Goal: Task Accomplishment & Management: Manage account settings

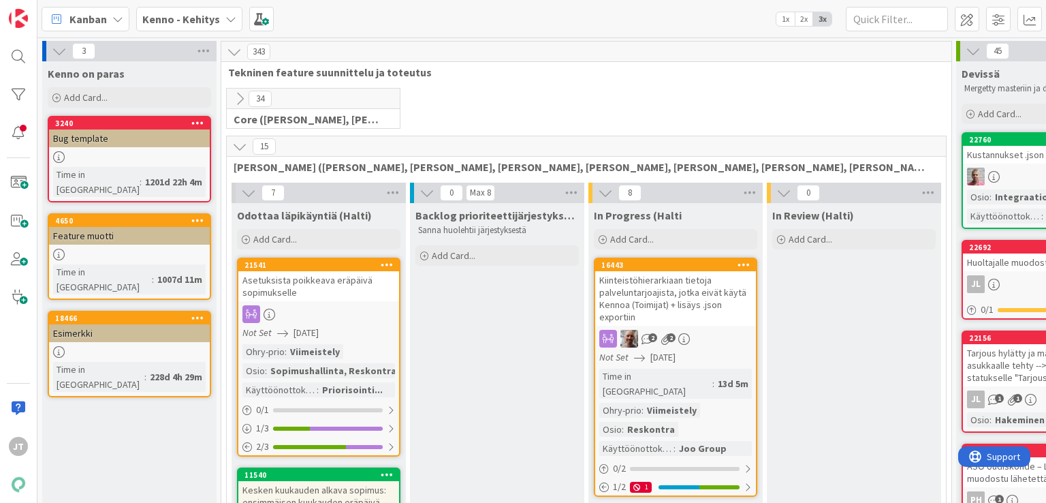
click at [200, 18] on b "Kenno - Kehitys" at bounding box center [181, 19] width 78 height 14
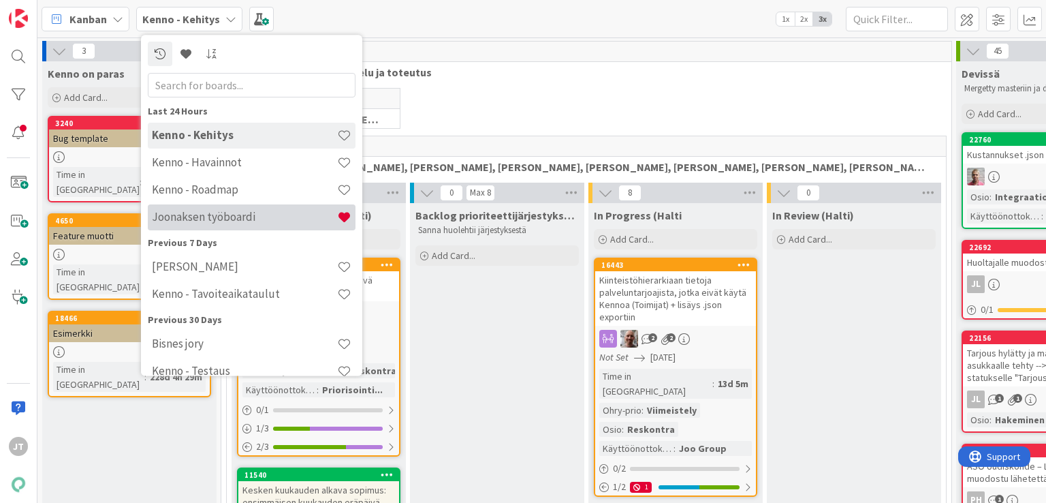
click at [230, 222] on h4 "Joonaksen työboardi" at bounding box center [244, 218] width 185 height 14
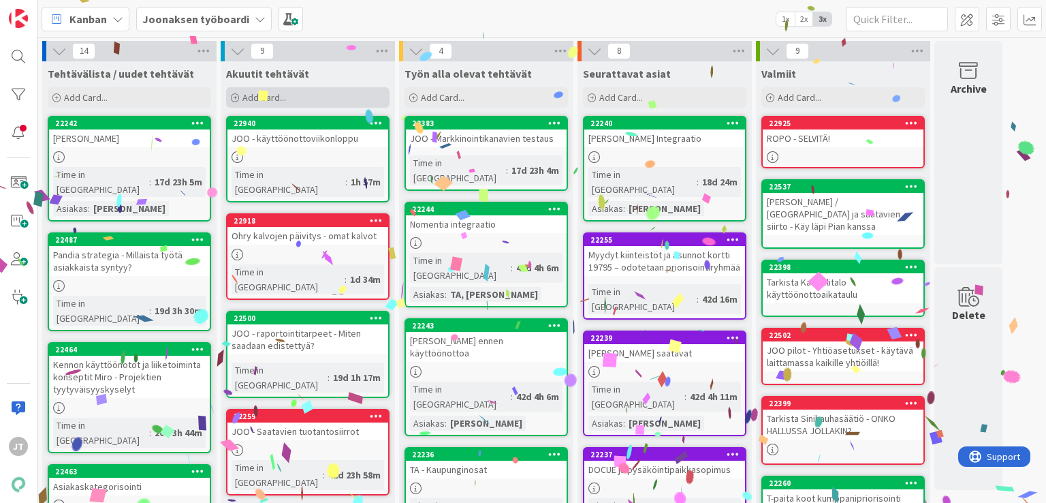
click at [275, 100] on span "Add Card..." at bounding box center [265, 97] width 44 height 12
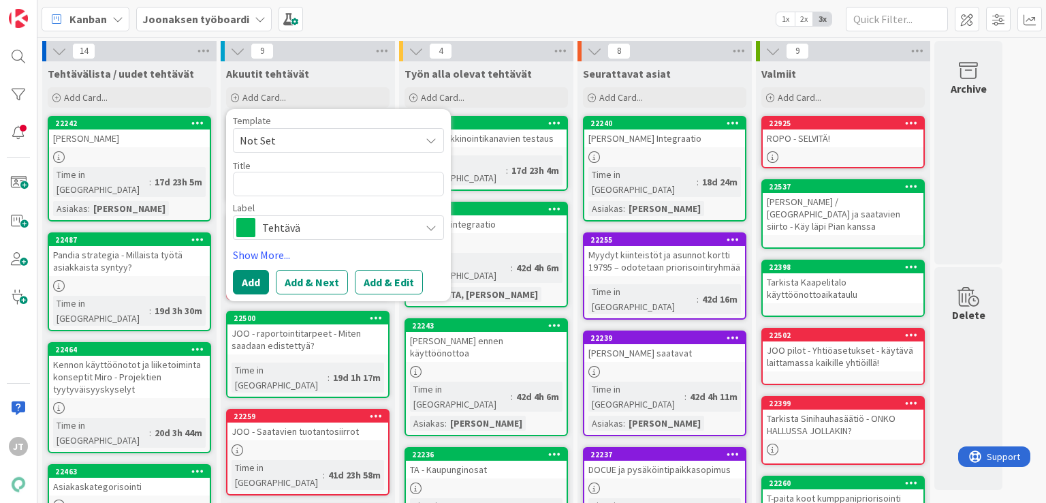
type textarea "x"
type textarea "J"
click at [367, 215] on div "Tehtävä" at bounding box center [338, 227] width 211 height 25
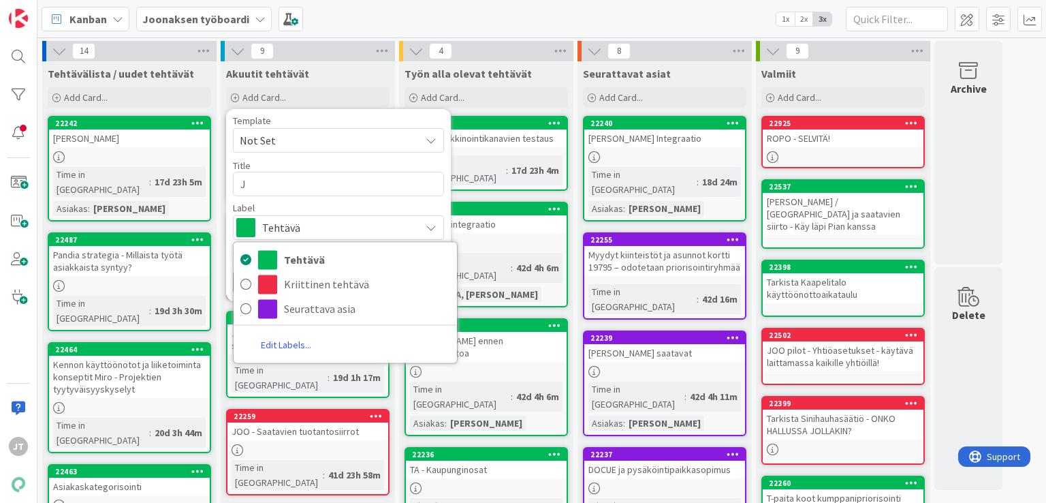
click at [365, 200] on div "Template Not Set Title 1 / 128 J Label Tehtävä Tehtävä Kriittinen tehtävä Seura…" at bounding box center [338, 178] width 211 height 124
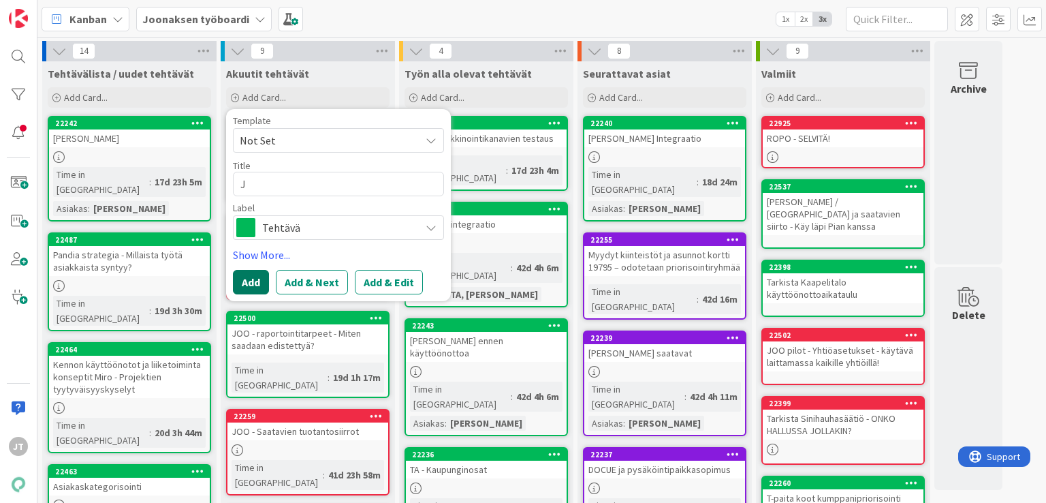
click at [244, 284] on button "Add" at bounding box center [251, 282] width 36 height 25
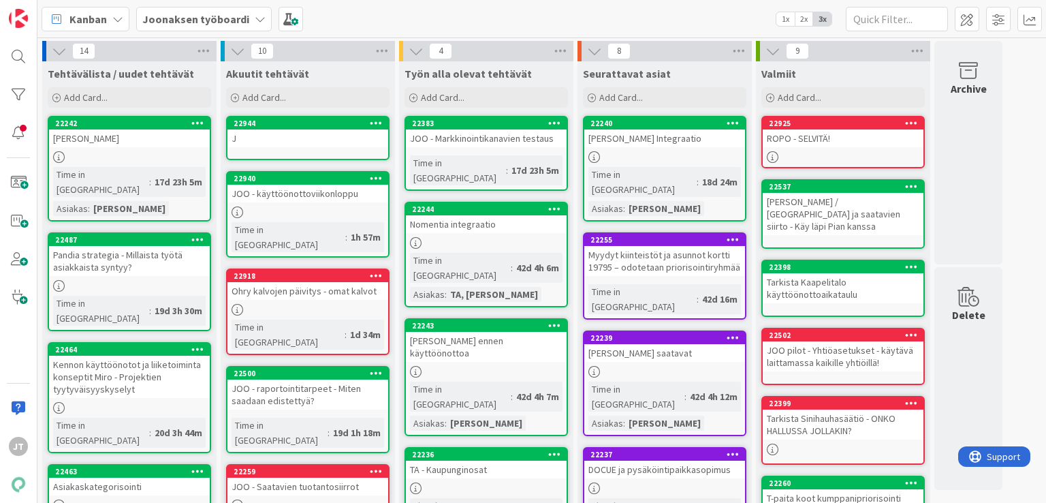
click at [382, 121] on icon at bounding box center [376, 123] width 13 height 10
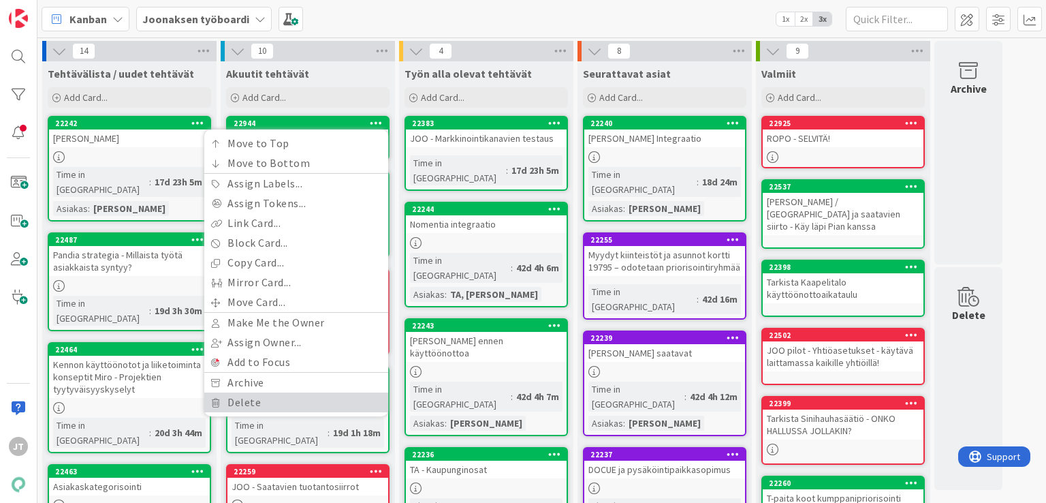
click at [253, 399] on link "Delete" at bounding box center [296, 402] width 184 height 20
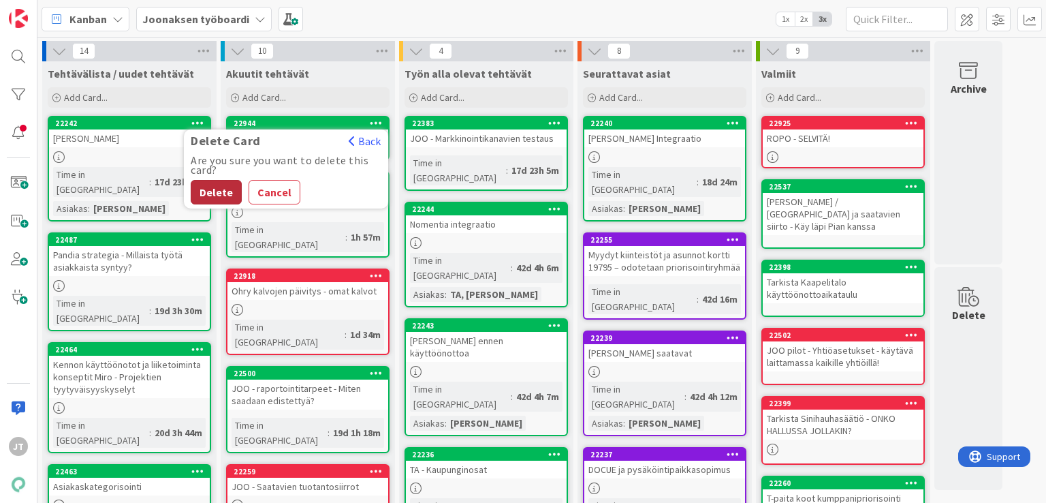
click at [216, 189] on button "Delete" at bounding box center [216, 192] width 51 height 25
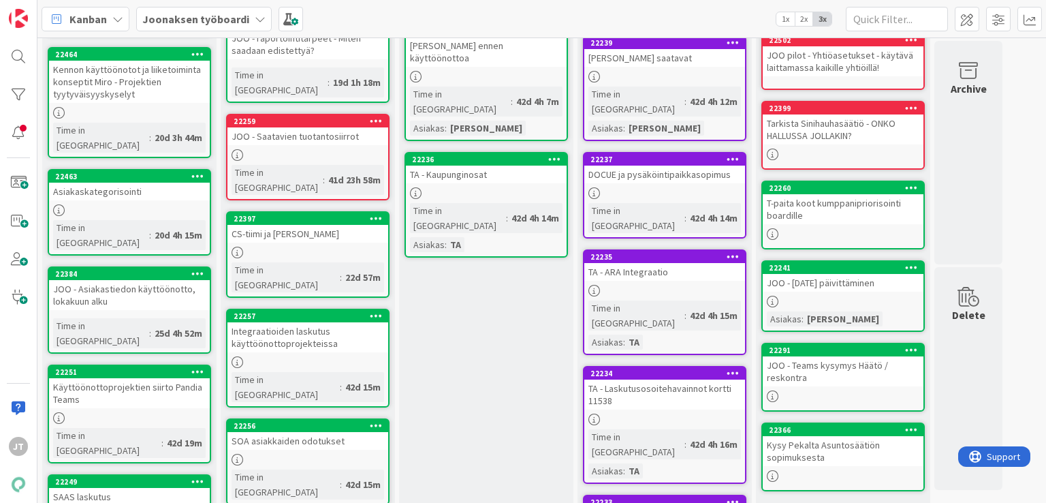
scroll to position [290, 0]
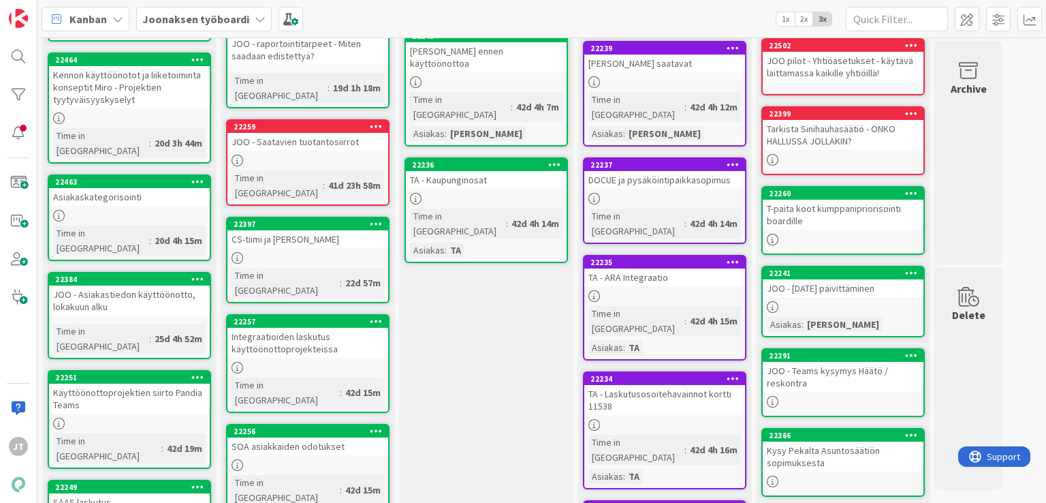
click at [324, 230] on div "CS-tiimi ja Timo - Kirjanpito" at bounding box center [308, 239] width 161 height 18
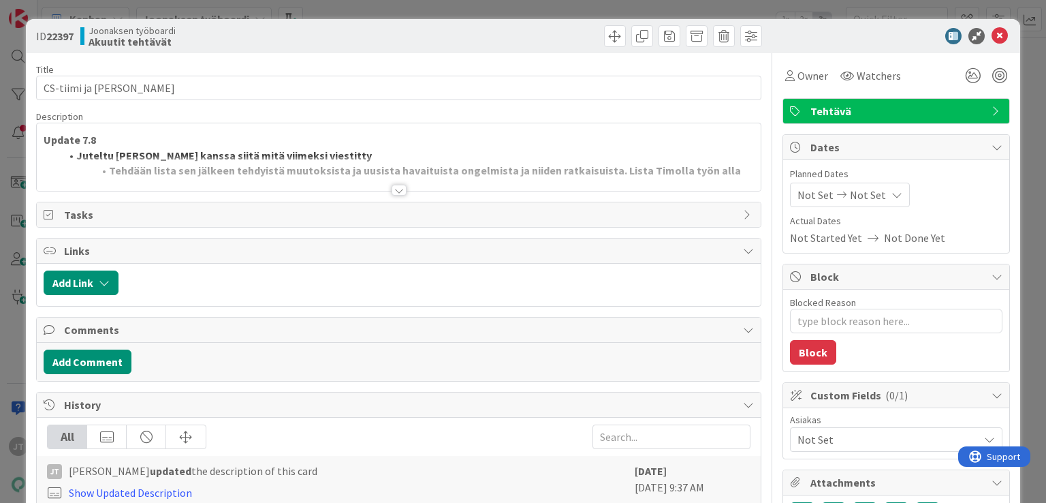
click at [394, 186] on div at bounding box center [399, 190] width 15 height 11
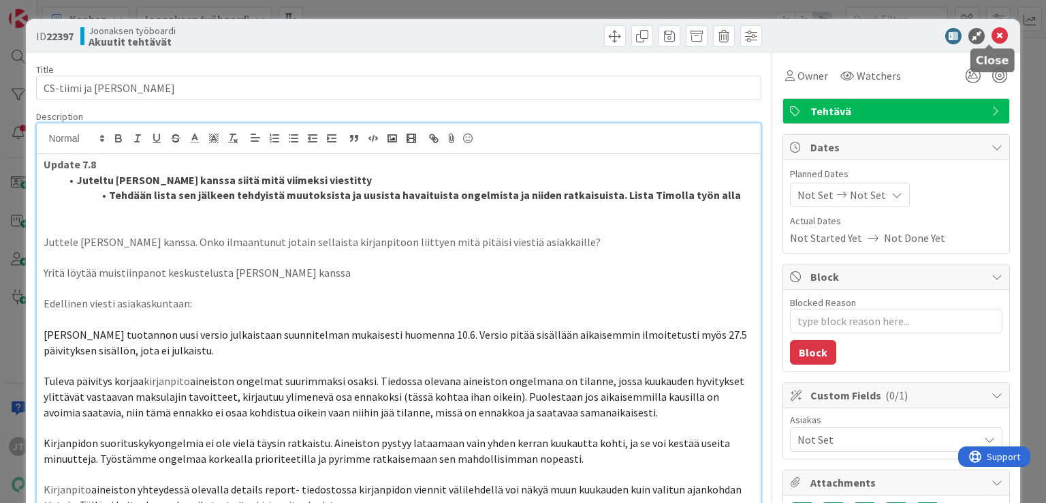
click at [995, 33] on icon at bounding box center [1000, 36] width 16 height 16
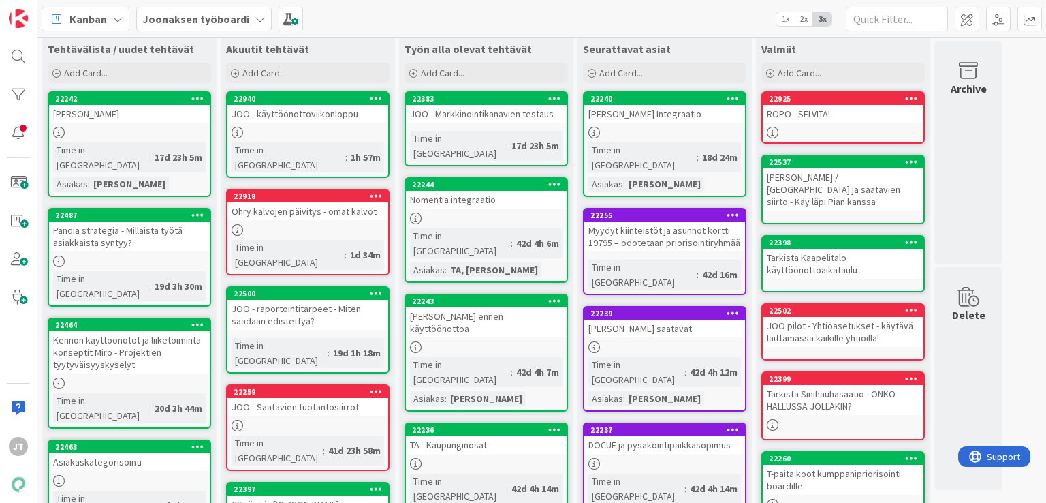
scroll to position [49, 0]
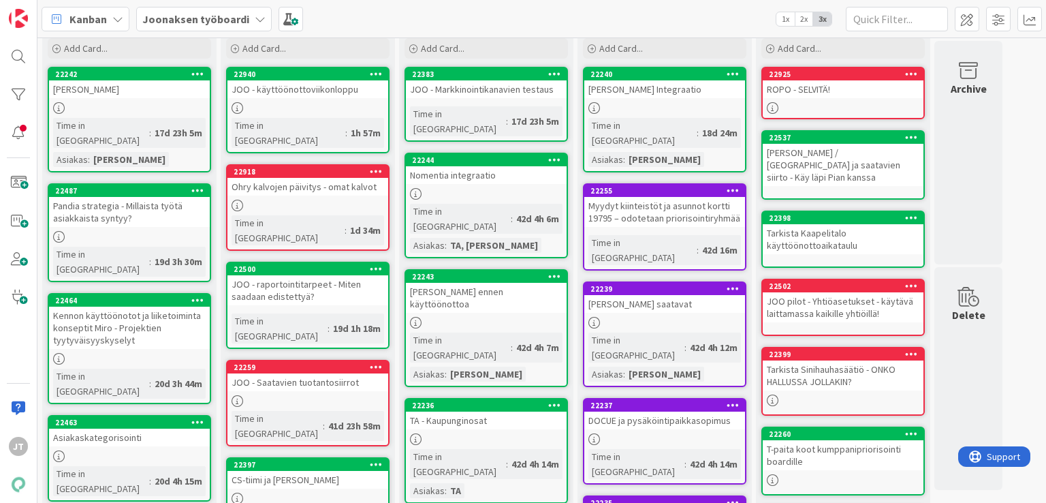
click at [443, 90] on div "JOO - Markkinointikanavien testaus" at bounding box center [486, 89] width 161 height 18
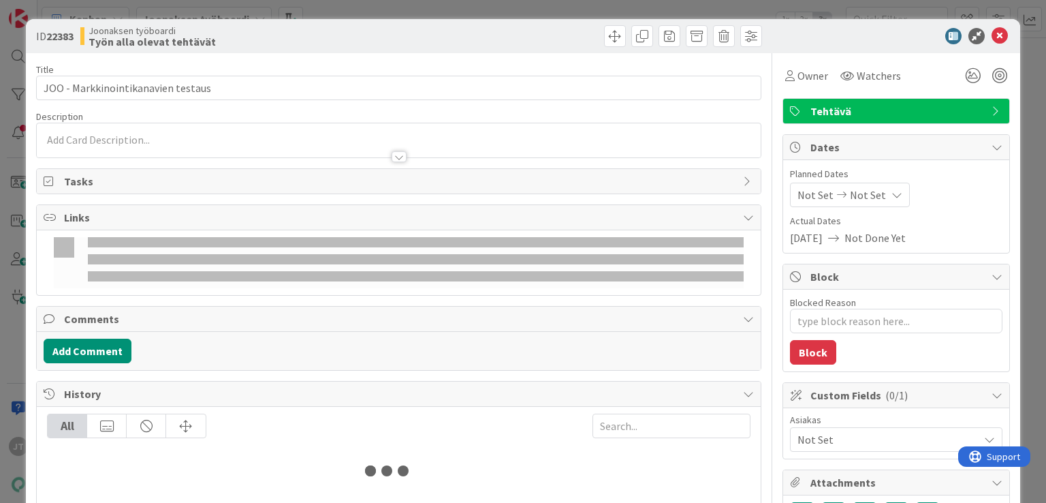
type textarea "x"
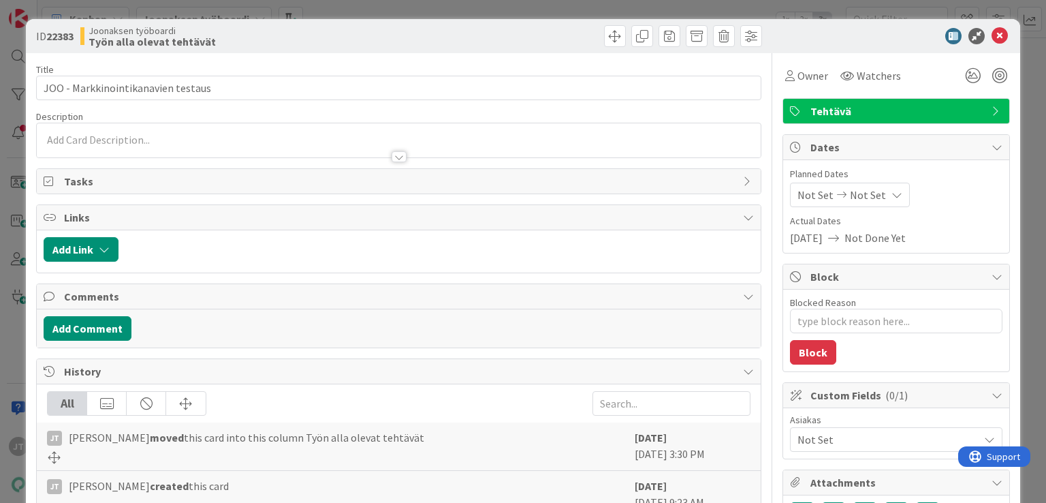
click at [392, 155] on div at bounding box center [399, 156] width 15 height 11
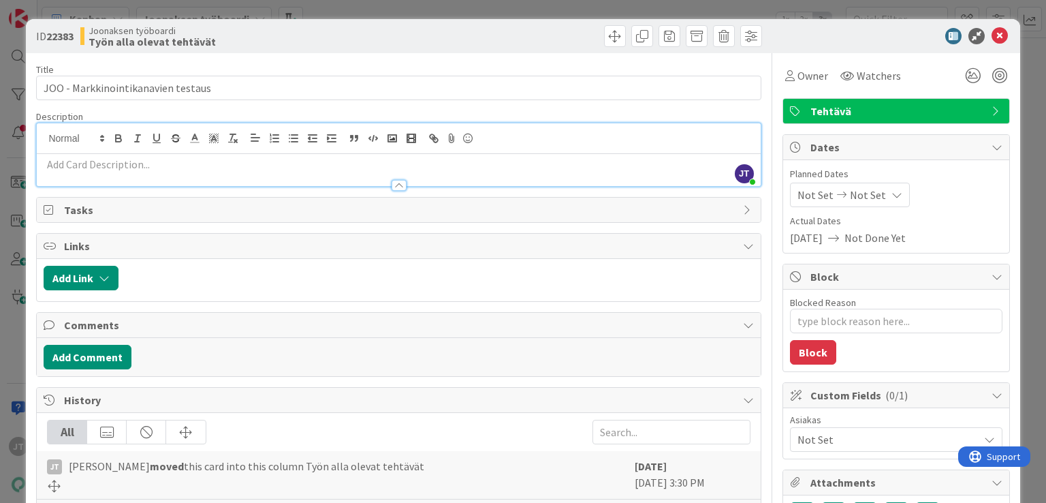
click at [180, 167] on p at bounding box center [399, 165] width 710 height 16
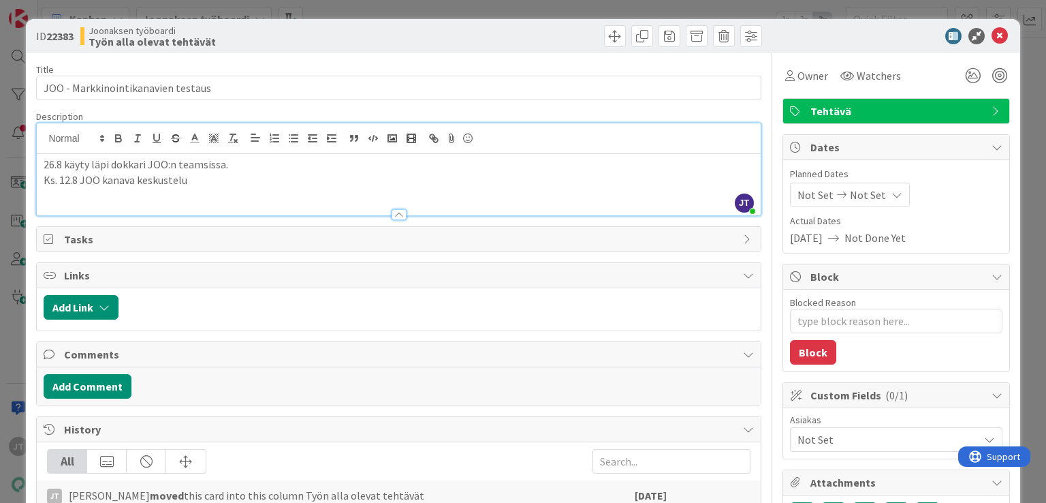
click at [108, 180] on p "Ks. 12.8 JOO kanava keskustelu" at bounding box center [399, 180] width 710 height 16
click at [104, 180] on p "Ks. 12.8 JOO kanava keskustelu" at bounding box center [399, 180] width 710 height 16
click at [237, 176] on p "Ks. 12.8 JOO slack kanava keskustelu" at bounding box center [399, 180] width 710 height 16
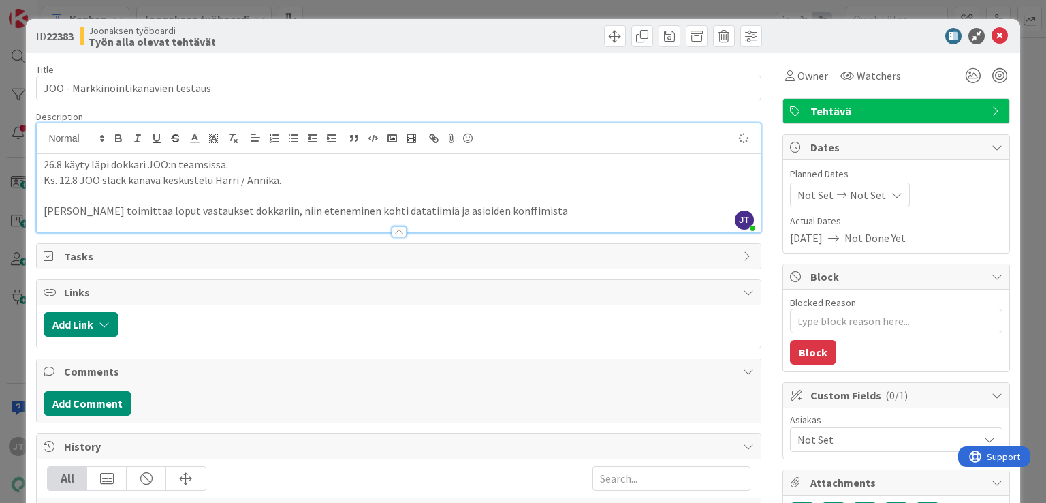
type textarea "x"
click at [992, 38] on icon at bounding box center [1000, 36] width 16 height 16
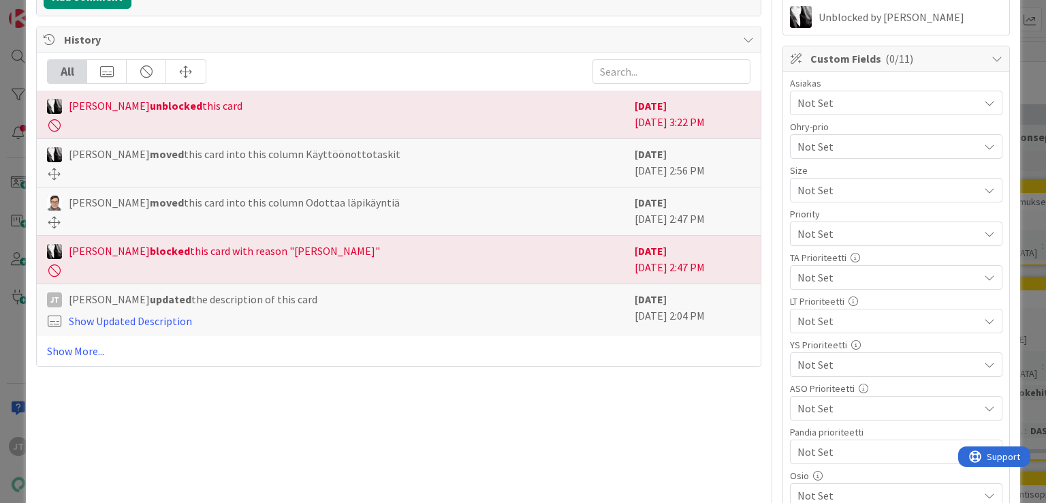
scroll to position [362, 0]
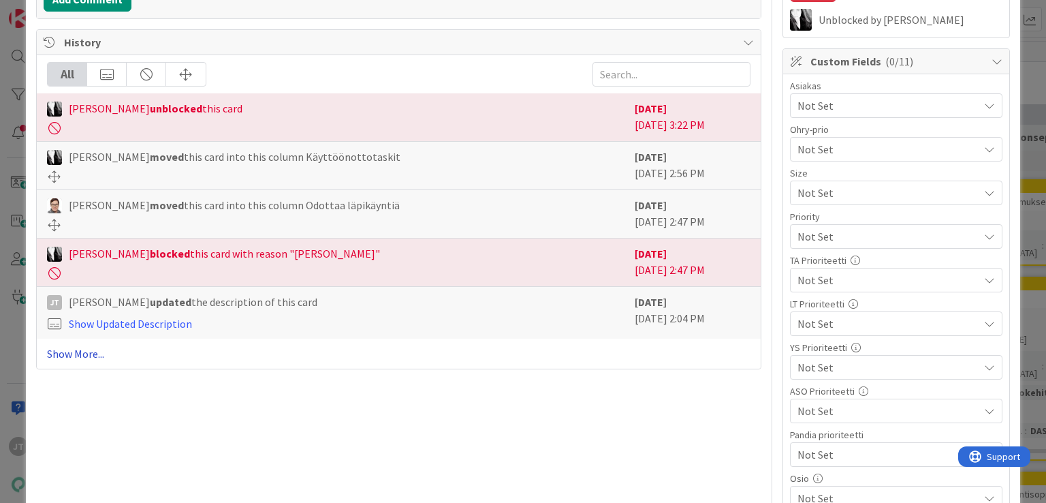
click at [49, 349] on link "Show More..." at bounding box center [398, 353] width 703 height 16
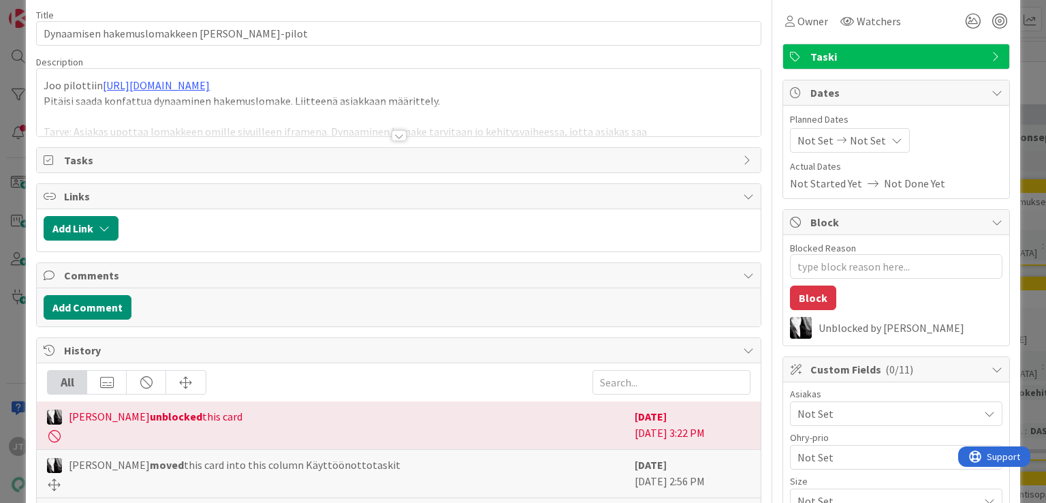
scroll to position [0, 0]
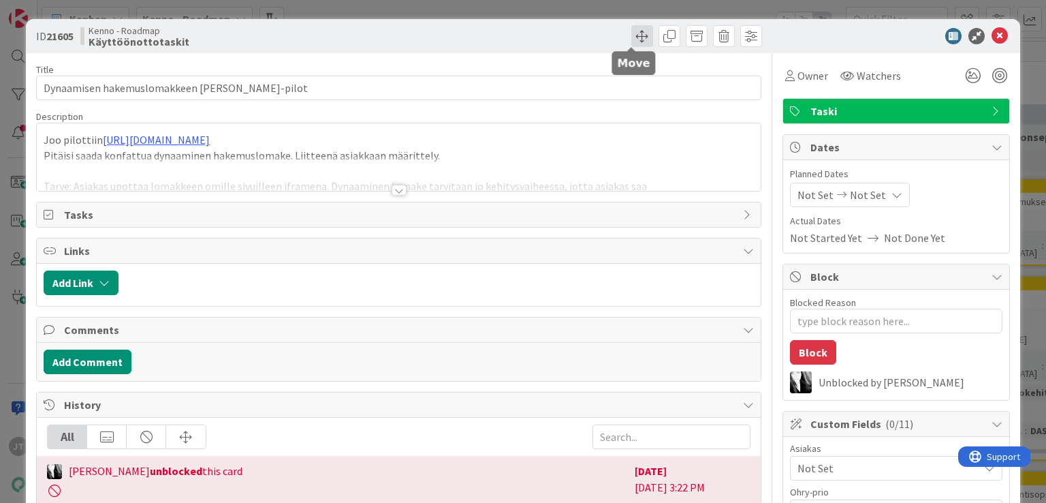
click at [632, 31] on span at bounding box center [643, 36] width 22 height 22
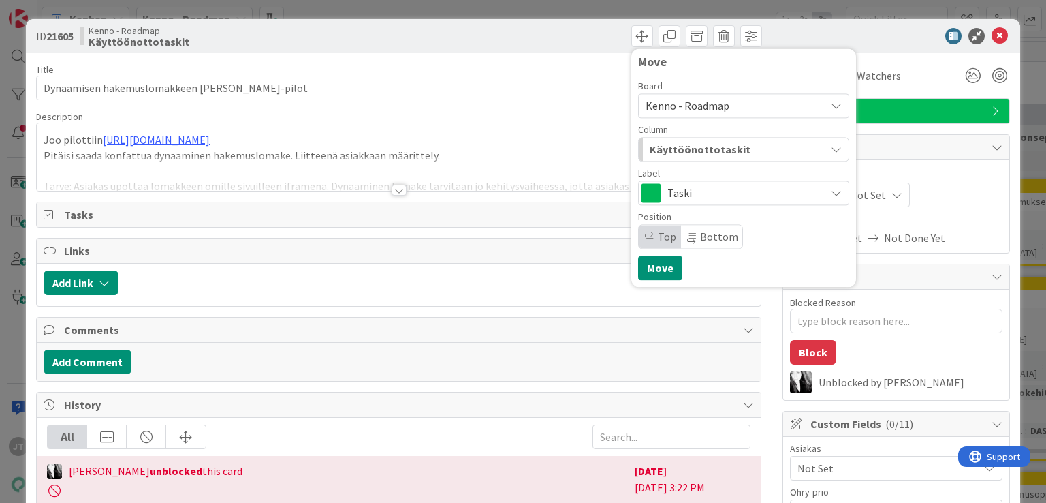
click at [744, 104] on span "Kenno - Roadmap" at bounding box center [732, 105] width 173 height 19
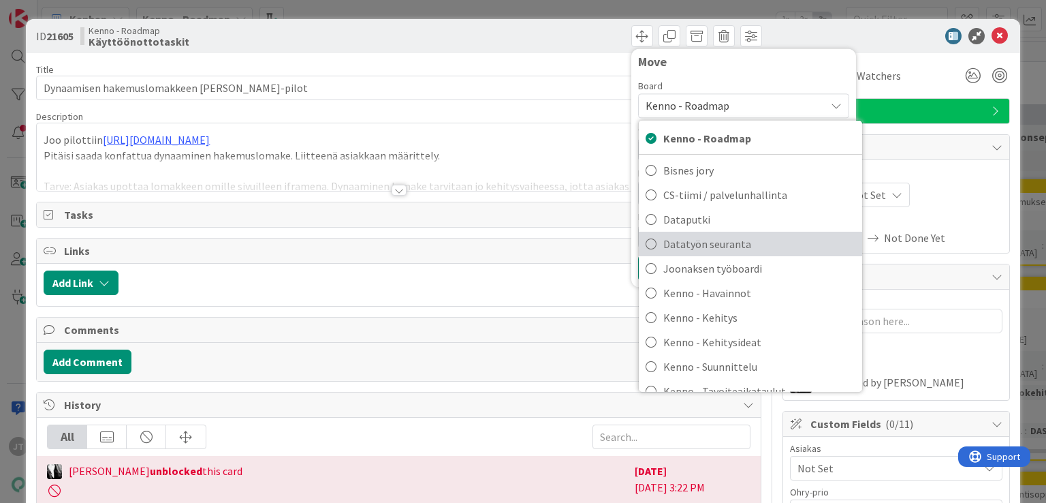
click at [741, 244] on span "Datatyön seuranta" at bounding box center [760, 244] width 192 height 20
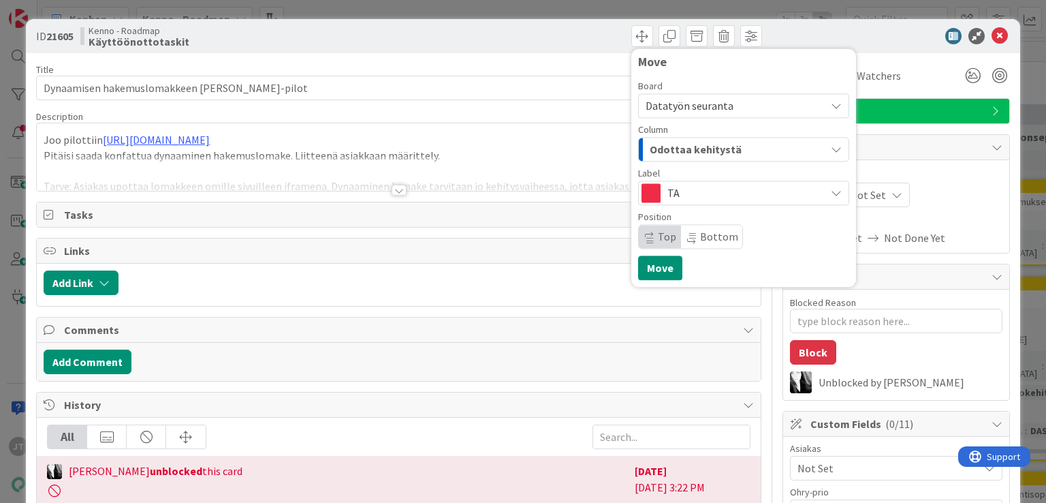
click at [743, 151] on div "Odottaa kehitystä" at bounding box center [736, 149] width 179 height 22
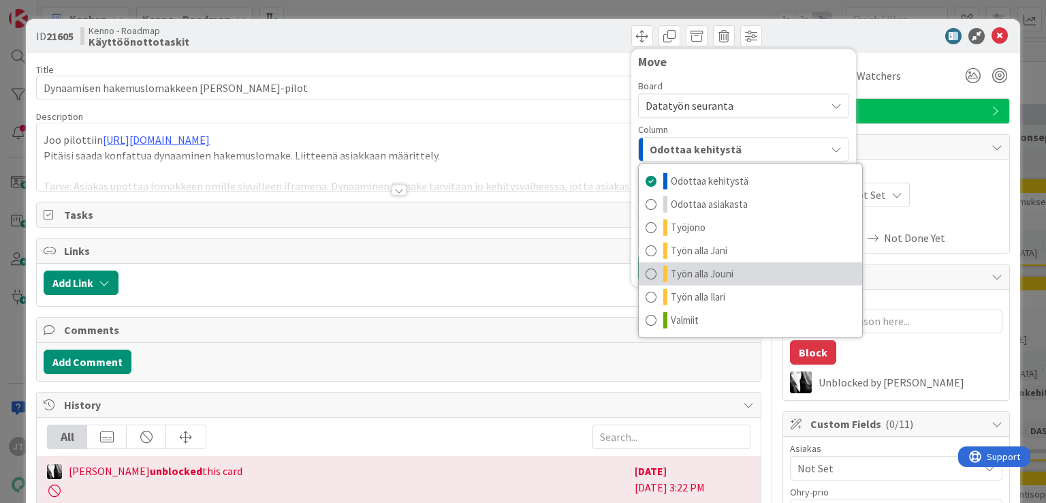
click at [687, 273] on span "Työn alla Jouni" at bounding box center [702, 274] width 63 height 16
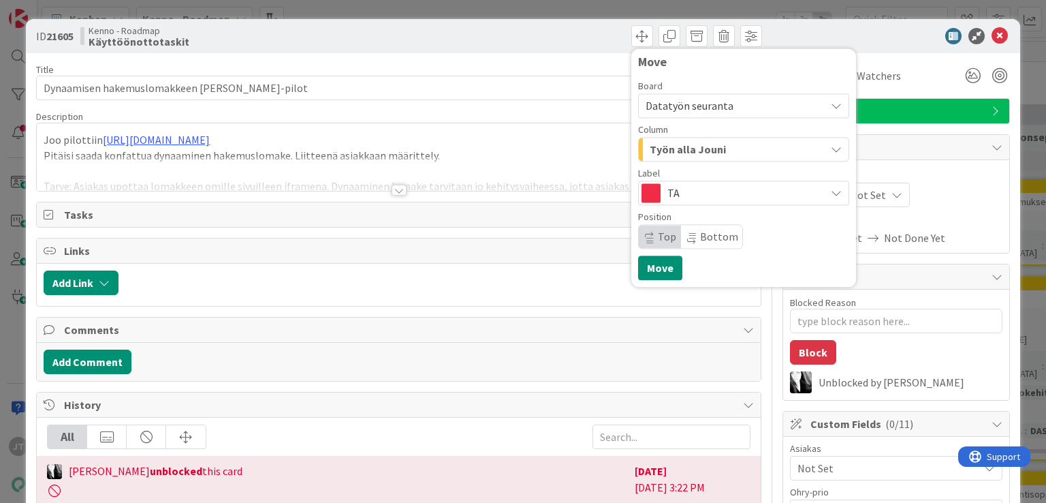
click at [807, 191] on span "TA" at bounding box center [743, 192] width 151 height 19
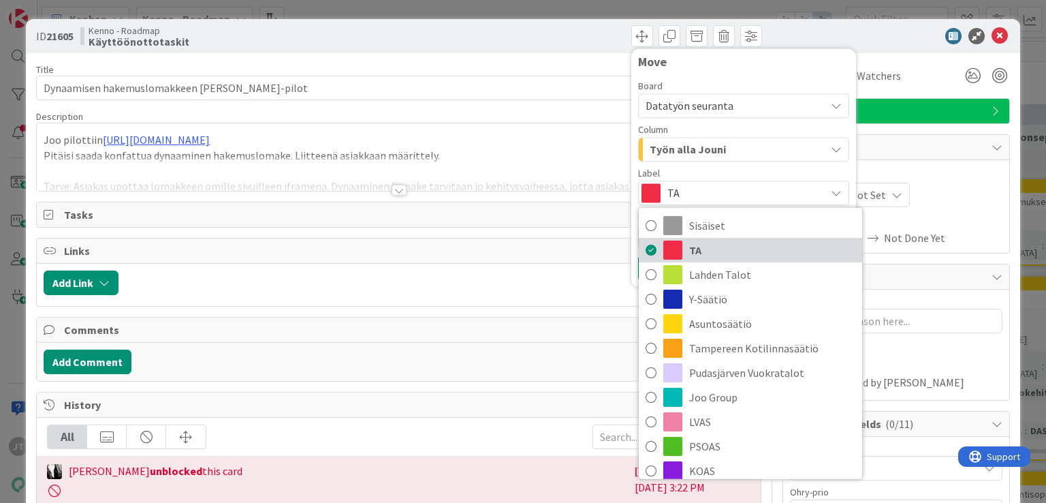
click at [646, 249] on icon at bounding box center [651, 250] width 11 height 20
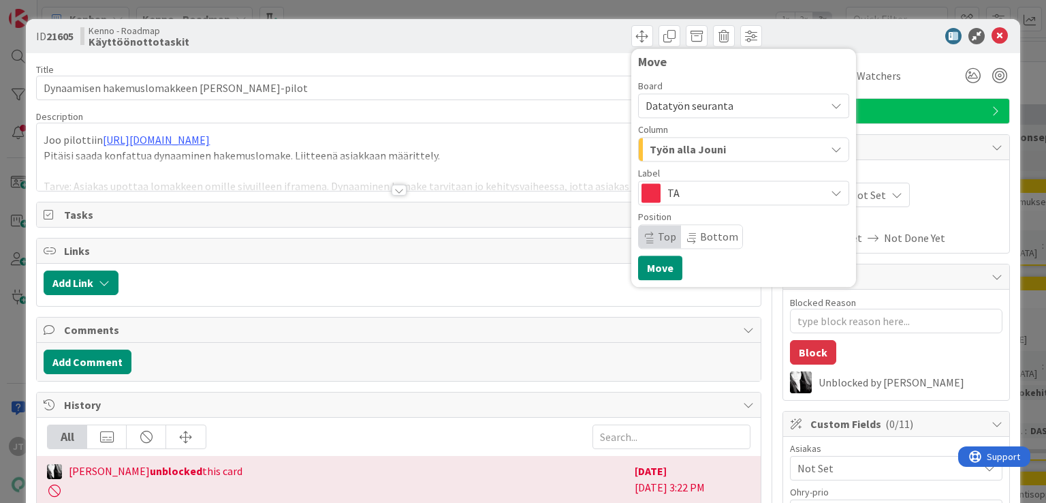
click at [718, 194] on span "TA" at bounding box center [743, 192] width 151 height 19
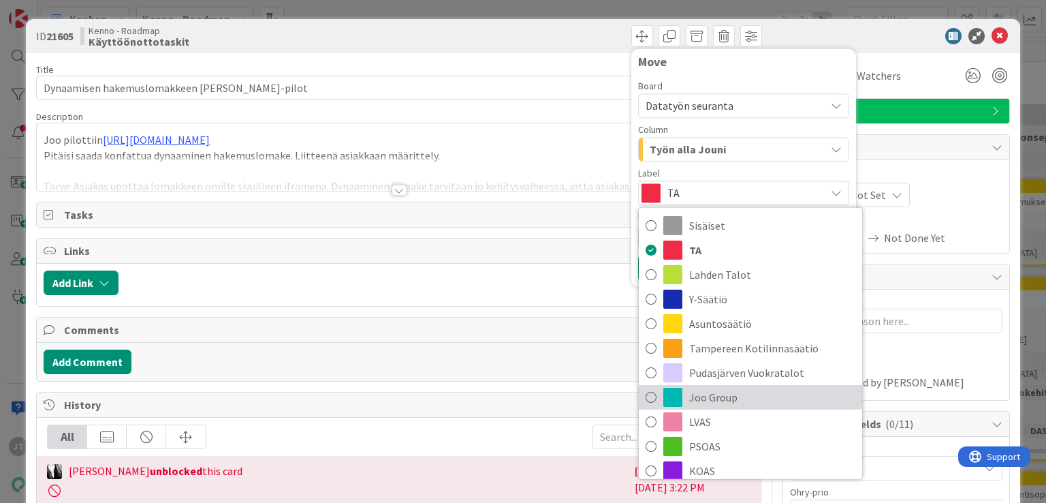
click at [706, 399] on span "Joo Group" at bounding box center [772, 397] width 166 height 20
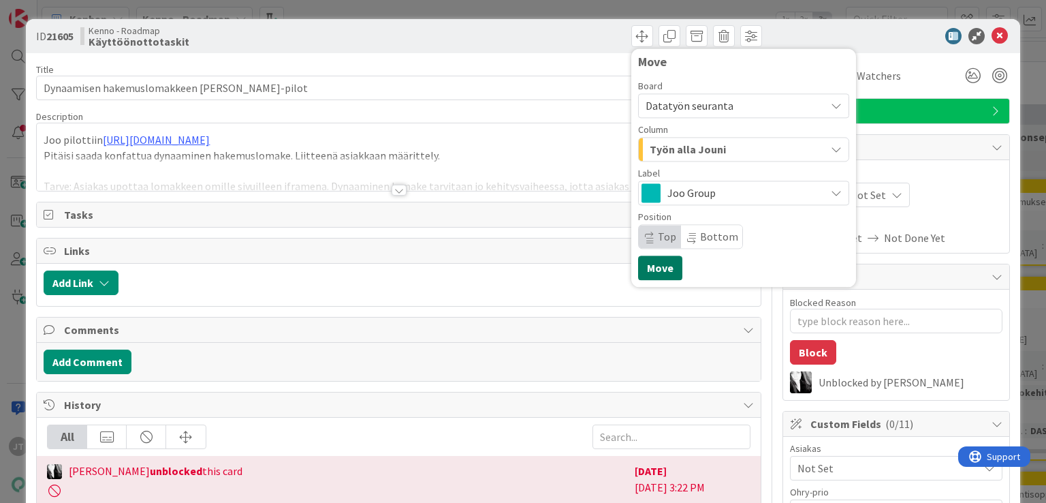
click at [655, 269] on button "Move" at bounding box center [660, 267] width 44 height 25
type textarea "x"
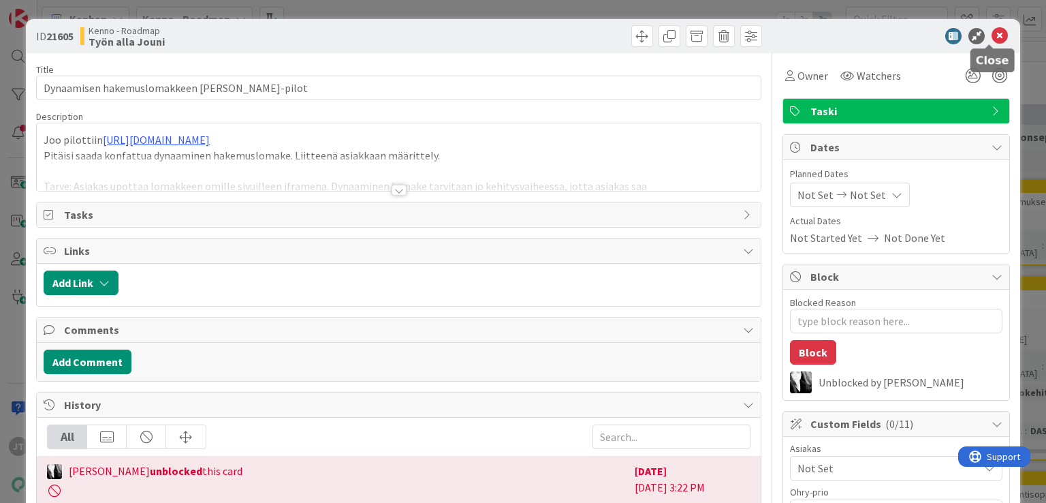
click at [992, 36] on icon at bounding box center [1000, 36] width 16 height 16
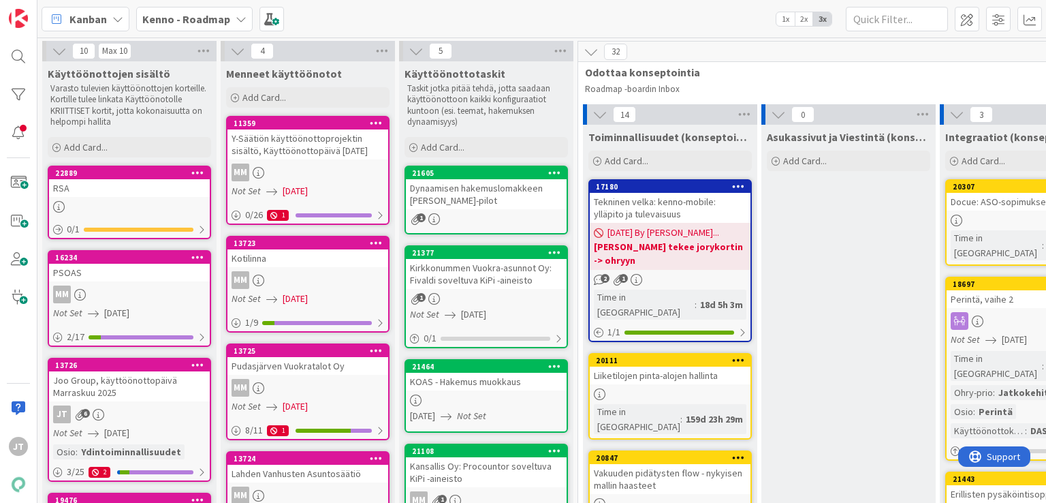
click at [494, 202] on div "Dynaamisen hakemuslomakkeen [PERSON_NAME]-pilot" at bounding box center [486, 194] width 161 height 30
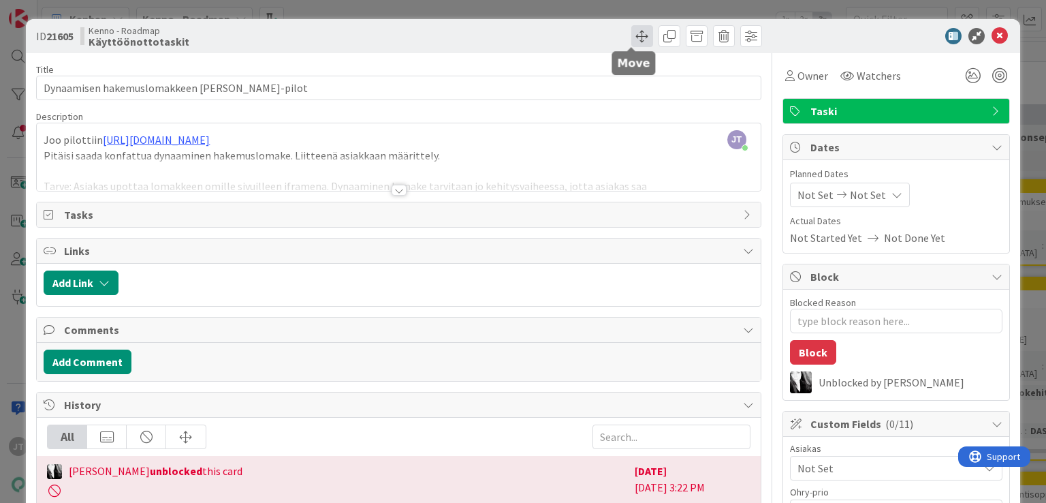
click at [632, 38] on span at bounding box center [643, 36] width 22 height 22
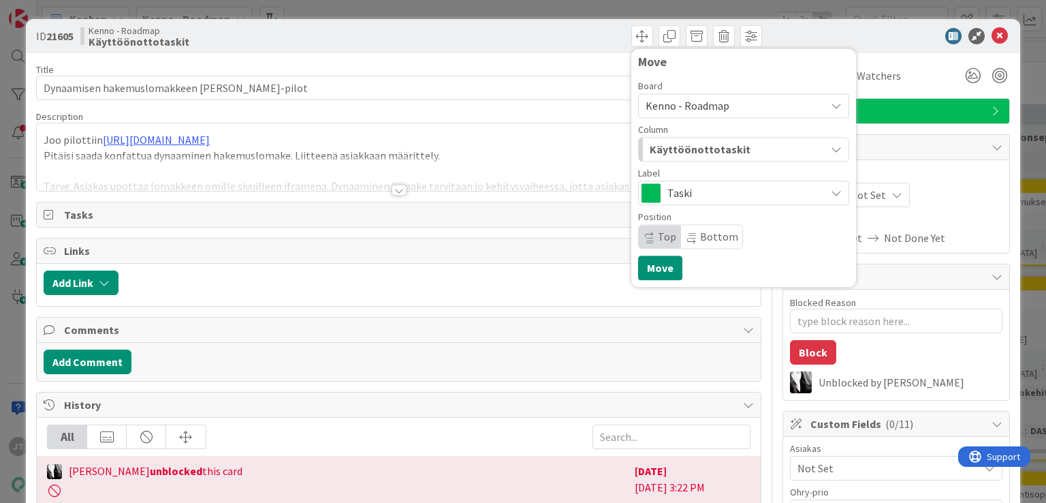
click at [715, 107] on span "Kenno - Roadmap" at bounding box center [688, 106] width 84 height 14
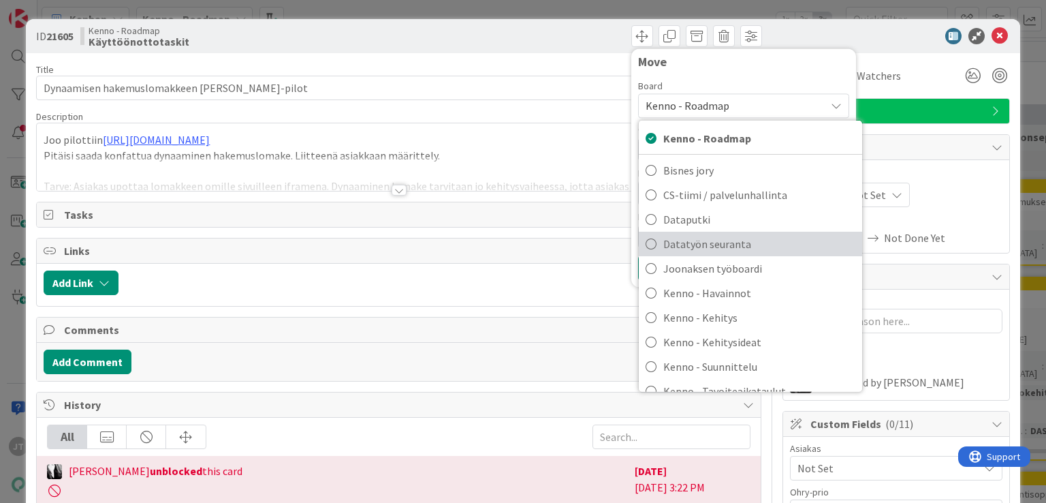
click at [686, 235] on span "Datatyön seuranta" at bounding box center [760, 244] width 192 height 20
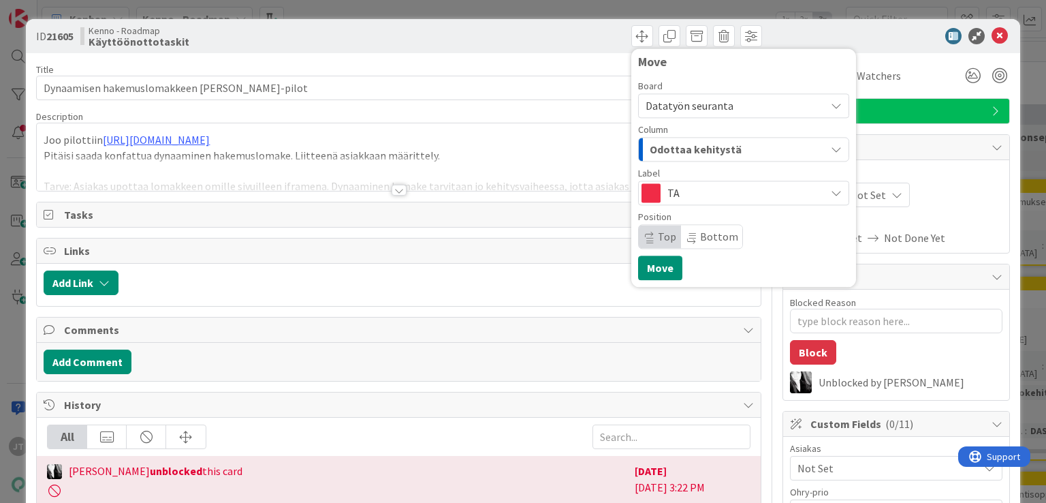
click at [729, 151] on div "Odottaa kehitystä" at bounding box center [736, 149] width 179 height 22
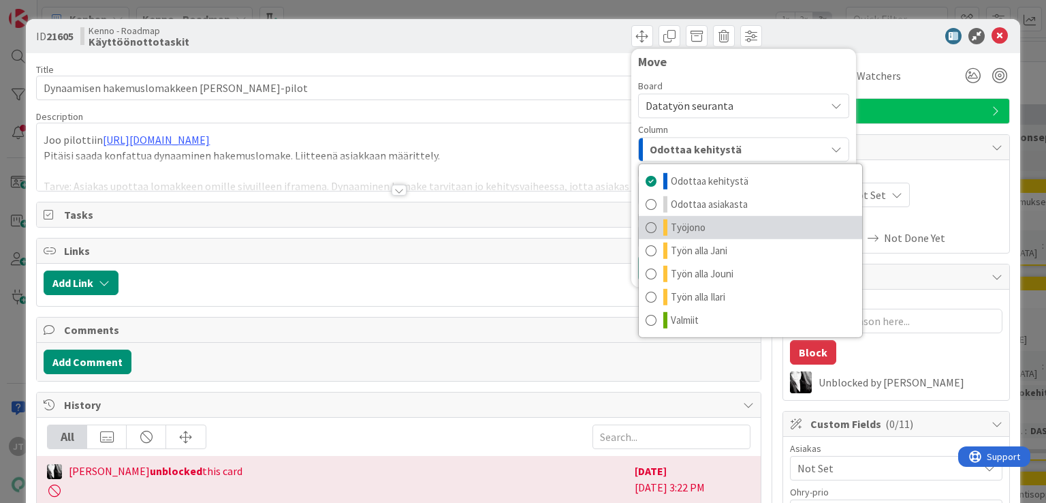
click at [692, 228] on span "Työjono" at bounding box center [688, 227] width 35 height 16
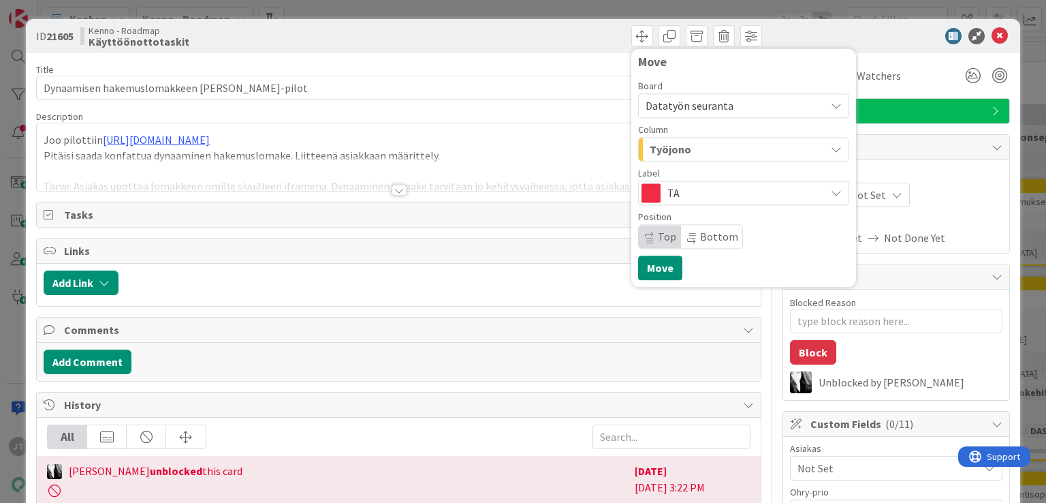
click at [832, 191] on div "TA" at bounding box center [743, 193] width 211 height 25
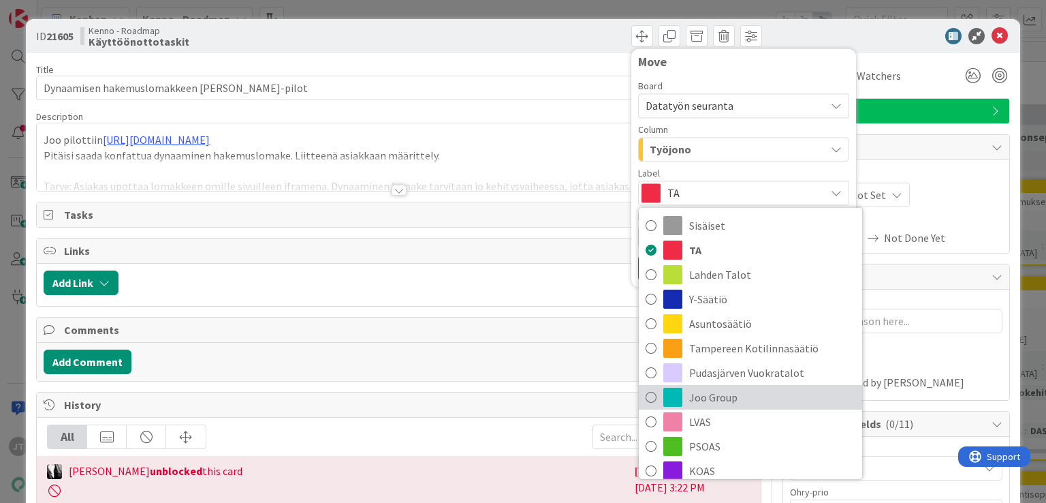
click at [664, 392] on span at bounding box center [673, 397] width 19 height 19
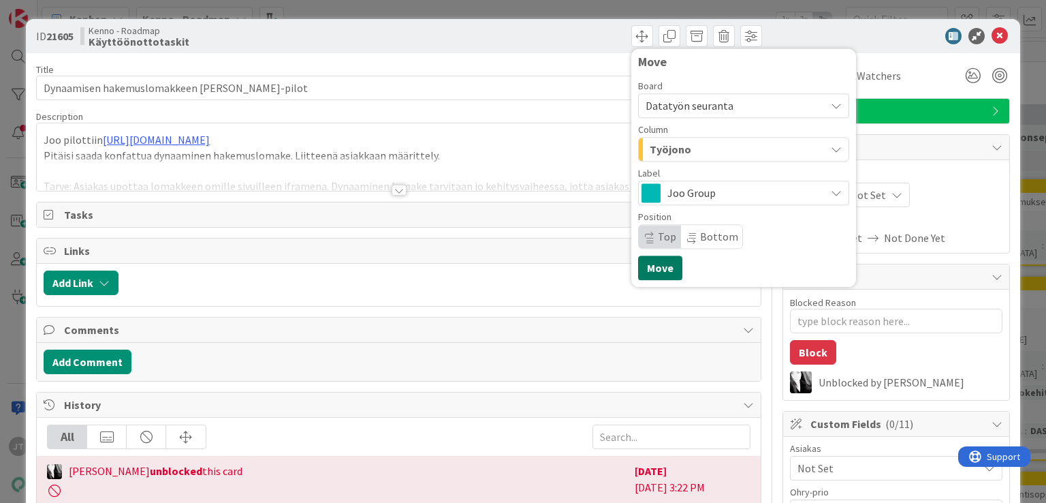
click at [656, 268] on button "Move" at bounding box center [660, 267] width 44 height 25
type textarea "x"
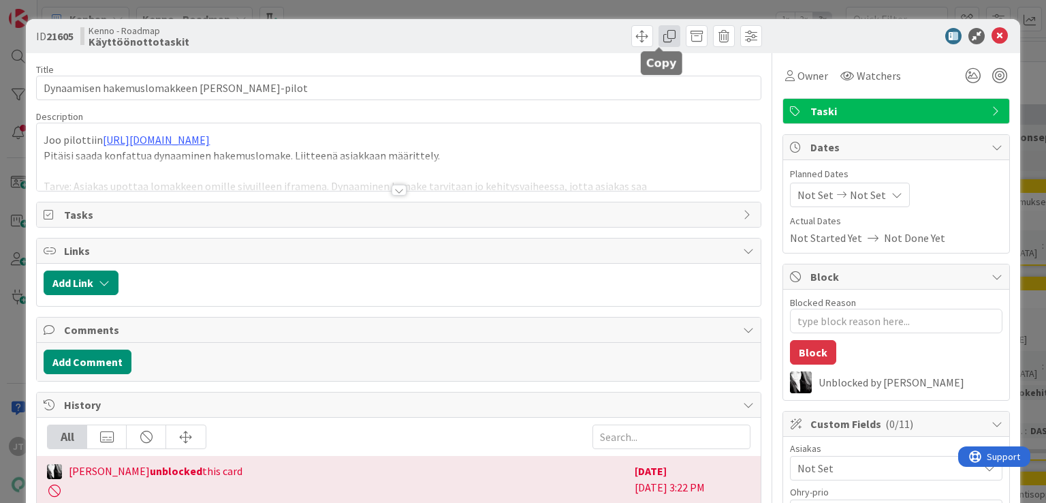
click at [662, 34] on span at bounding box center [670, 36] width 22 height 22
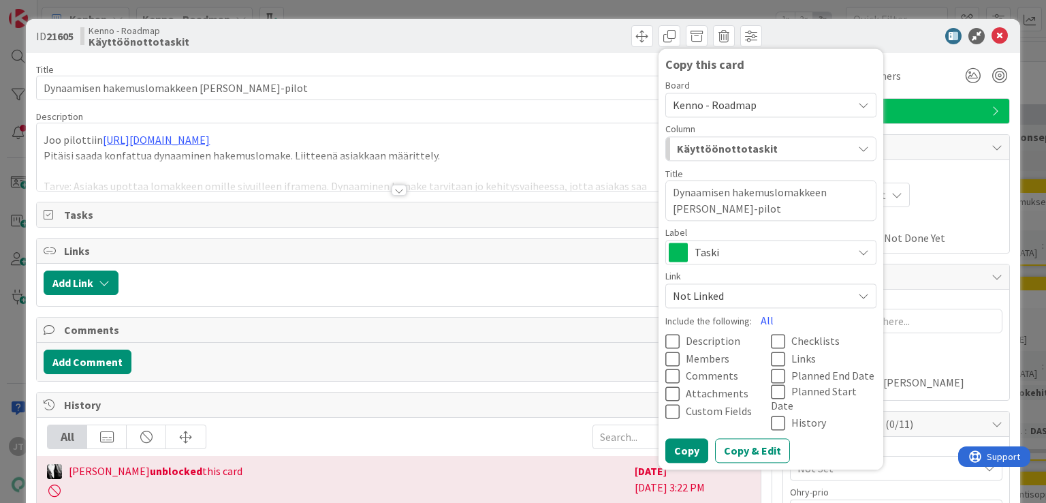
click at [761, 105] on span "Kenno - Roadmap" at bounding box center [759, 104] width 173 height 19
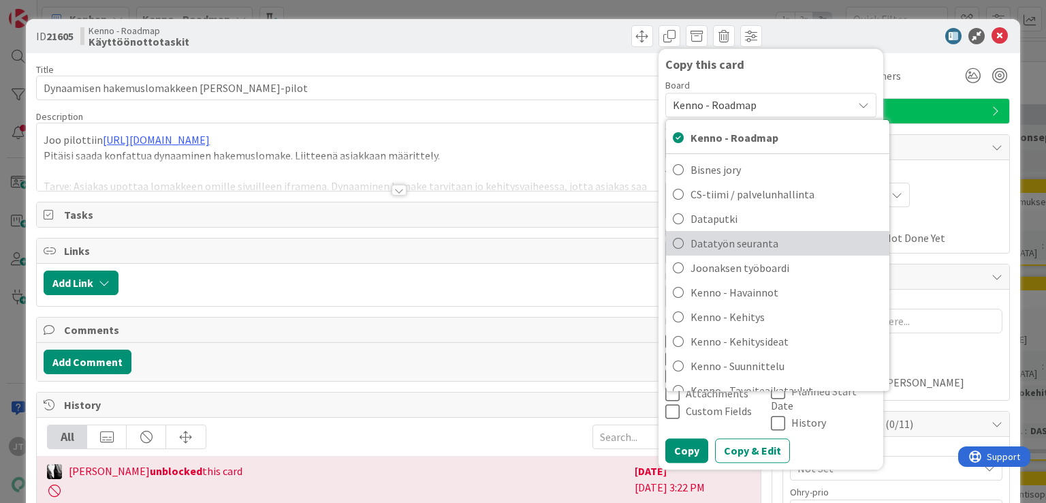
click at [720, 238] on span "Datatyön seuranta" at bounding box center [787, 243] width 192 height 20
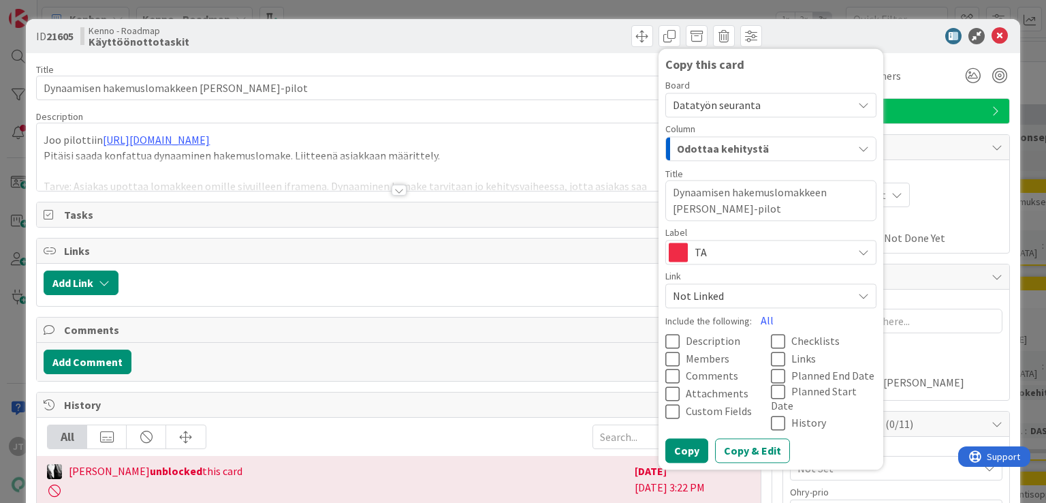
click at [747, 145] on span "Odottaa kehitystä" at bounding box center [723, 149] width 92 height 18
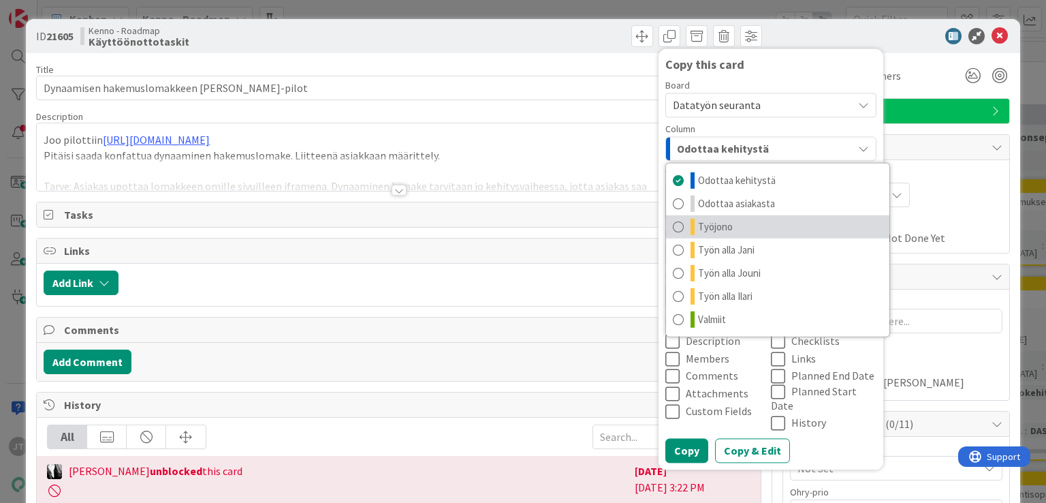
click at [721, 231] on span "Työjono" at bounding box center [715, 227] width 35 height 16
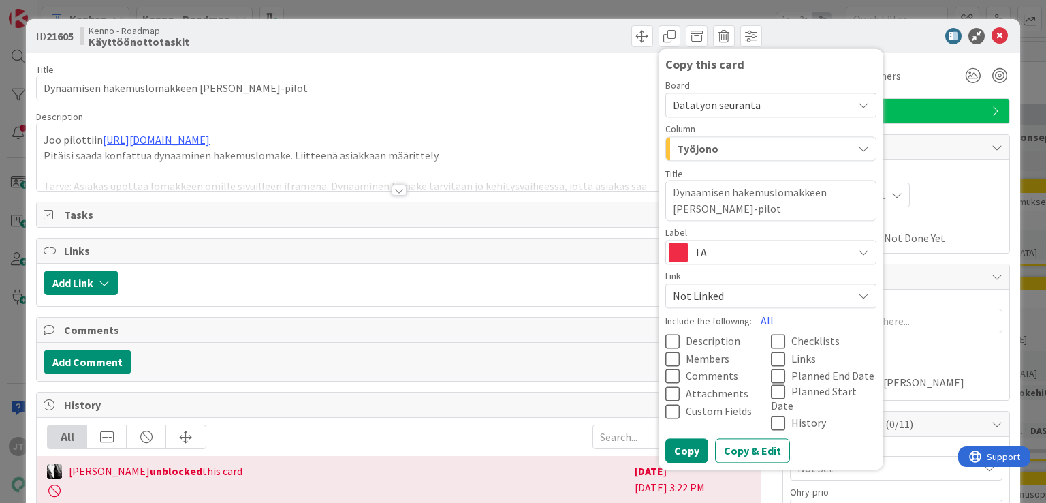
click at [709, 249] on span "TA" at bounding box center [770, 252] width 151 height 19
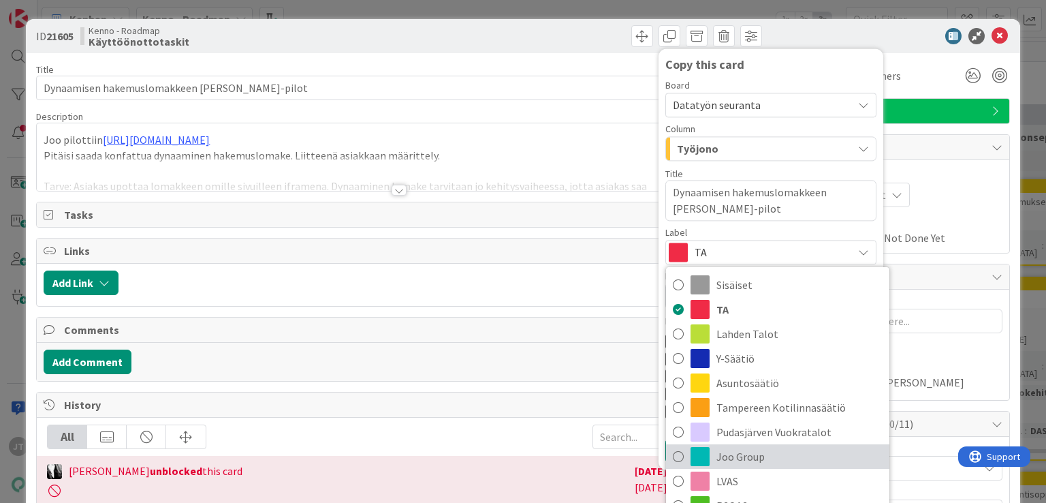
click at [677, 458] on link "Joo Group" at bounding box center [777, 455] width 223 height 25
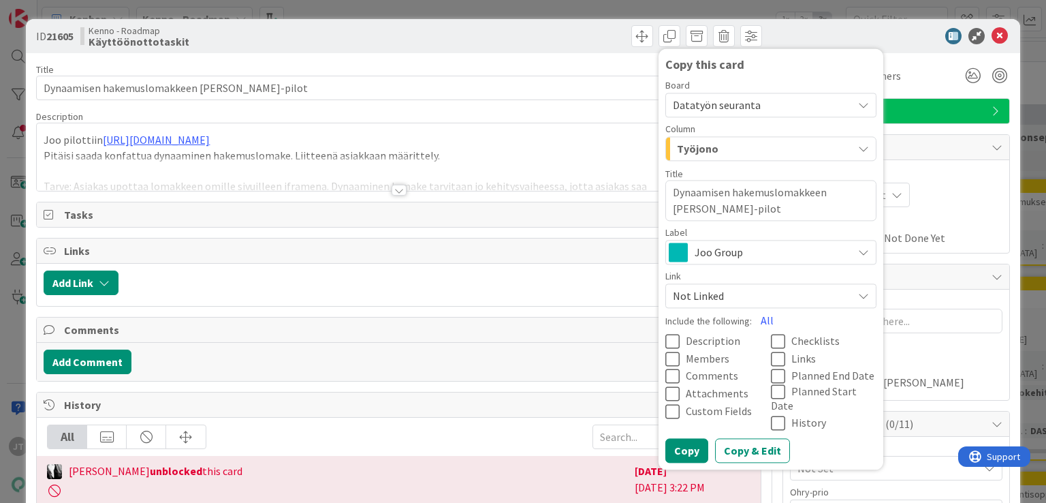
click at [709, 341] on span "Description" at bounding box center [713, 341] width 55 height 14
click at [700, 378] on span "Comments" at bounding box center [712, 376] width 52 height 14
click at [702, 389] on span "Attachments" at bounding box center [717, 393] width 63 height 14
click at [673, 438] on button "Copy" at bounding box center [687, 450] width 43 height 25
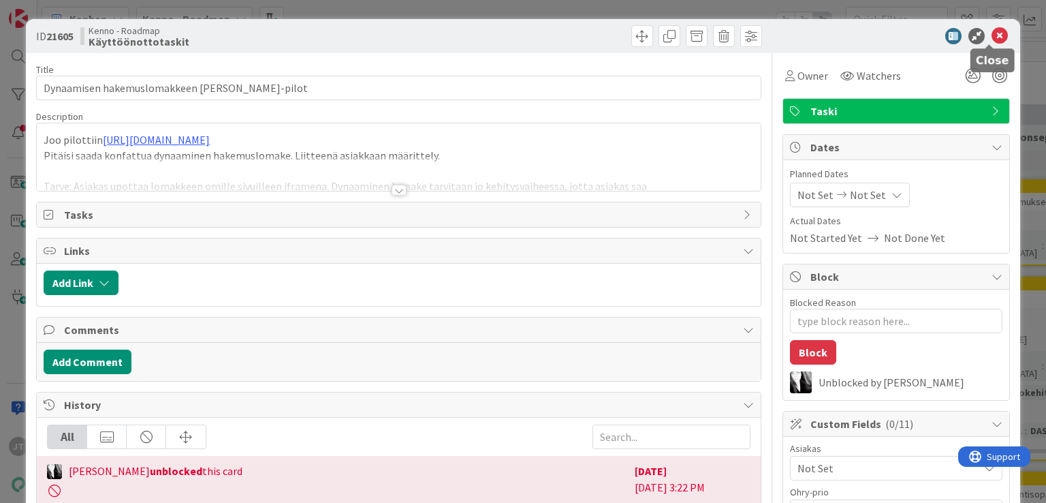
click at [992, 35] on icon at bounding box center [1000, 36] width 16 height 16
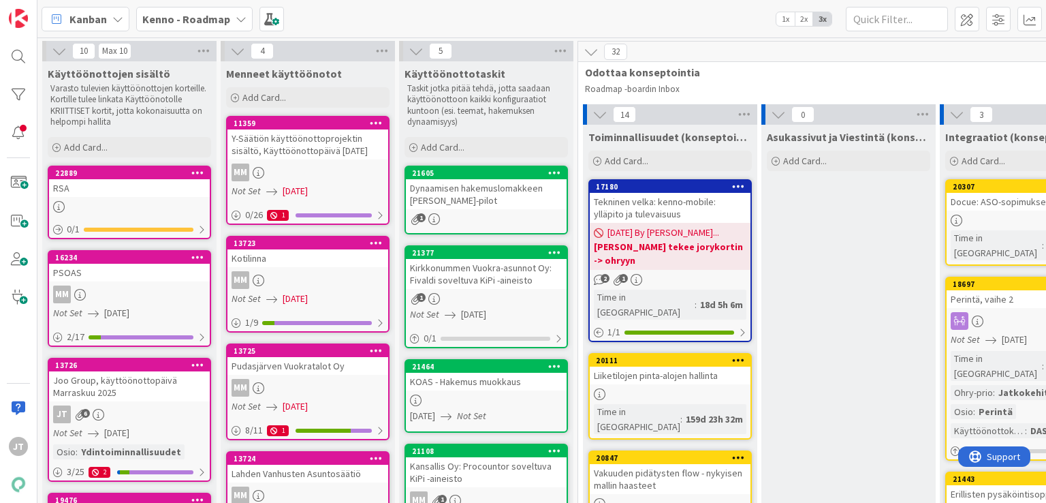
click at [213, 22] on b "Kenno - Roadmap" at bounding box center [186, 19] width 88 height 14
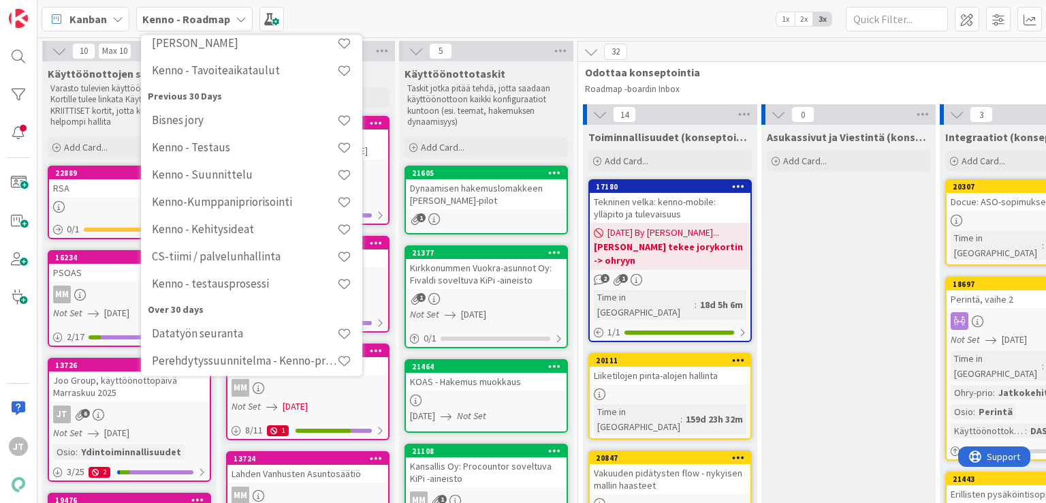
scroll to position [257, 0]
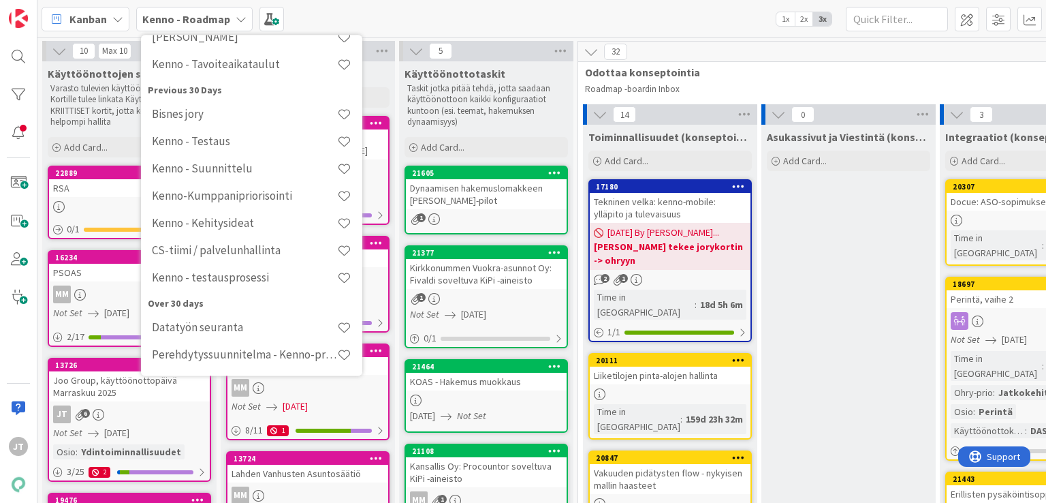
click at [221, 328] on h4 "Datatyön seuranta" at bounding box center [244, 328] width 185 height 14
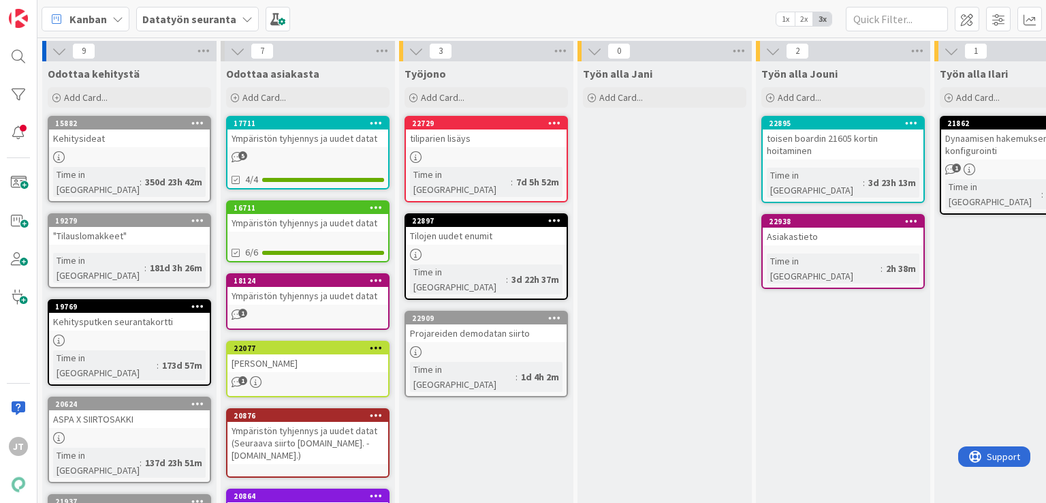
click at [193, 20] on b "Datatyön seuranta" at bounding box center [189, 19] width 94 height 14
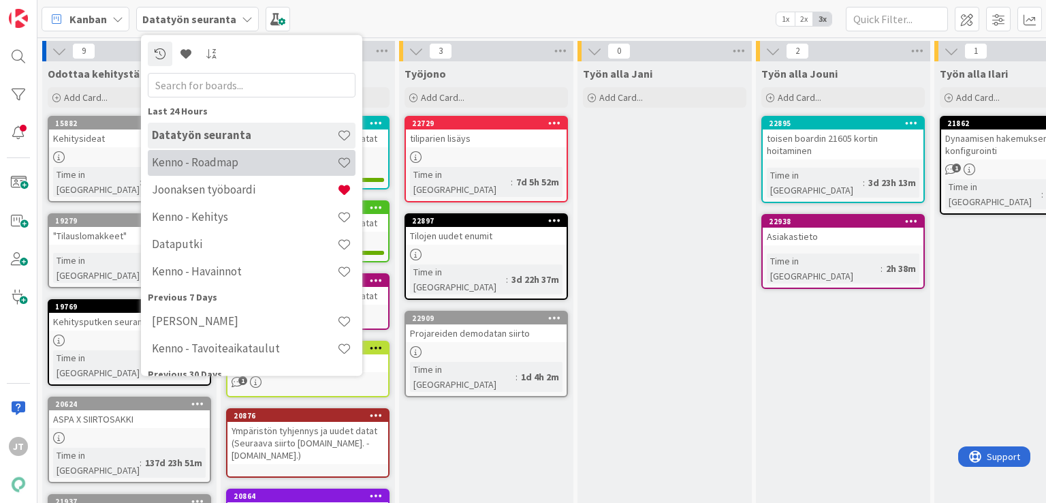
click at [196, 164] on h4 "Kenno - Roadmap" at bounding box center [244, 163] width 185 height 14
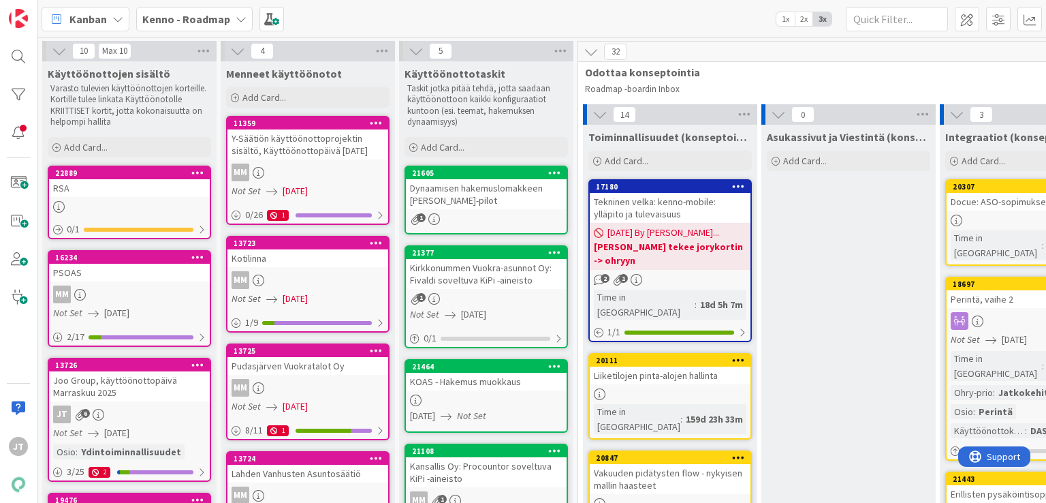
click at [472, 189] on div "Dynaamisen hakemuslomakkeen konffaus joo-pilot" at bounding box center [486, 194] width 161 height 30
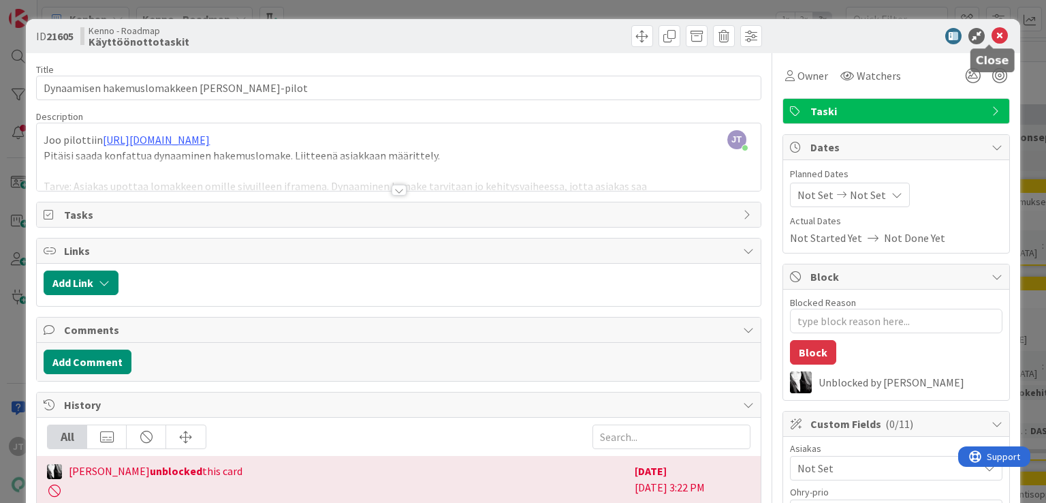
click at [992, 36] on icon at bounding box center [1000, 36] width 16 height 16
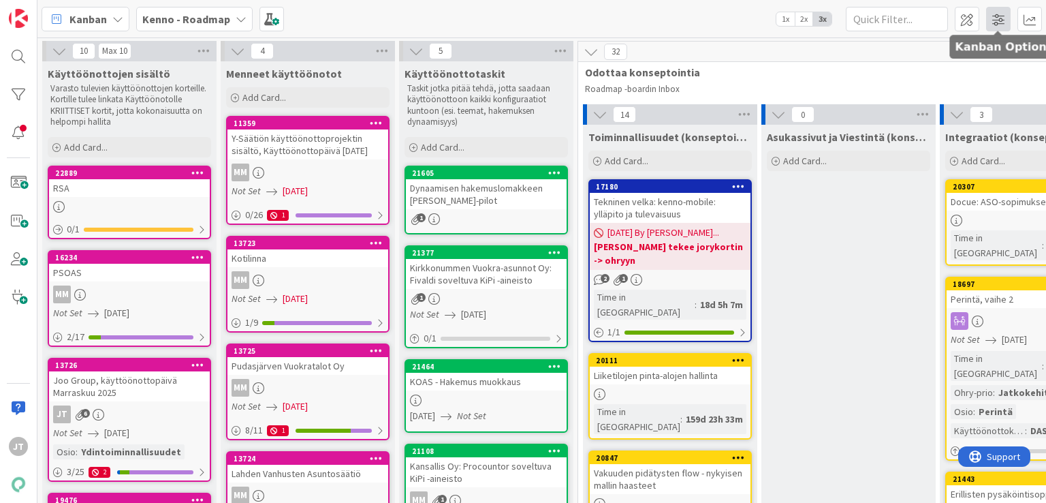
click at [1000, 19] on span at bounding box center [998, 19] width 25 height 25
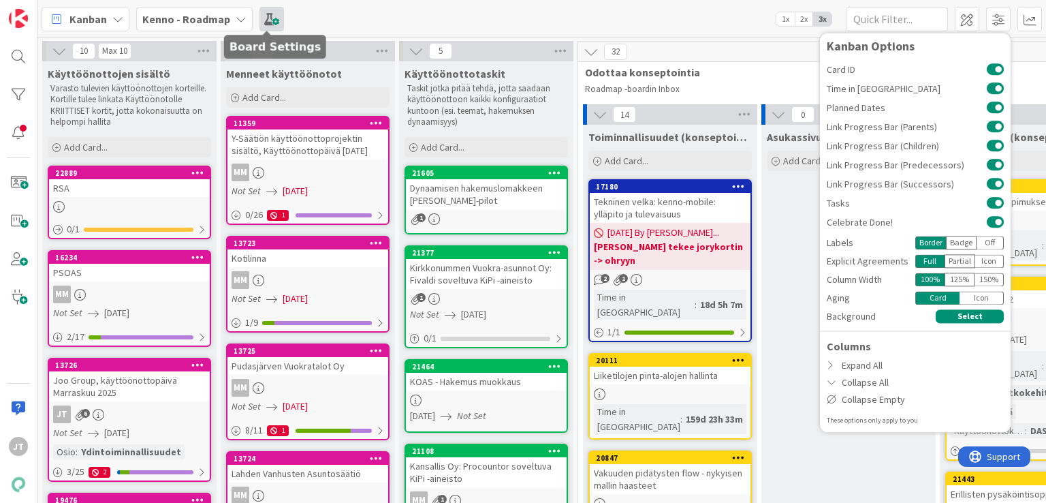
click at [275, 20] on span at bounding box center [272, 19] width 25 height 25
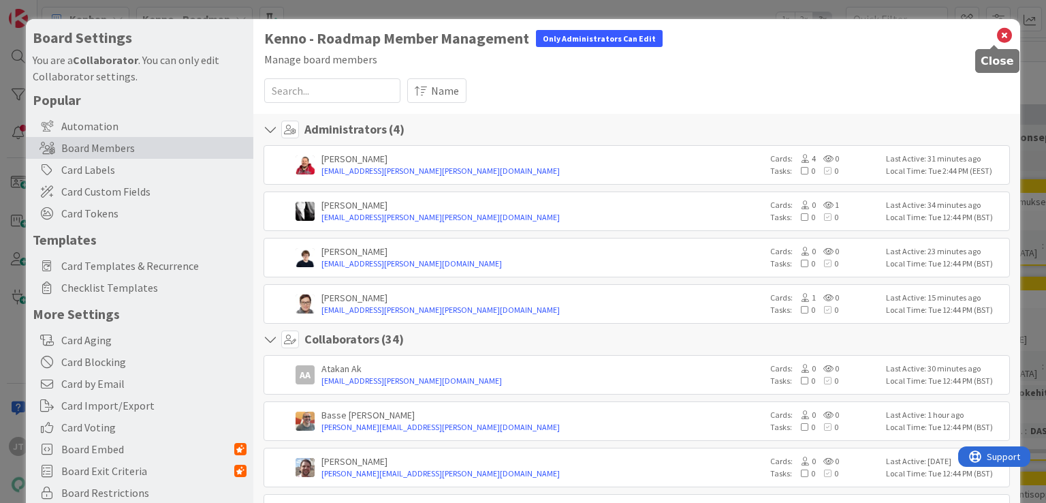
click at [999, 36] on icon at bounding box center [1005, 35] width 18 height 19
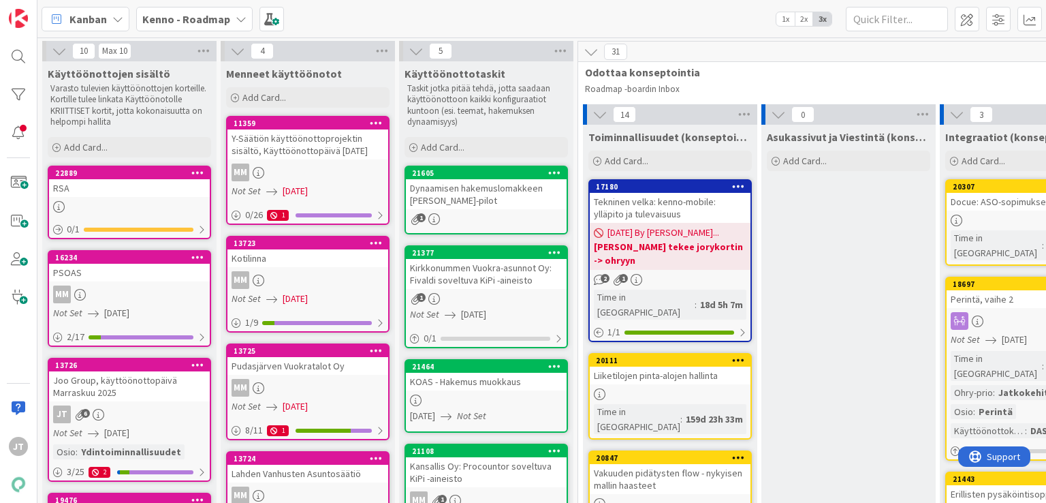
click at [556, 172] on icon at bounding box center [554, 173] width 13 height 10
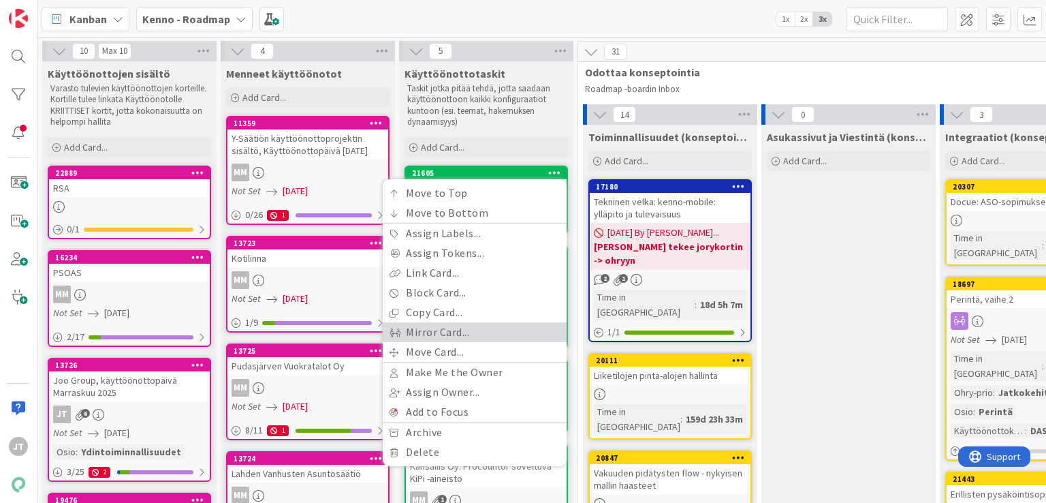
click at [474, 332] on link "Mirror Card..." at bounding box center [475, 332] width 184 height 20
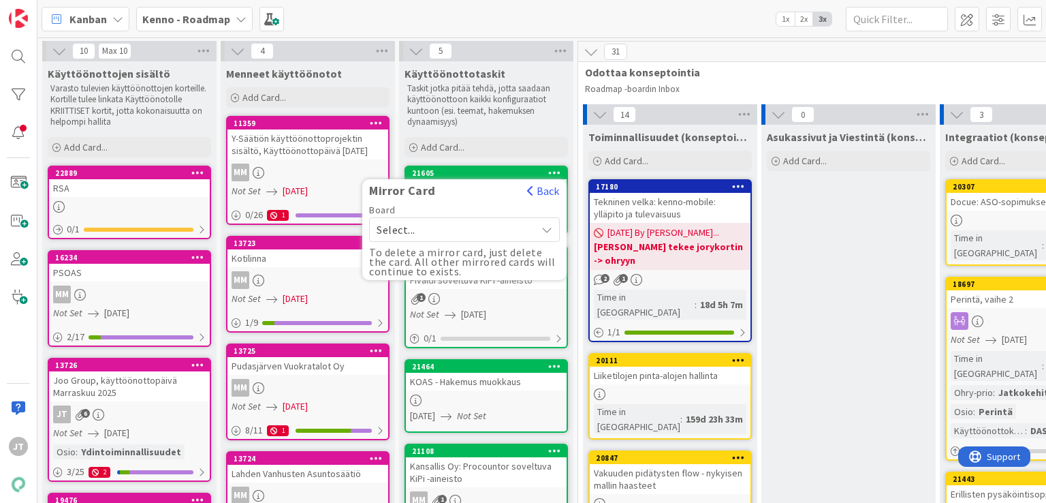
click at [499, 229] on span "Select..." at bounding box center [453, 229] width 153 height 19
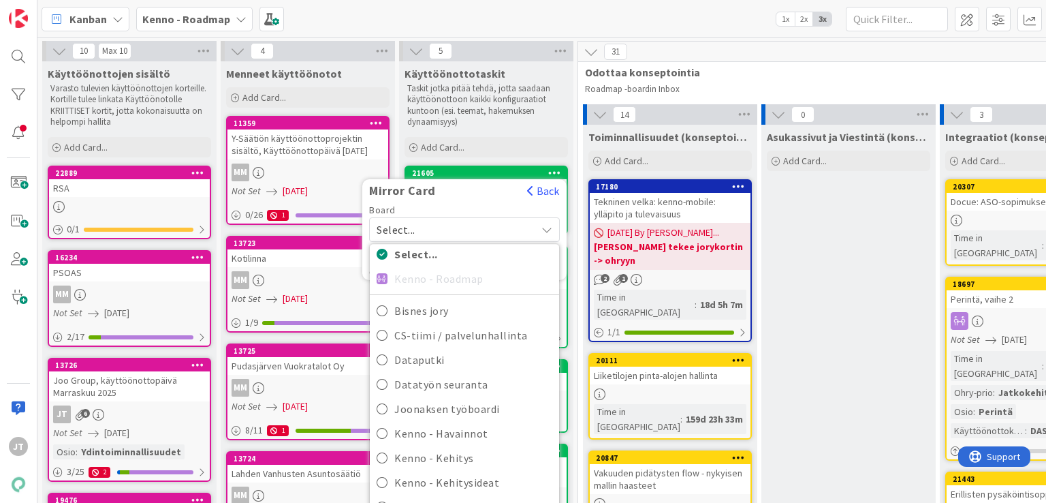
scroll to position [16, 0]
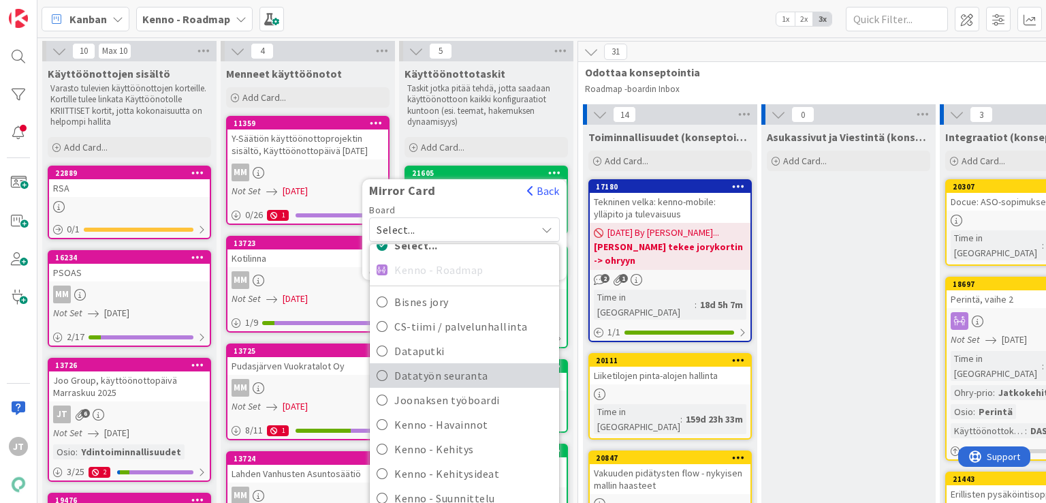
click at [478, 374] on span "Datatyön seuranta" at bounding box center [473, 375] width 158 height 20
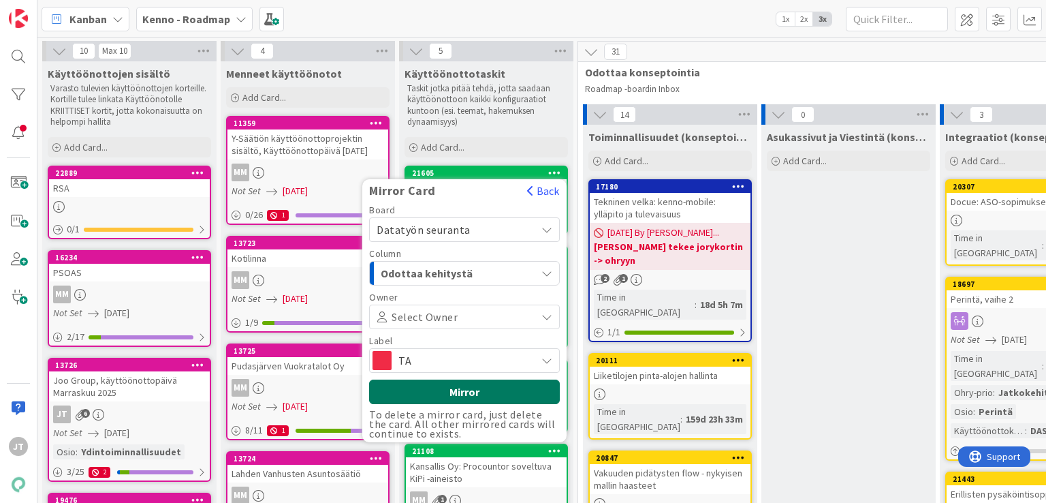
click at [478, 391] on button "Mirror" at bounding box center [464, 391] width 191 height 25
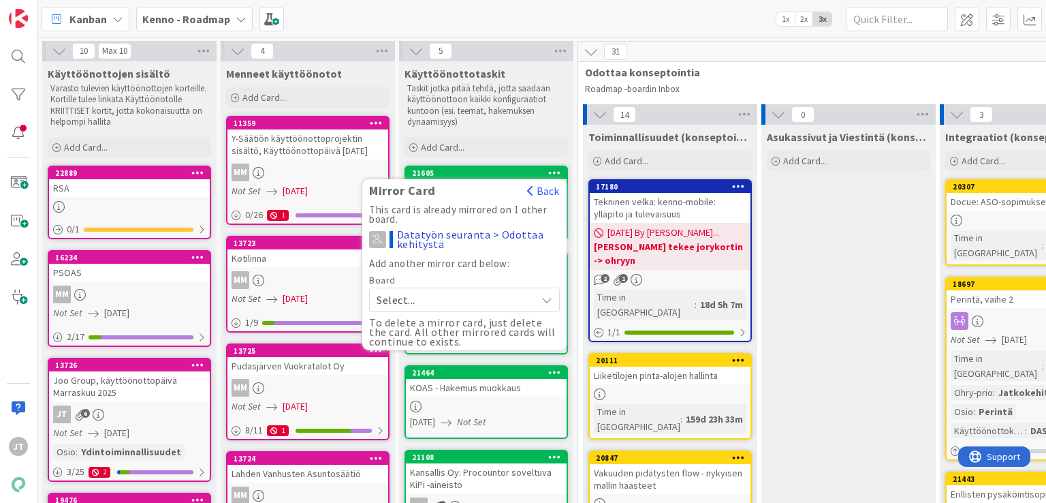
click at [226, 20] on div "Kenno - Roadmap" at bounding box center [194, 19] width 116 height 25
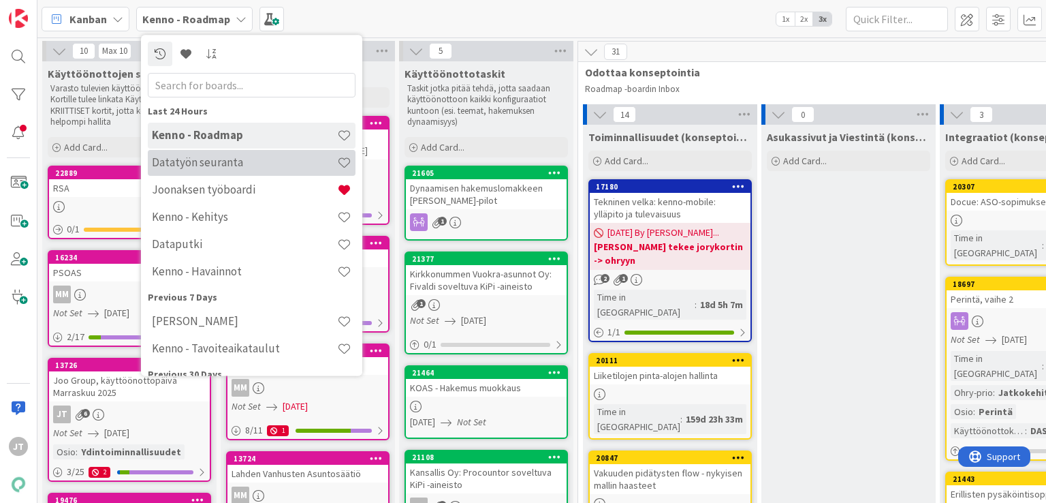
click at [221, 164] on h4 "Datatyön seuranta" at bounding box center [244, 163] width 185 height 14
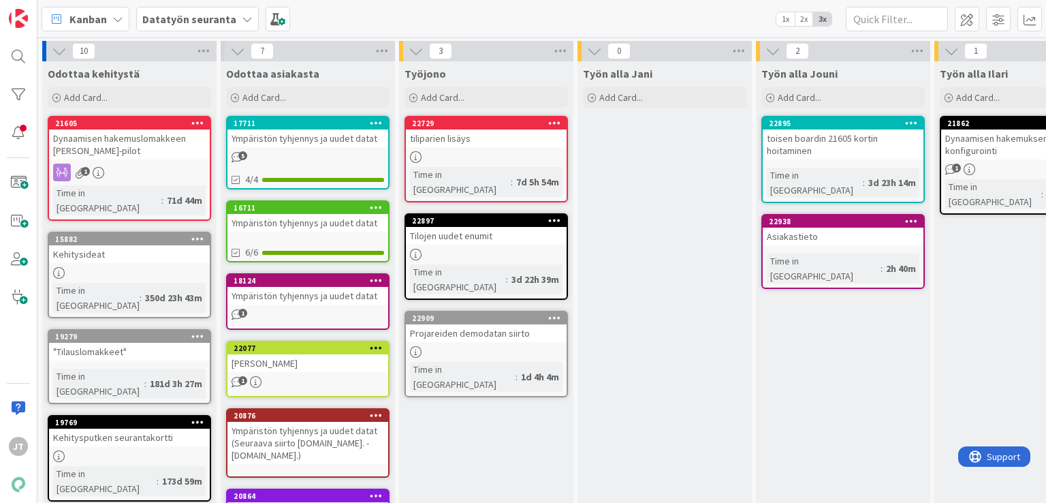
click at [119, 142] on div "Dynaamisen hakemuslomakkeen konffaus joo-pilot" at bounding box center [129, 144] width 161 height 30
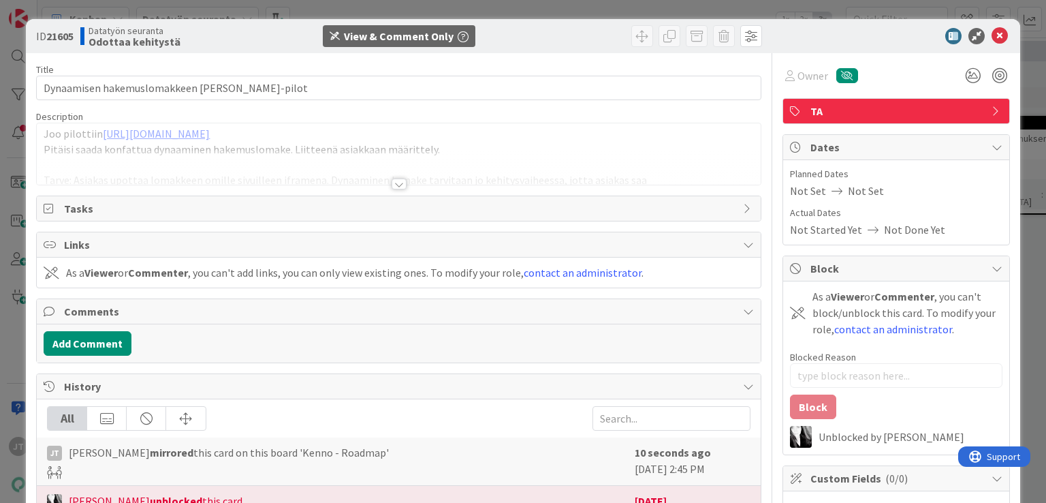
type textarea "x"
click at [850, 107] on span "TA" at bounding box center [898, 111] width 174 height 16
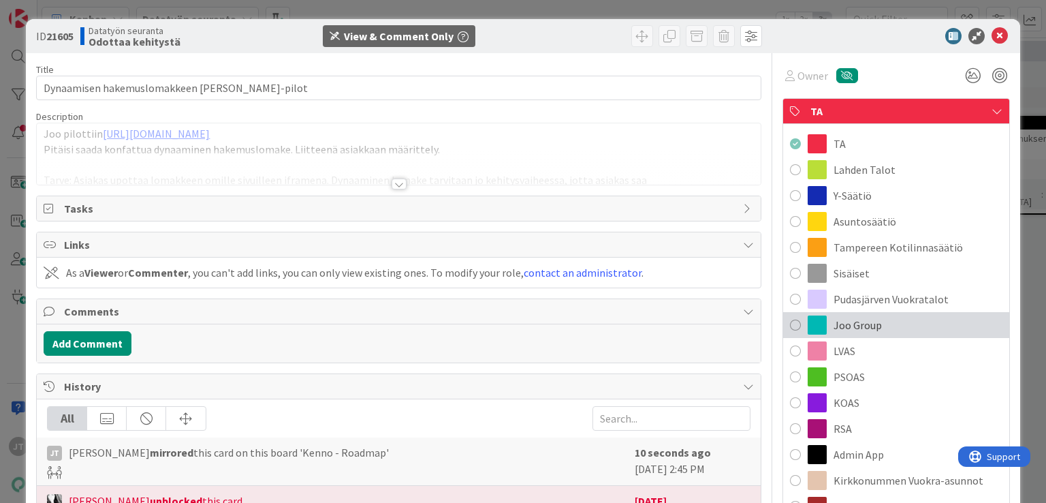
click at [838, 328] on span "Joo Group" at bounding box center [858, 325] width 48 height 16
click at [790, 326] on div "Joo Group" at bounding box center [896, 325] width 226 height 26
click at [790, 325] on span at bounding box center [795, 325] width 11 height 20
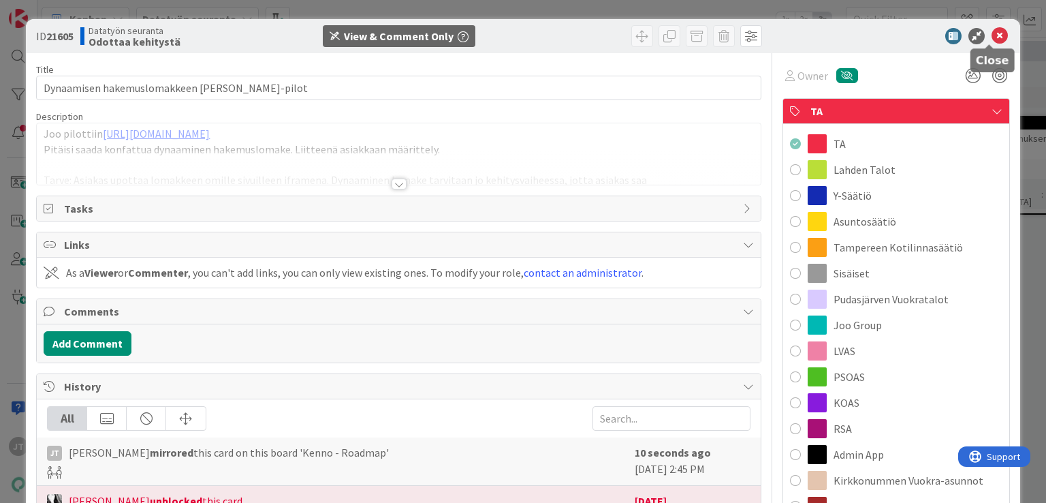
click at [993, 32] on icon at bounding box center [1000, 36] width 16 height 16
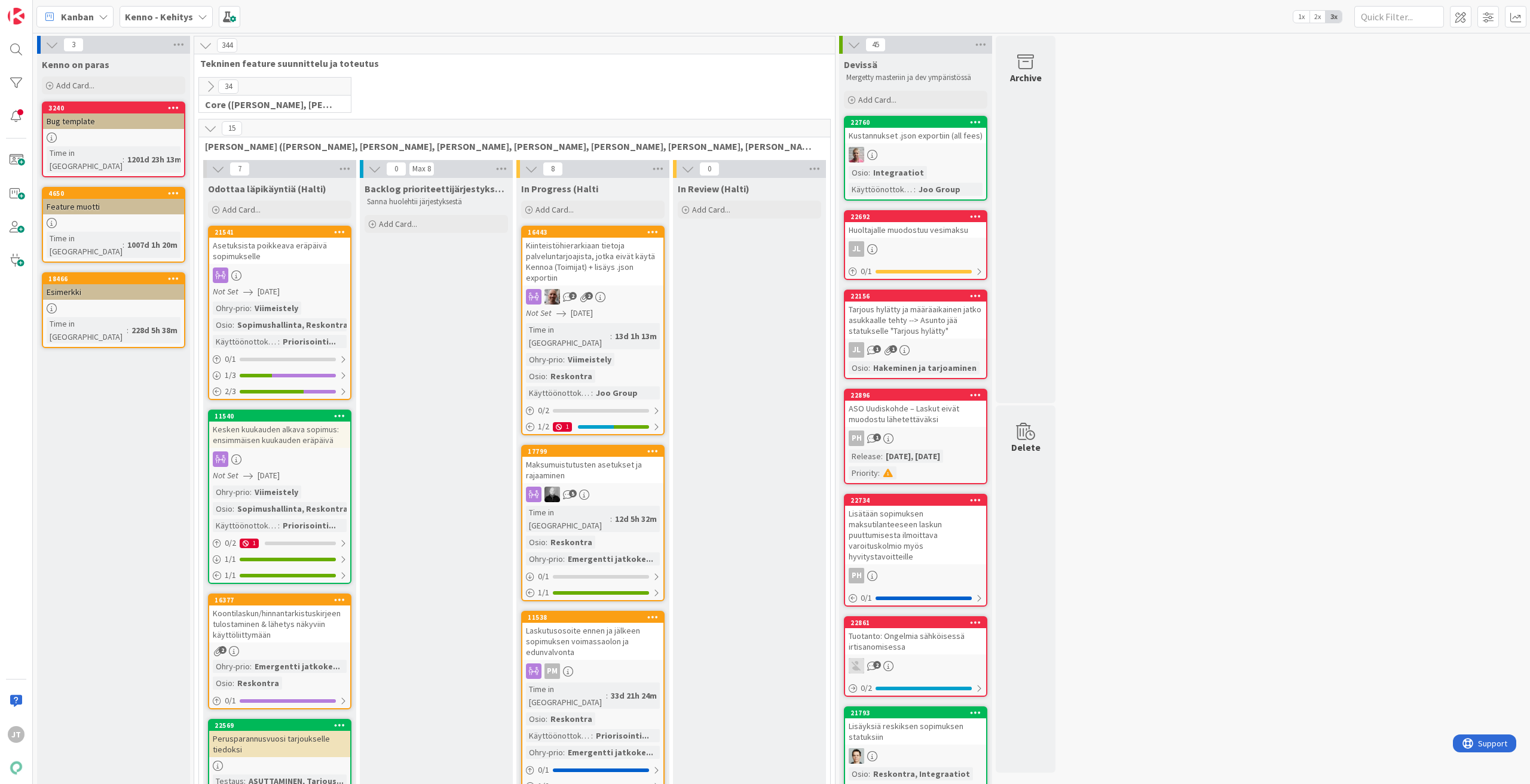
click at [210, 125] on icon at bounding box center [210, 128] width 13 height 13
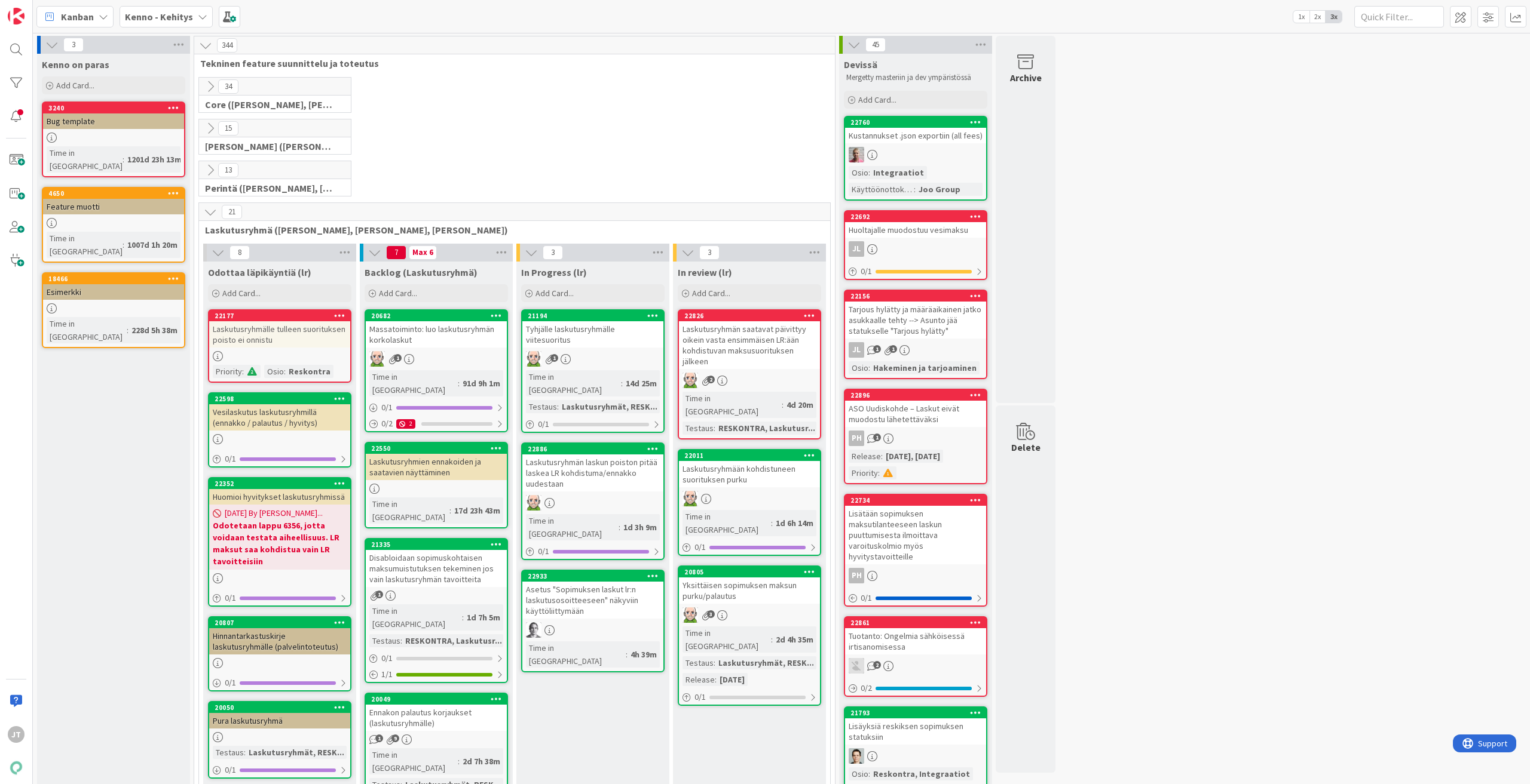
click at [205, 213] on icon at bounding box center [210, 211] width 13 height 13
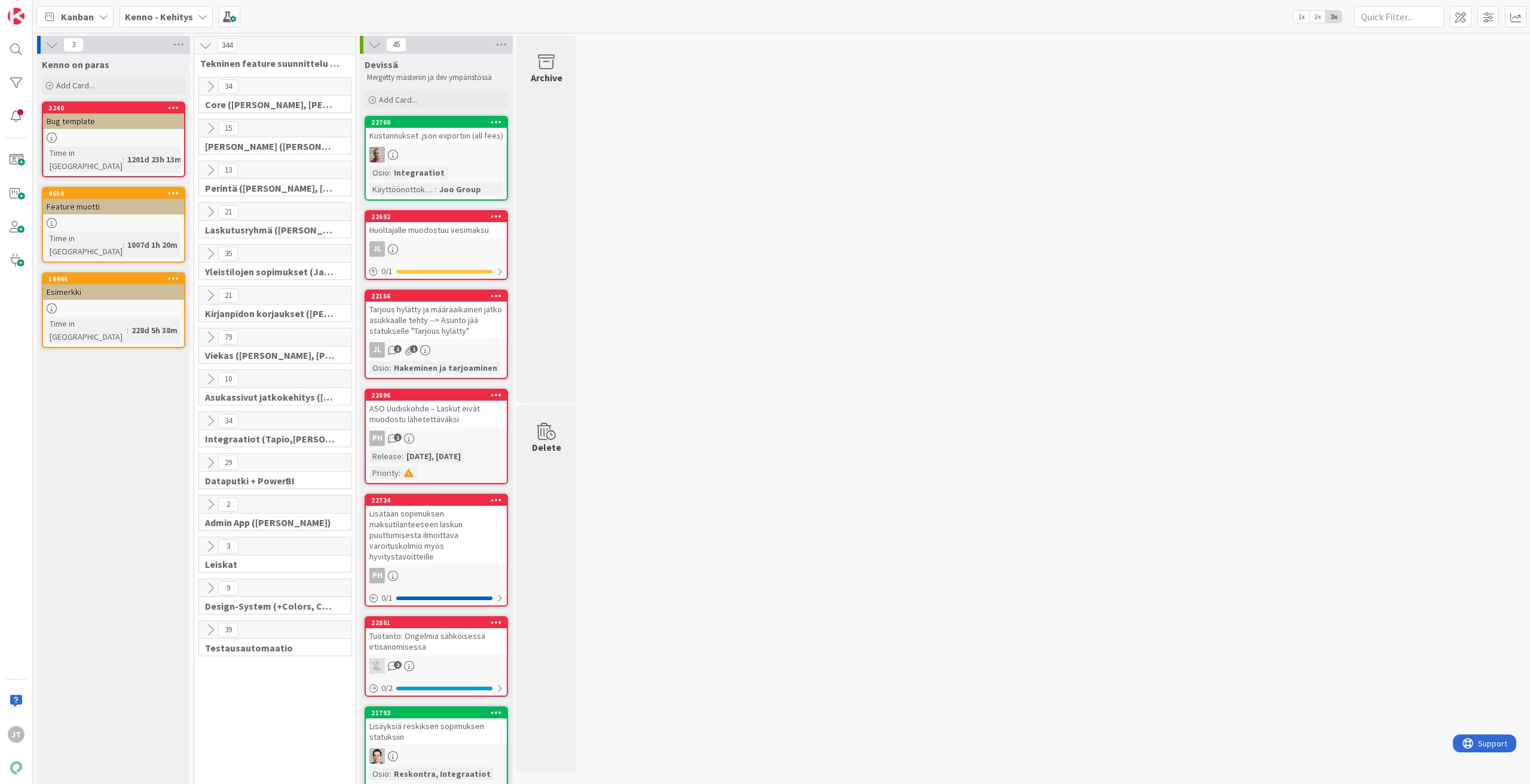
click at [209, 465] on icon at bounding box center [210, 462] width 13 height 13
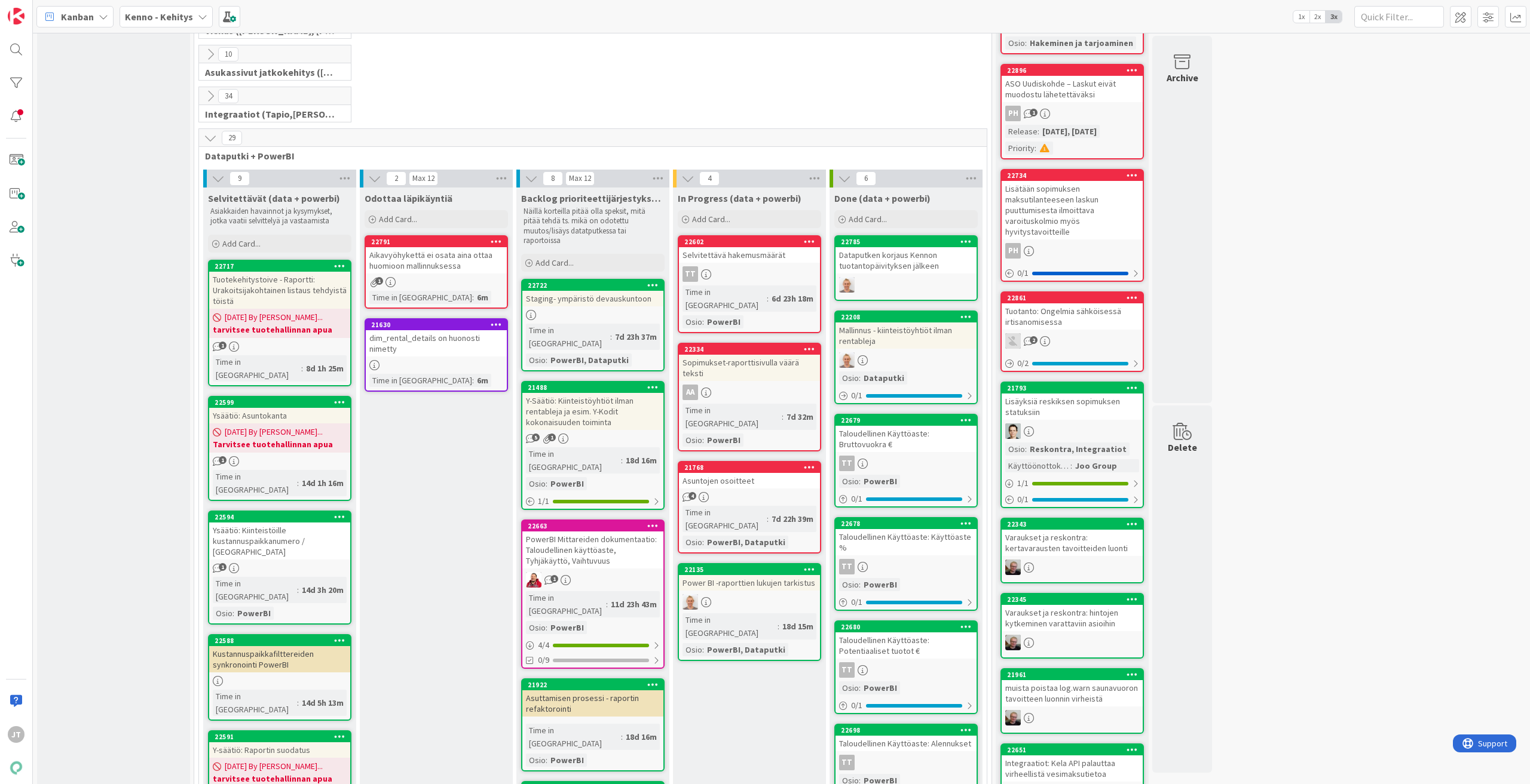
scroll to position [299, 0]
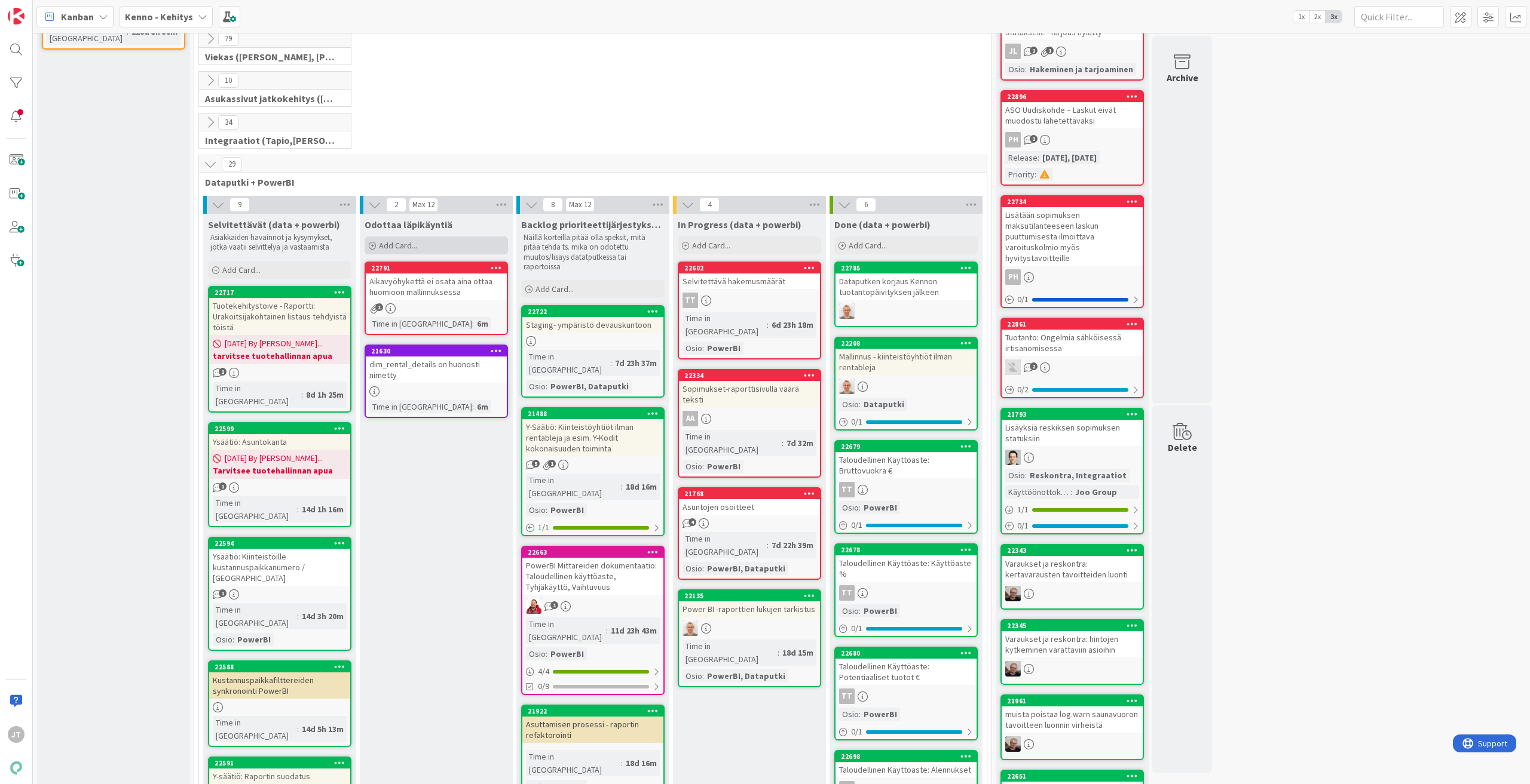
click at [404, 246] on span "Add Card..." at bounding box center [398, 246] width 39 height 11
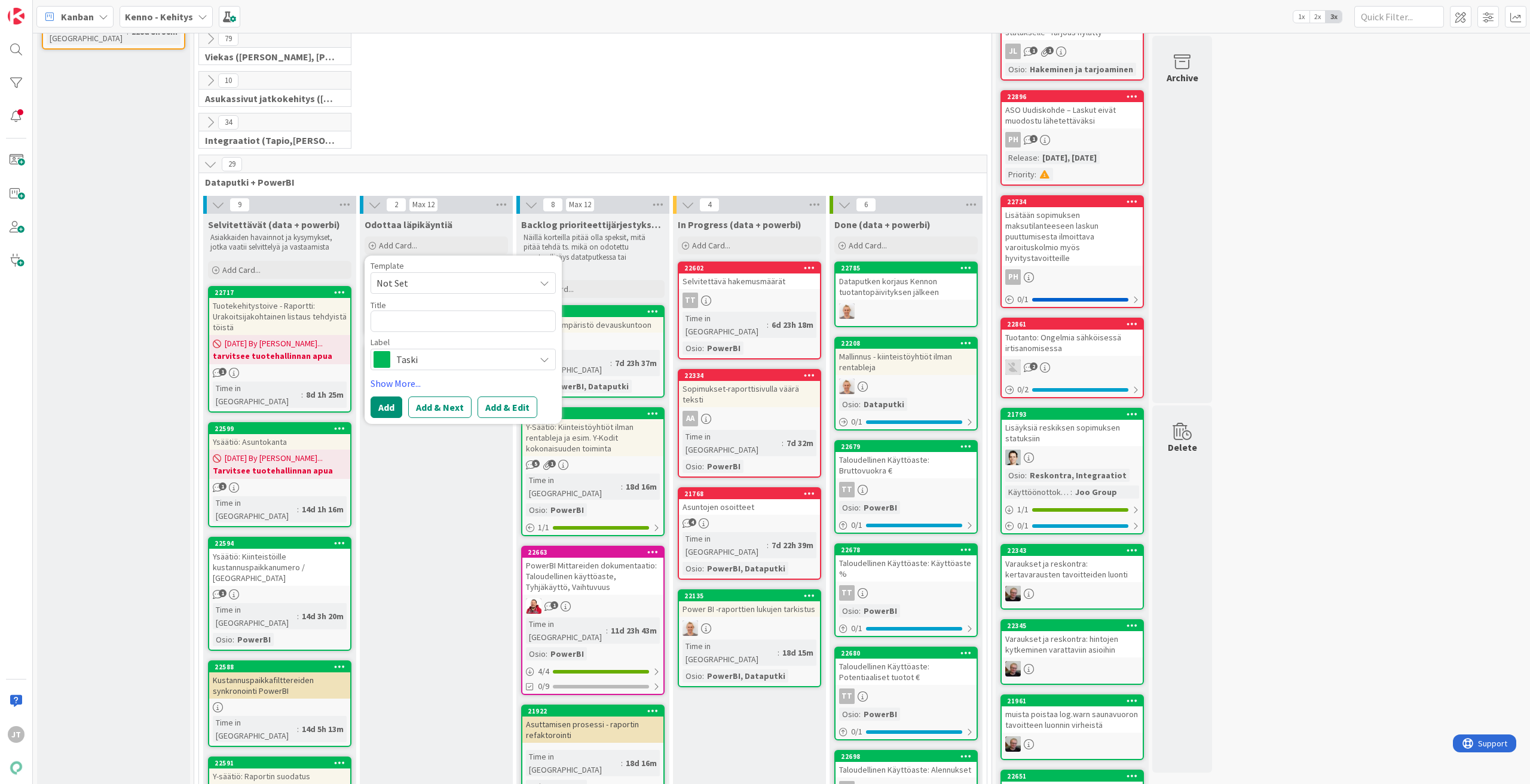
click at [454, 359] on span "Taski" at bounding box center [462, 360] width 132 height 17
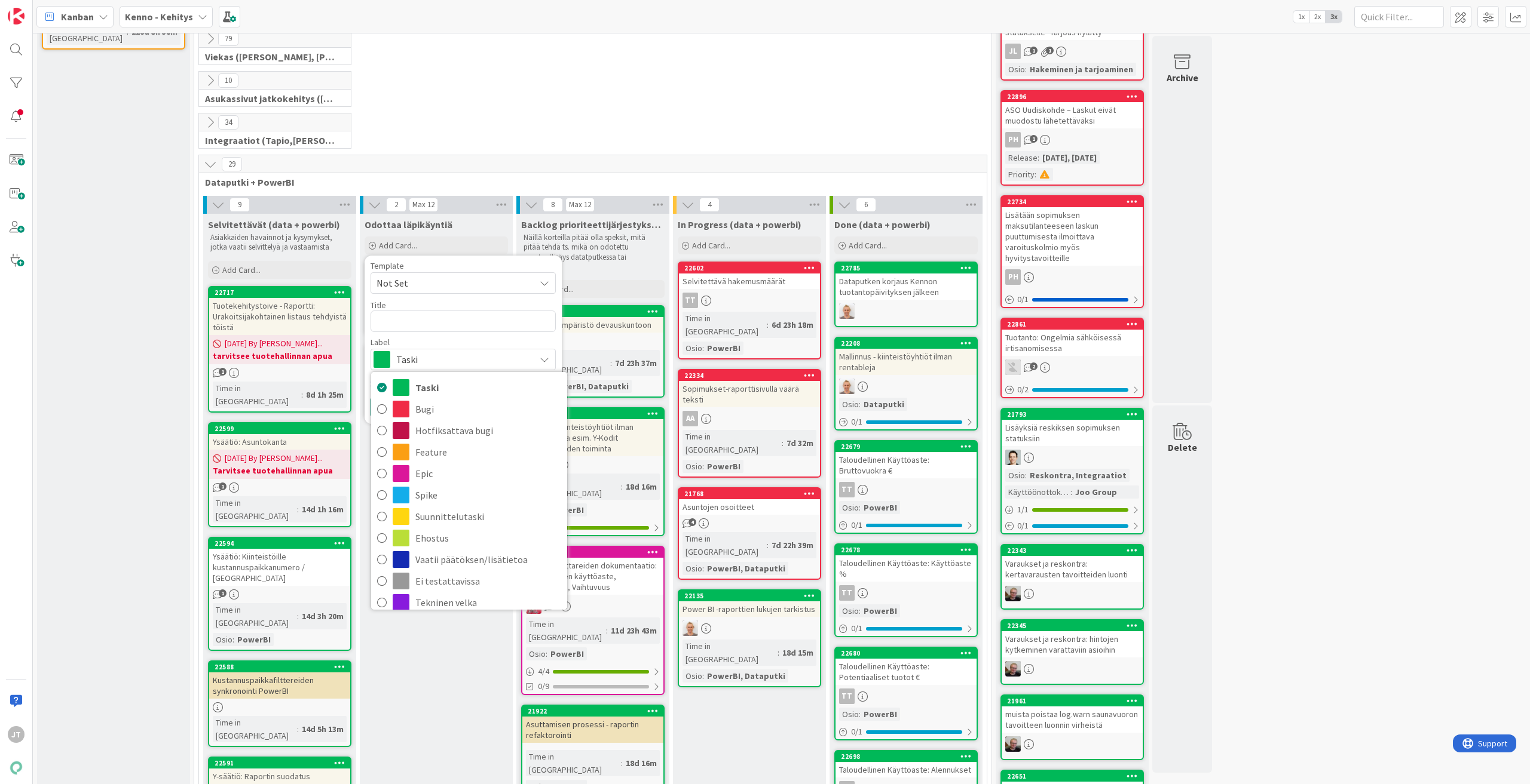
click at [449, 356] on span "Taski" at bounding box center [462, 360] width 132 height 17
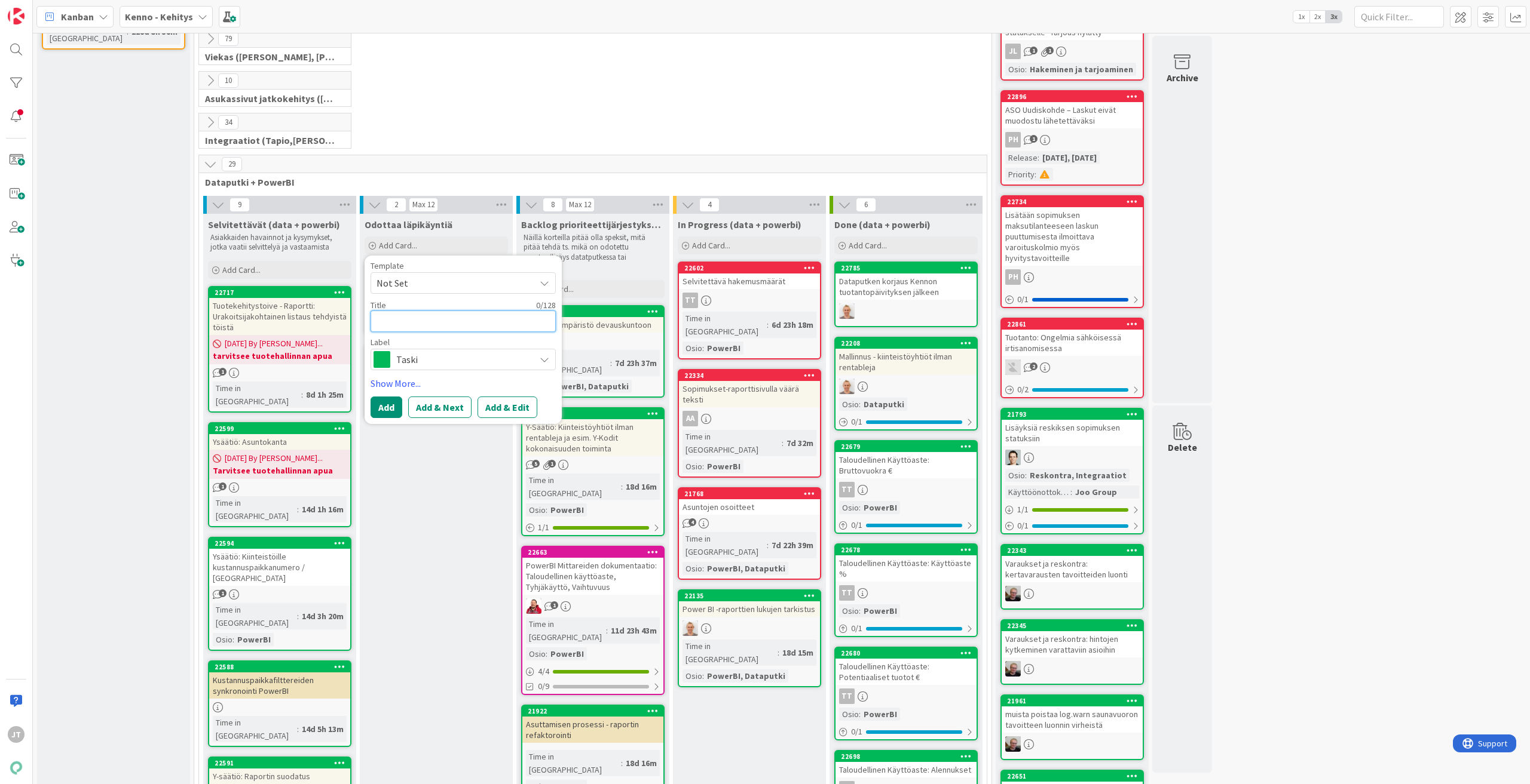
click at [441, 319] on textarea at bounding box center [462, 321] width 185 height 22
type textarea "x"
type textarea "J"
type textarea "x"
type textarea "JO"
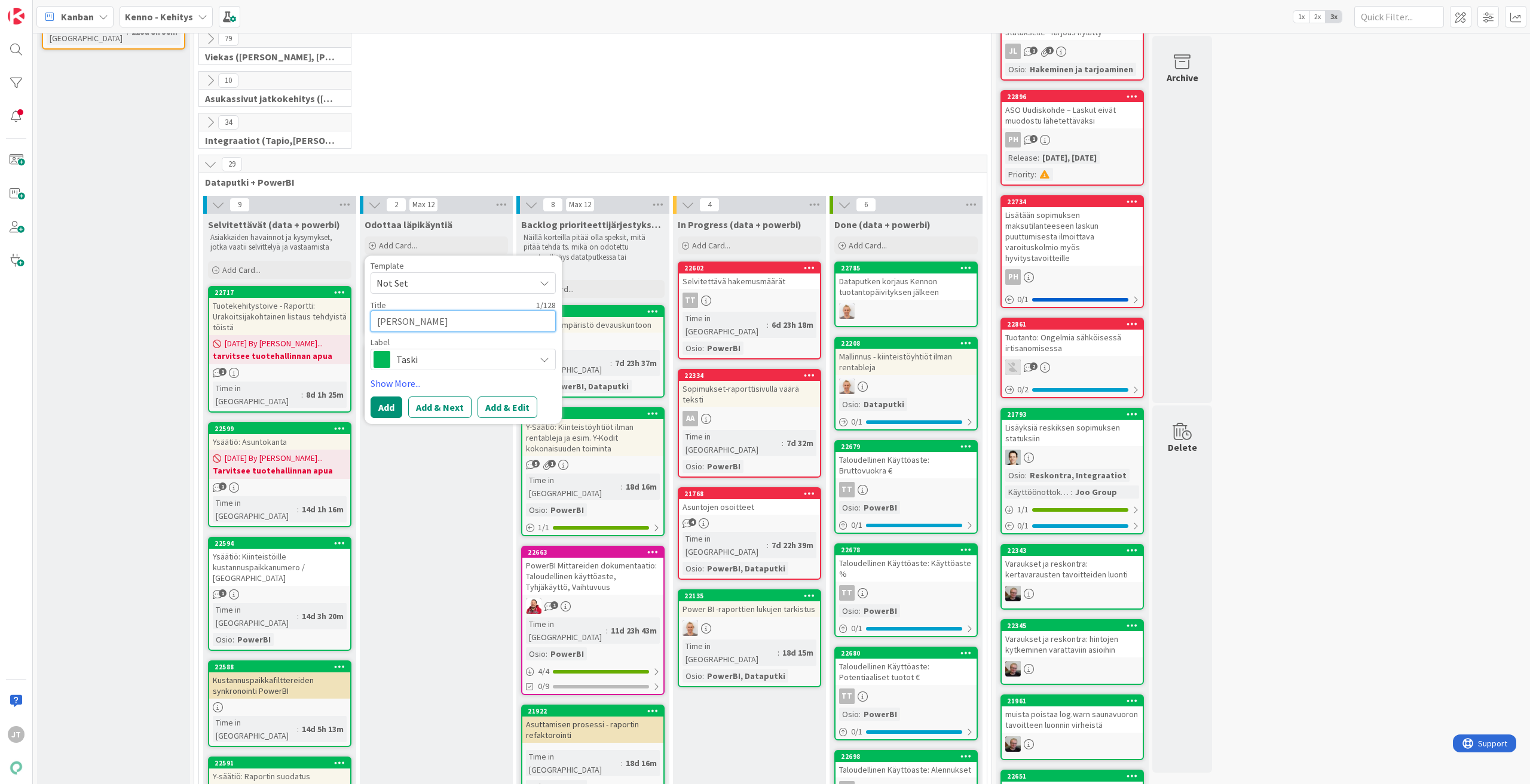
type textarea "x"
type textarea "[PERSON_NAME]"
type textarea "x"
type textarea "[PERSON_NAME]"
type textarea "x"
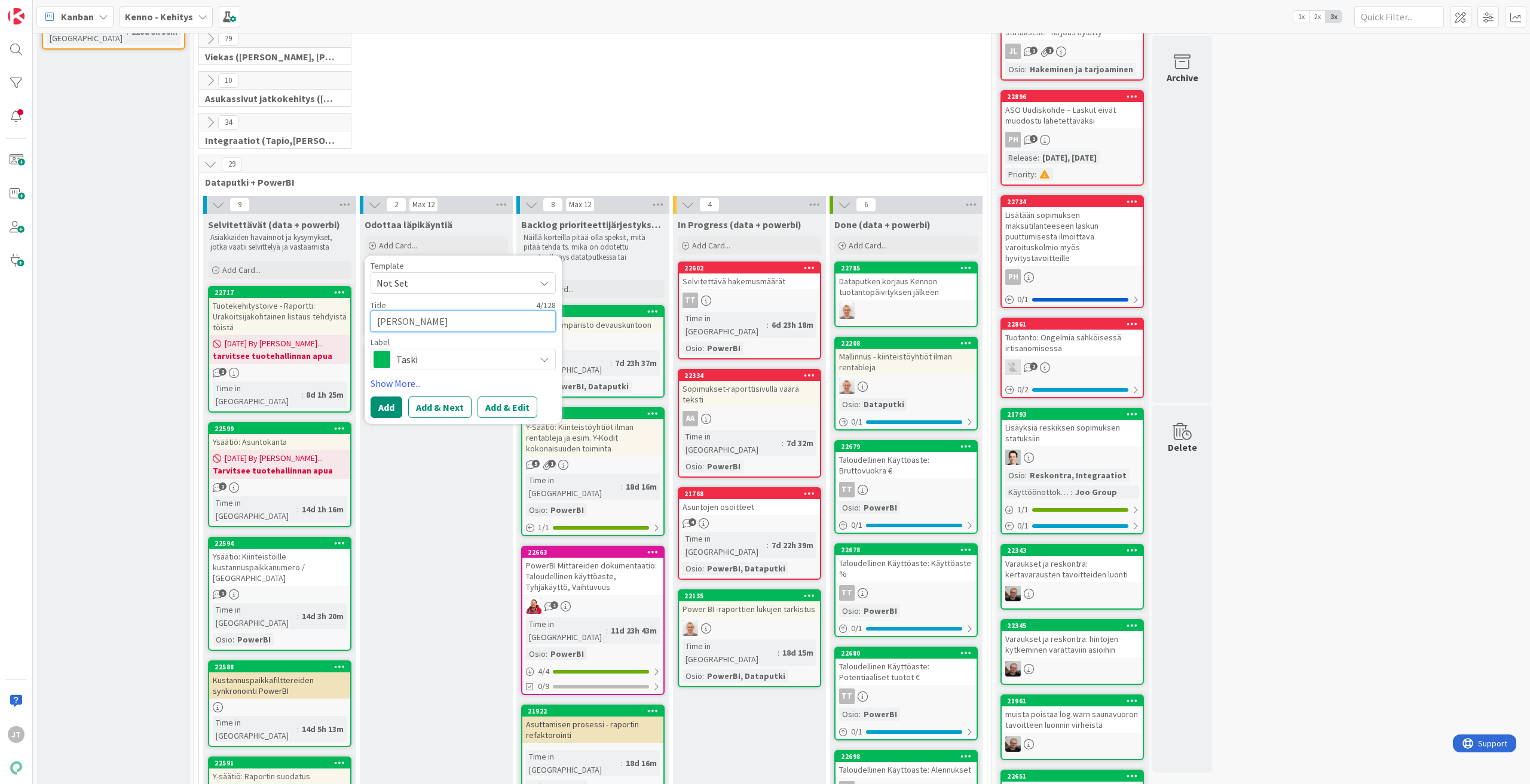
type textarea "[PERSON_NAME]"
type textarea "x"
type textarea "JOO:"
type textarea "x"
type textarea "JOO:n"
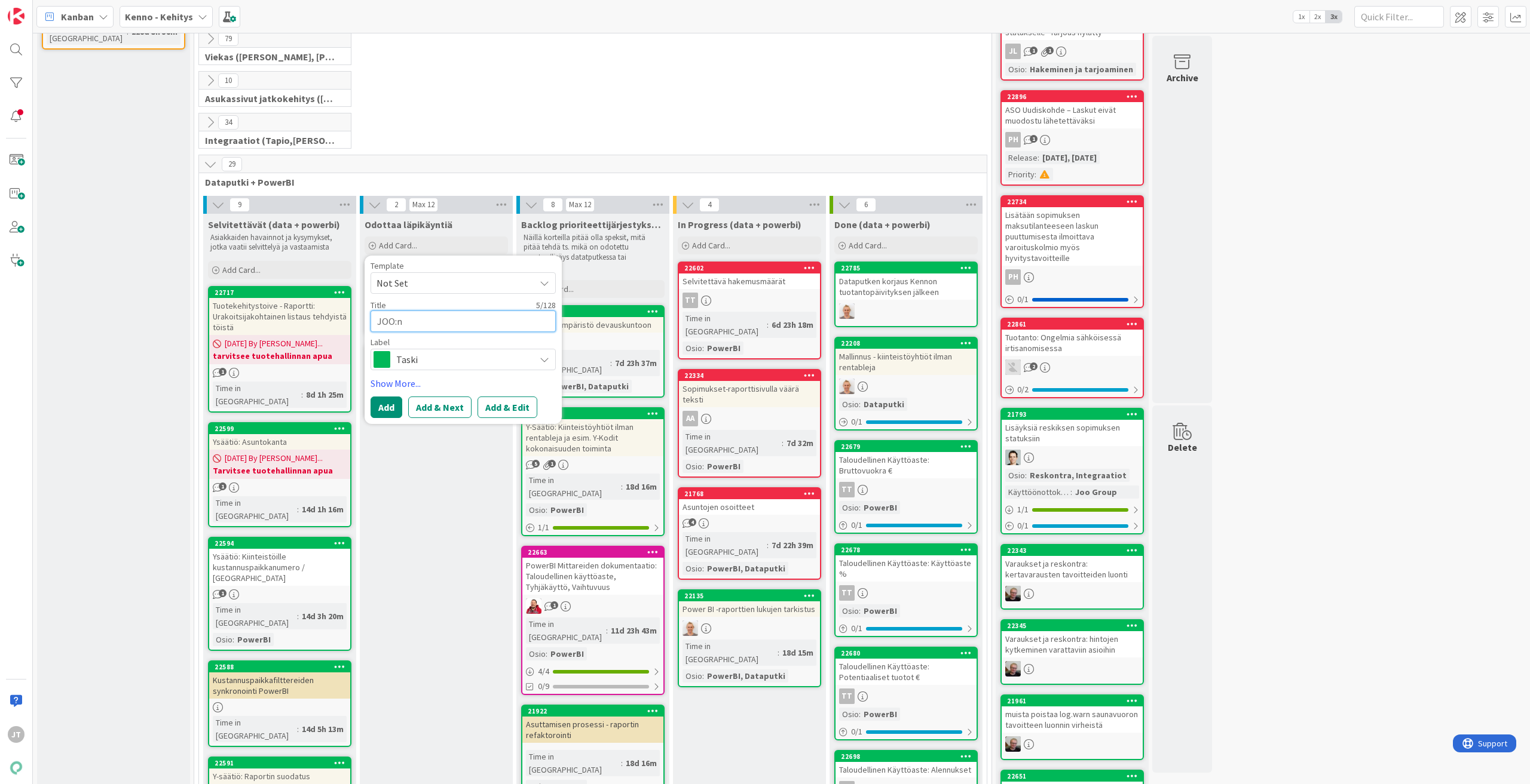
type textarea "x"
type textarea "JOO:n"
type textarea "x"
type textarea "JOO:n ra"
type textarea "x"
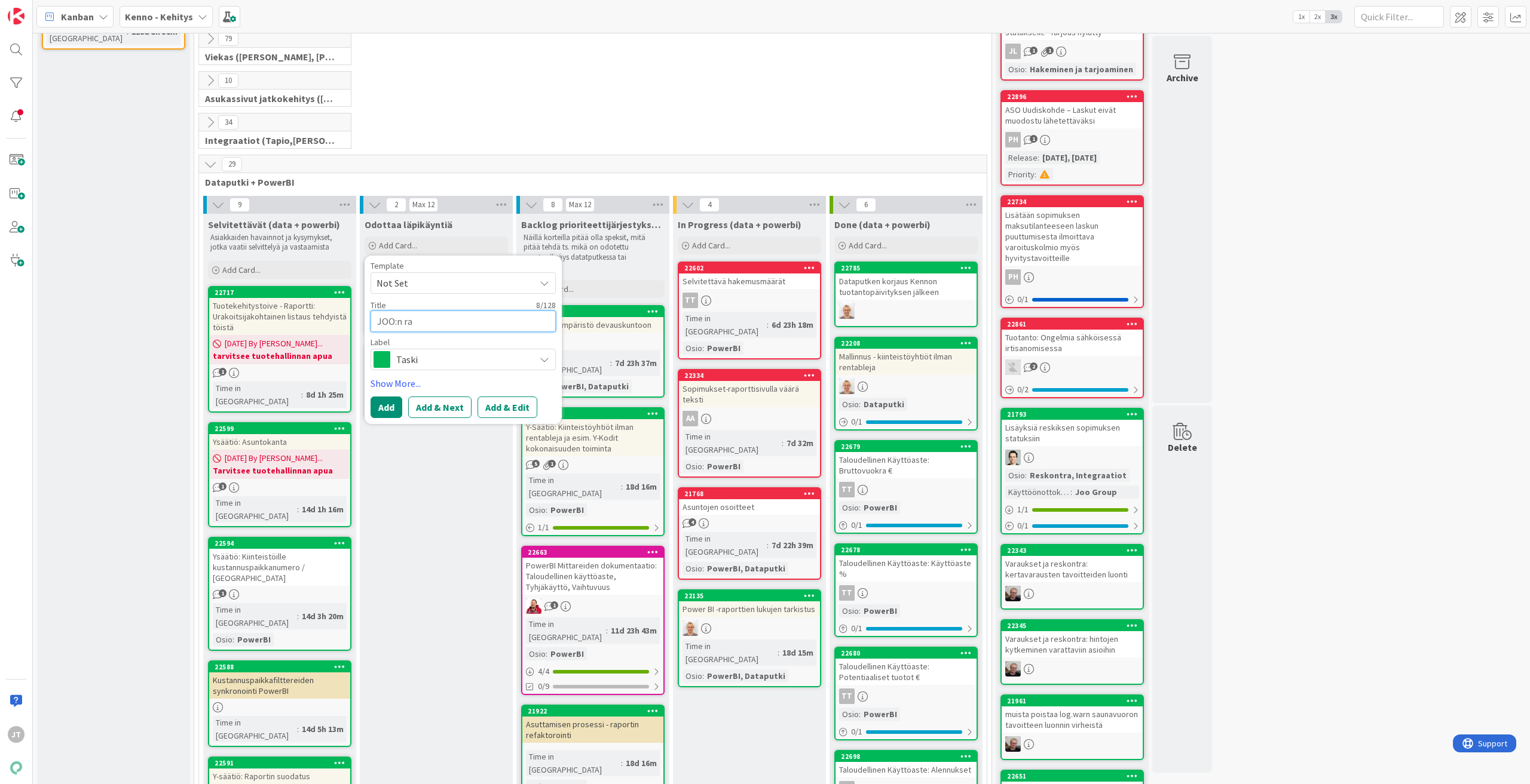
type textarea "JOO:n rap"
type textarea "x"
type textarea "JOO:n rapo"
type textarea "x"
type textarea "JOO:n rapor"
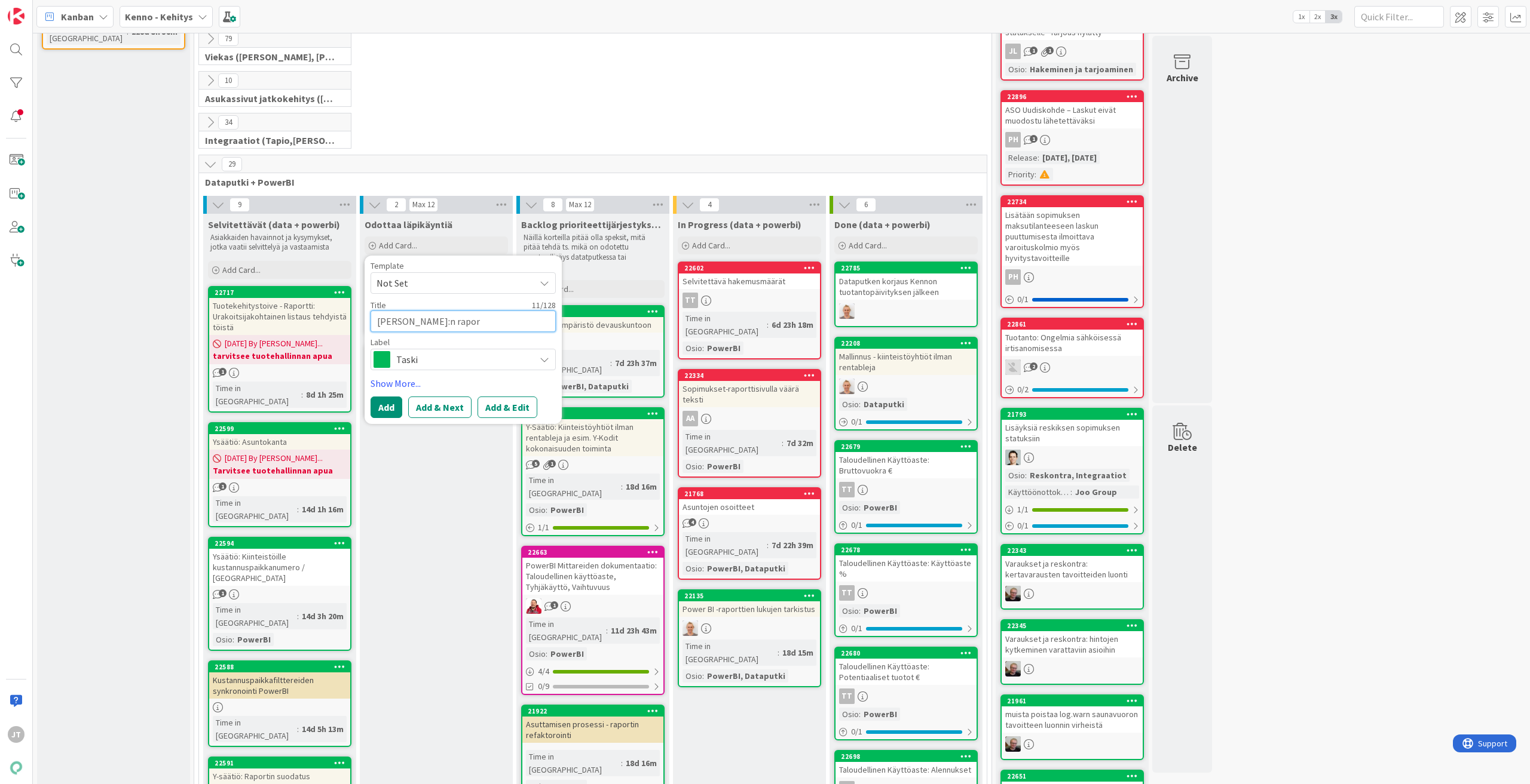
type textarea "x"
type textarea "JOO:n raport"
type textarea "x"
type textarea "JOO:n raporto"
type textarea "x"
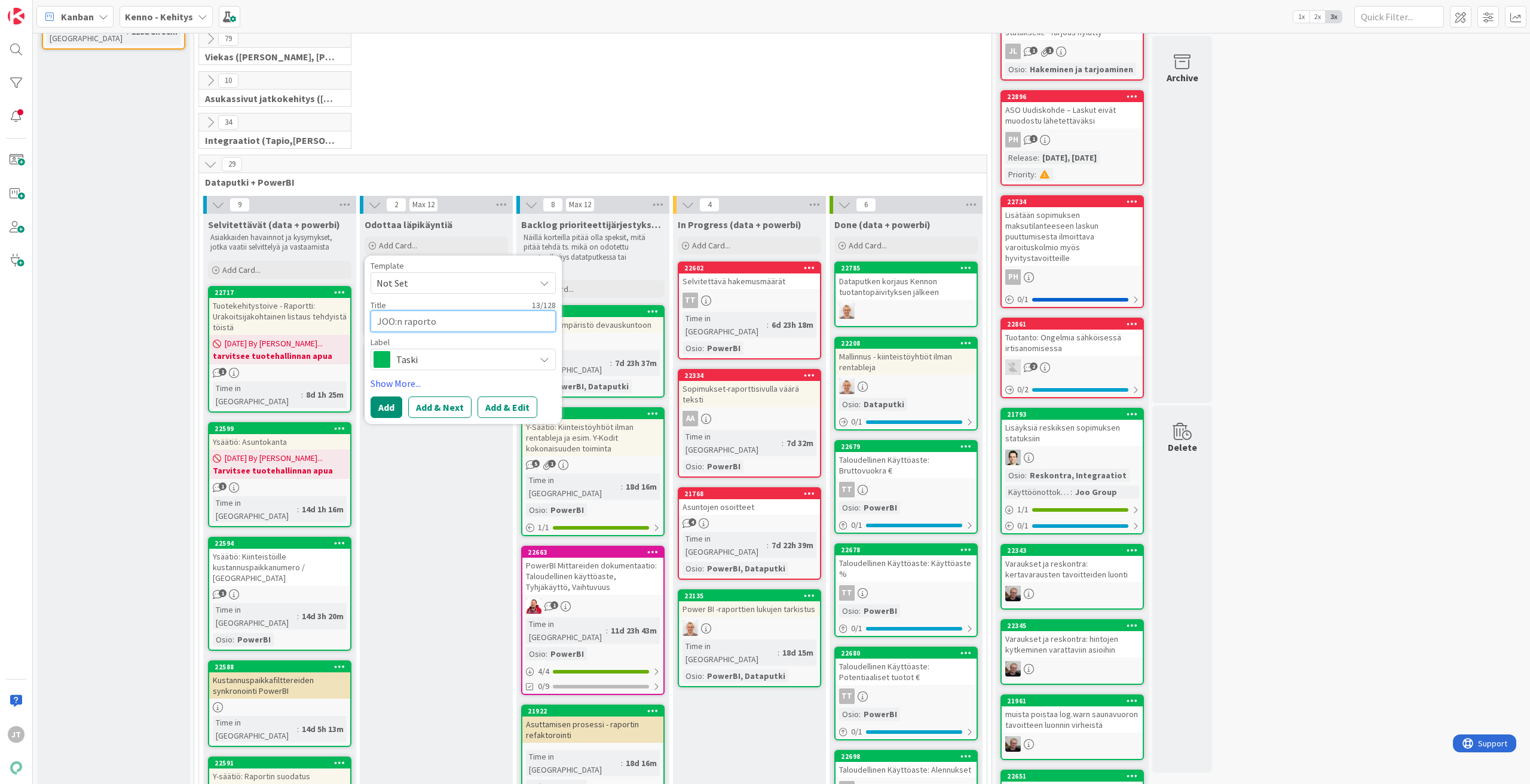
type textarea "JOO:n raportoi"
type textarea "x"
type textarea "JOO:n raportoin"
type textarea "x"
type textarea "JOO:n raportoint"
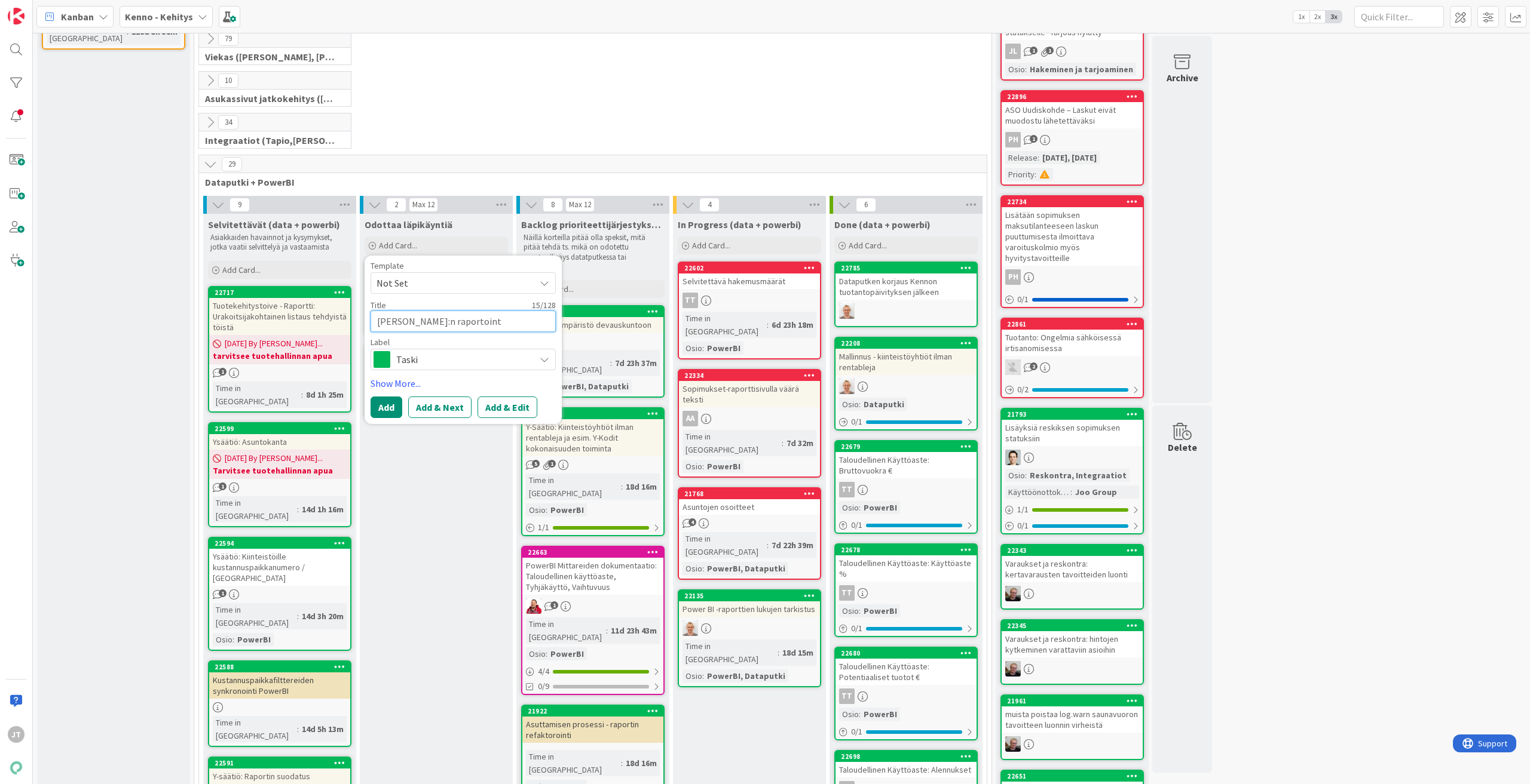
type textarea "x"
type textarea "JOO:n raportointi"
type textarea "x"
type textarea "JOO:n raportointit"
type textarea "x"
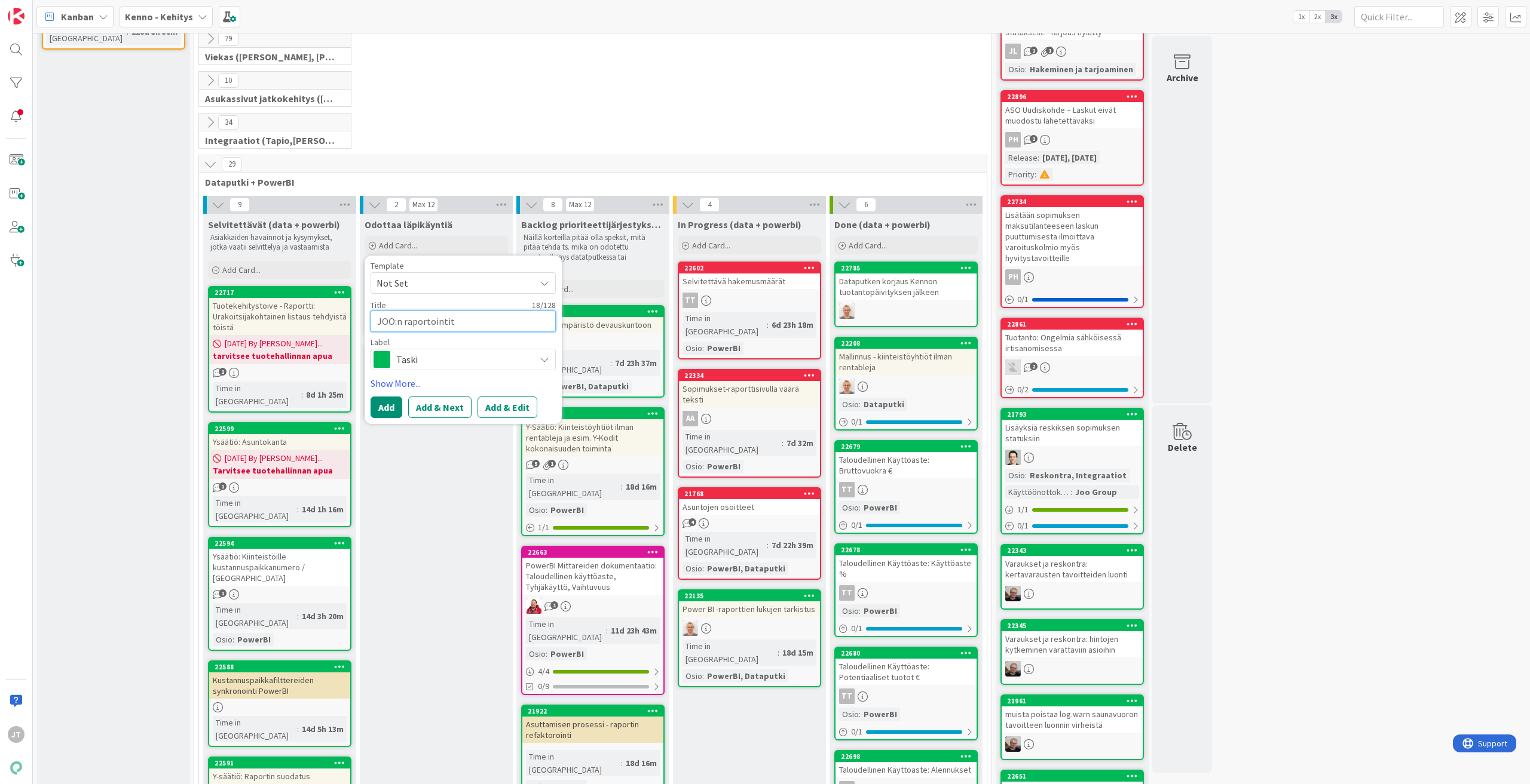
type textarea "JOO:n raportointita"
type textarea "x"
type textarea "JOO:n raportointitar"
type textarea "x"
type textarea "JOO:n raportointitarp"
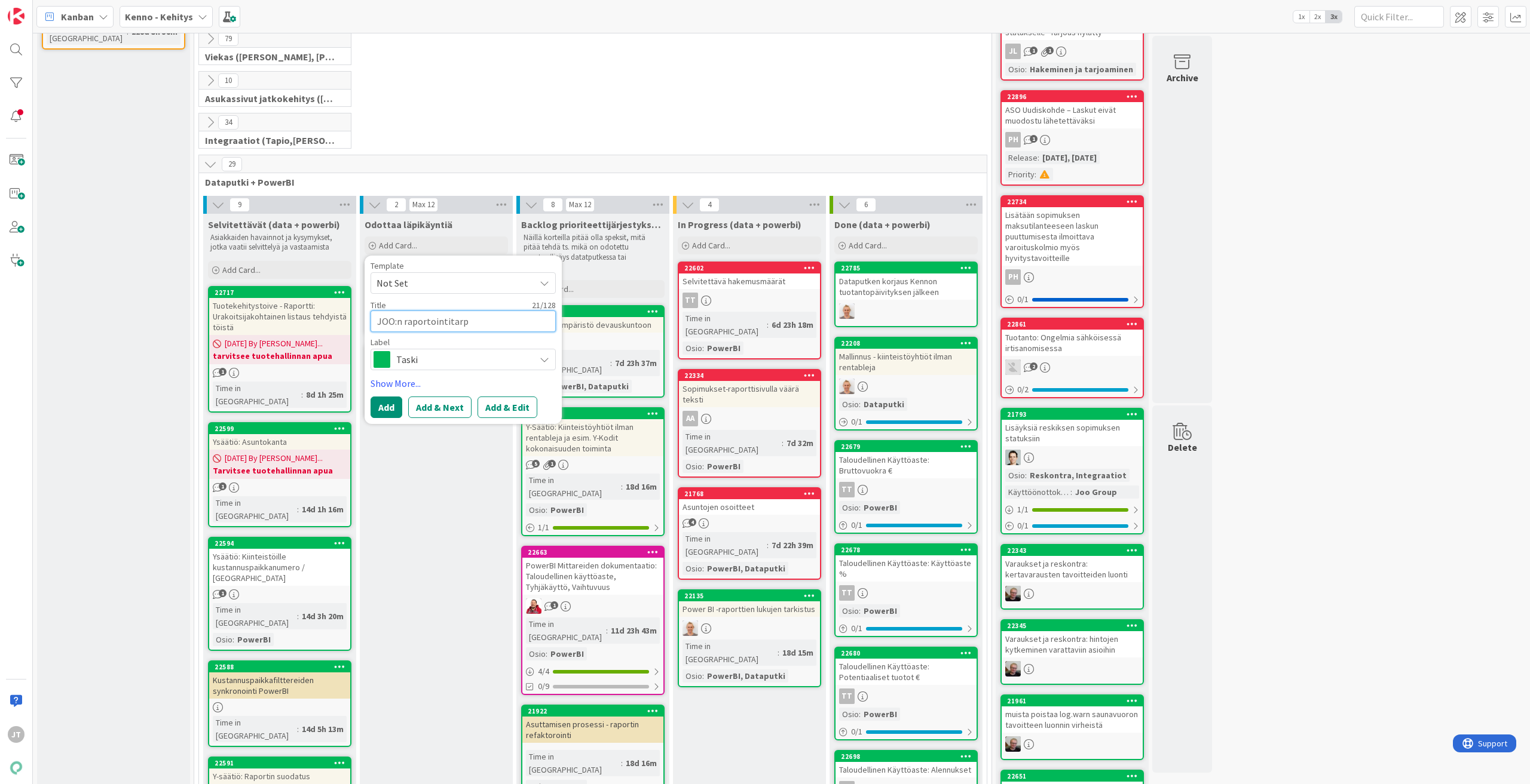
type textarea "x"
type textarea "JOO:n raportointitarpe"
type textarea "x"
type textarea "JOO:n raportointitarpee"
type textarea "x"
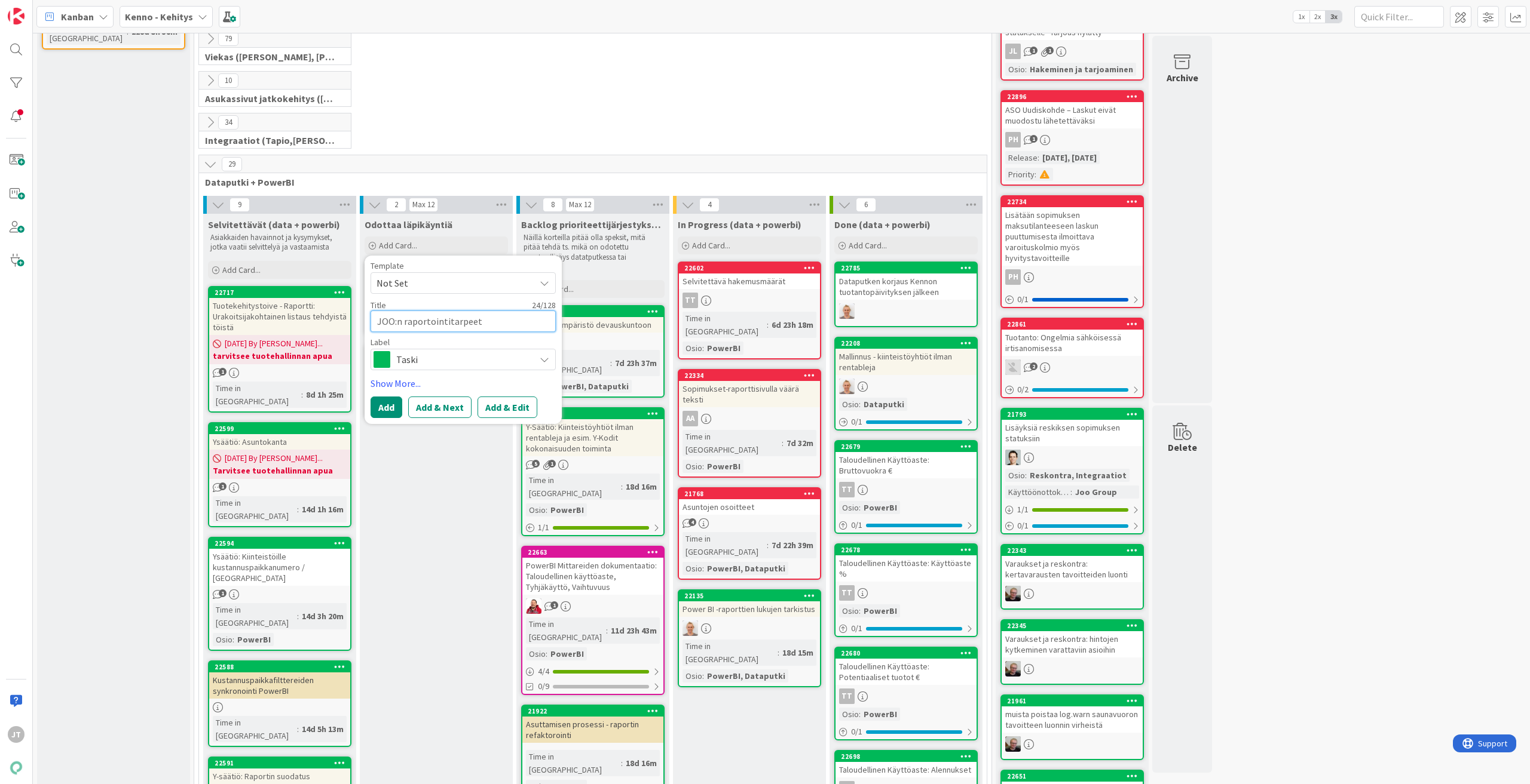
type textarea "JOO:n raportointitarpeet"
click at [514, 410] on button "Add & Edit" at bounding box center [507, 407] width 60 height 22
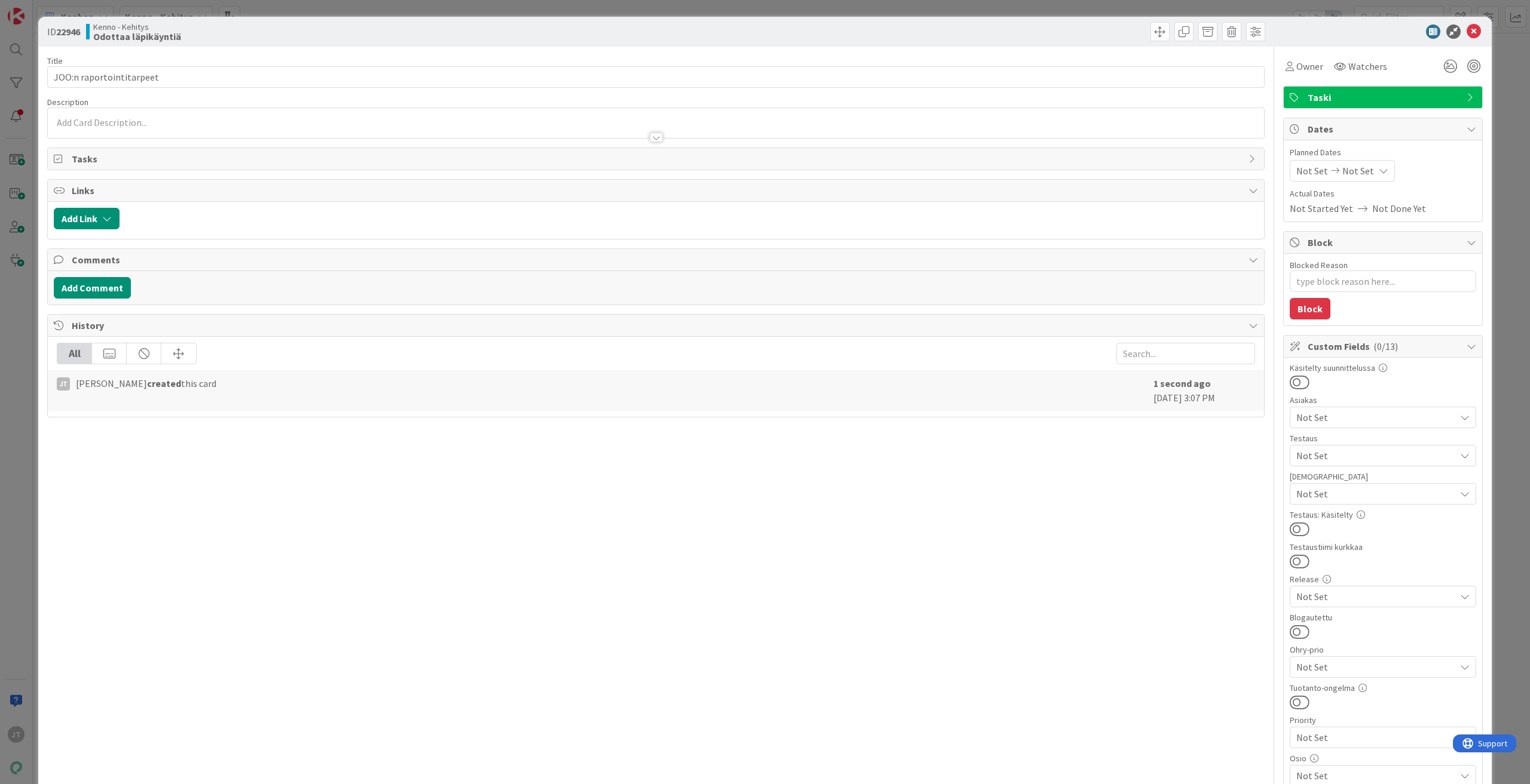
type textarea "x"
click at [557, 125] on div at bounding box center [656, 132] width 1216 height 12
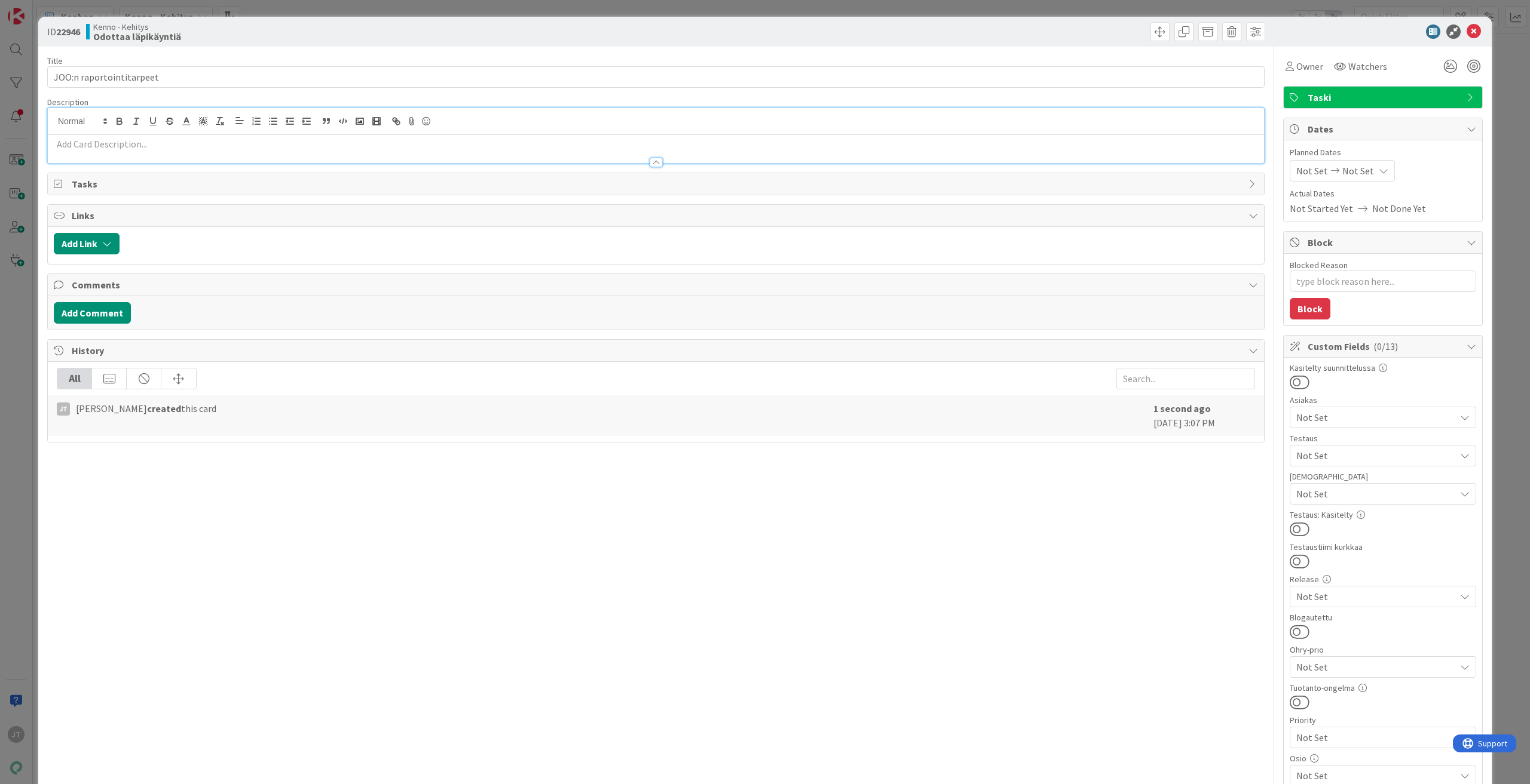
click at [95, 145] on p at bounding box center [655, 145] width 1205 height 14
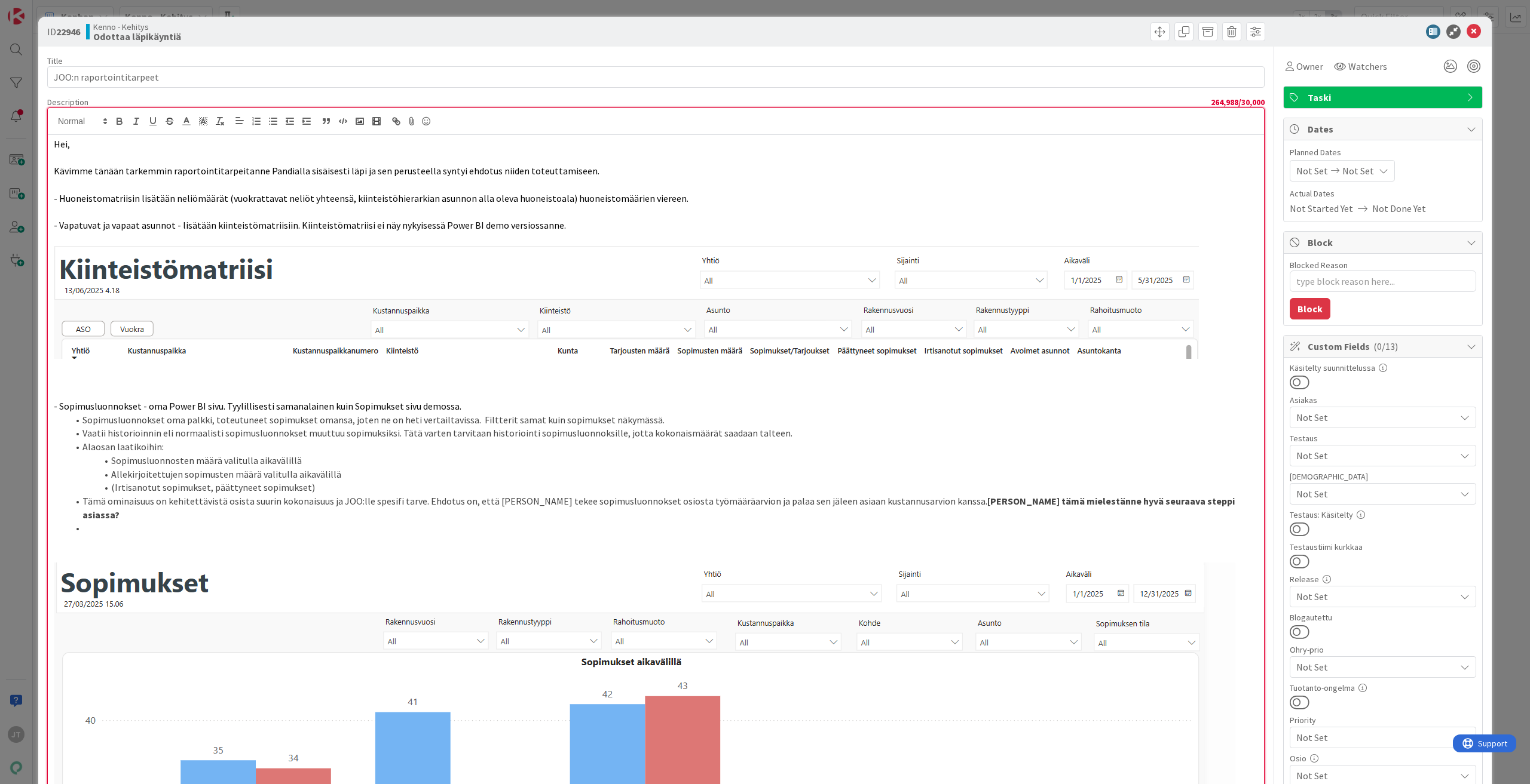
click at [53, 152] on div "Hei, Kävimme tänään tarkemmin raportointitarpeitanne Pandialla sisäisesti läpi …" at bounding box center [656, 779] width 1216 height 1288
click at [53, 144] on div "Hei, Kävimme tänään tarkemmin raportointitarpeitanne Pandialla sisäisesti läpi …" at bounding box center [656, 779] width 1216 height 1288
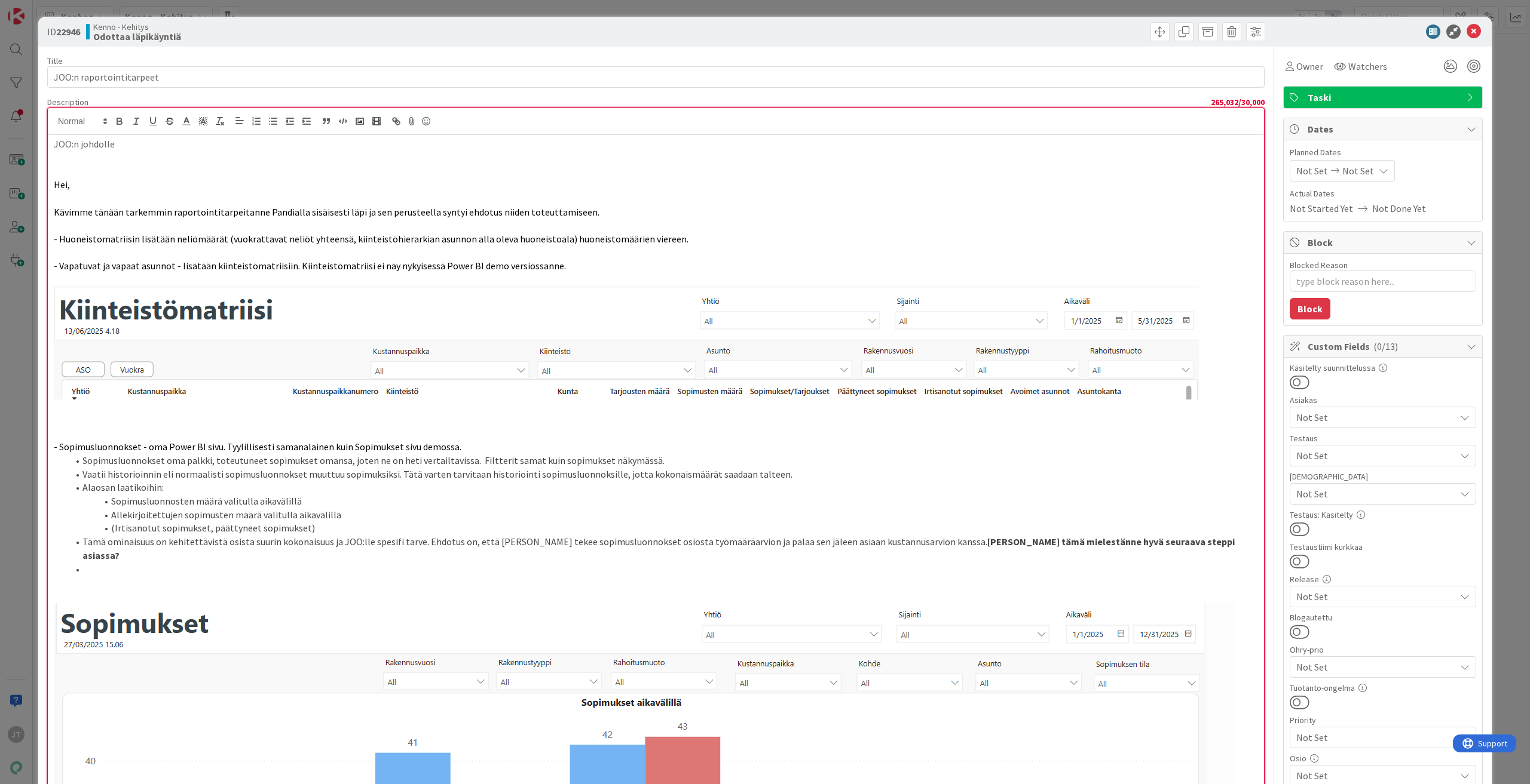
click at [131, 146] on p "JOO:n johdolle" at bounding box center [655, 145] width 1205 height 14
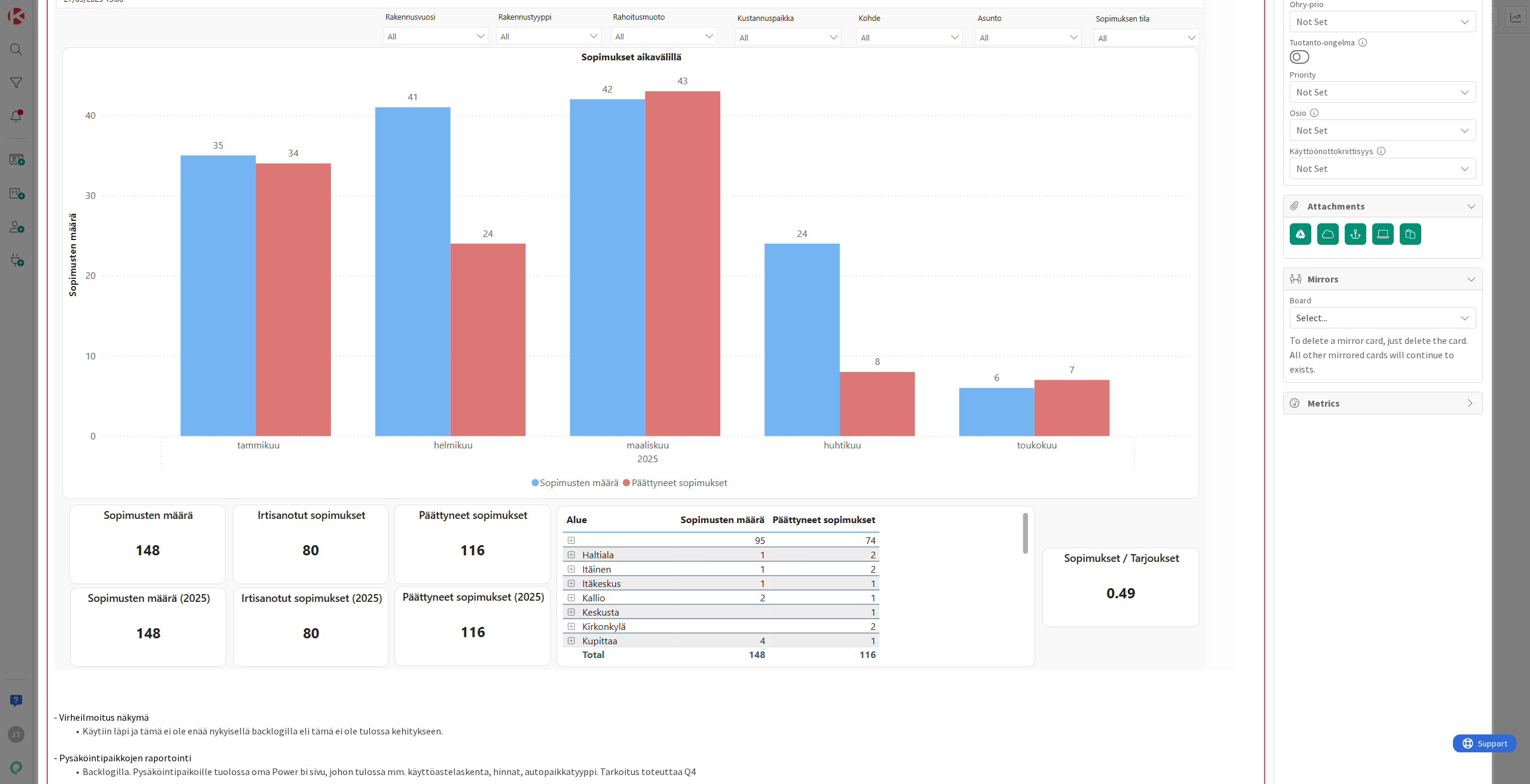
scroll to position [896, 0]
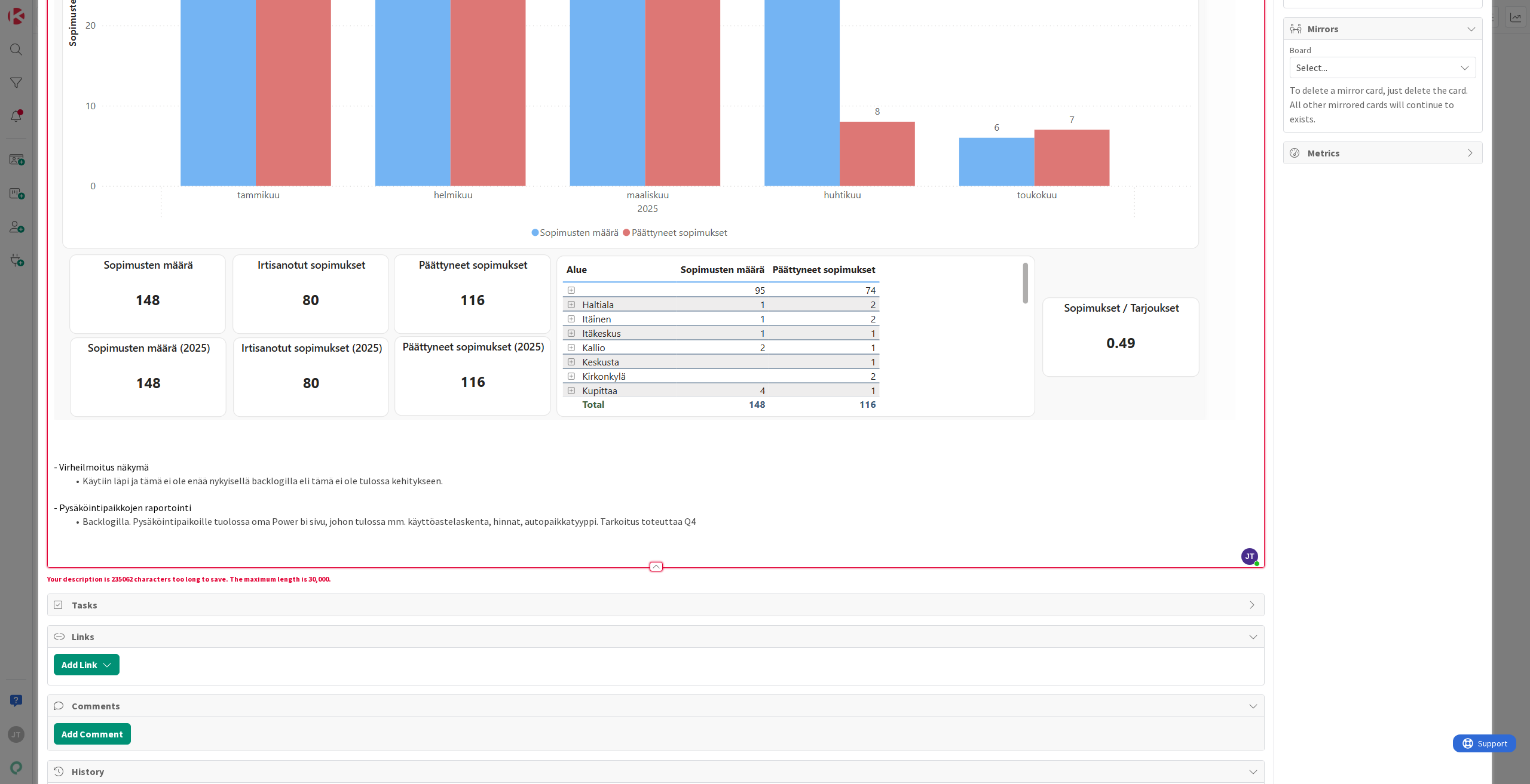
click at [171, 542] on p at bounding box center [655, 549] width 1205 height 14
drag, startPoint x: 60, startPoint y: 525, endPoint x: 150, endPoint y: 543, distance: 91.8
click at [140, 542] on p at bounding box center [655, 549] width 1205 height 14
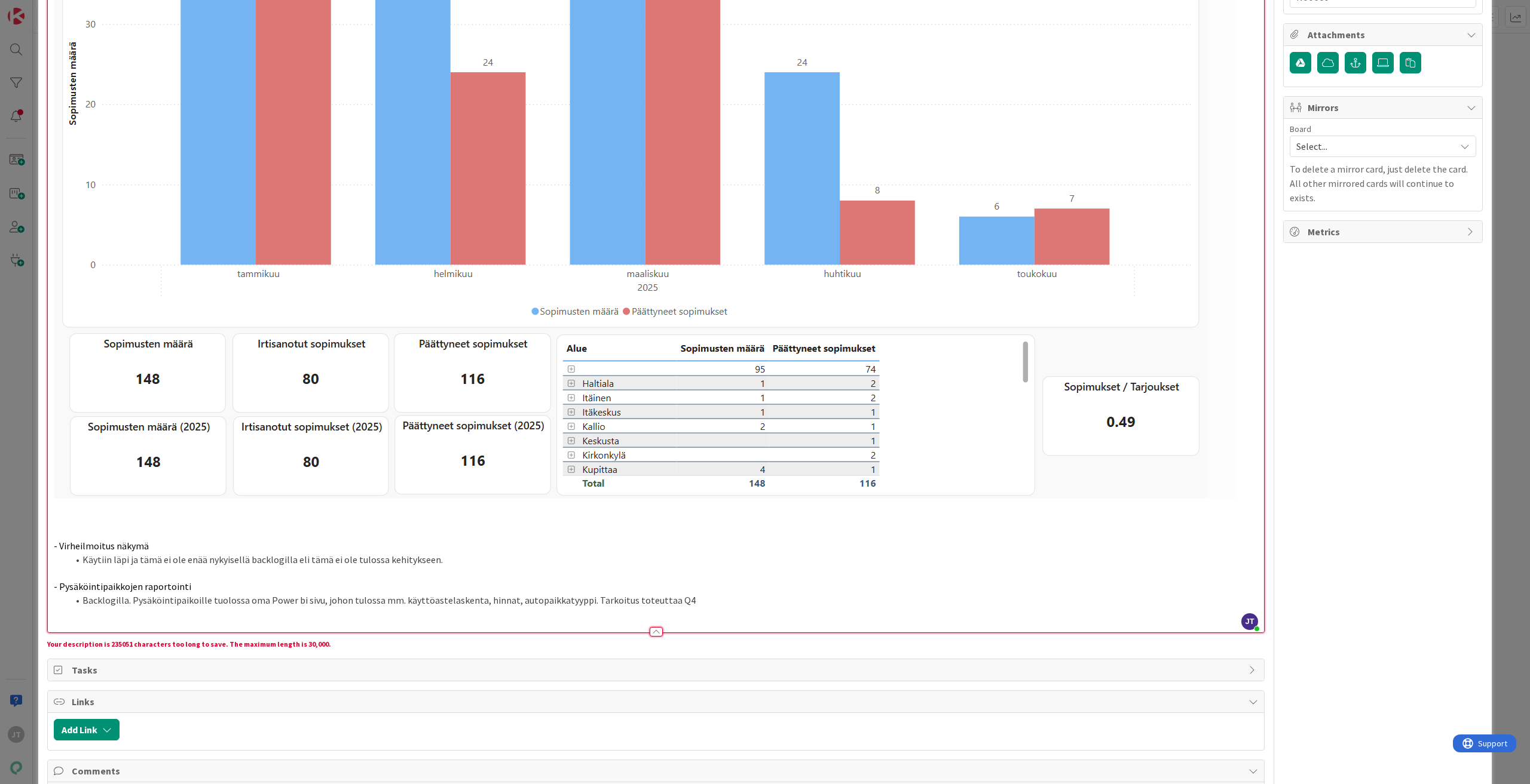
scroll to position [478, 0]
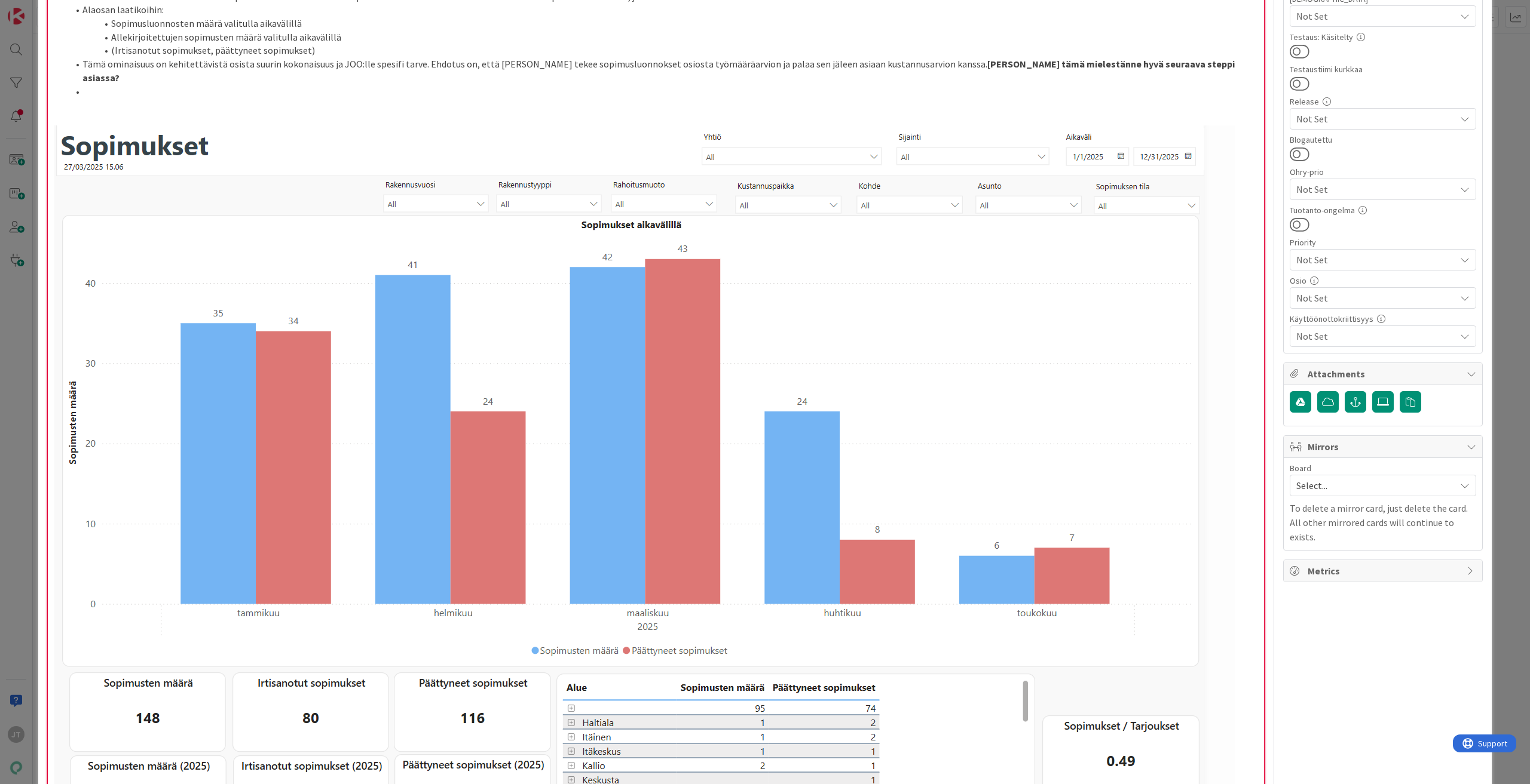
click at [569, 387] on img at bounding box center [644, 481] width 1182 height 713
click at [626, 399] on img at bounding box center [644, 481] width 1182 height 713
drag, startPoint x: 68, startPoint y: 121, endPoint x: 159, endPoint y: 172, distance: 104.3
click at [159, 172] on img at bounding box center [644, 481] width 1182 height 713
click at [248, 228] on img at bounding box center [644, 481] width 1182 height 713
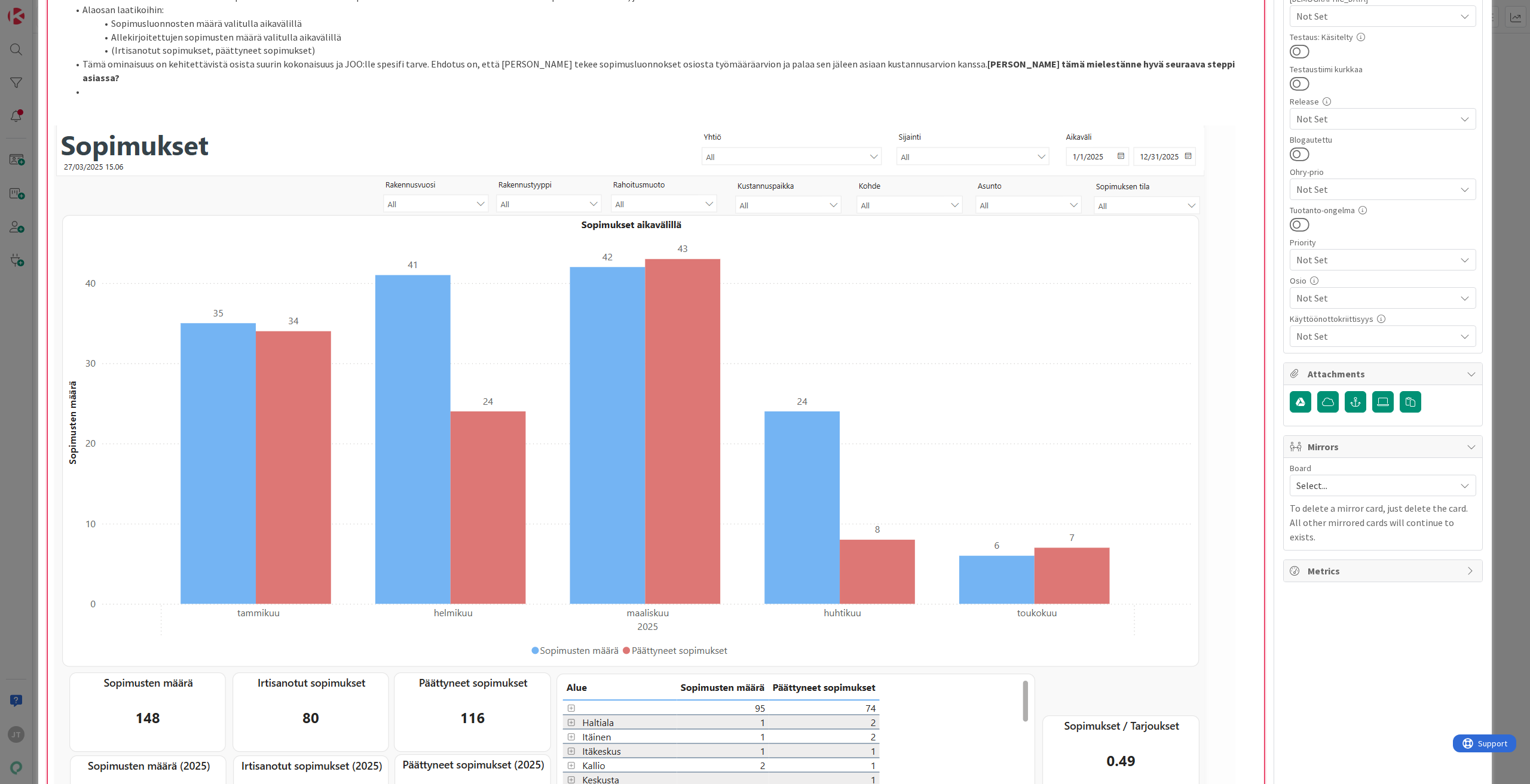
click at [309, 252] on img at bounding box center [644, 481] width 1182 height 713
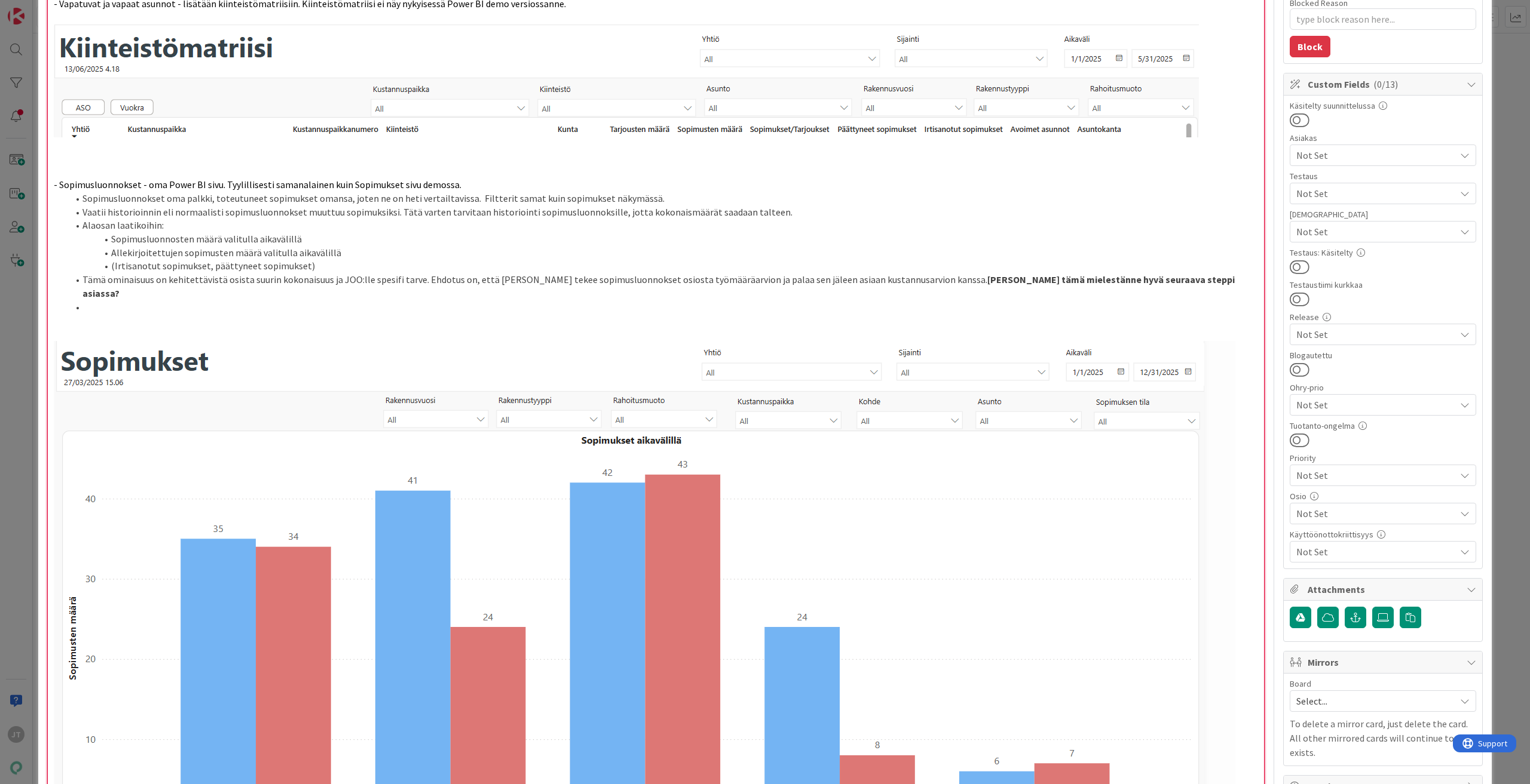
scroll to position [239, 0]
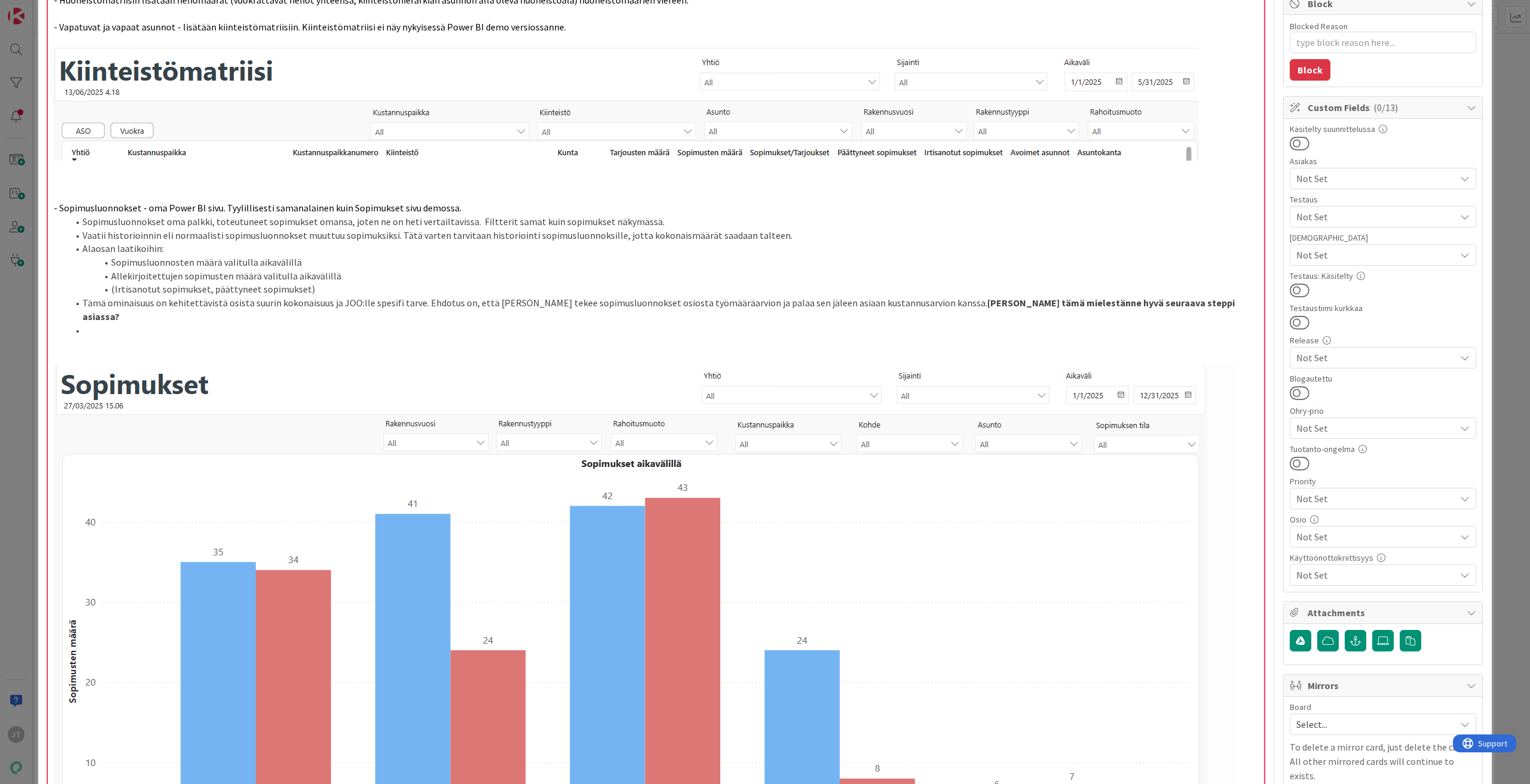
click at [184, 308] on span "Tämä ominaisuus on kehitettävistä osista suurin kokonaisuus ja JOO:lle spesifi …" at bounding box center [534, 303] width 904 height 12
click at [182, 324] on li at bounding box center [663, 331] width 1190 height 14
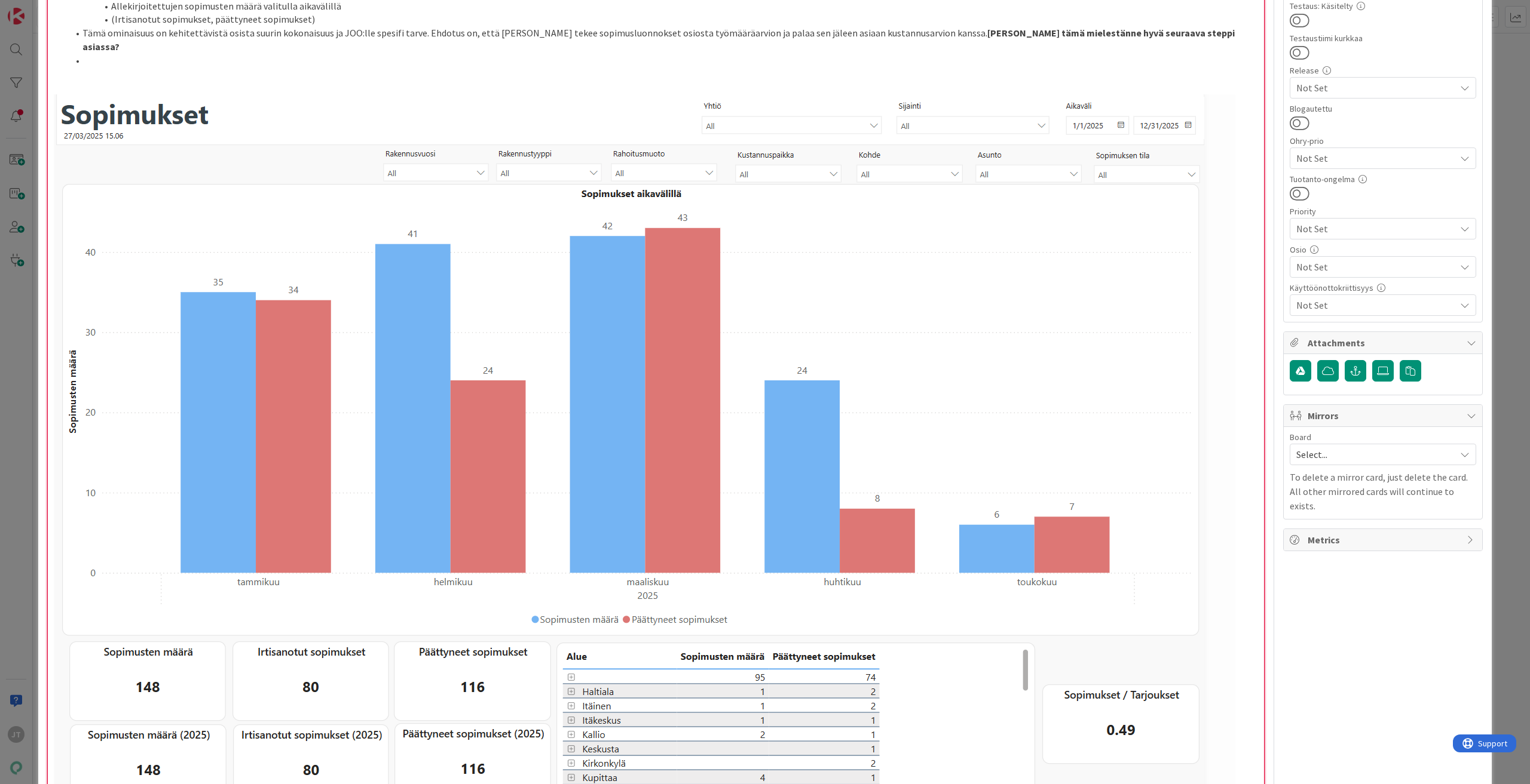
scroll to position [197, 0]
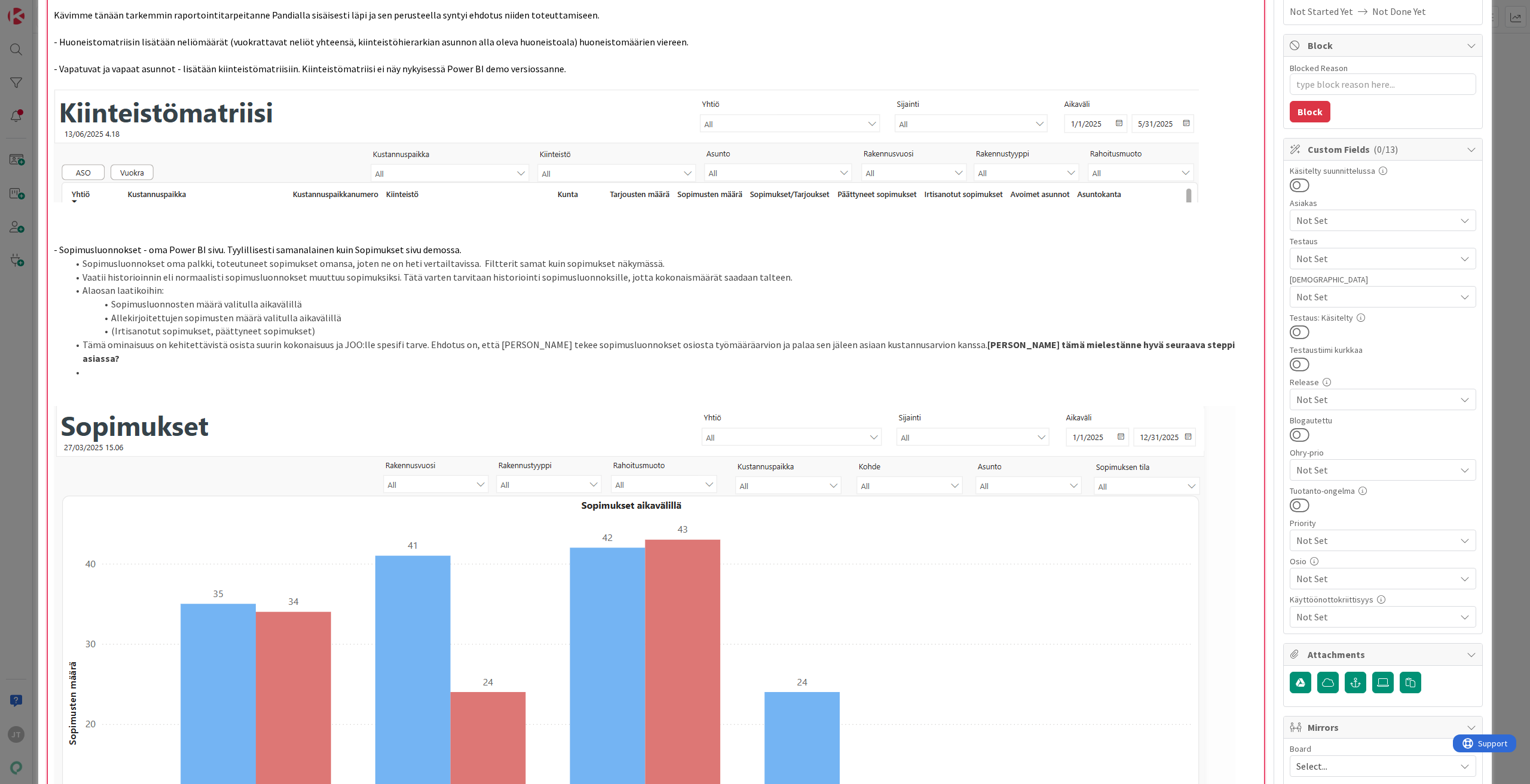
click at [318, 474] on img at bounding box center [644, 762] width 1182 height 713
click at [197, 424] on img at bounding box center [644, 762] width 1182 height 713
click at [197, 411] on img at bounding box center [644, 762] width 1182 height 713
drag, startPoint x: 196, startPoint y: 411, endPoint x: 230, endPoint y: 434, distance: 41.0
click at [230, 434] on img at bounding box center [644, 762] width 1182 height 713
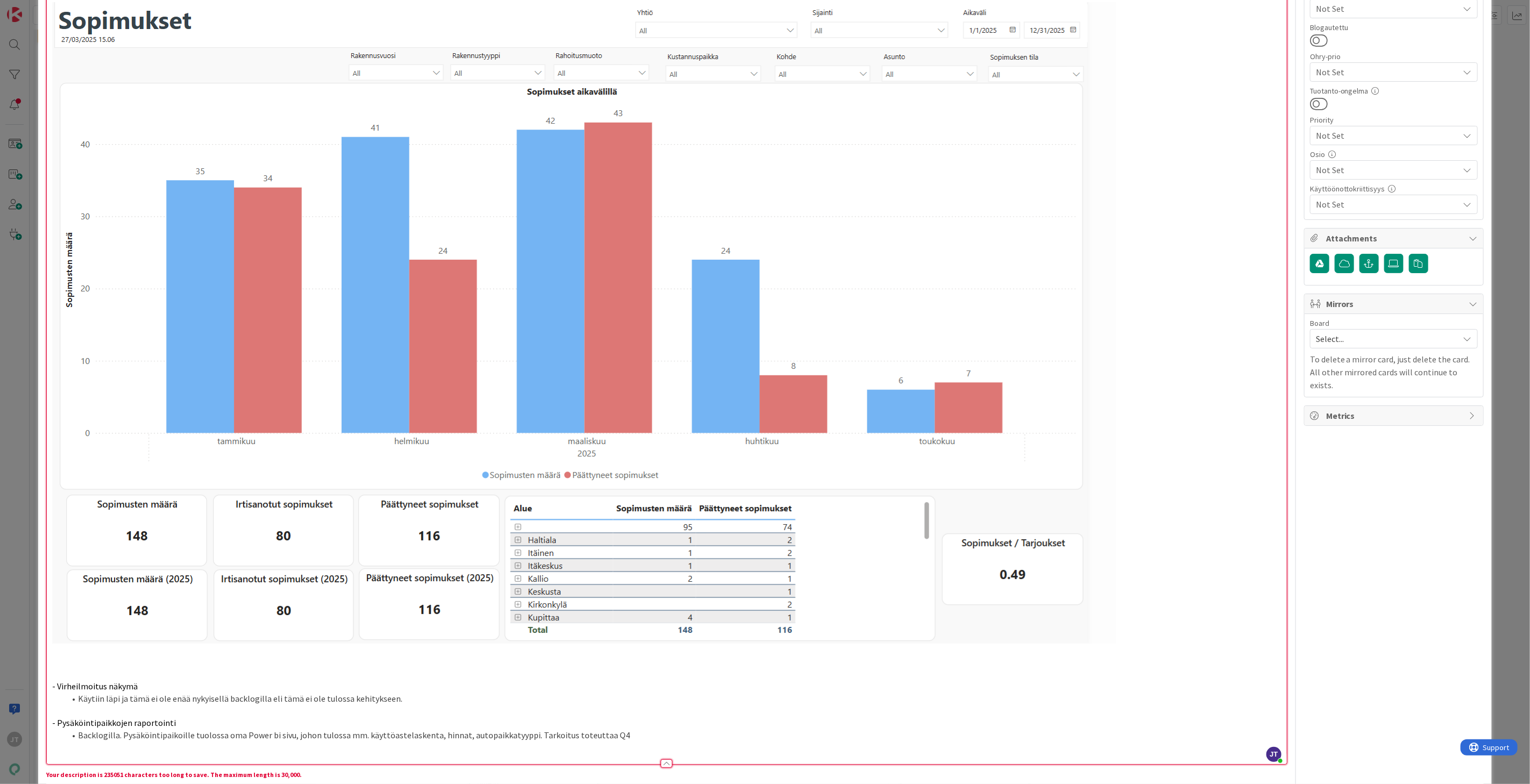
scroll to position [182, 0]
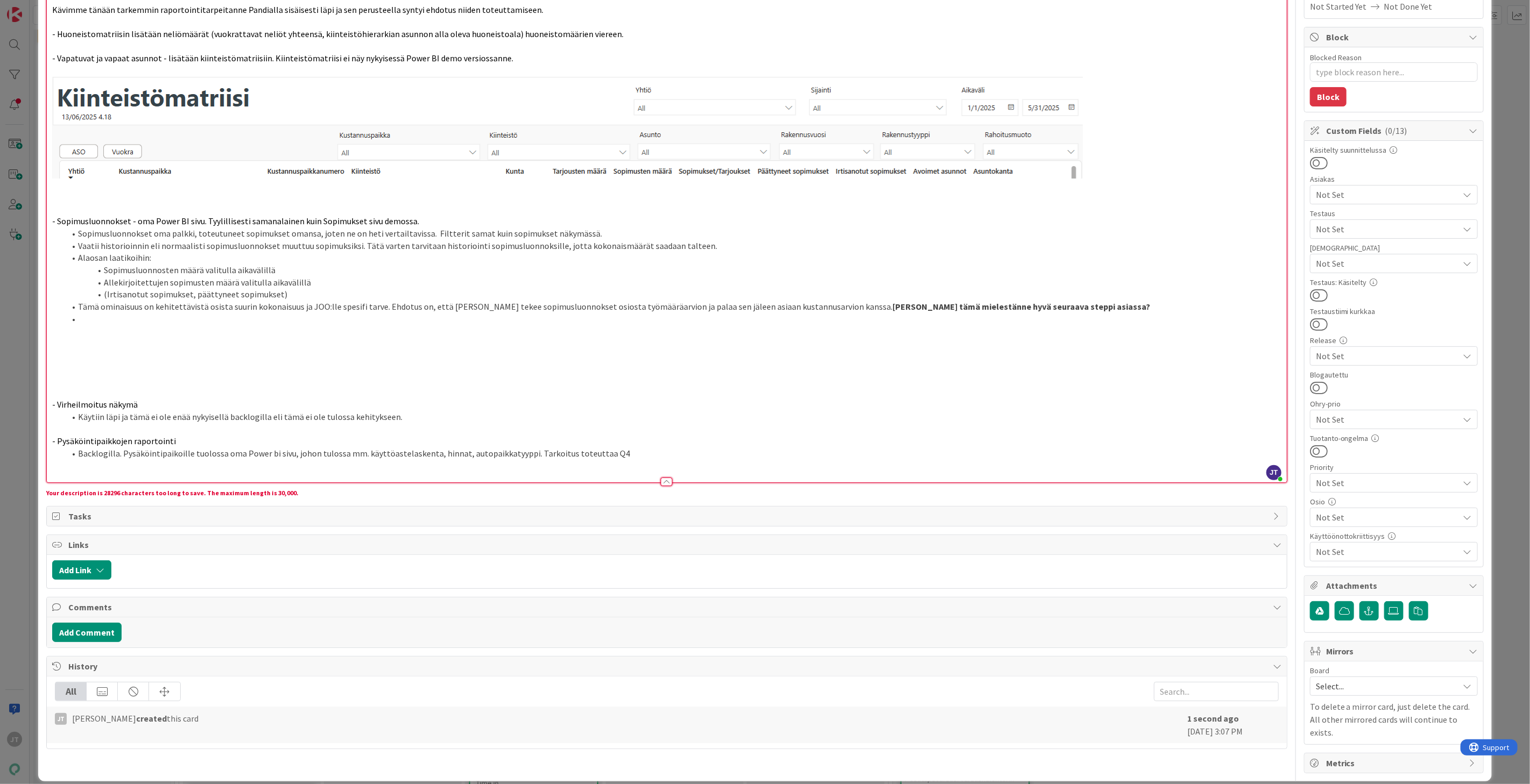
click at [287, 355] on p at bounding box center [667, 356] width 1230 height 13
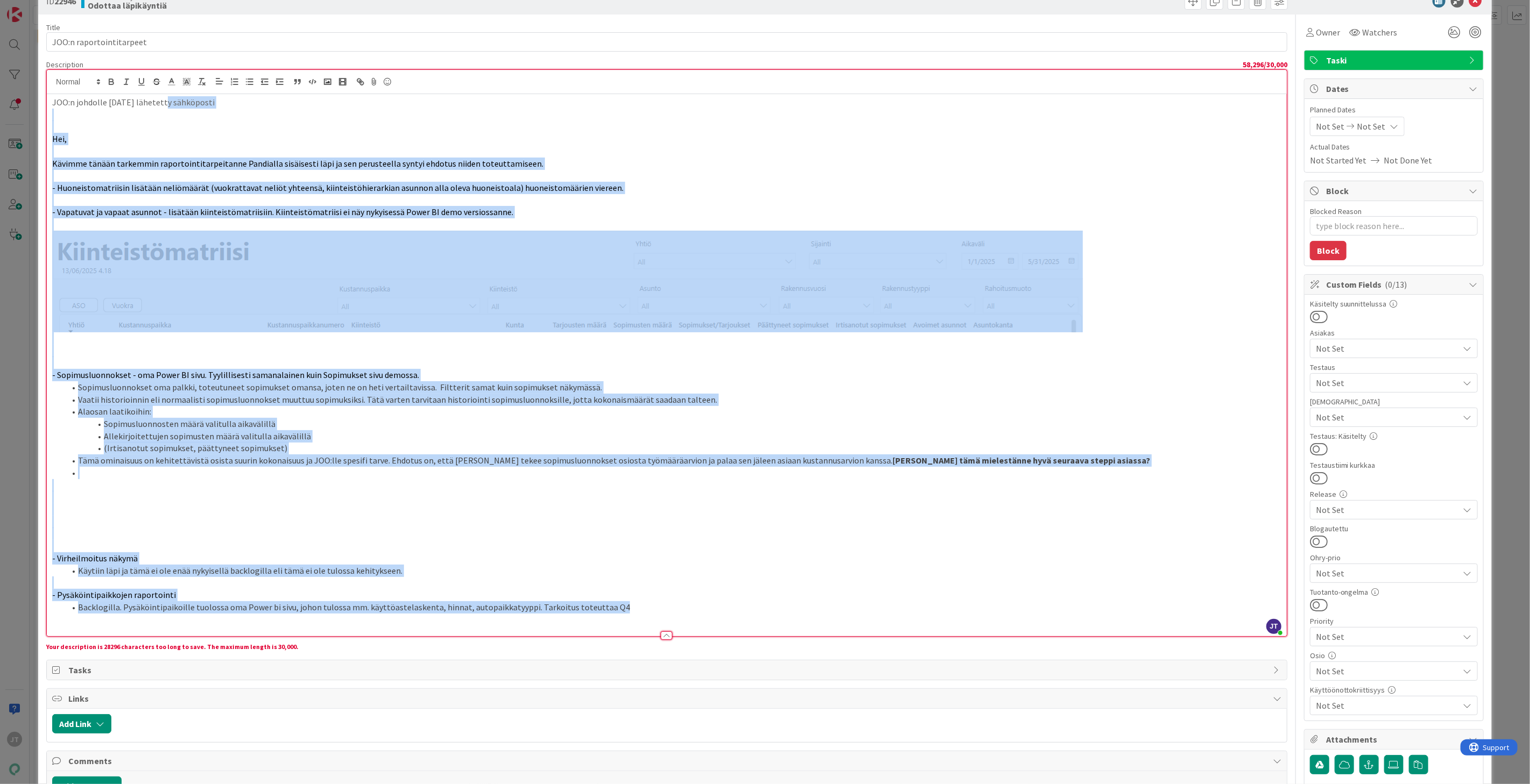
scroll to position [0, 0]
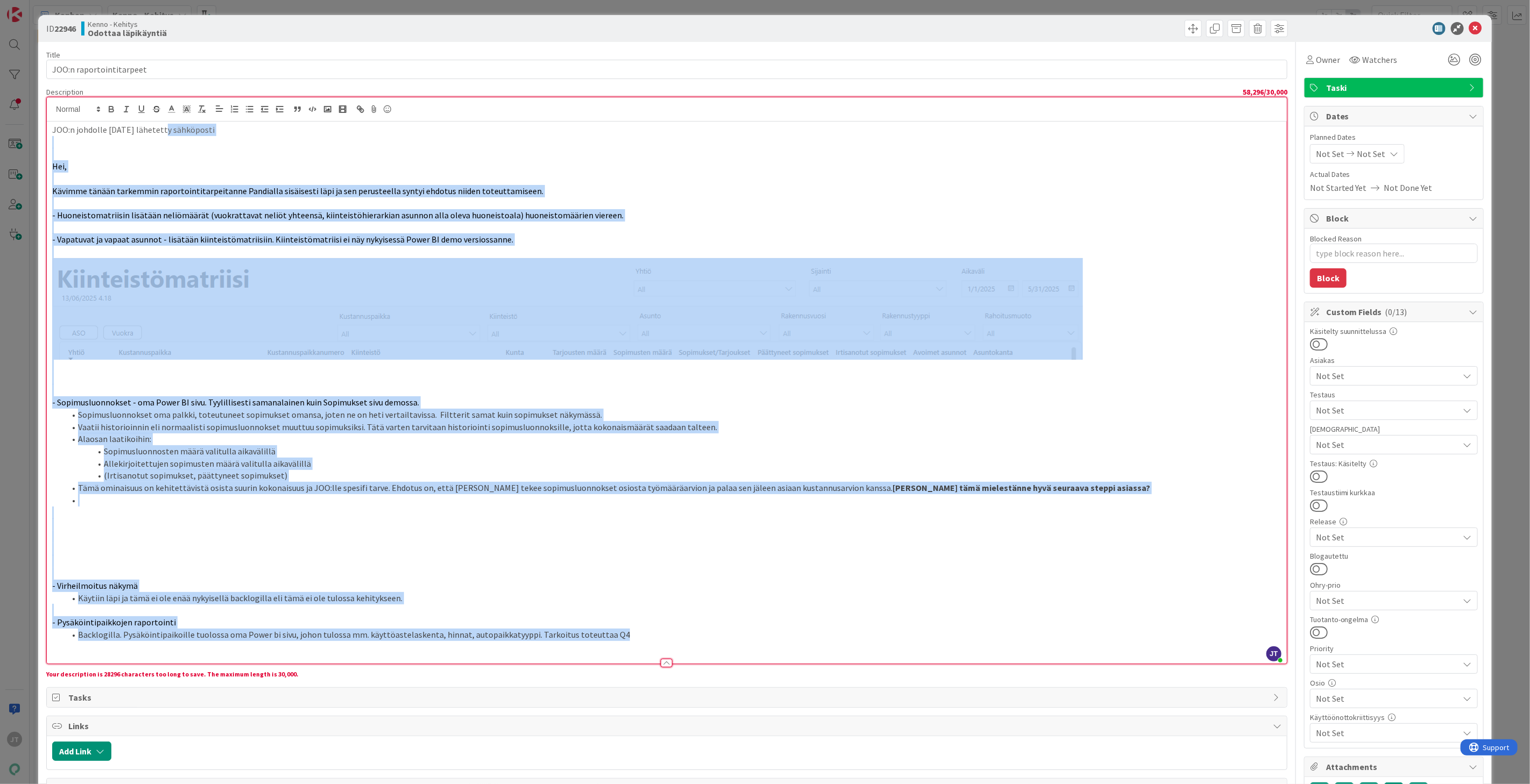
drag, startPoint x: 659, startPoint y: 458, endPoint x: 163, endPoint y: 8, distance: 669.7
click at [163, 0] on html "JT Kanban Kenno - Kehitys 1x 2x 3x 3 Kenno on paras Add Card... 3240 Bug templa…" at bounding box center [765, 392] width 1530 height 784
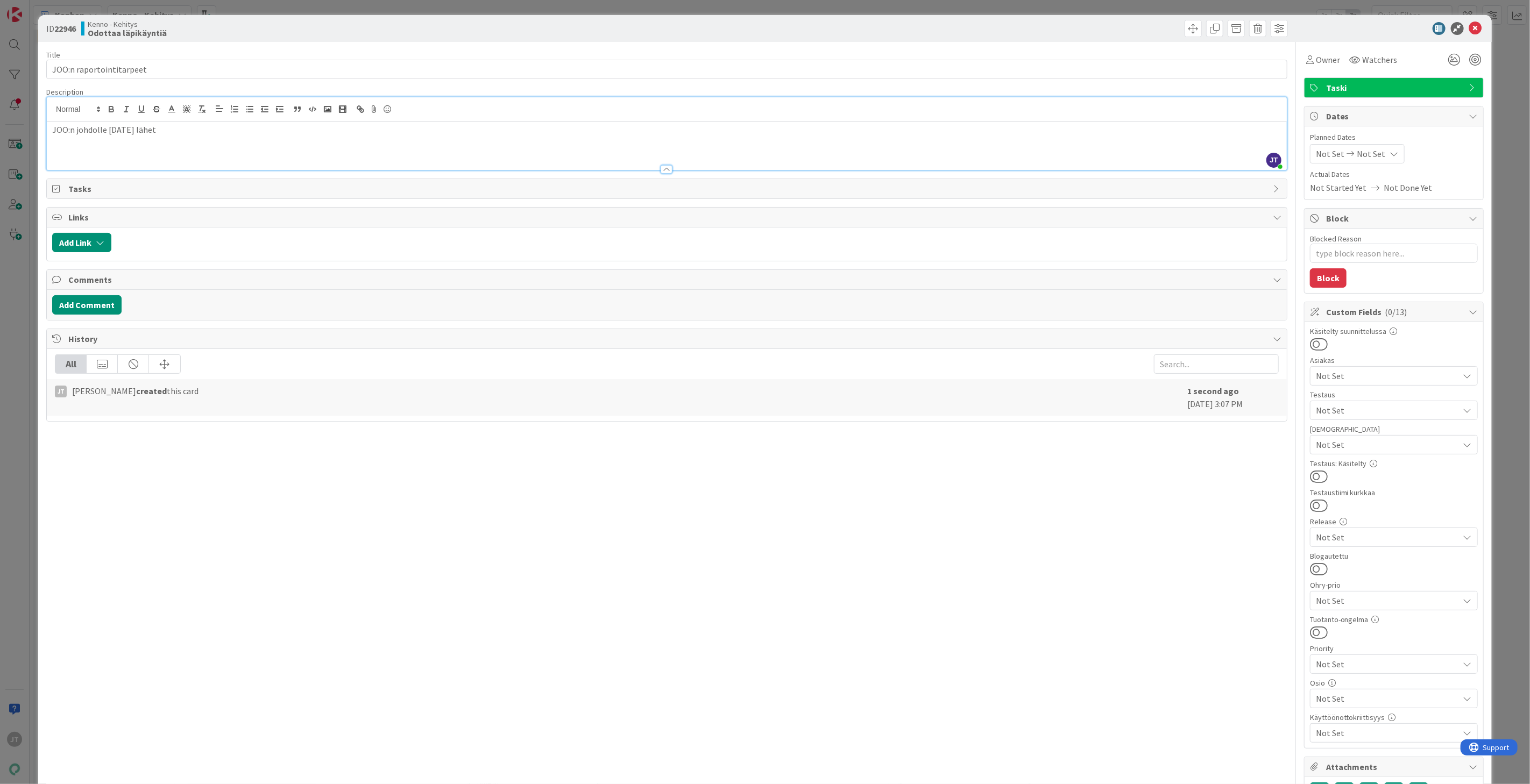
drag, startPoint x: 208, startPoint y: 133, endPoint x: 0, endPoint y: 97, distance: 211.1
click at [0, 97] on div "ID 22946 Kenno - Kehitys Odottaa läpikäyntiä Title 24 / 128 JOO:n raportointita…" at bounding box center [765, 392] width 1530 height 784
click at [234, 137] on p at bounding box center [667, 142] width 1230 height 13
click at [205, 134] on p "JOO:n johdolle 13.6.2025 lähet" at bounding box center [667, 130] width 1230 height 13
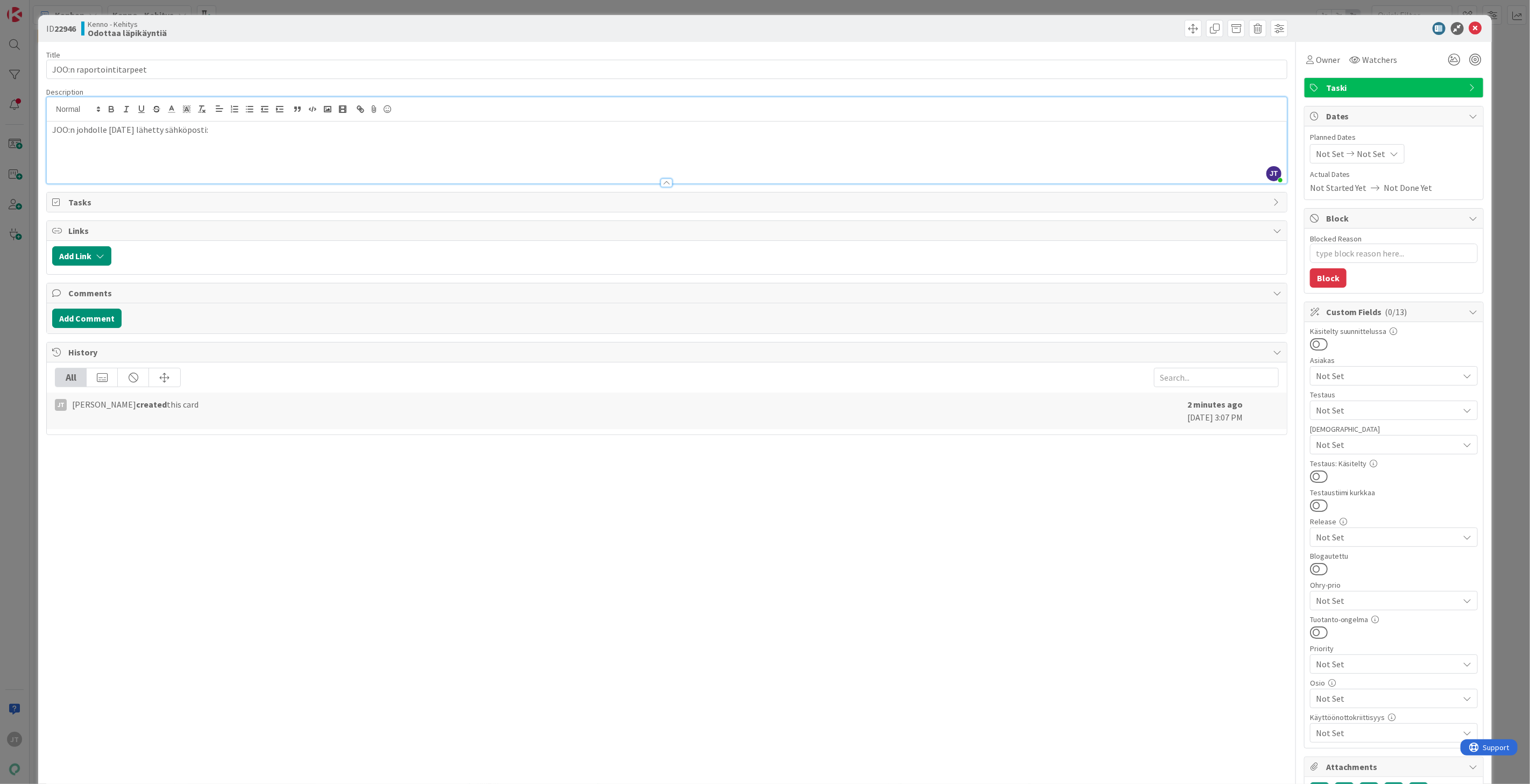
click at [103, 151] on p at bounding box center [667, 154] width 1230 height 13
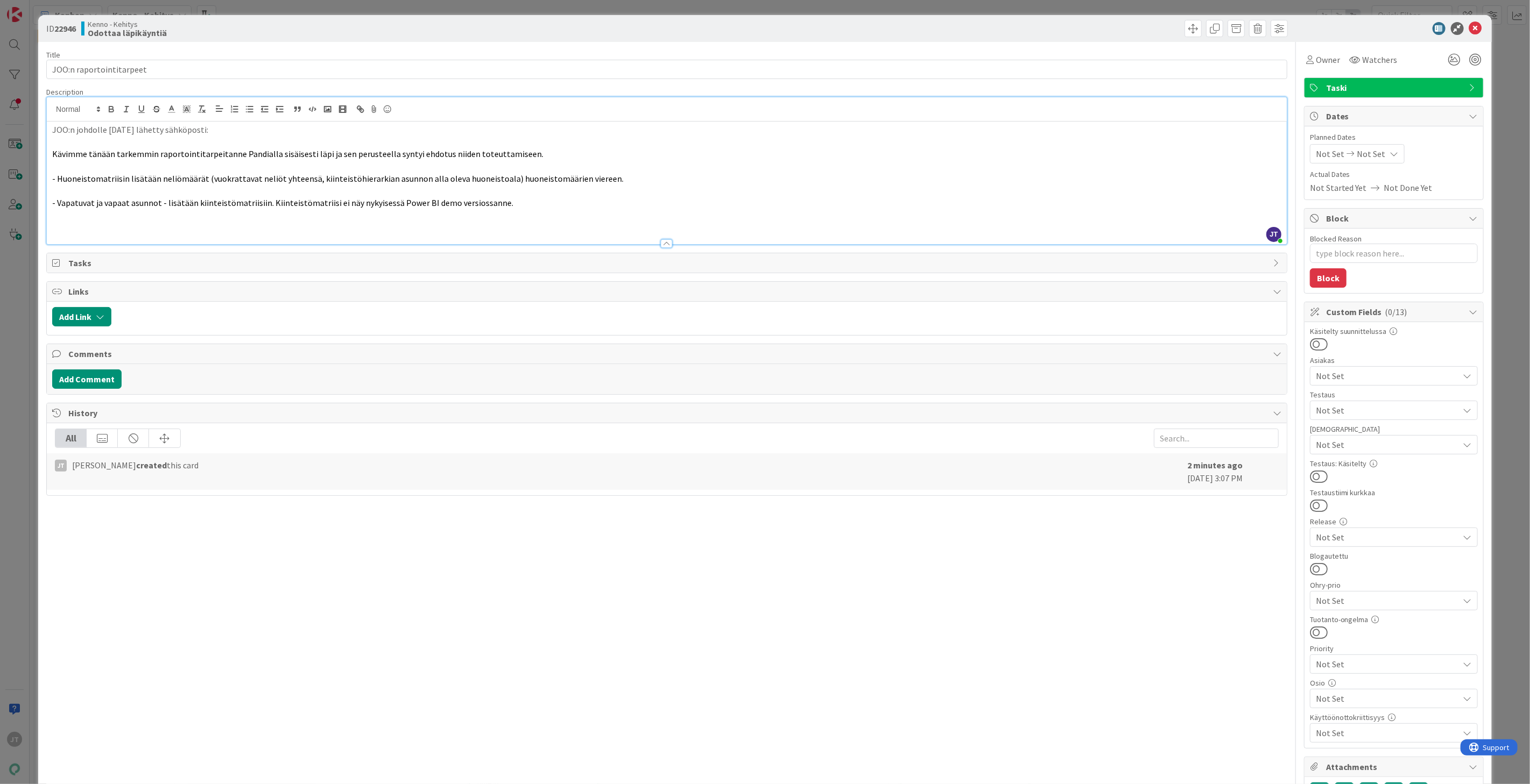
click at [77, 218] on p at bounding box center [667, 216] width 1230 height 13
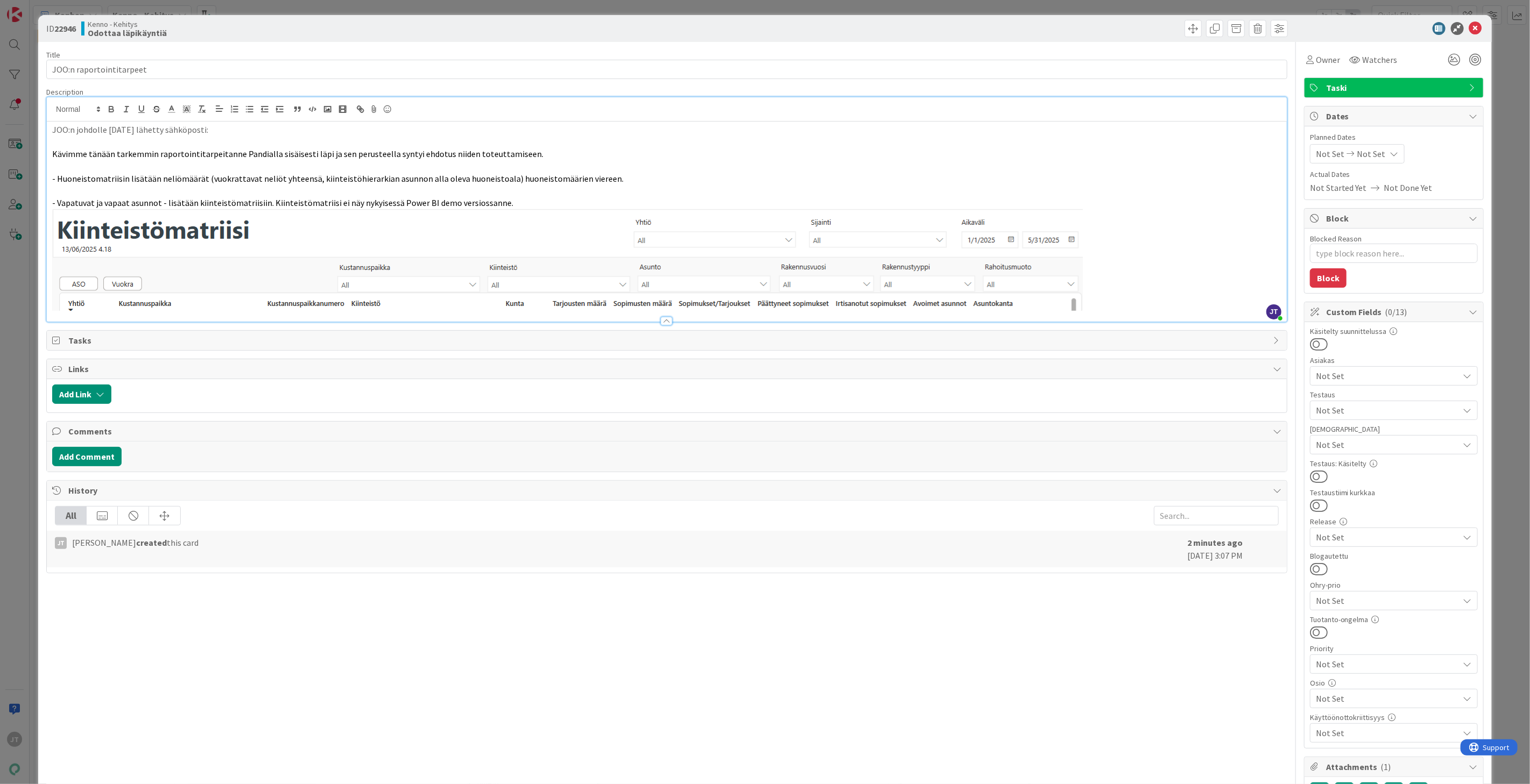
click at [1142, 302] on p at bounding box center [667, 260] width 1230 height 102
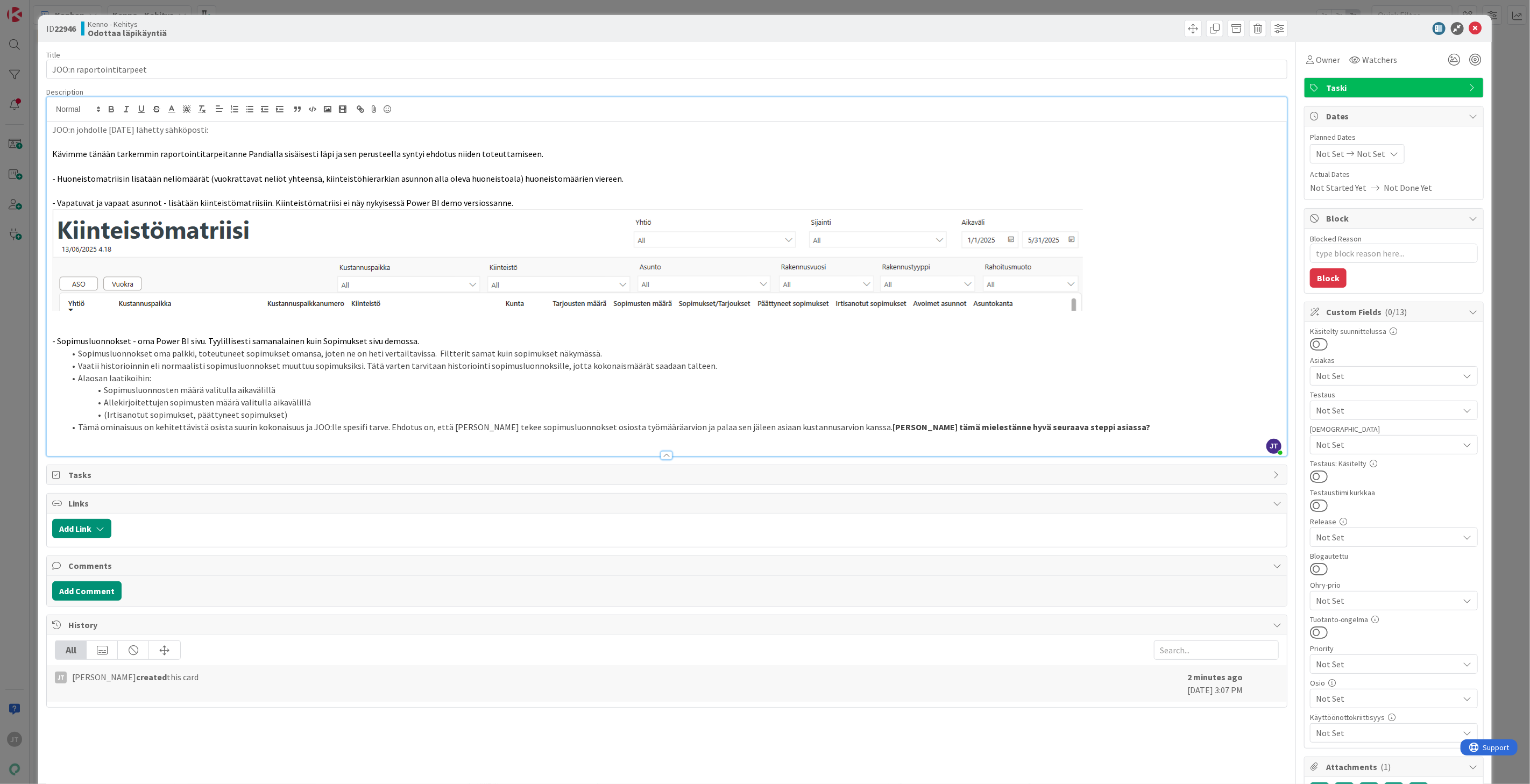
click at [1051, 421] on li "Tämä ominaisuus on kehitettävistä osista suurin kokonaisuus ja JOO:lle spesifi …" at bounding box center [673, 427] width 1216 height 13
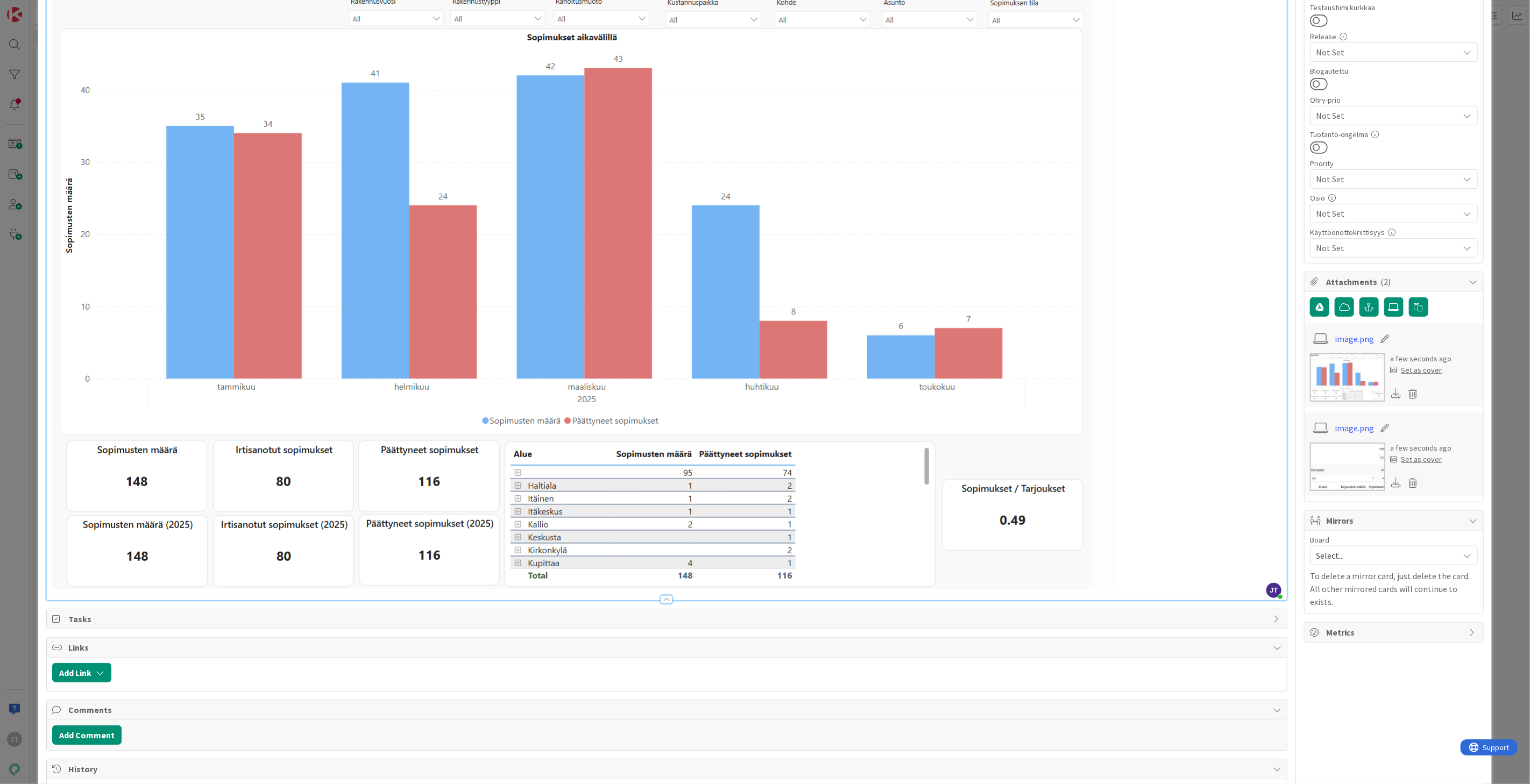
scroll to position [576, 0]
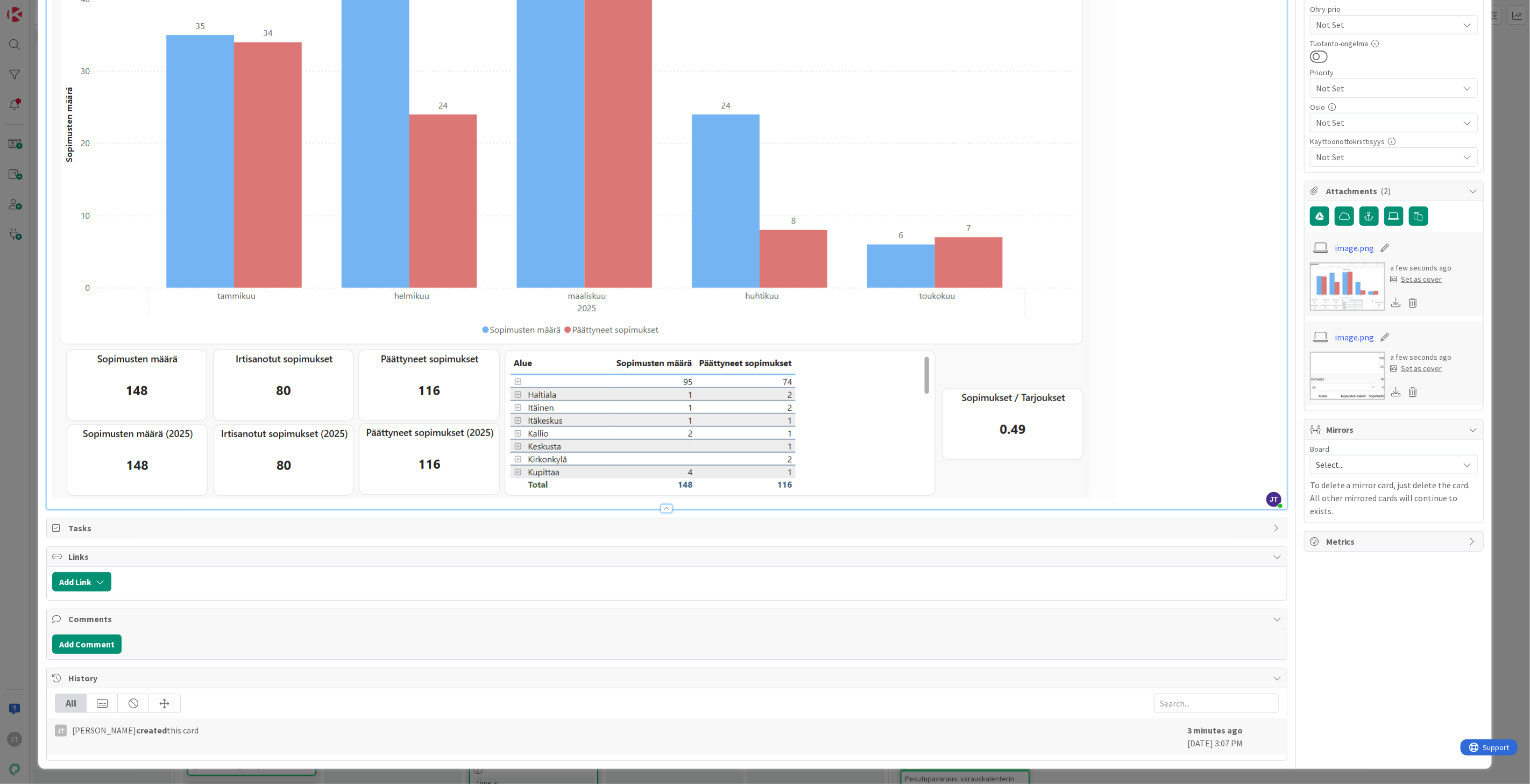
click at [1126, 489] on p at bounding box center [667, 178] width 1230 height 642
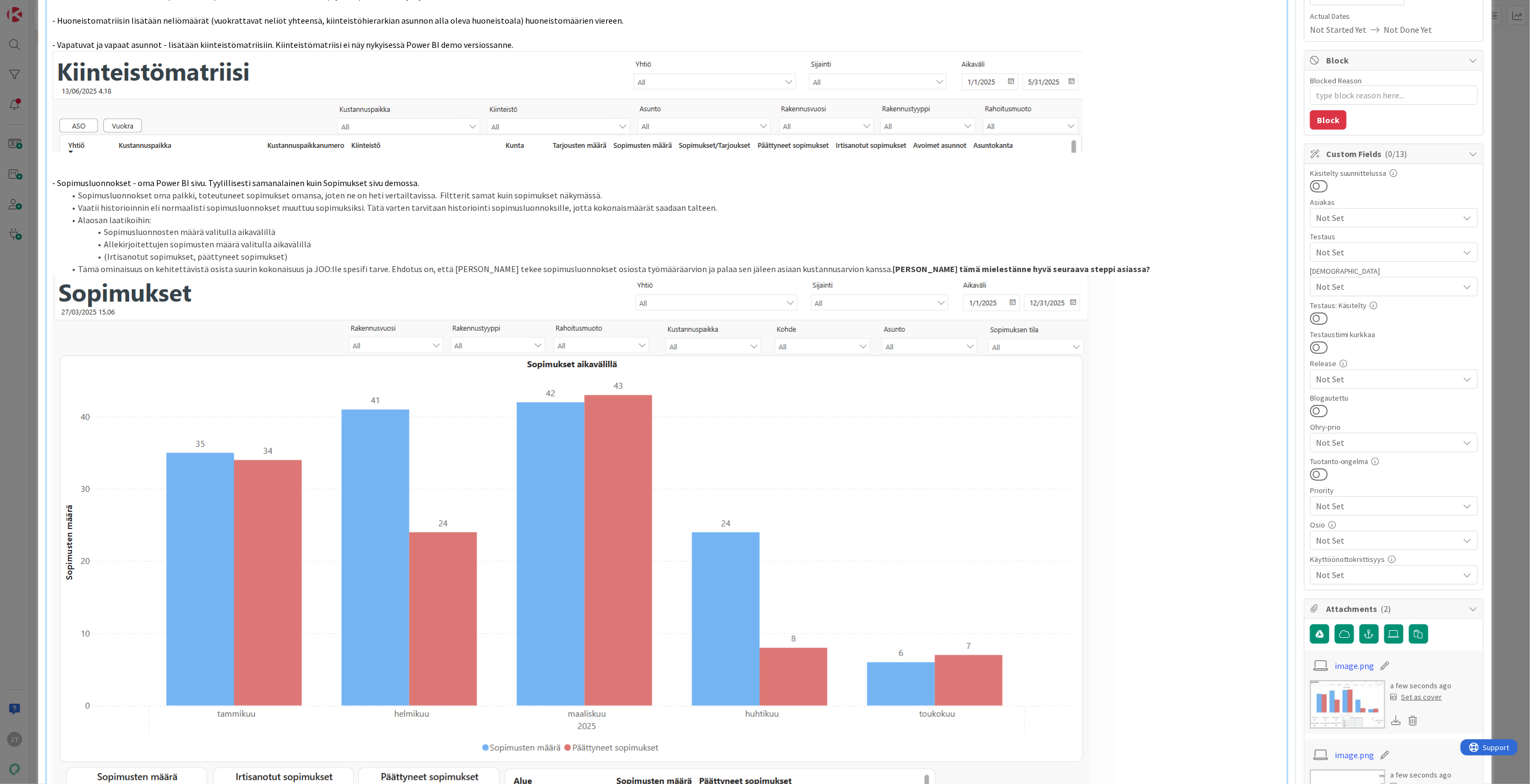
scroll to position [0, 0]
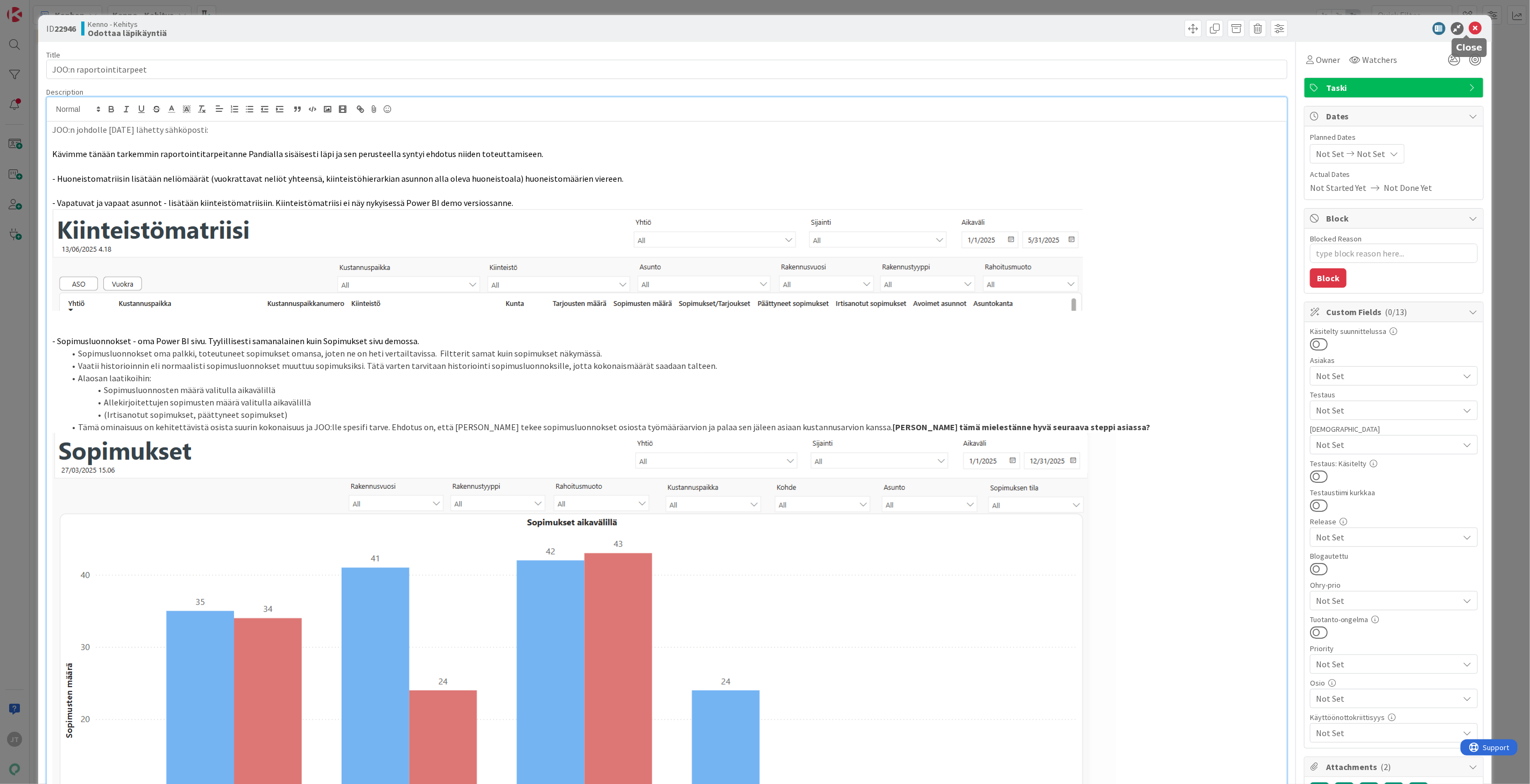
click at [1377, 25] on icon at bounding box center [1475, 28] width 13 height 13
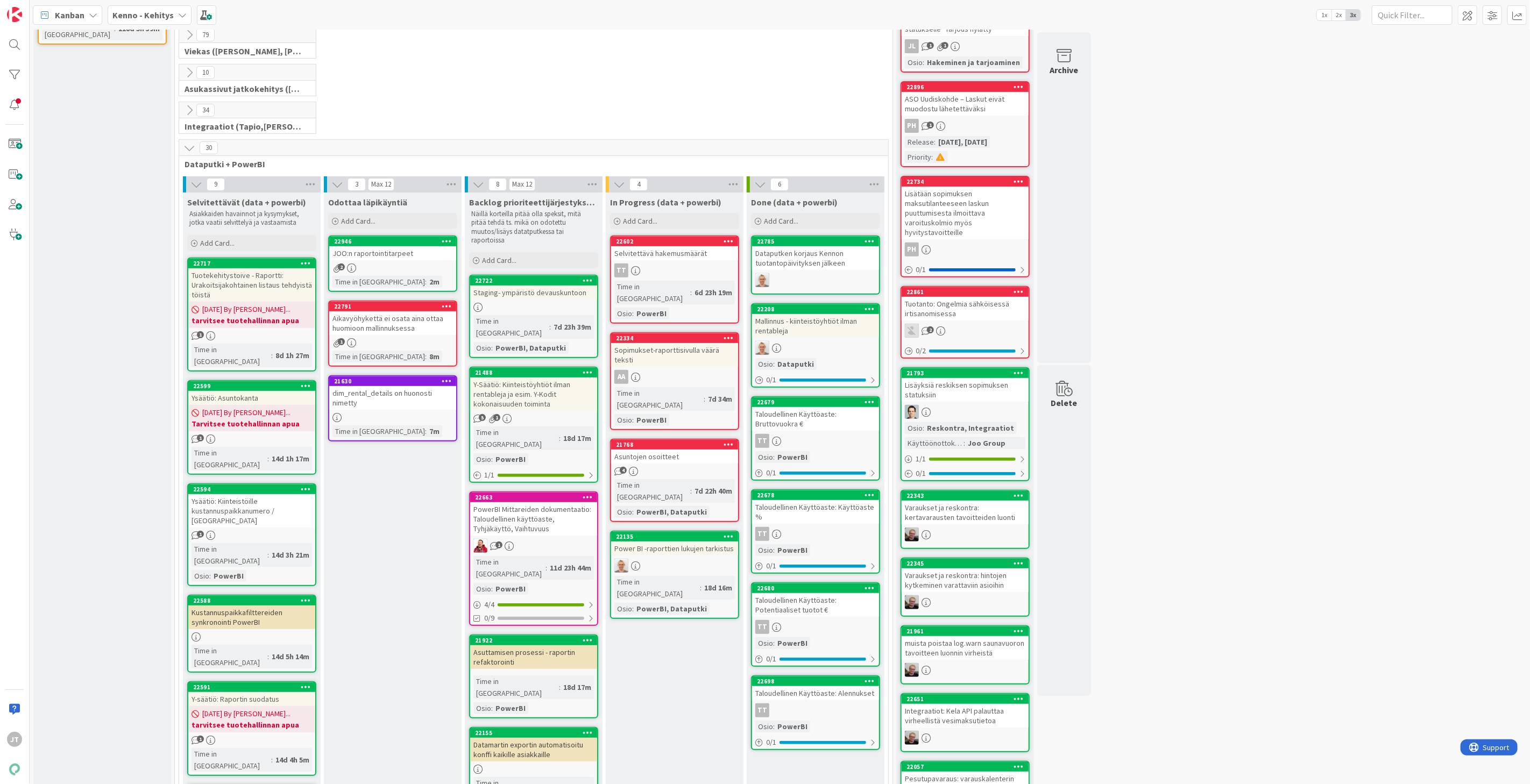
click at [400, 261] on link "22946 JOO:n raportointitarpeet 2 Time in Column : 2m" at bounding box center [393, 264] width 130 height 57
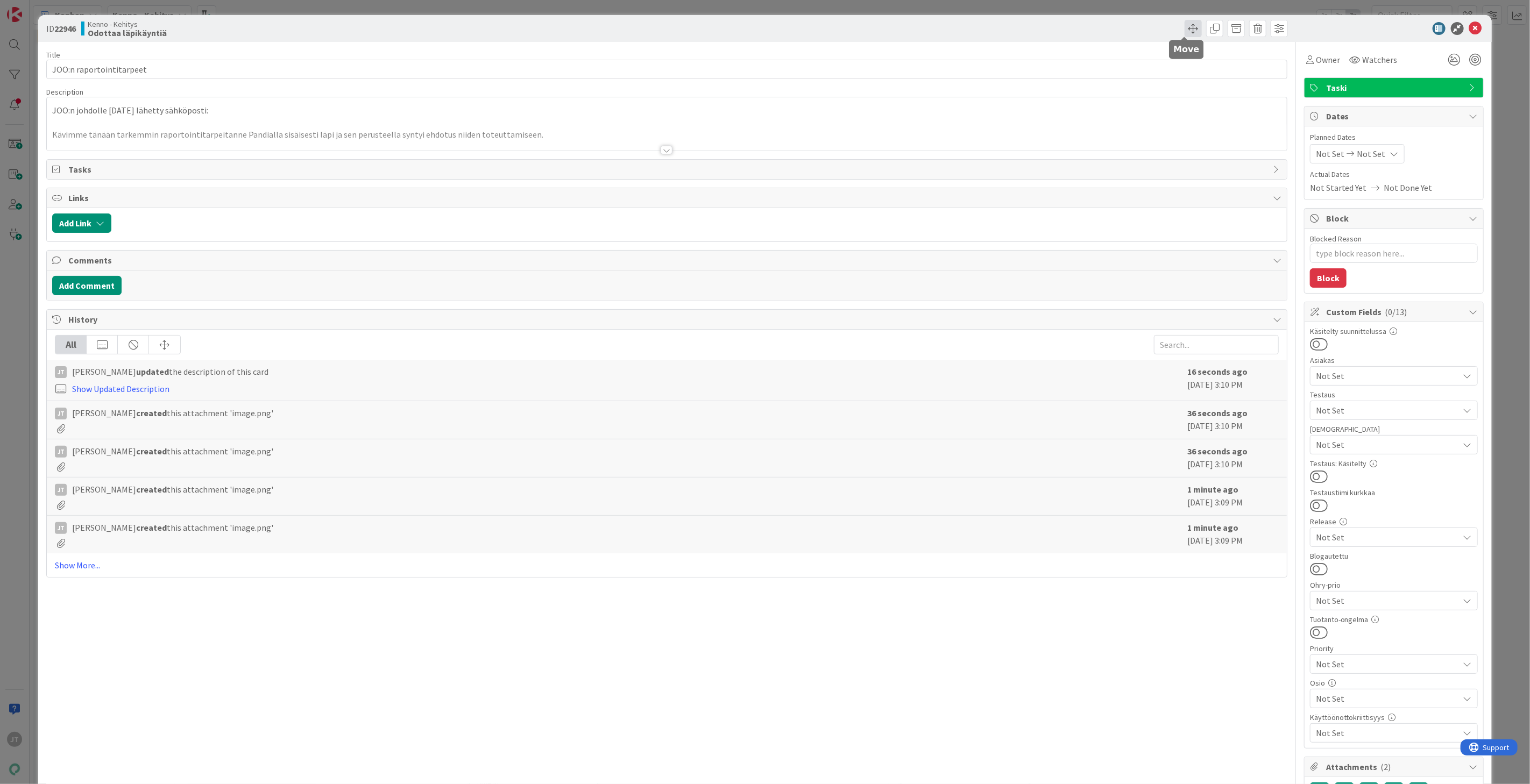
click at [1186, 26] on span at bounding box center [1194, 28] width 17 height 17
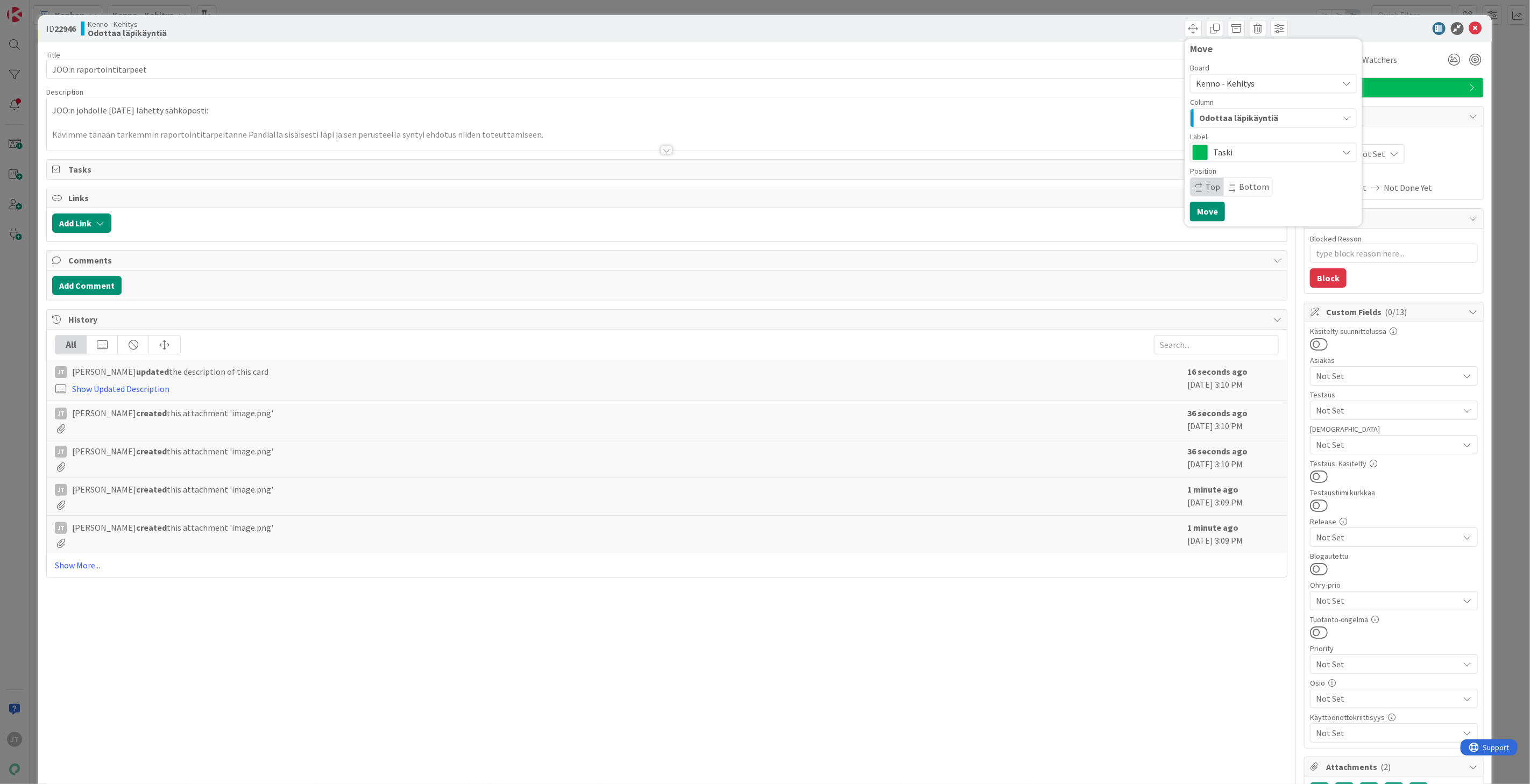
click at [1245, 81] on span "Kenno - Kehitys" at bounding box center [1264, 83] width 137 height 15
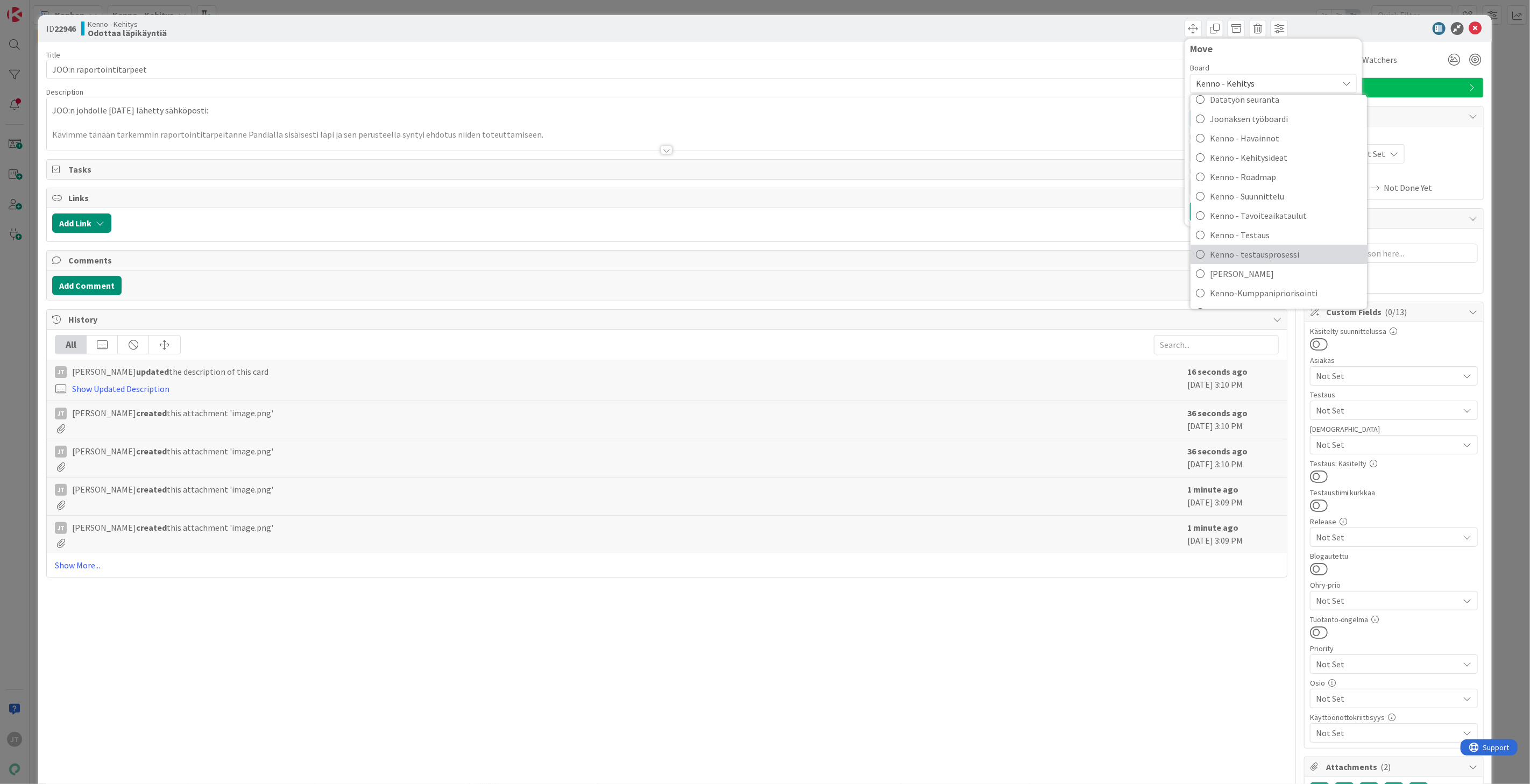
scroll to position [110, 0]
click at [1239, 250] on span "[PERSON_NAME]" at bounding box center [1286, 257] width 152 height 16
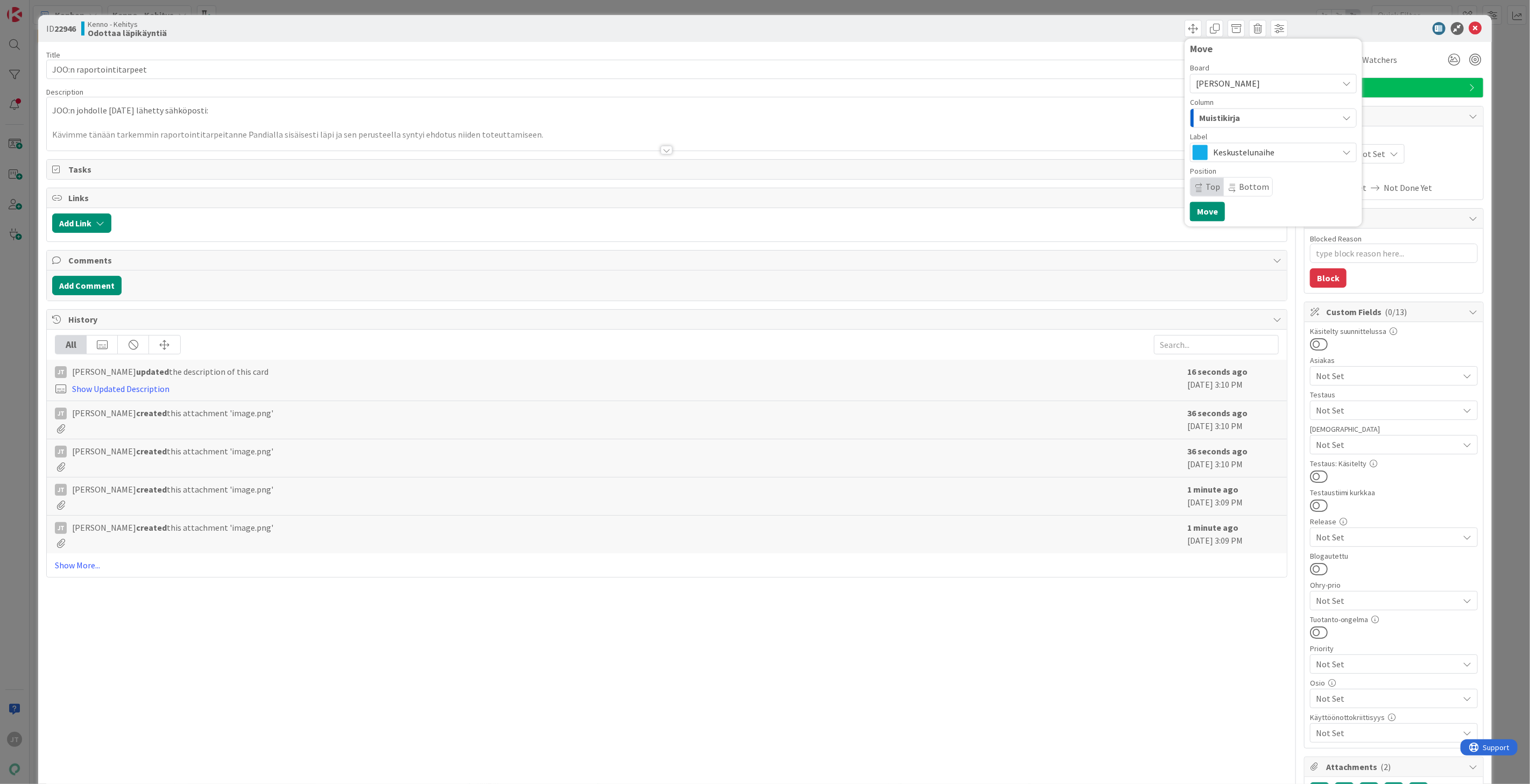
click at [1235, 118] on div "Muistikirja" at bounding box center [1267, 118] width 141 height 17
click at [1245, 174] on span "Kenno-jory agenda" at bounding box center [1248, 179] width 63 height 13
click at [1199, 212] on button "Move" at bounding box center [1208, 211] width 35 height 20
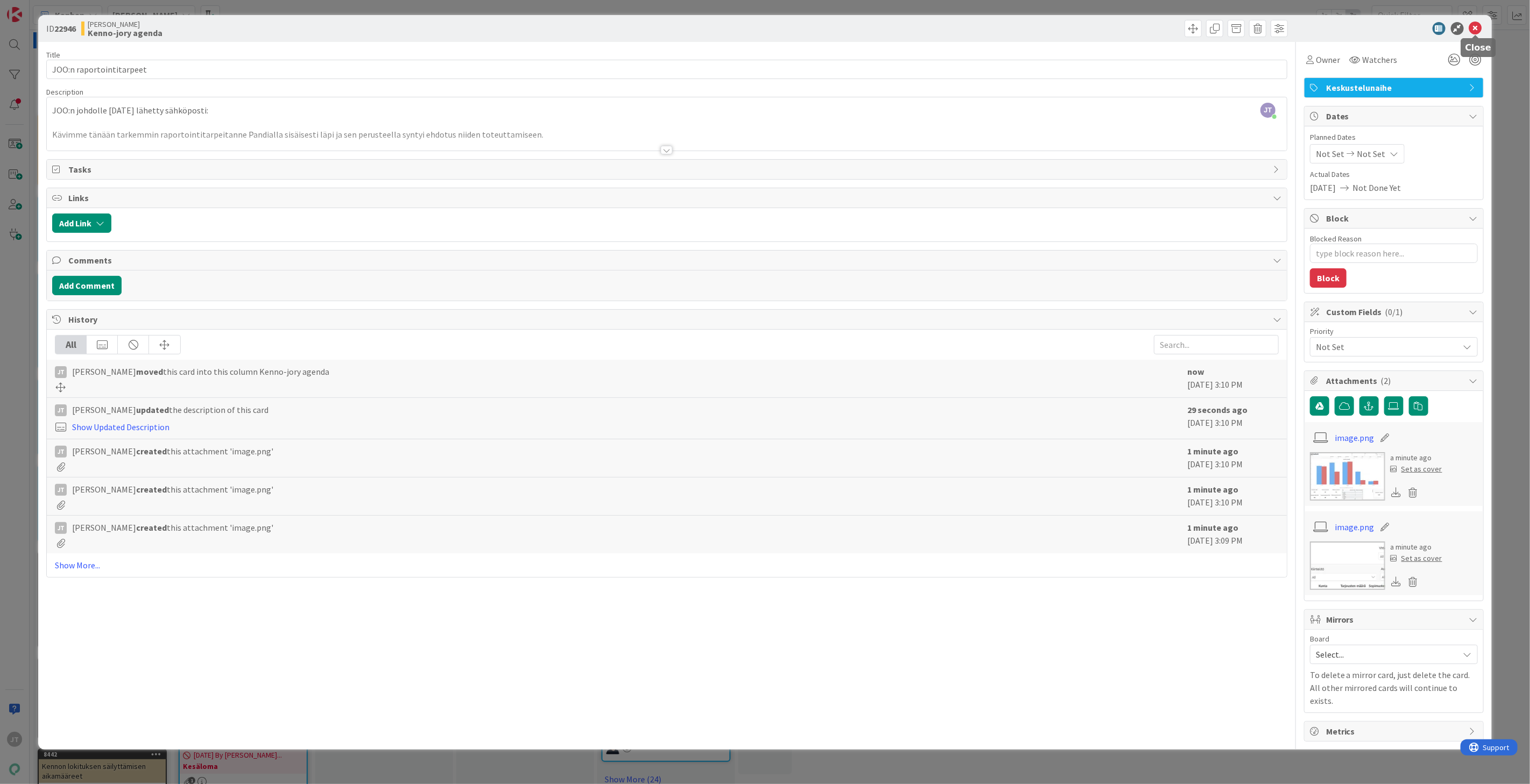
click at [1377, 31] on icon at bounding box center [1475, 28] width 13 height 13
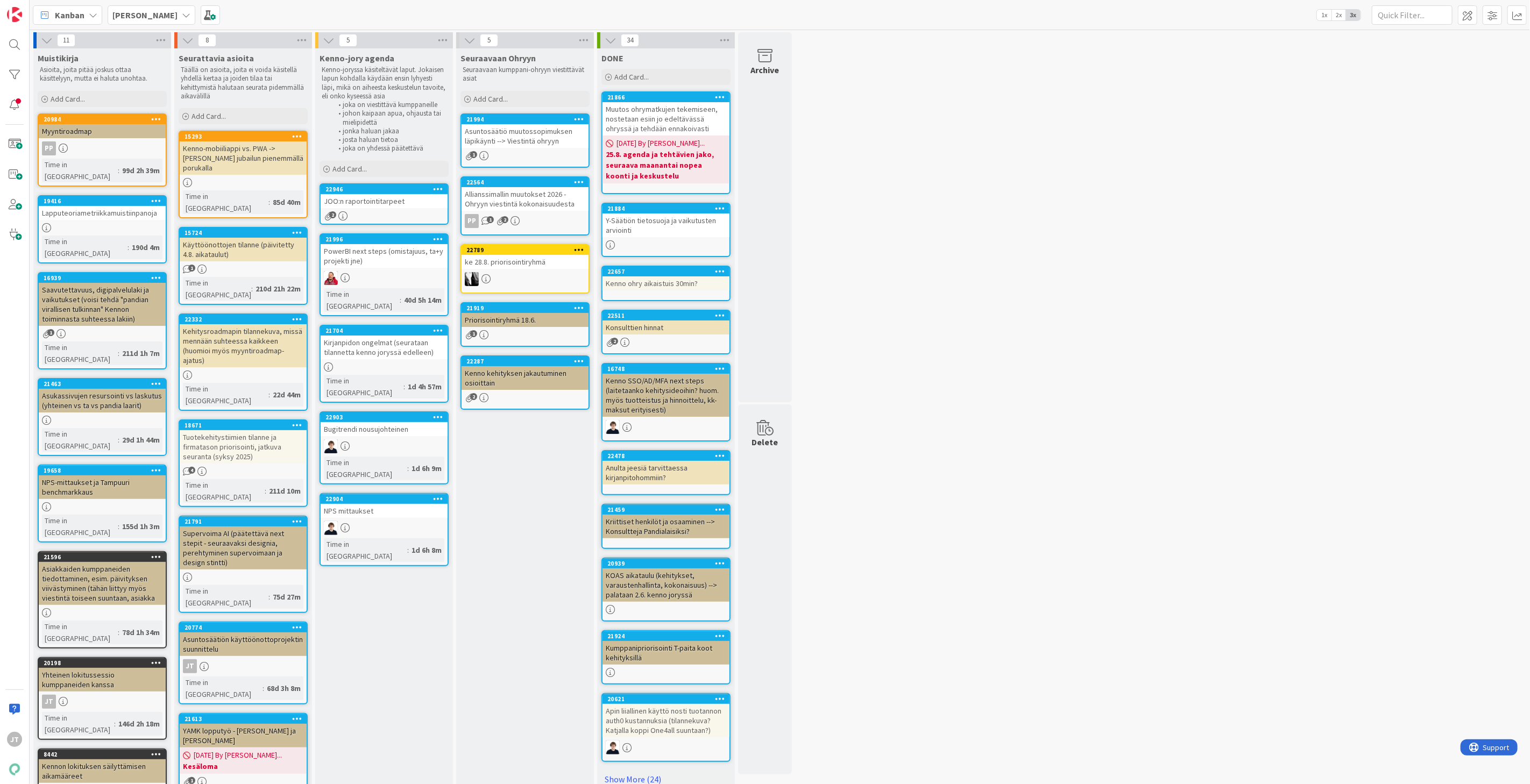
click at [368, 201] on div "JOO:n raportointitarpeet" at bounding box center [384, 201] width 127 height 14
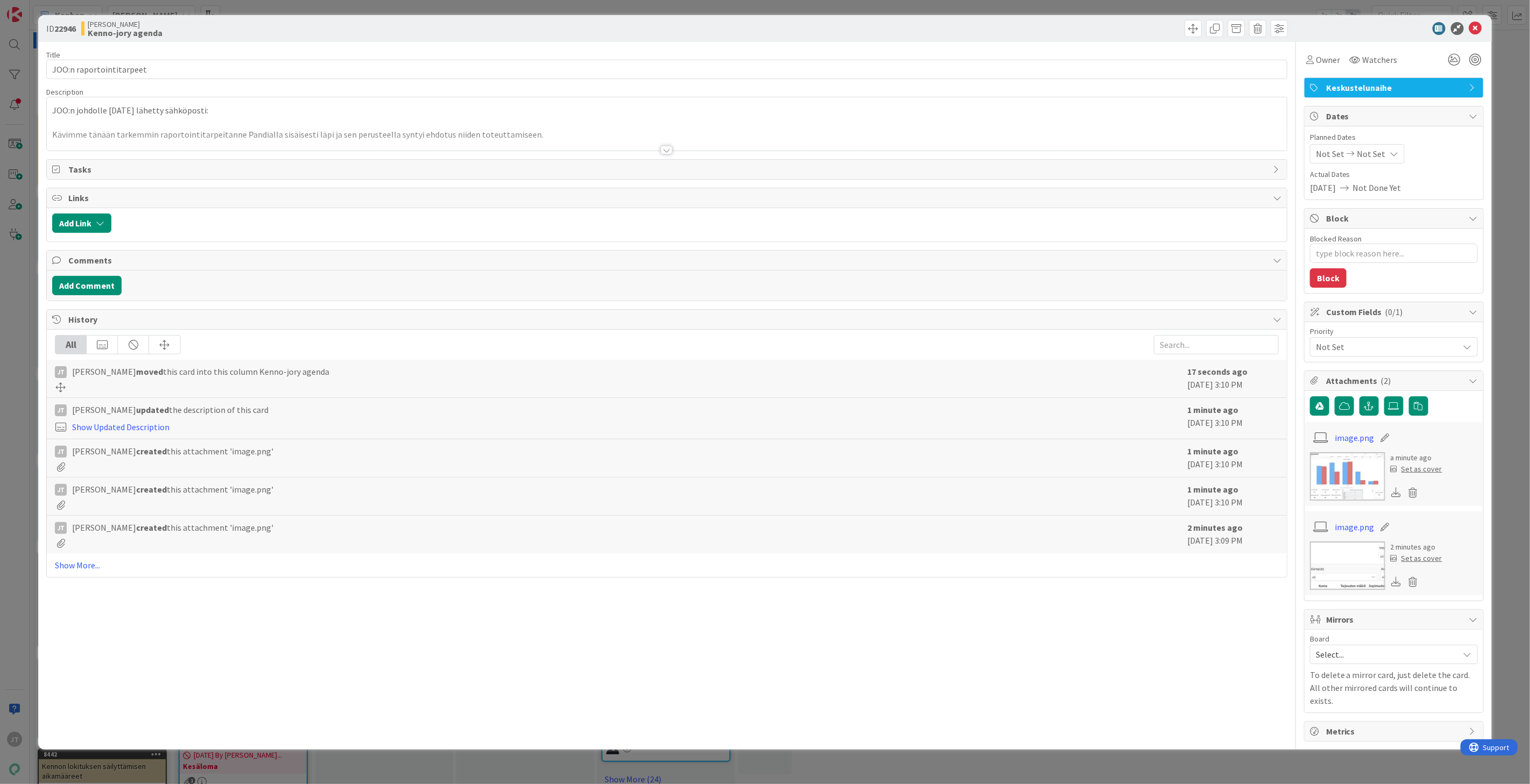
type textarea "x"
click at [668, 151] on div at bounding box center [667, 150] width 12 height 9
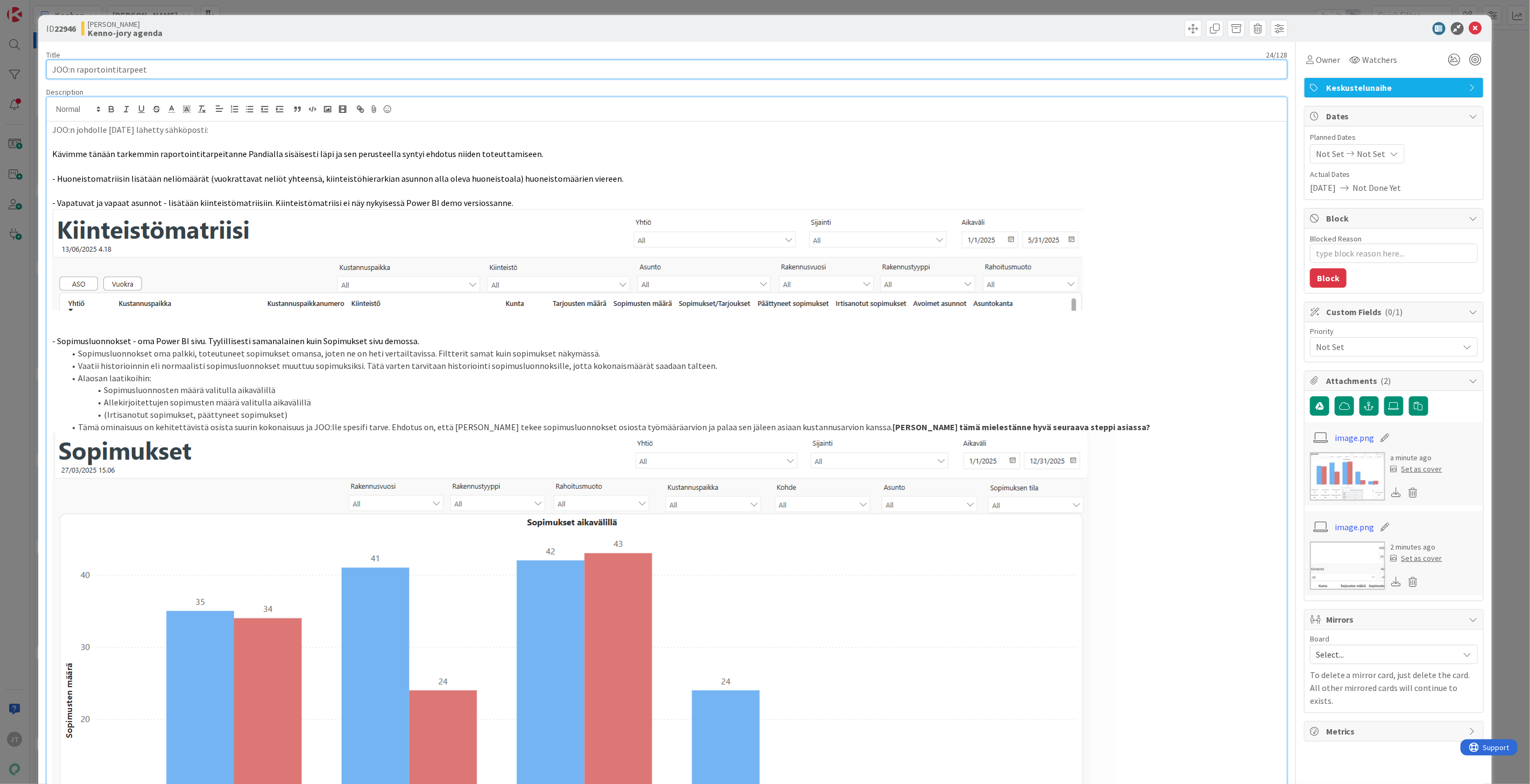
click at [163, 66] on input "JOO:n raportointitarpeet" at bounding box center [667, 69] width 1242 height 20
type input "JOO:n raportointitarpeet"
type textarea "x"
type input "JOO:n raportointitarpeet -"
type textarea "x"
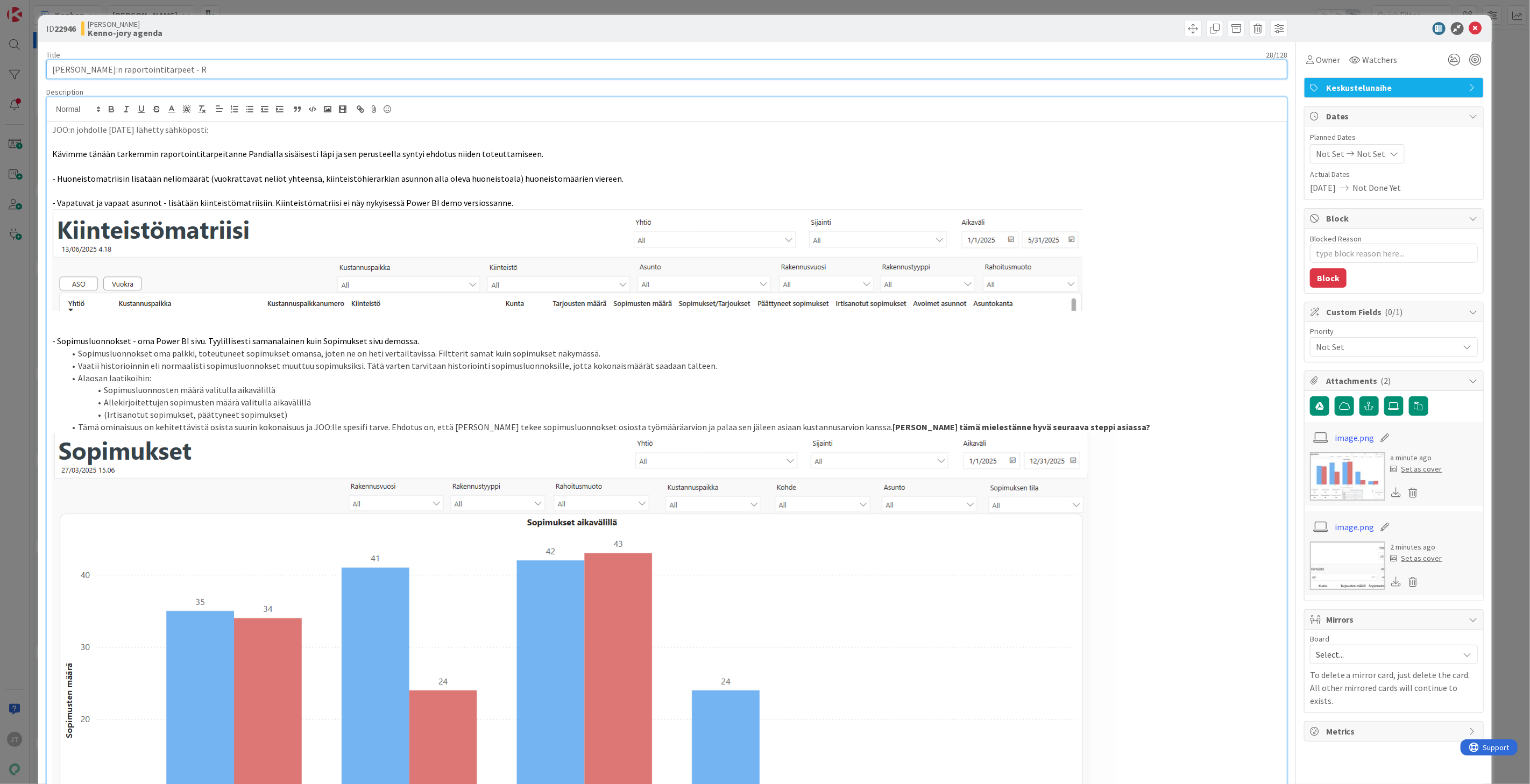
type input "JOO:n raportointitarpeet - RE"
type textarea "x"
type input "JOO:n raportointitarpeet - R"
type textarea "x"
type input "JOO:n raportointitarpeet - Rea"
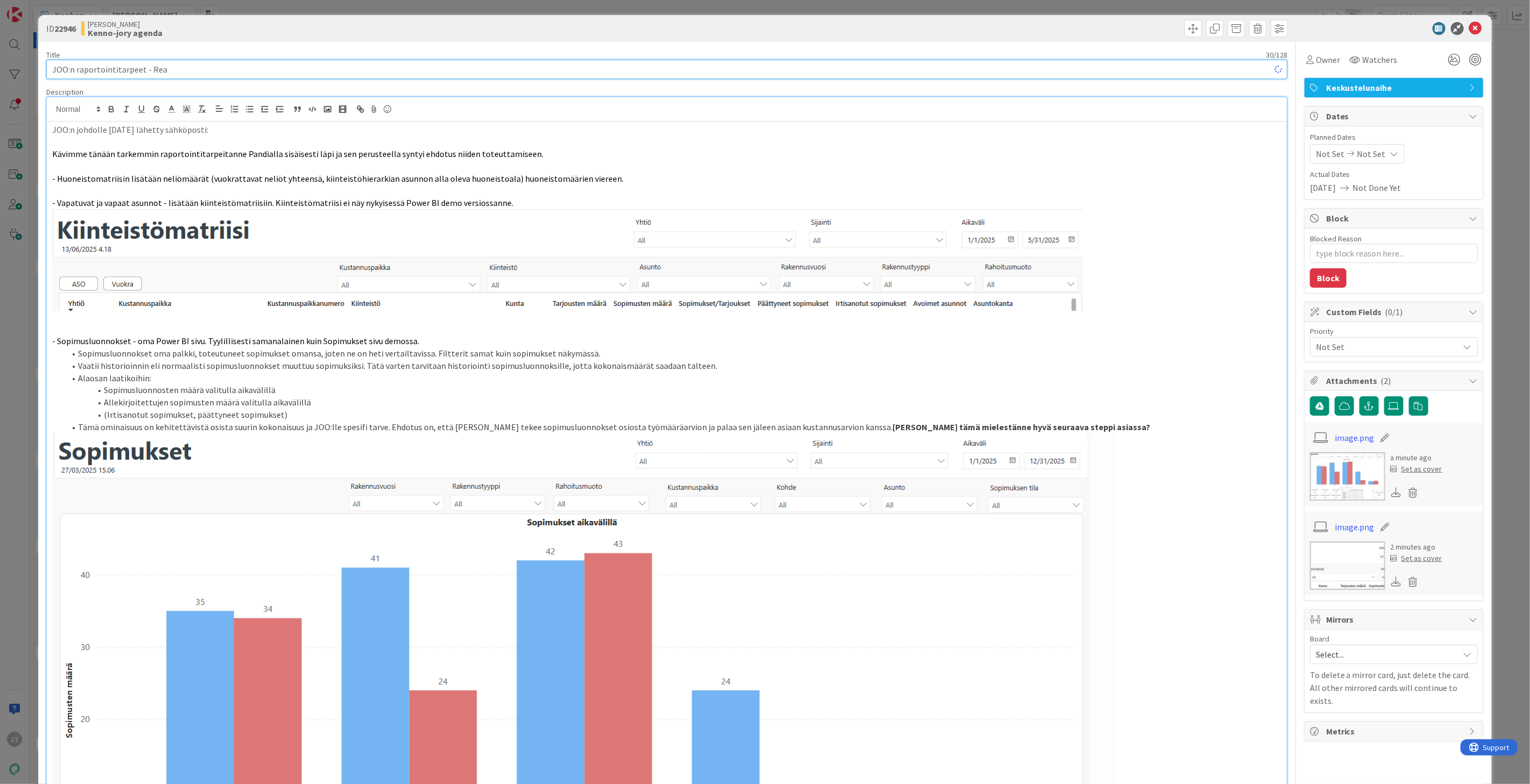
type textarea "x"
type input "JOO:n raportointitarpeet - Reagoitava tähän jotenkin, koska seuraava palaveri s…"
type textarea "x"
click at [436, 67] on input "JOO:n raportointitarpeet - Reagoitava tähän jotenkin, koska seuraava palaveri s…" at bounding box center [667, 69] width 1242 height 20
click at [389, 66] on input "JOO:n raportointitarpeet - Reagoitava tähän jotenkin, koska seuraava palaveri s…" at bounding box center [667, 69] width 1242 height 20
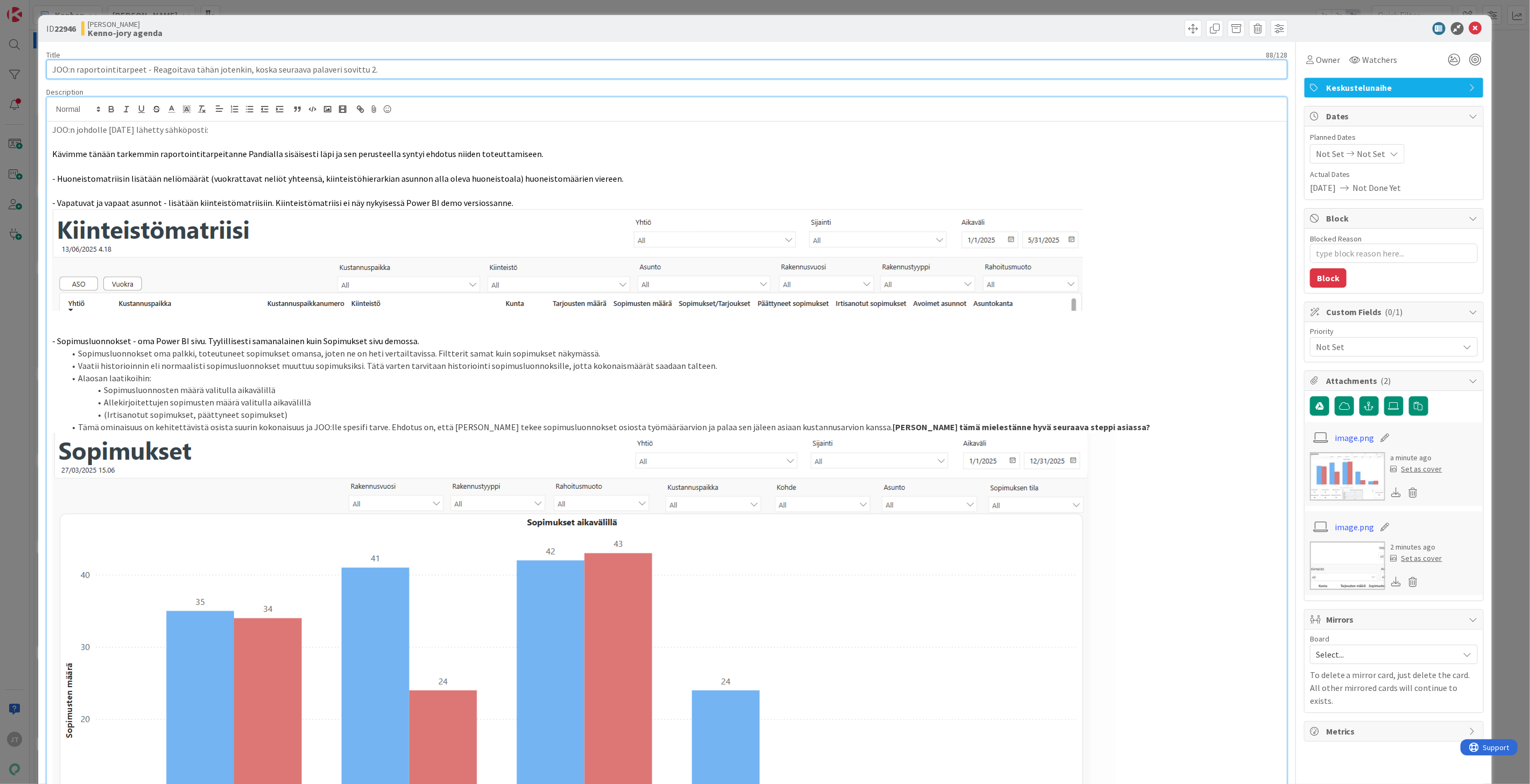
type input "JOO:n raportointitarpeet - Reagoitava tähän jotenkin, koska seuraava palaveri s…"
type textarea "x"
type input "JOO:n raportointitarpeet - Reagoitava tähän jotenkin, koska seuraava palaveri s…"
click at [1377, 31] on icon at bounding box center [1475, 28] width 13 height 13
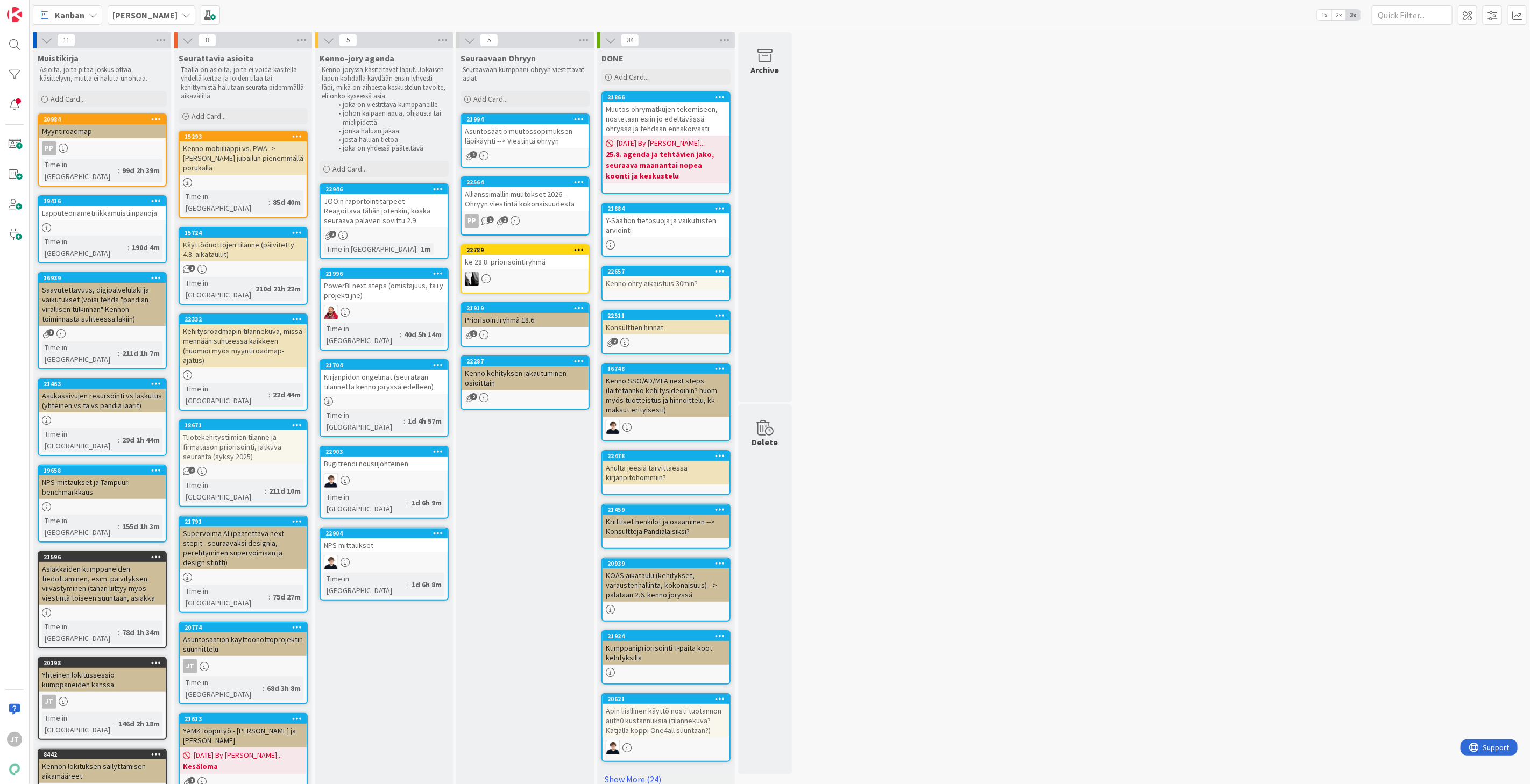
click at [384, 219] on div "JOO:n raportointitarpeet - Reagoitava tähän jotenkin, koska seuraava palaveri s…" at bounding box center [384, 211] width 127 height 33
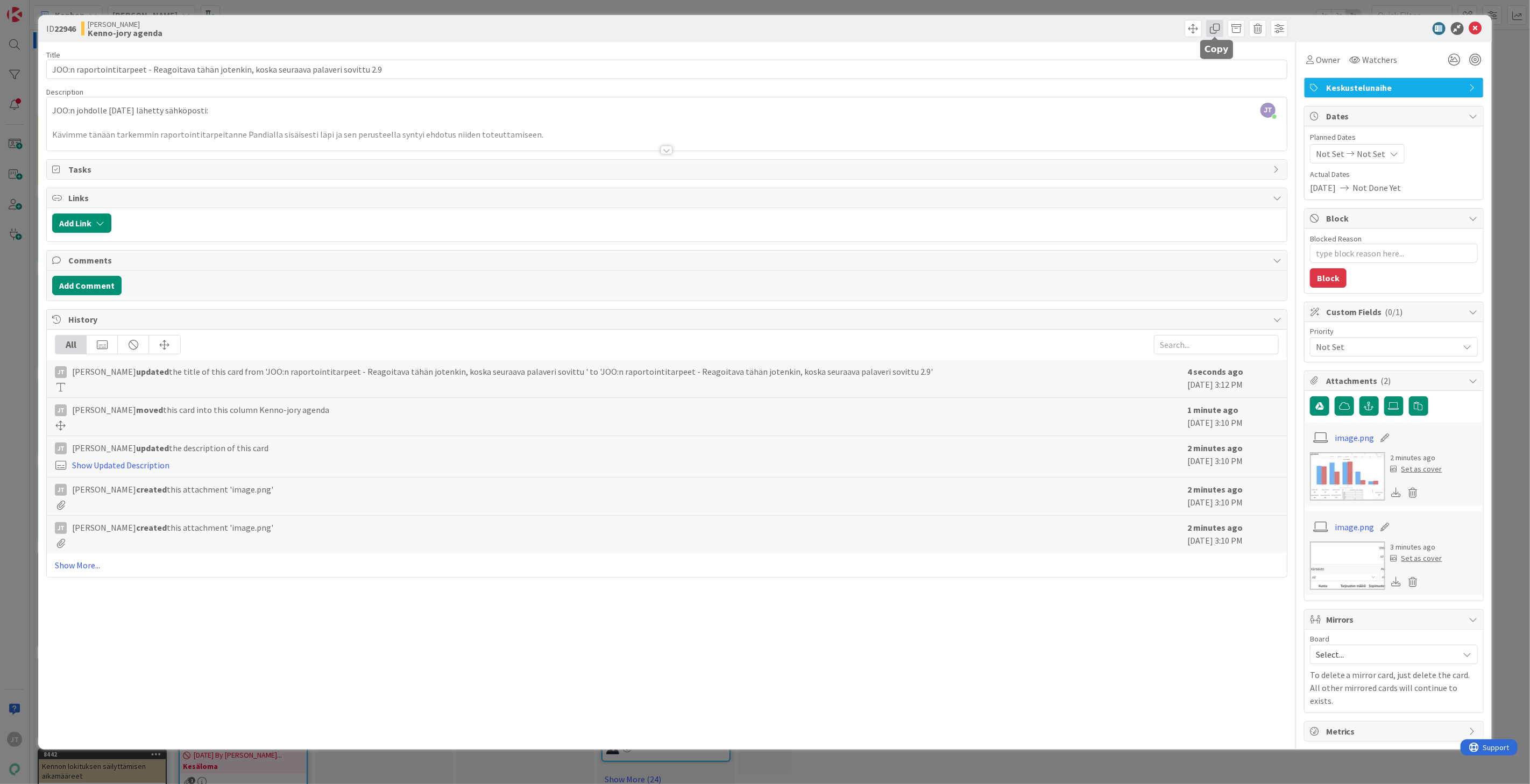
click at [1215, 33] on span at bounding box center [1215, 28] width 17 height 17
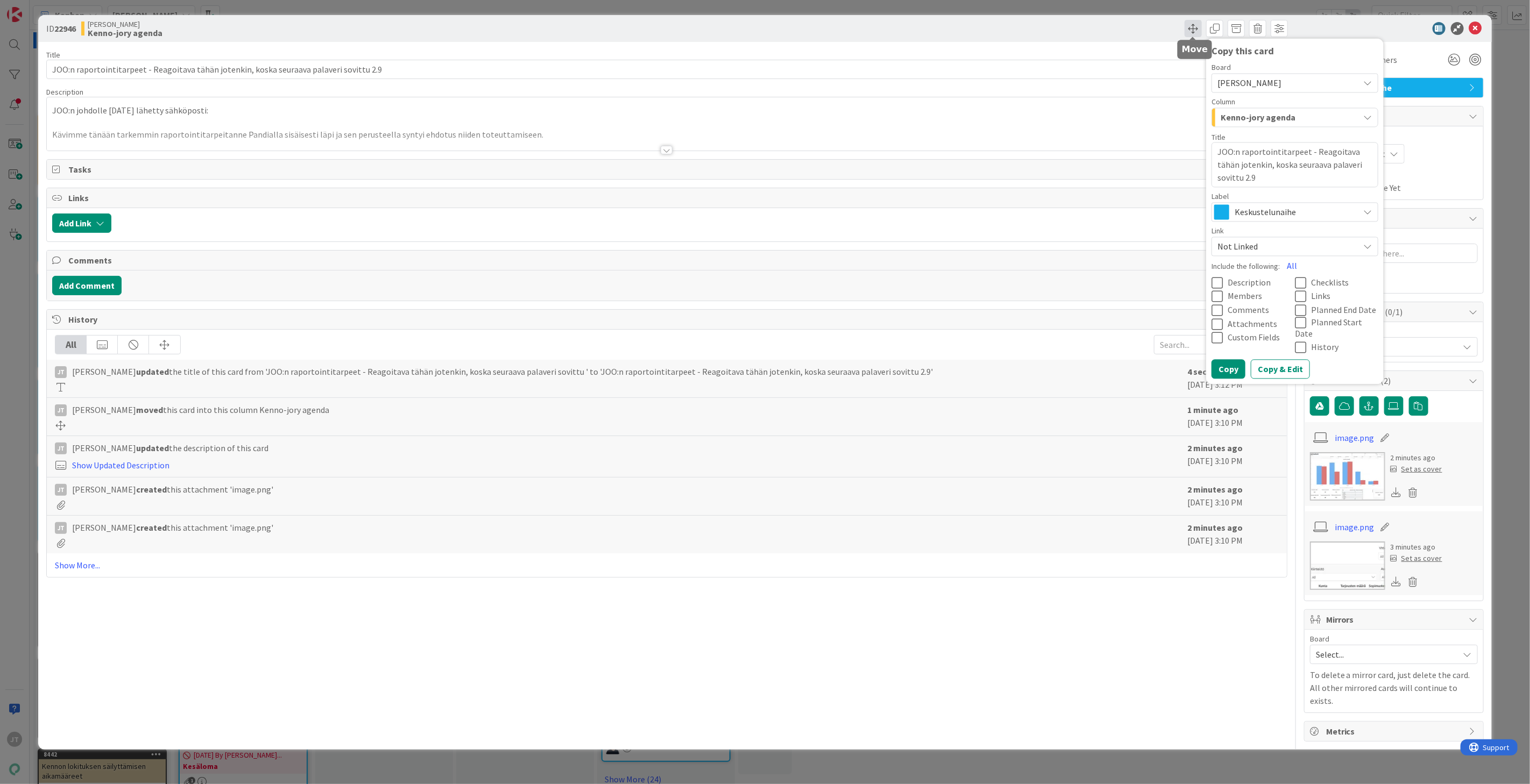
click at [1188, 28] on span at bounding box center [1194, 28] width 17 height 17
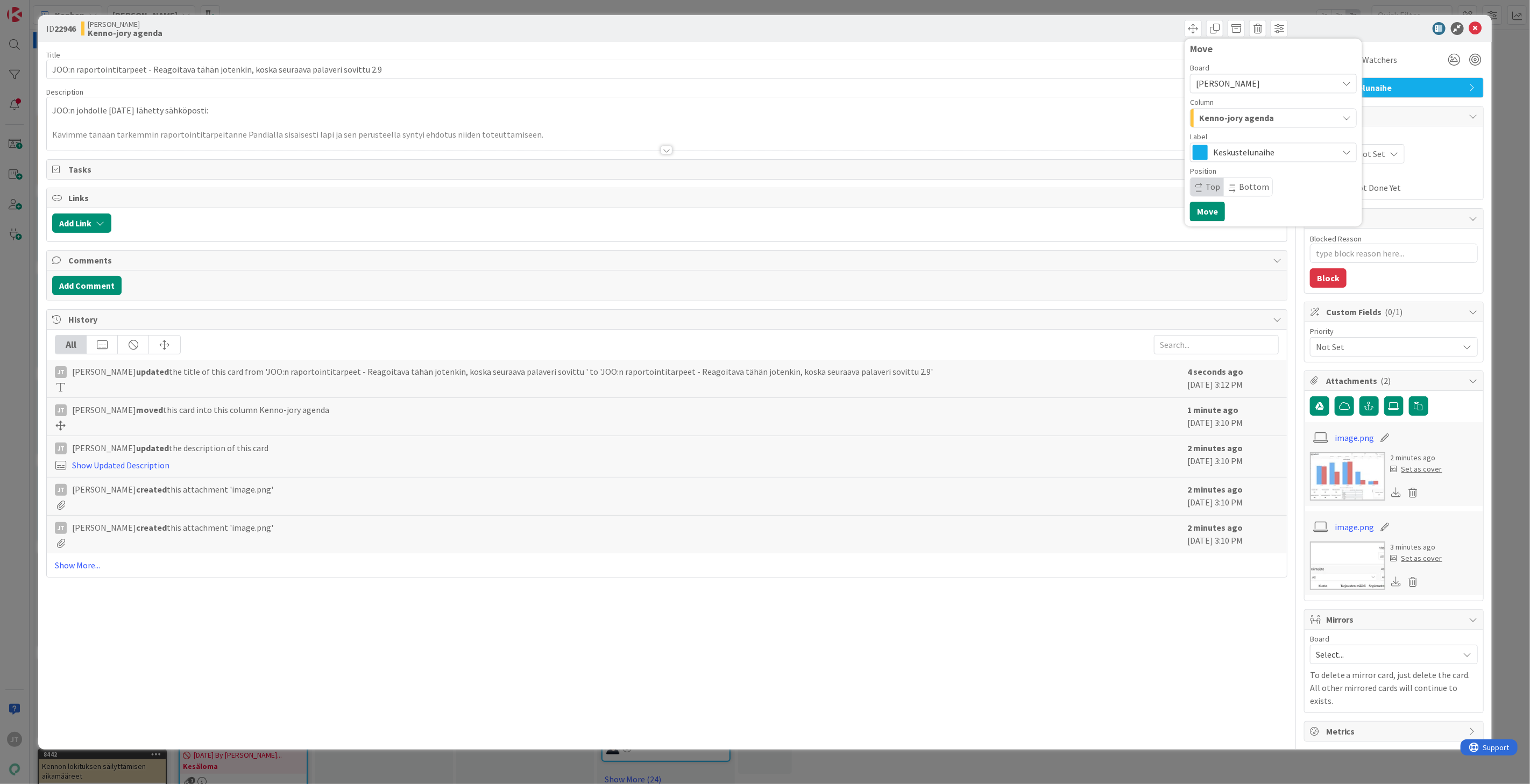
click at [1242, 121] on span "Kenno-jory agenda" at bounding box center [1237, 118] width 75 height 14
click at [1245, 81] on span "[PERSON_NAME]" at bounding box center [1264, 83] width 137 height 15
click at [1252, 136] on span "Bisnes jory" at bounding box center [1286, 133] width 152 height 16
click at [1225, 118] on span "Backlog" at bounding box center [1216, 118] width 33 height 14
click at [1228, 160] on span "To Do" at bounding box center [1226, 161] width 20 height 13
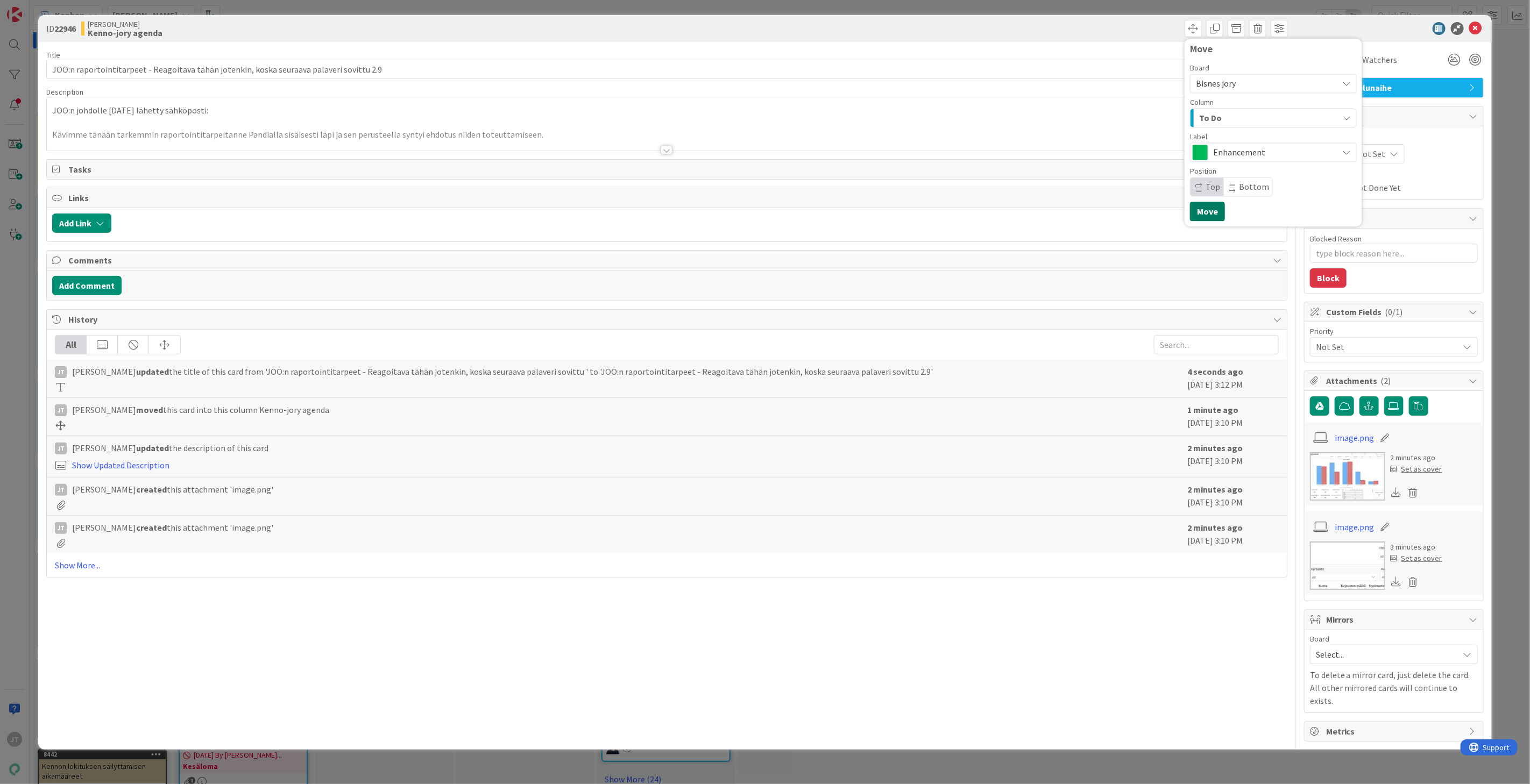
click at [1211, 208] on button "Move" at bounding box center [1208, 211] width 35 height 20
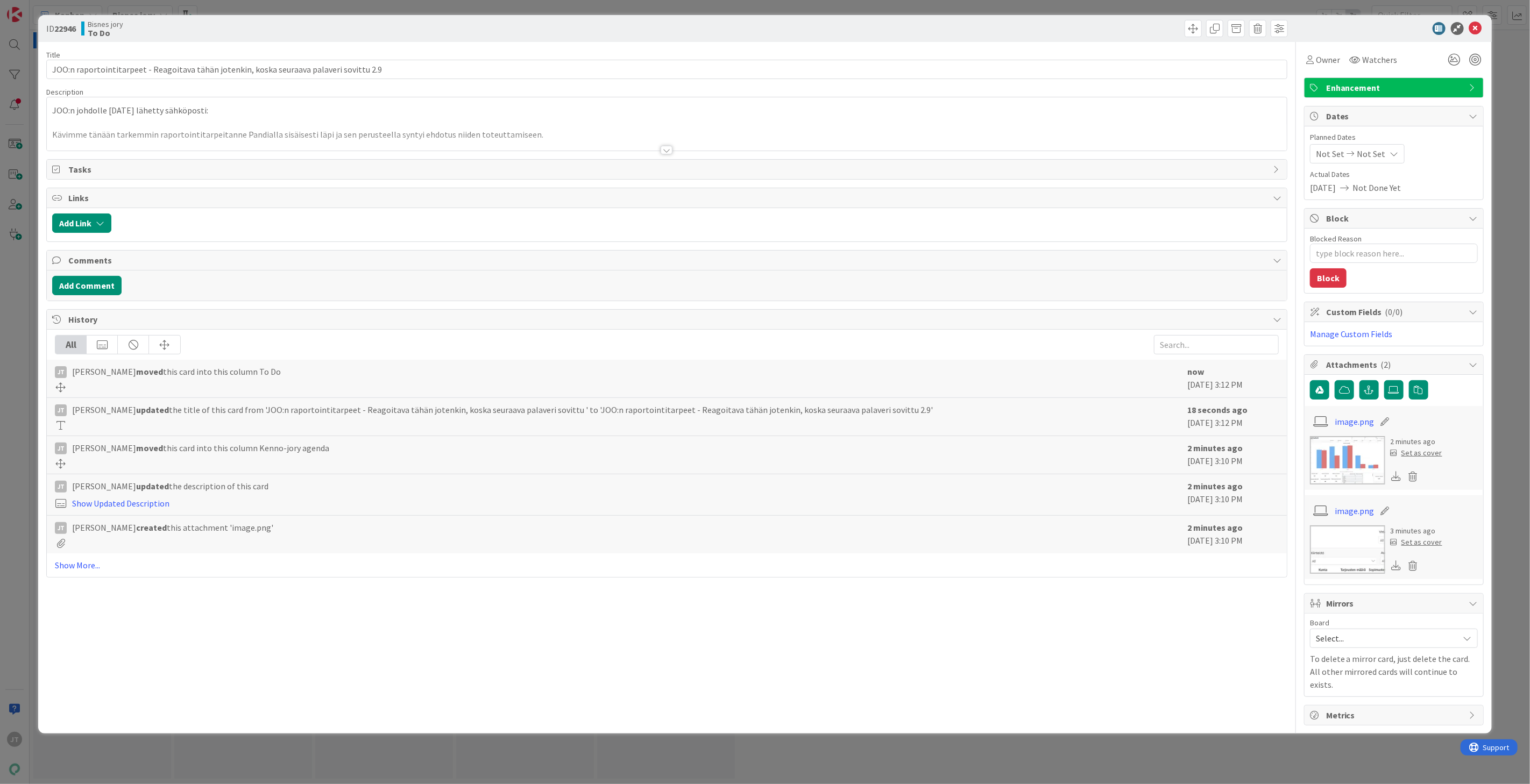
type textarea "x"
click at [1377, 28] on icon at bounding box center [1475, 28] width 13 height 13
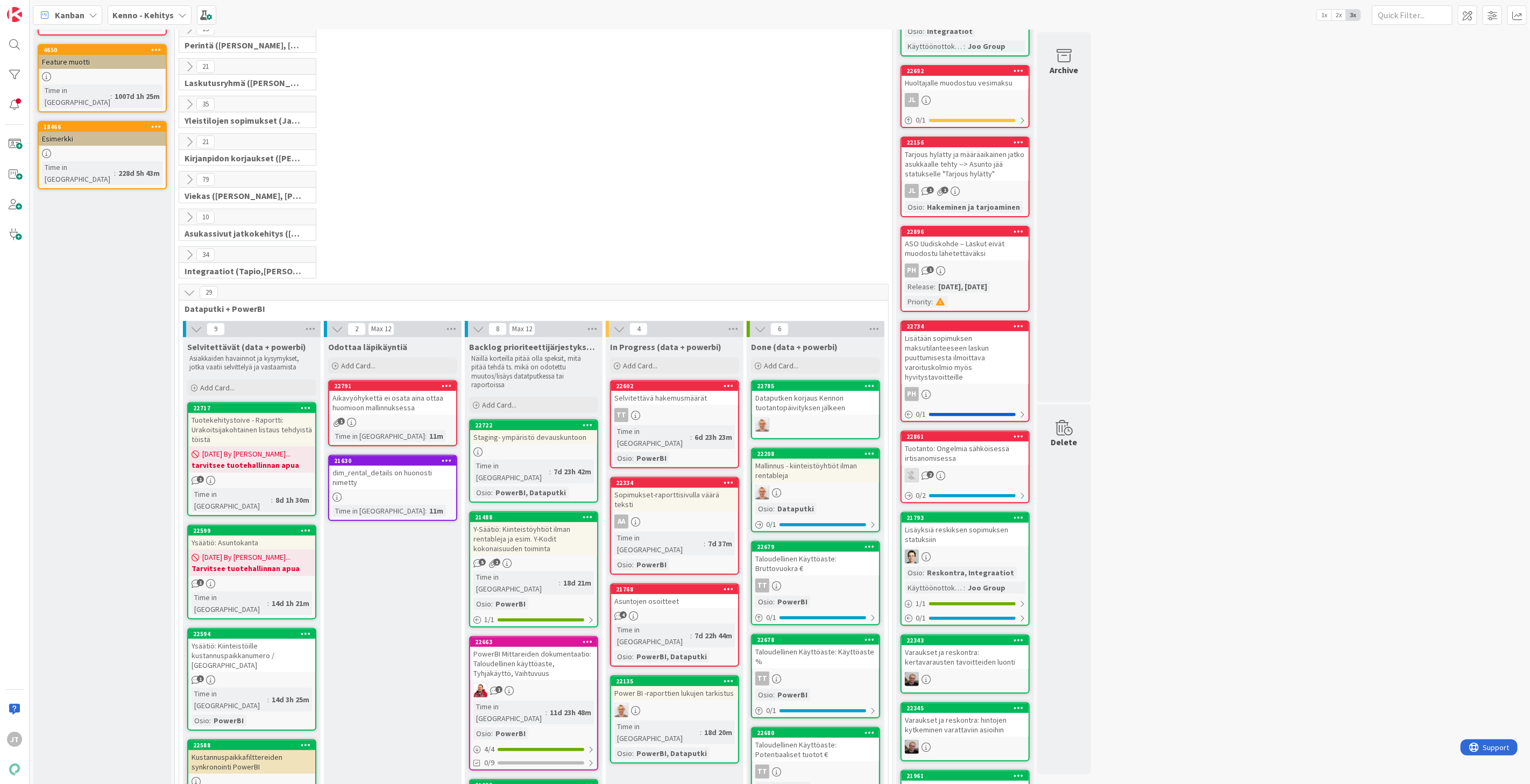
scroll to position [119, 0]
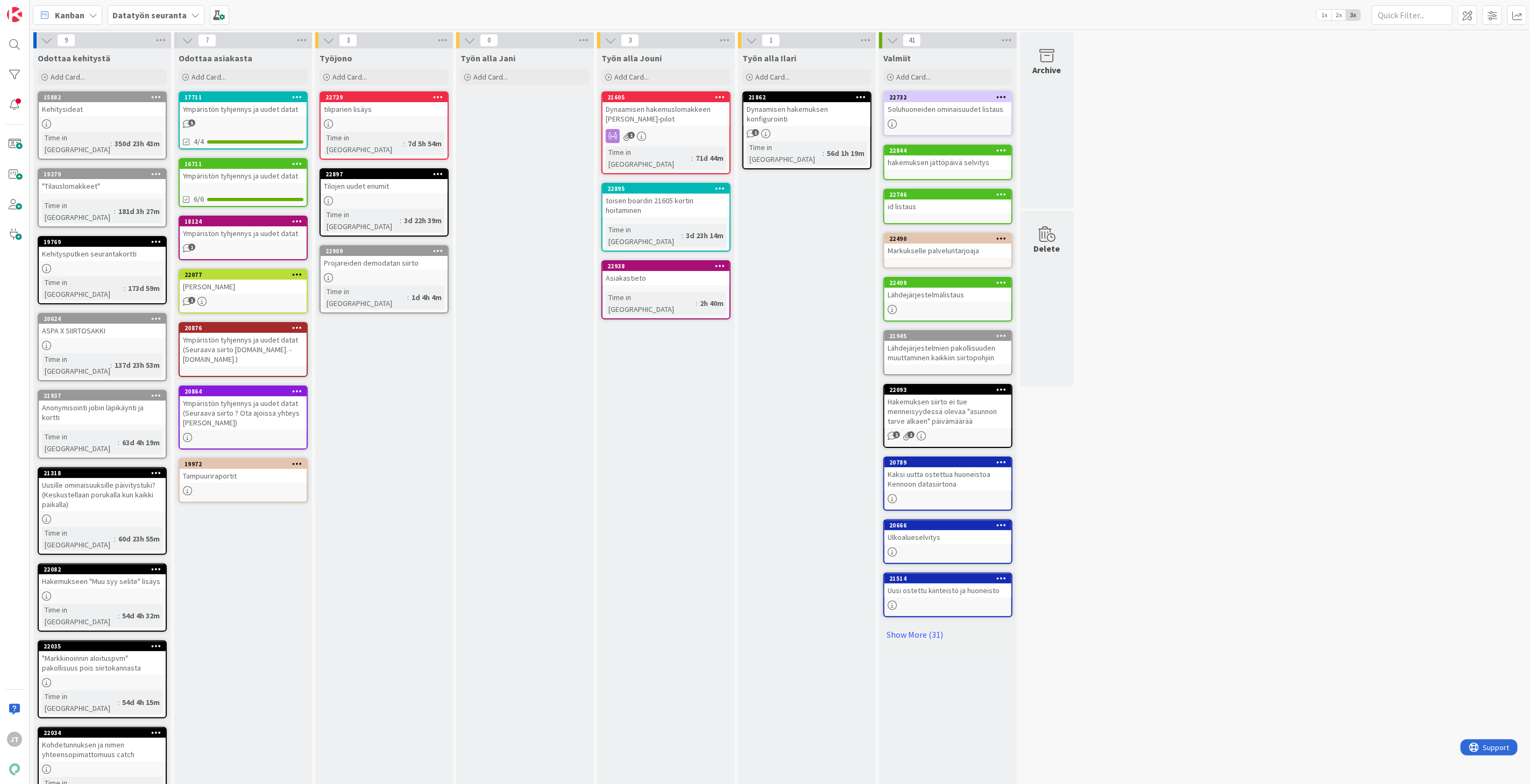
click at [168, 23] on div "Datatyön seuranta" at bounding box center [156, 15] width 97 height 20
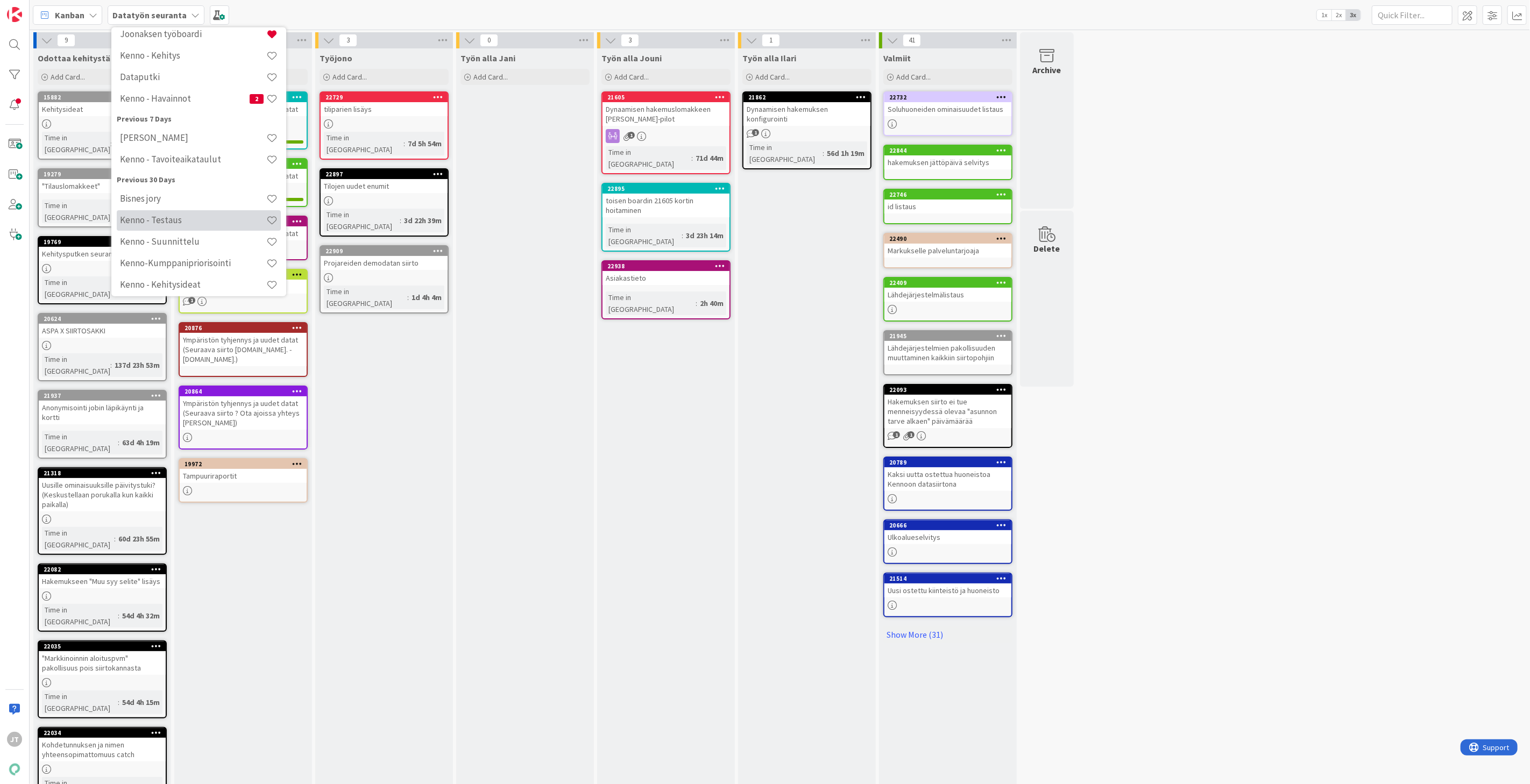
scroll to position [119, 0]
click at [183, 189] on h4 "Bisnes jory" at bounding box center [193, 195] width 146 height 11
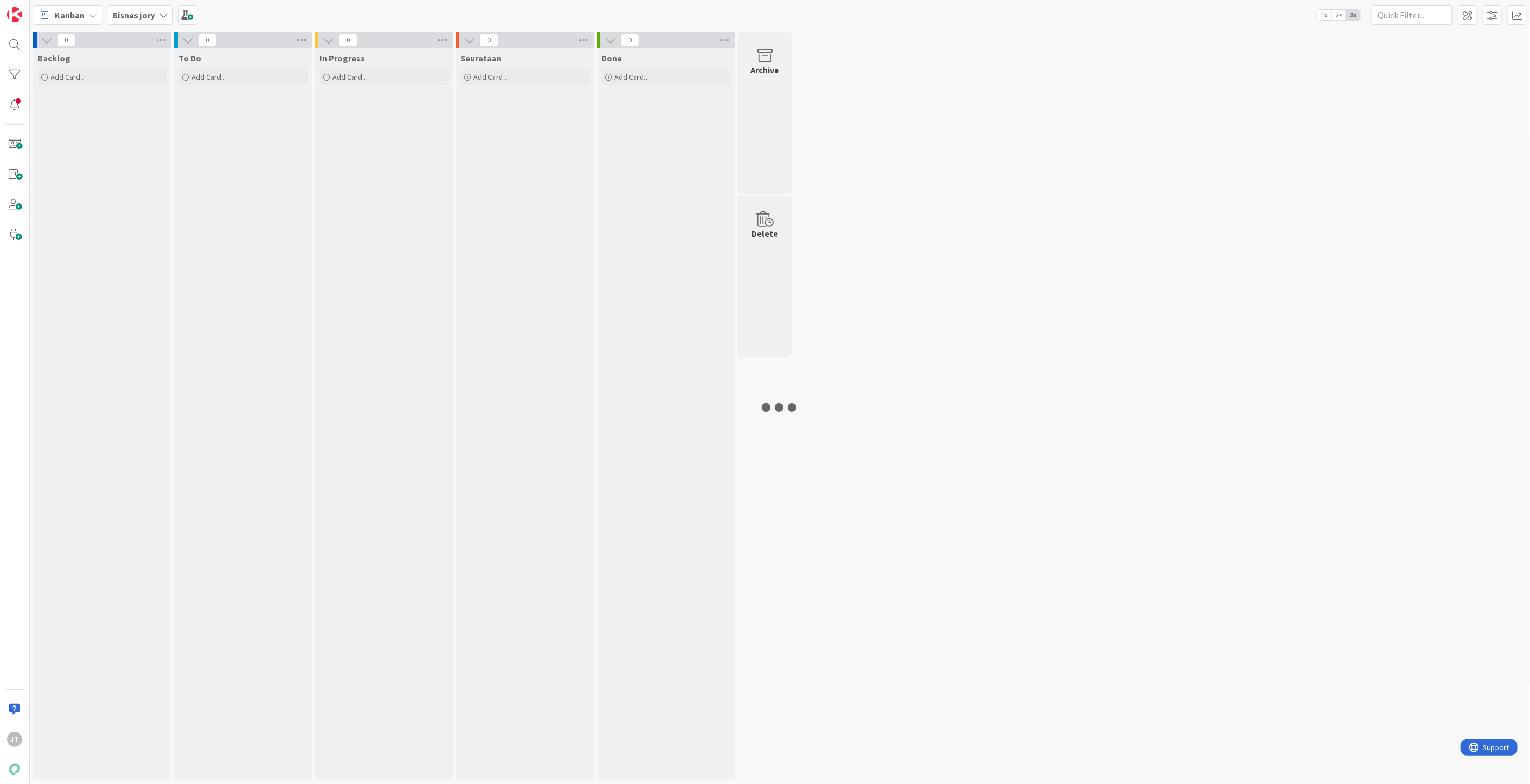
click at [151, 9] on b "Bisnes jory" at bounding box center [133, 15] width 43 height 11
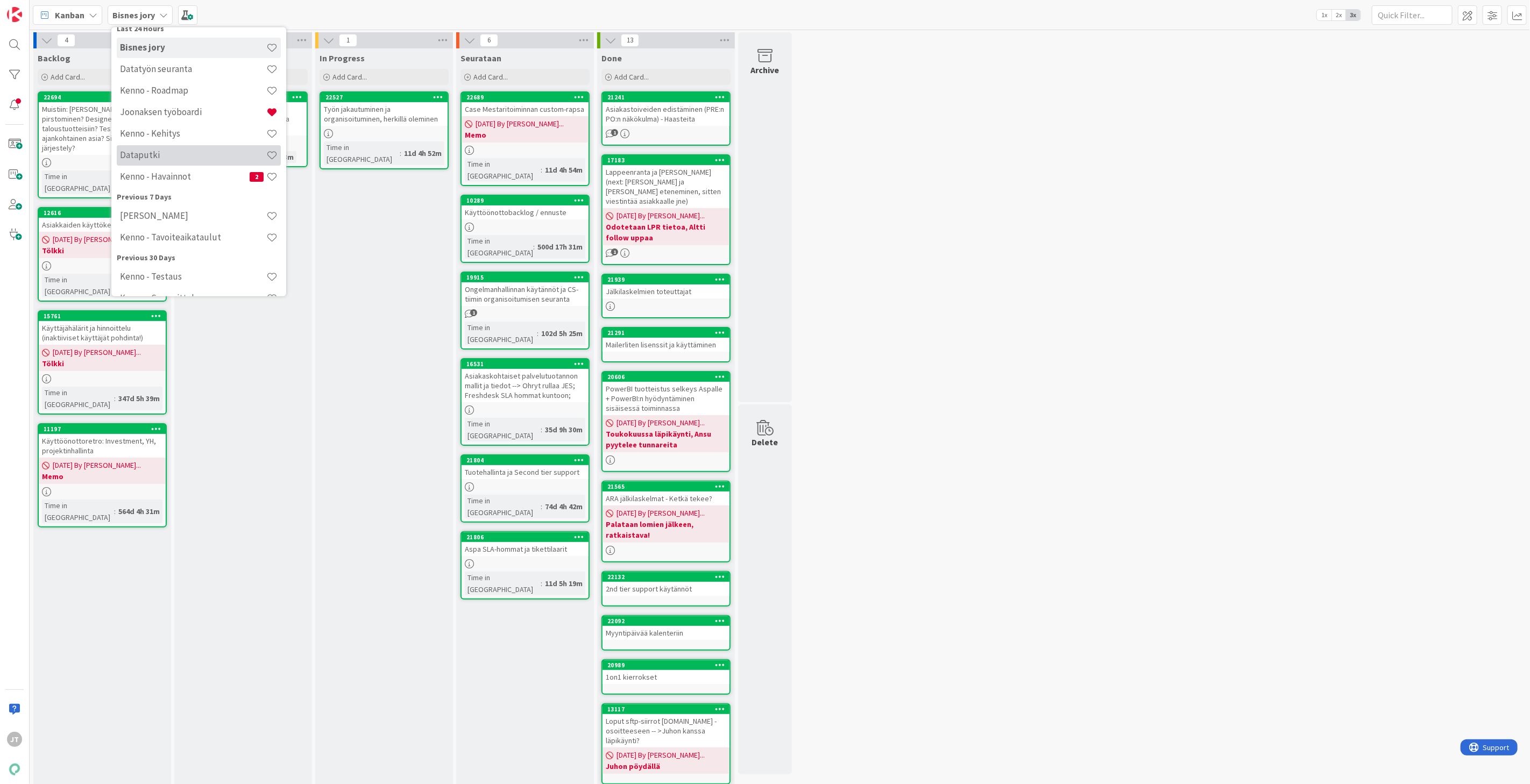
scroll to position [60, 0]
click at [163, 213] on h4 "[PERSON_NAME]" at bounding box center [193, 216] width 146 height 11
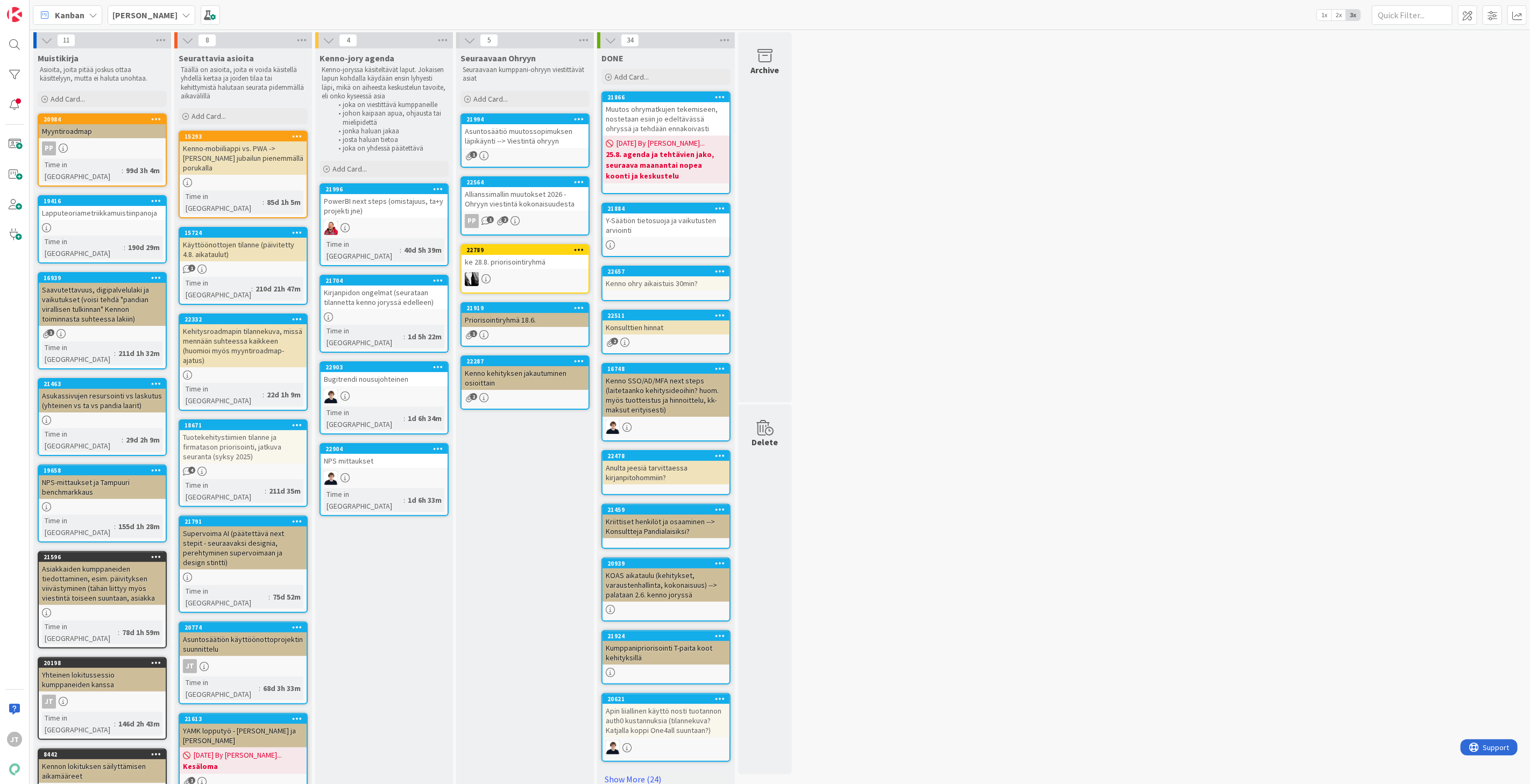
click at [397, 197] on div "PowerBI next steps (omistajuus, ta+y projekti jne)" at bounding box center [384, 206] width 127 height 24
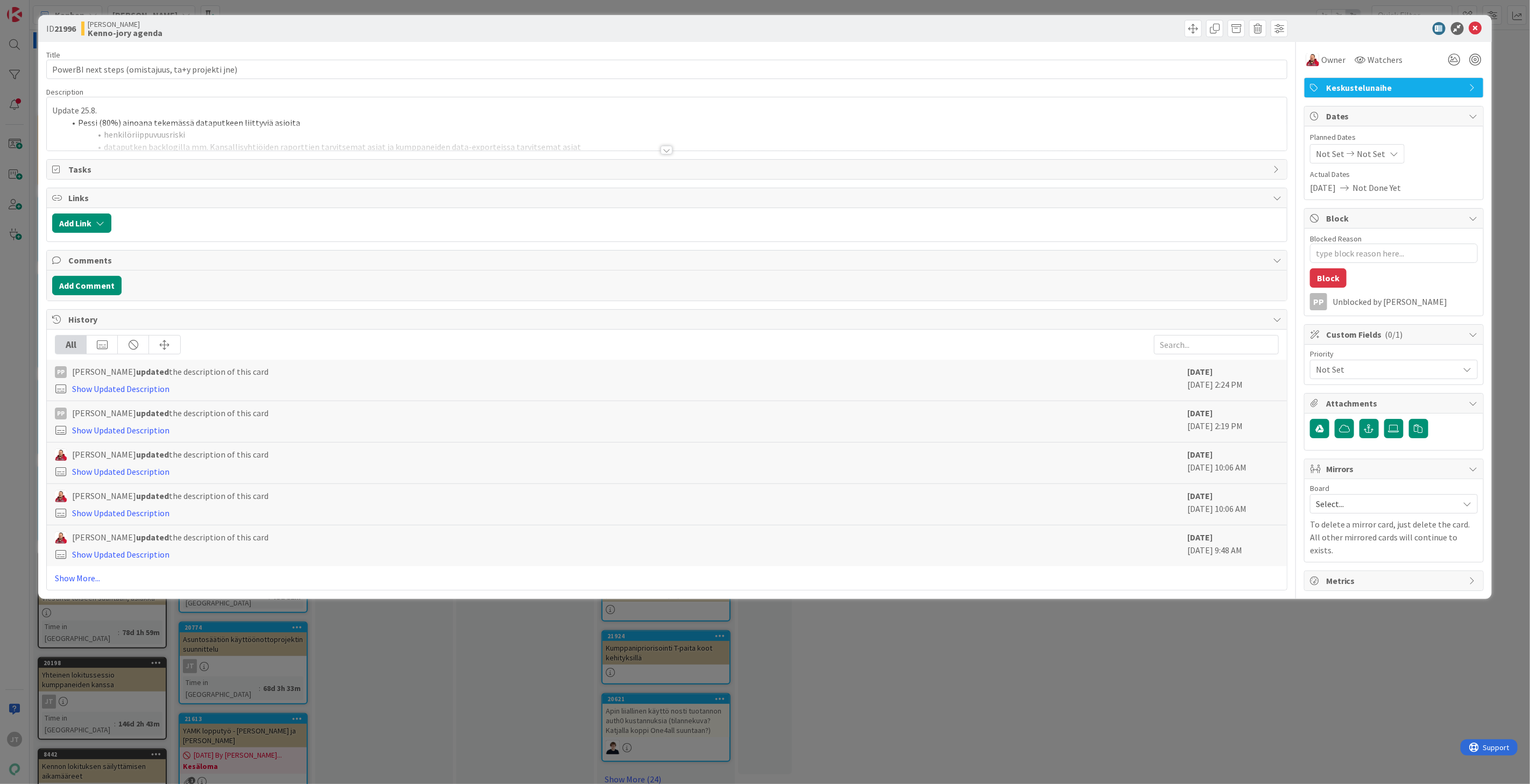
click at [667, 151] on div at bounding box center [667, 150] width 12 height 9
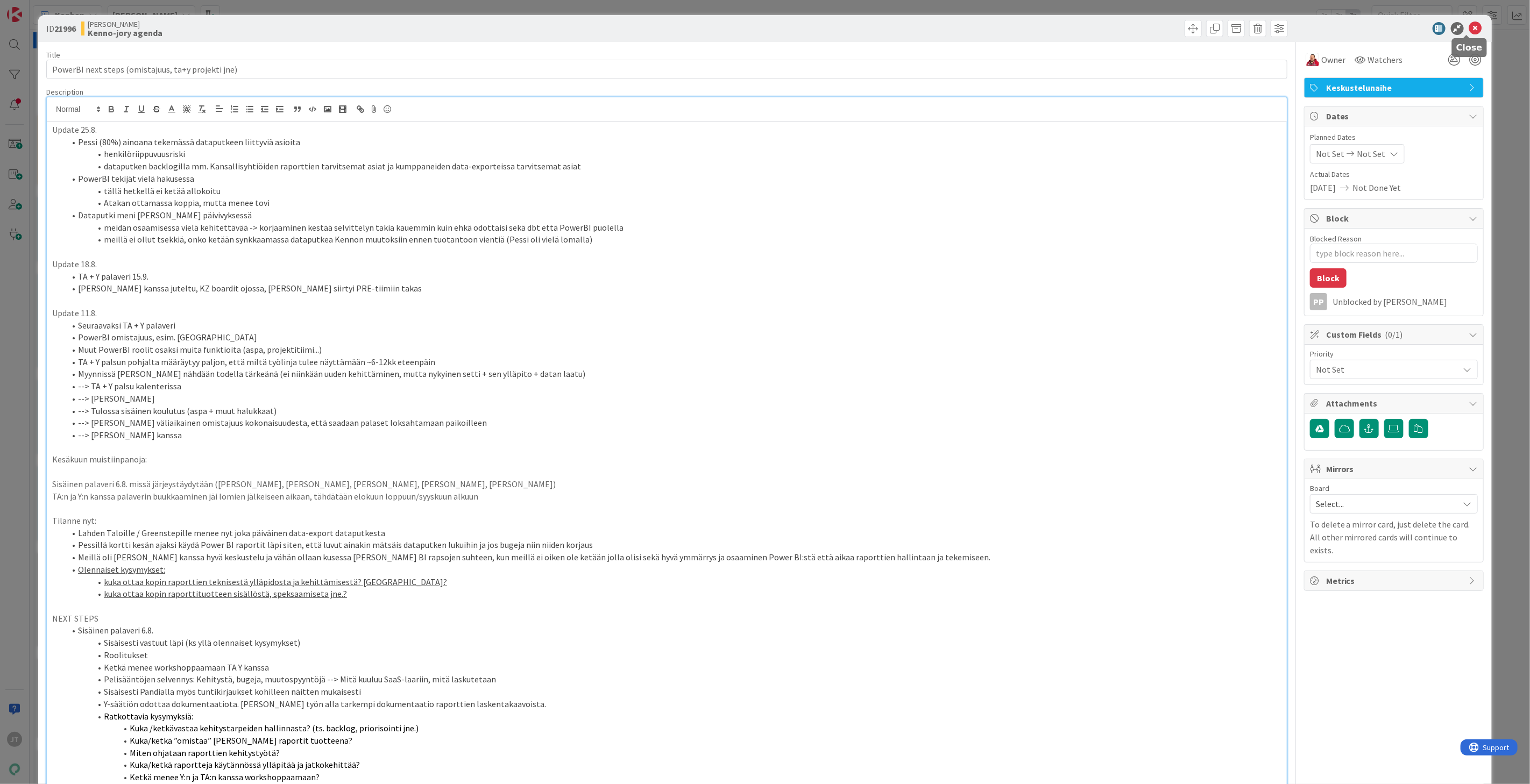
click at [1469, 27] on icon at bounding box center [1475, 28] width 13 height 13
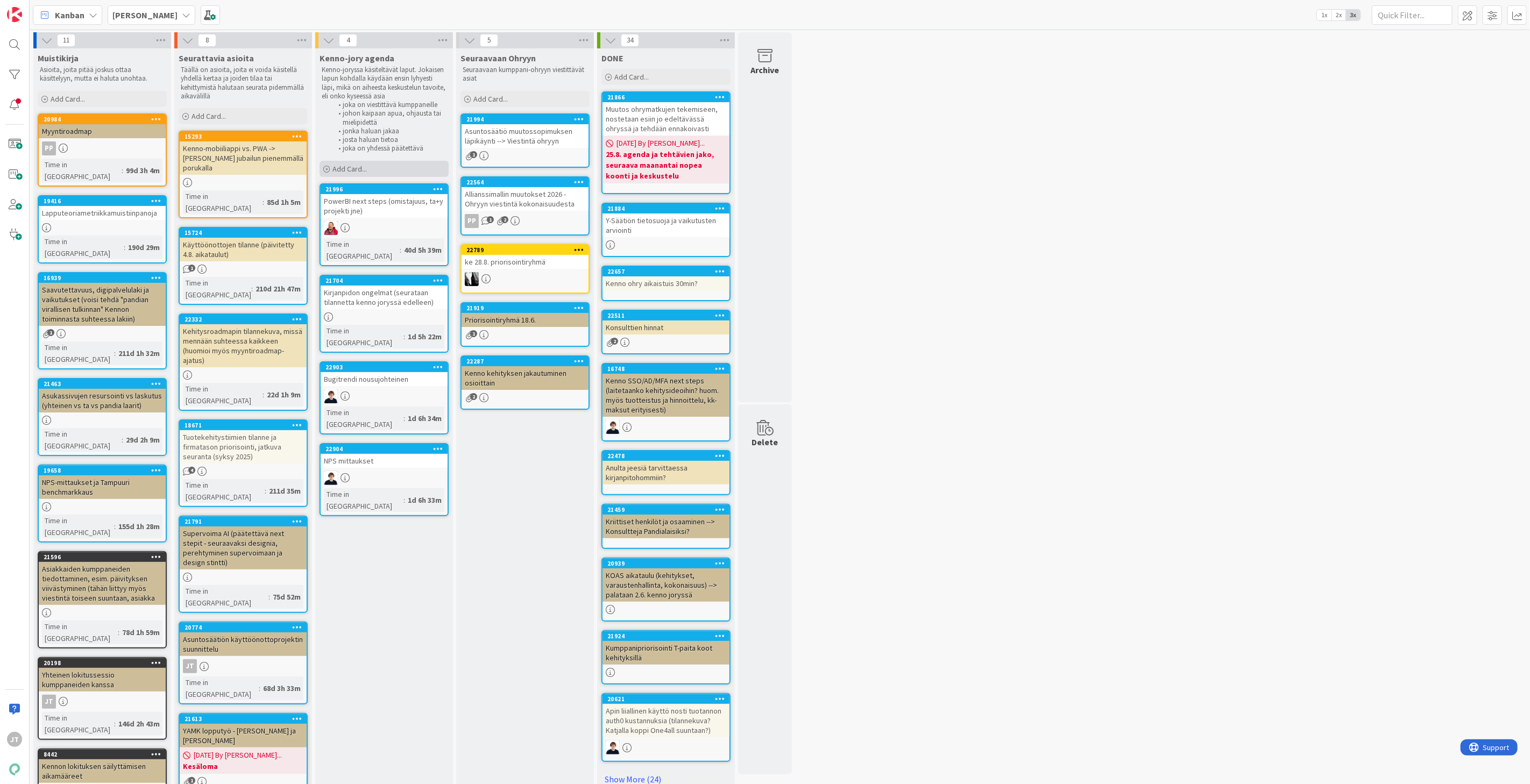
click at [384, 171] on div "Add Card..." at bounding box center [385, 169] width 130 height 16
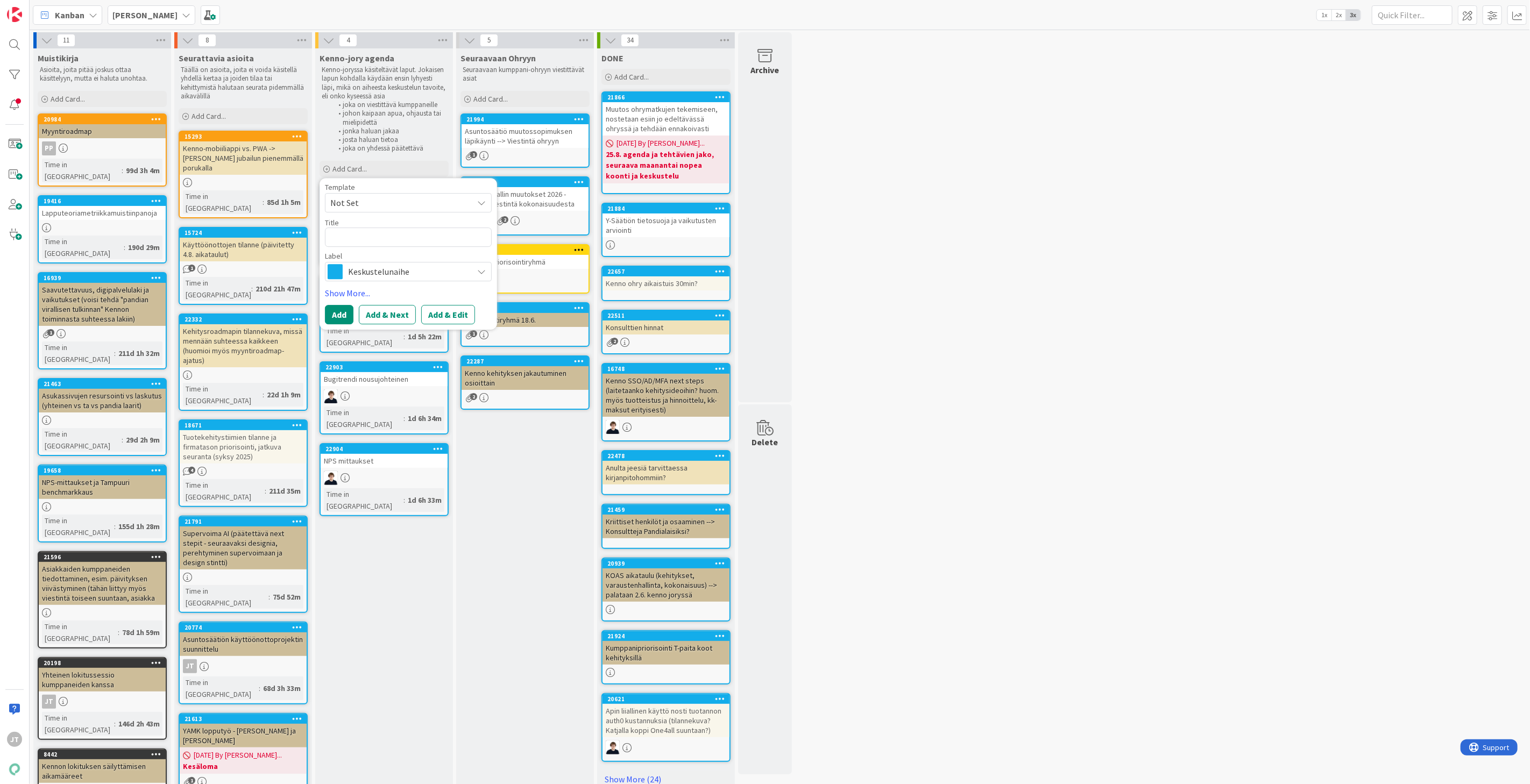
type textarea "x"
type textarea "J"
type textarea "x"
type textarea "JO"
type textarea "x"
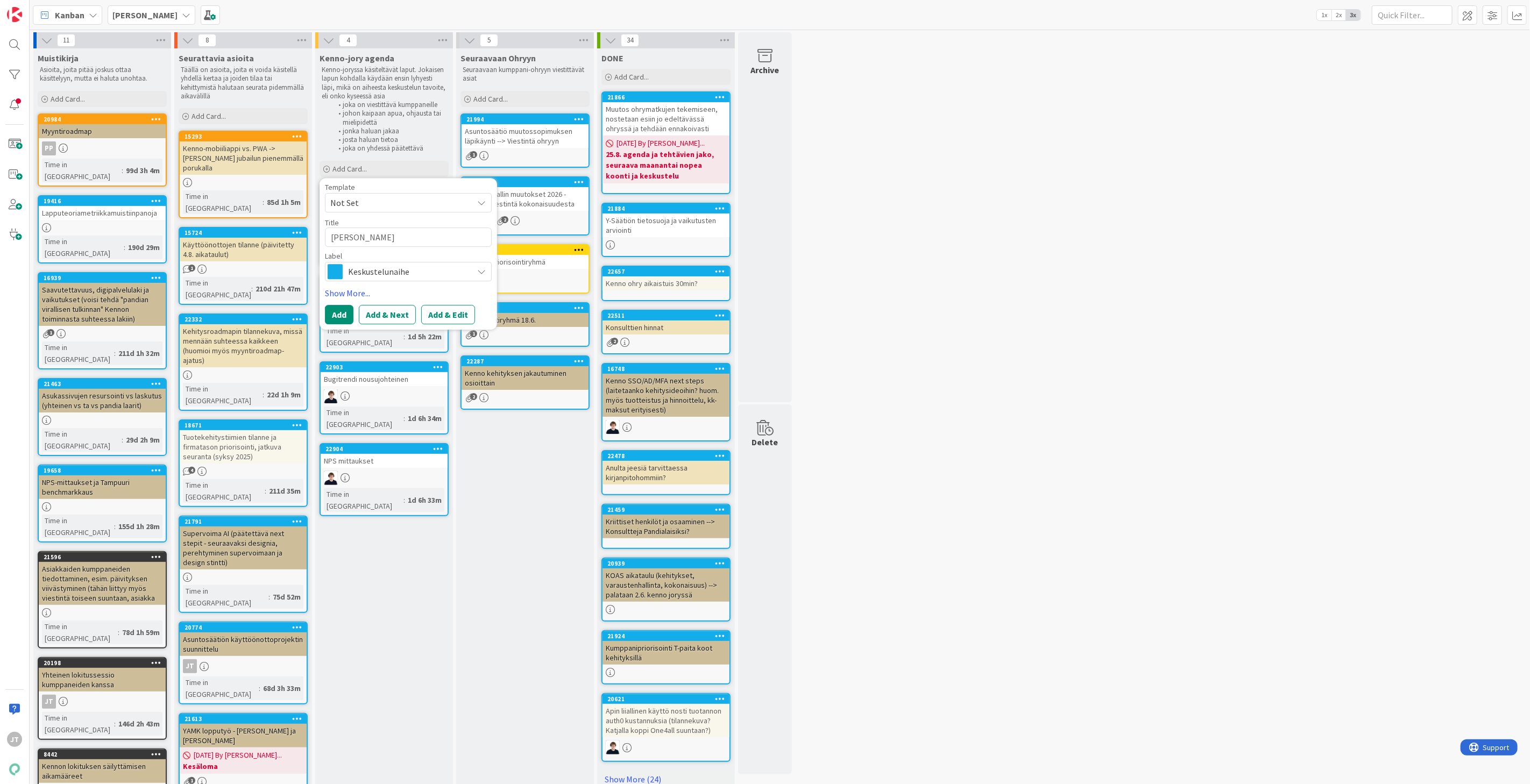
type textarea "[PERSON_NAME]"
type textarea "x"
type textarea "JOO:"
type textarea "x"
type textarea "JOO:n"
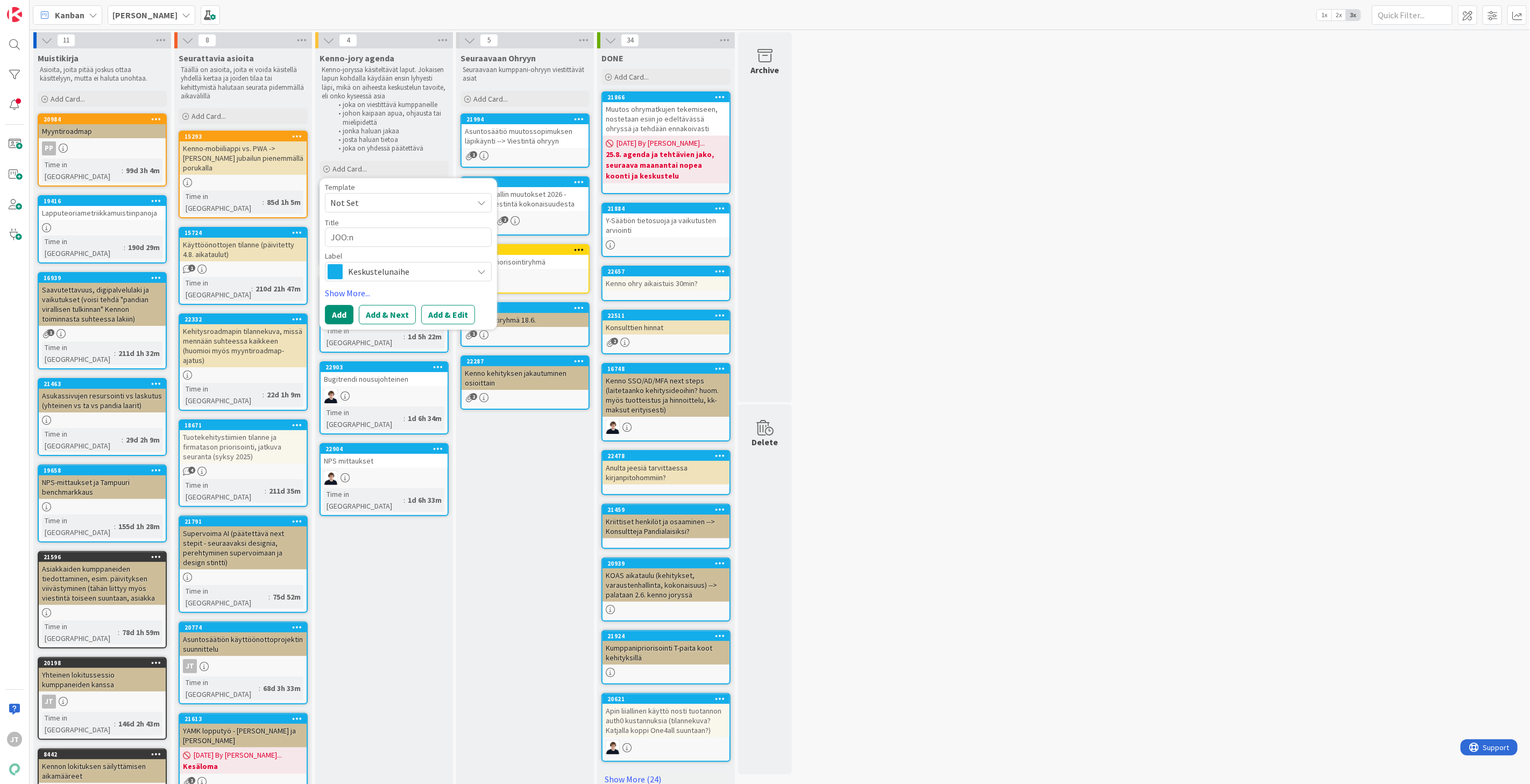
type textarea "x"
type textarea "JOO:n"
type textarea "x"
type textarea "JOO:n k"
type textarea "x"
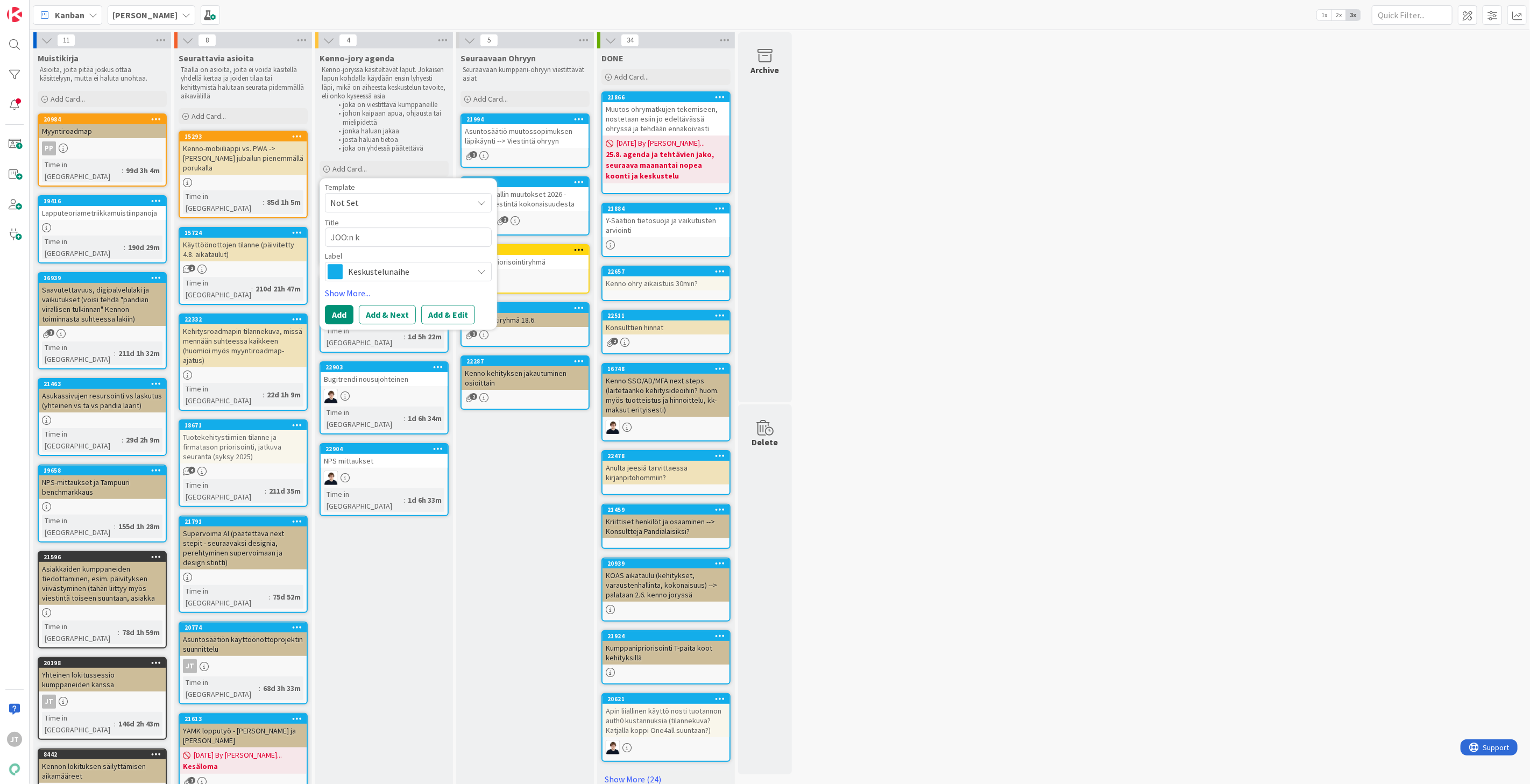
type textarea "JOO:n kä"
type textarea "x"
type textarea "JOO:n käy"
type textarea "x"
type textarea "JOO:n käyy"
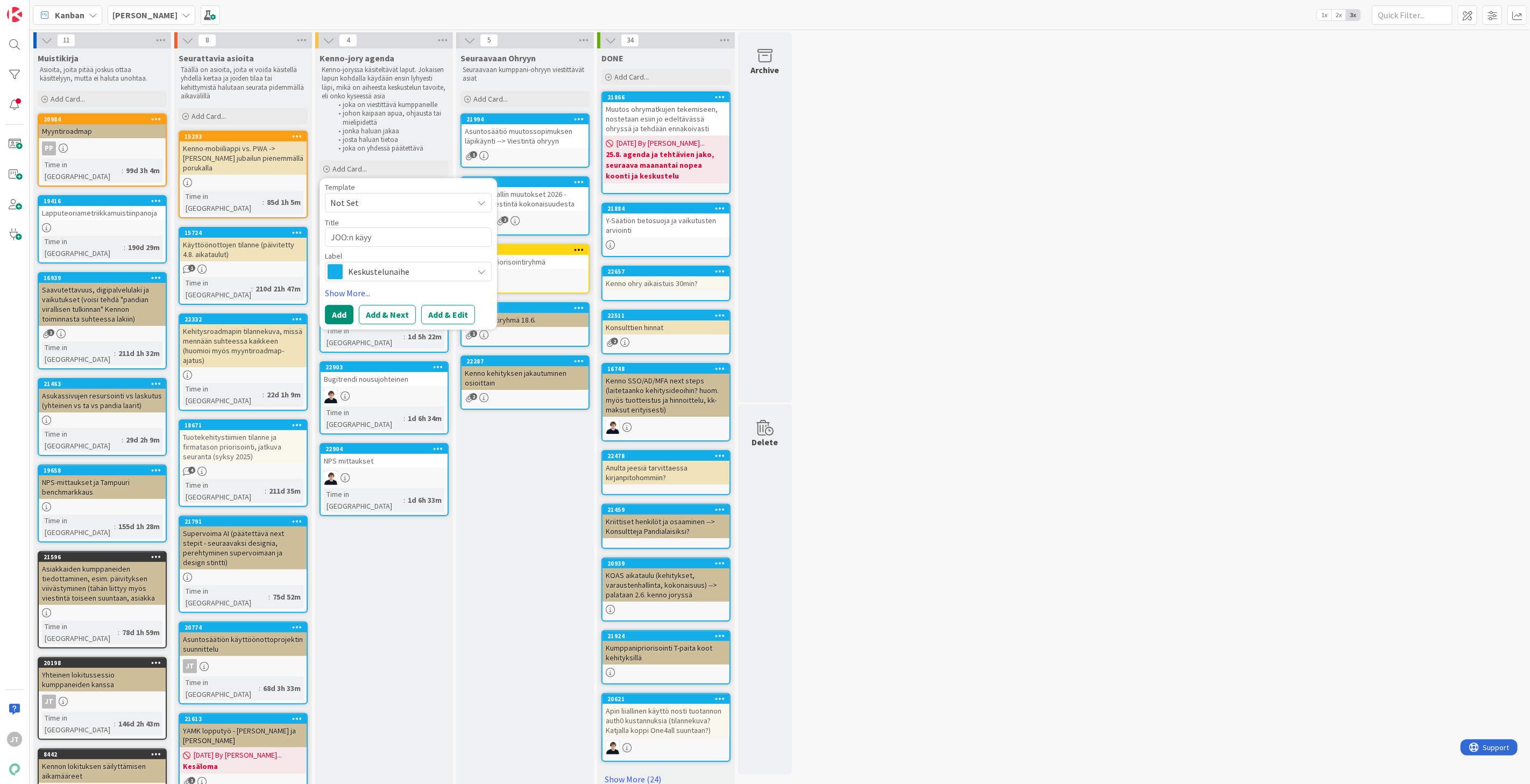
type textarea "x"
type textarea "JOO:n käy"
type textarea "x"
type textarea "JOO:n kä"
type textarea "x"
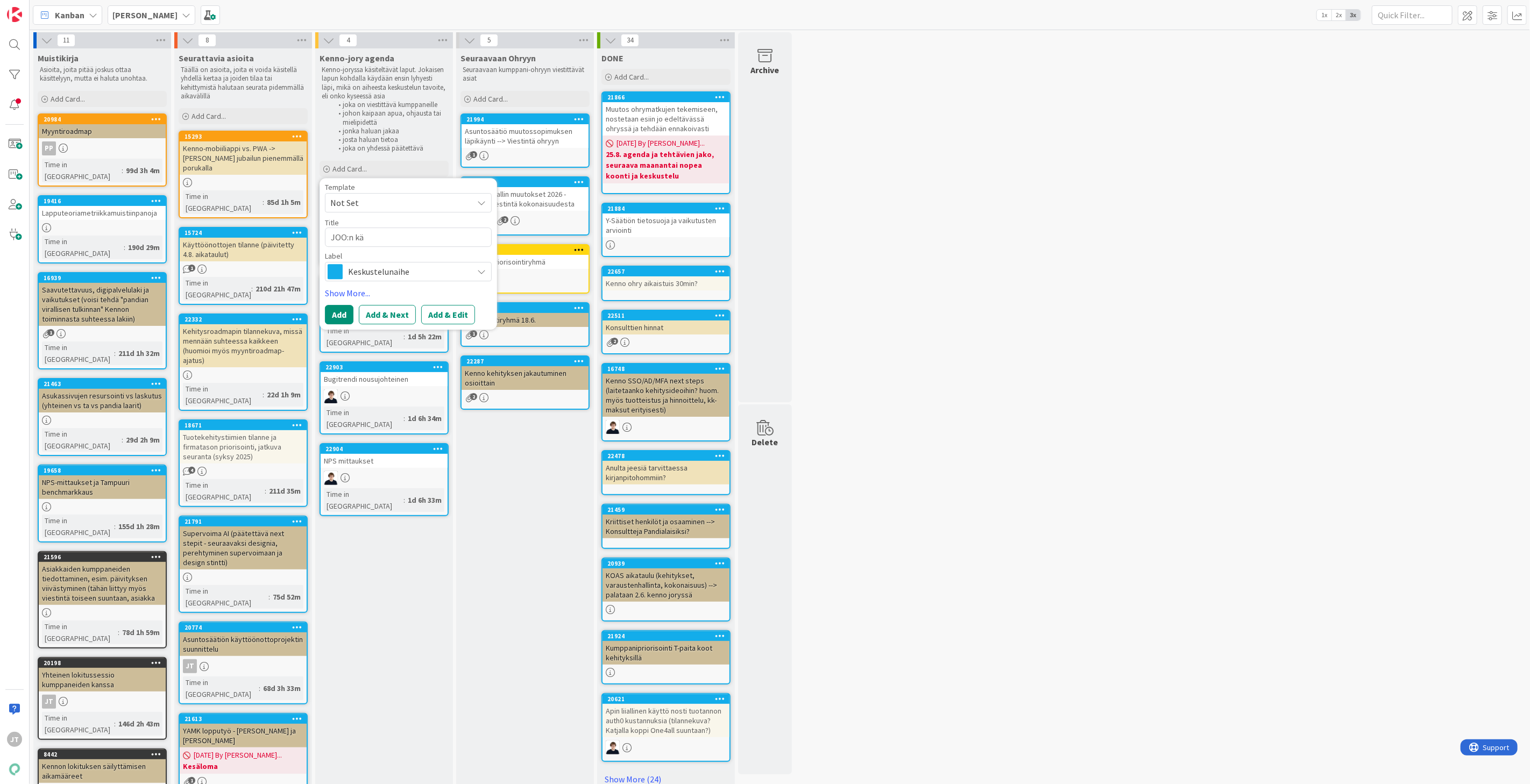
type textarea "JOO:n k"
type textarea "x"
type textarea "JOO:n"
type textarea "x"
type textarea "JOO:n t"
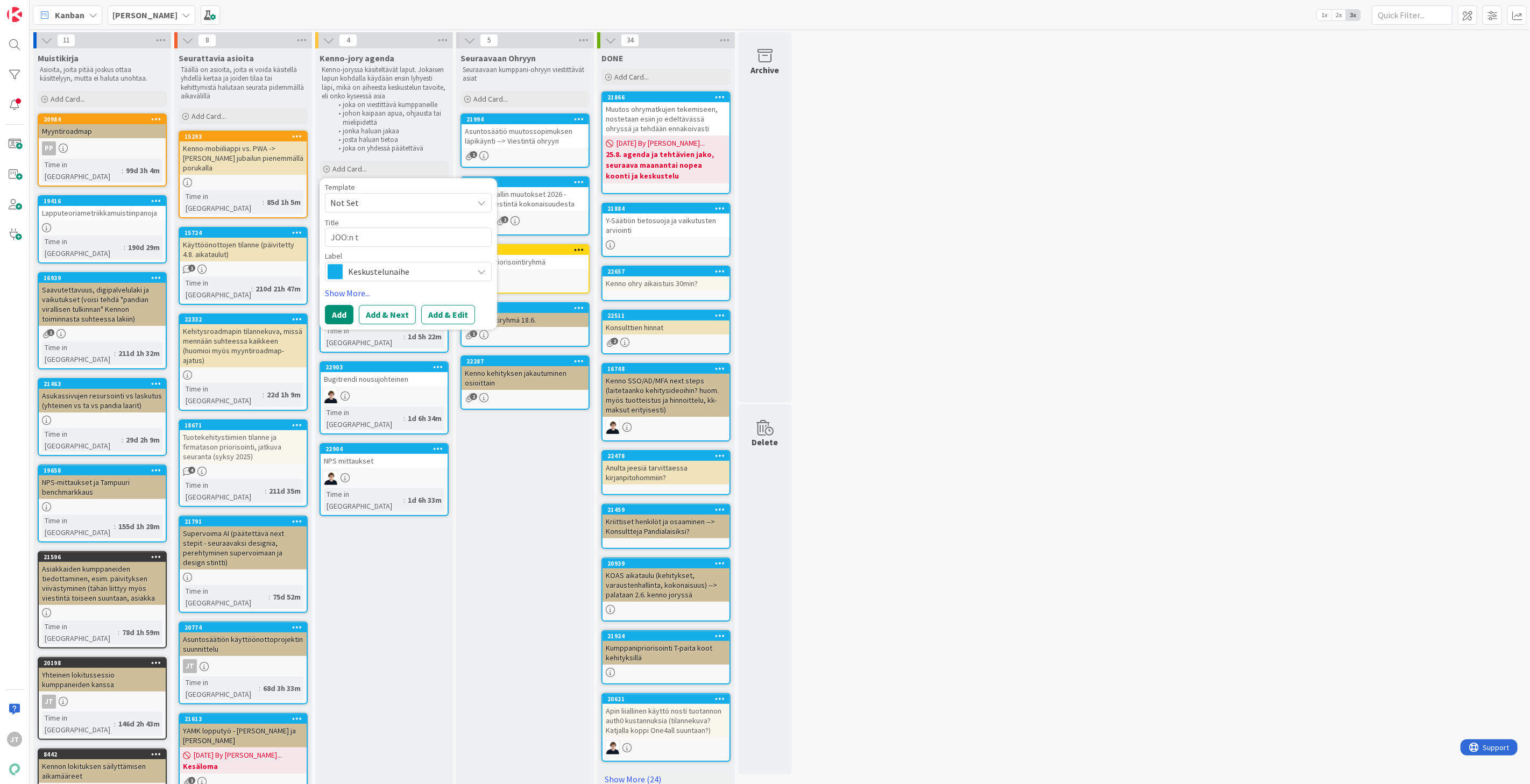
type textarea "x"
type textarea "JOO:n tu"
type textarea "x"
type textarea "JOO:n tuo"
type textarea "x"
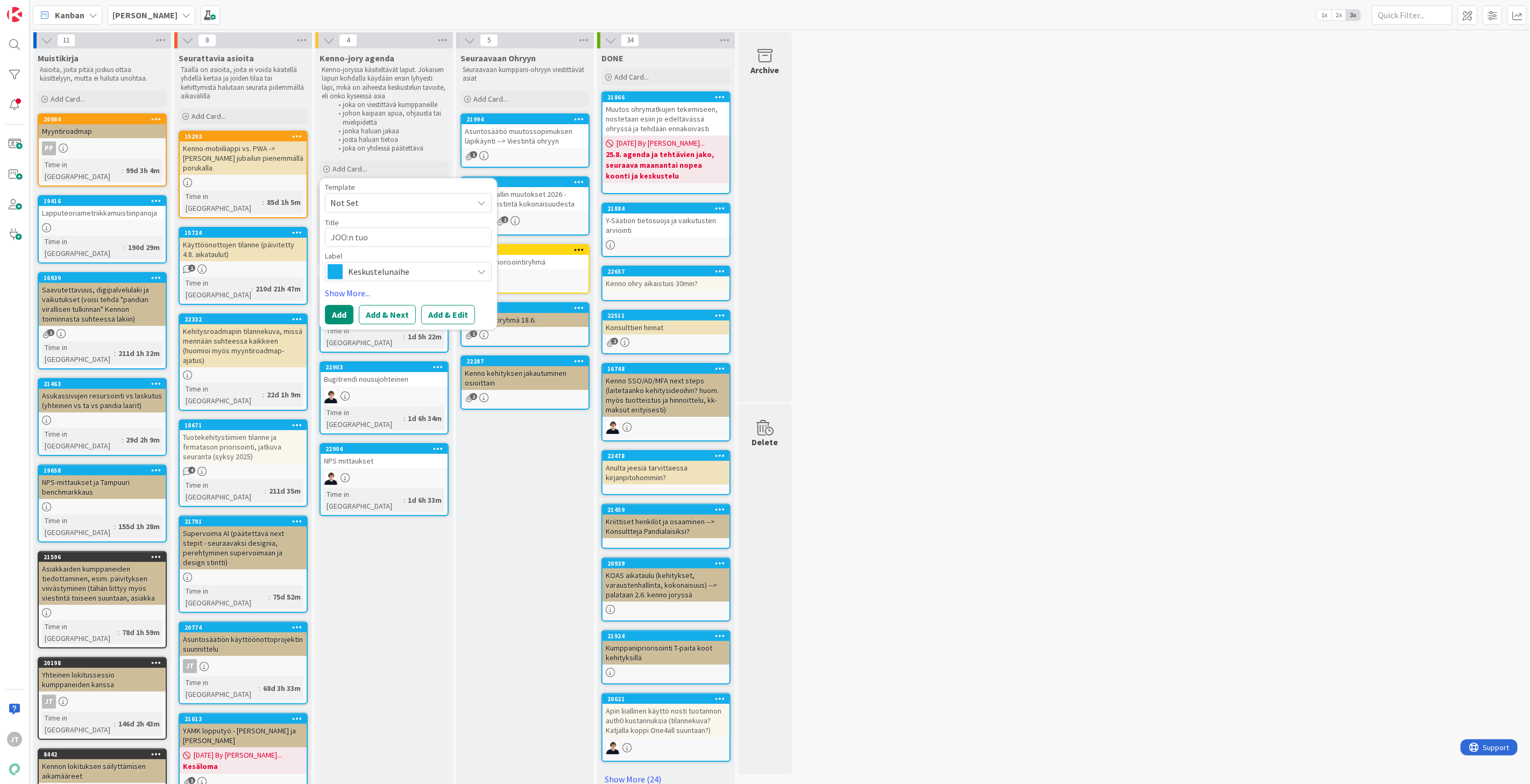
type textarea "JOO:n tuot"
type textarea "x"
type textarea "JOO:n tuotn"
type textarea "x"
type textarea "JOO:n tuotnb"
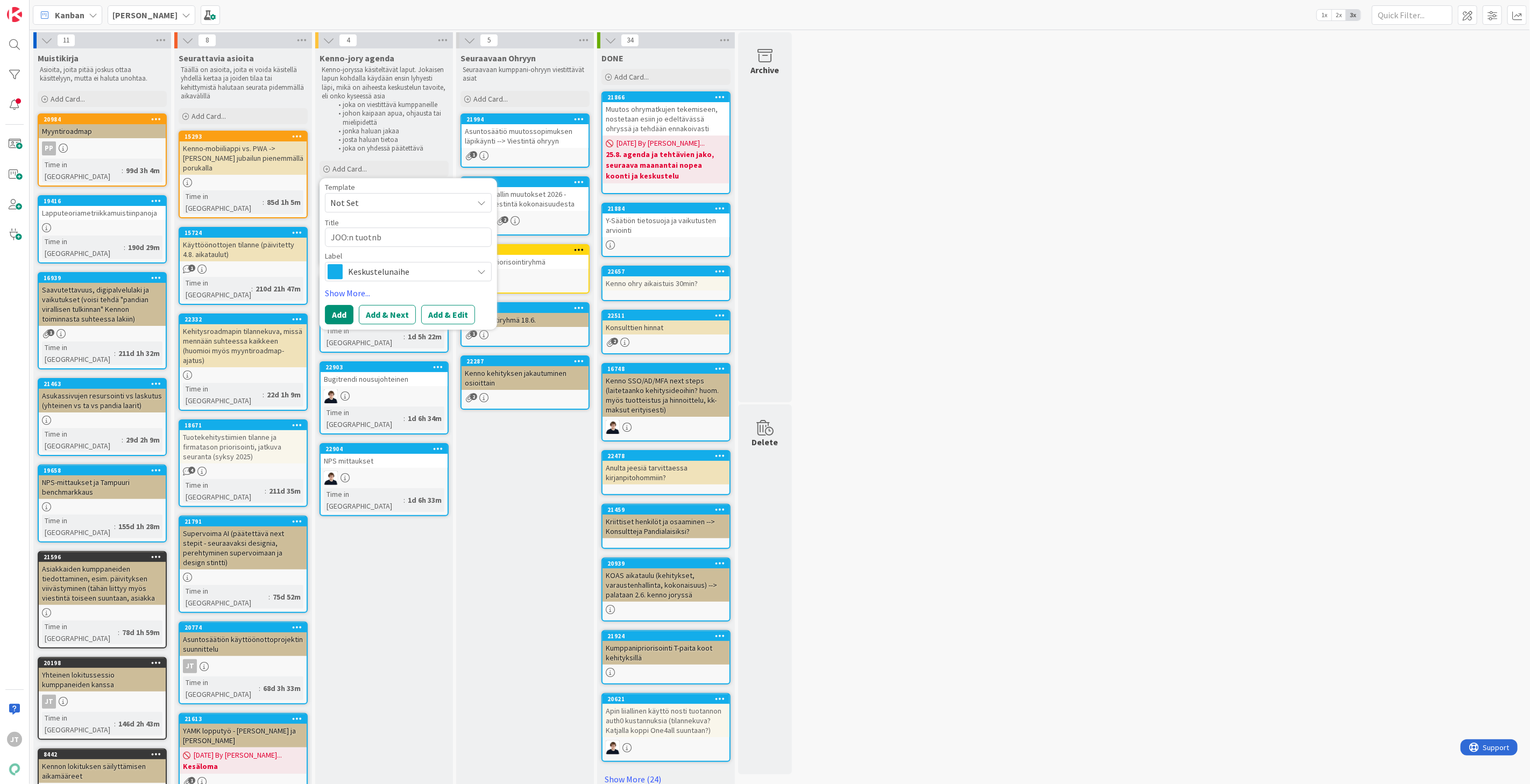
type textarea "x"
type textarea "JOO:n tuotn"
type textarea "x"
type textarea "JOO:n tuot"
type textarea "x"
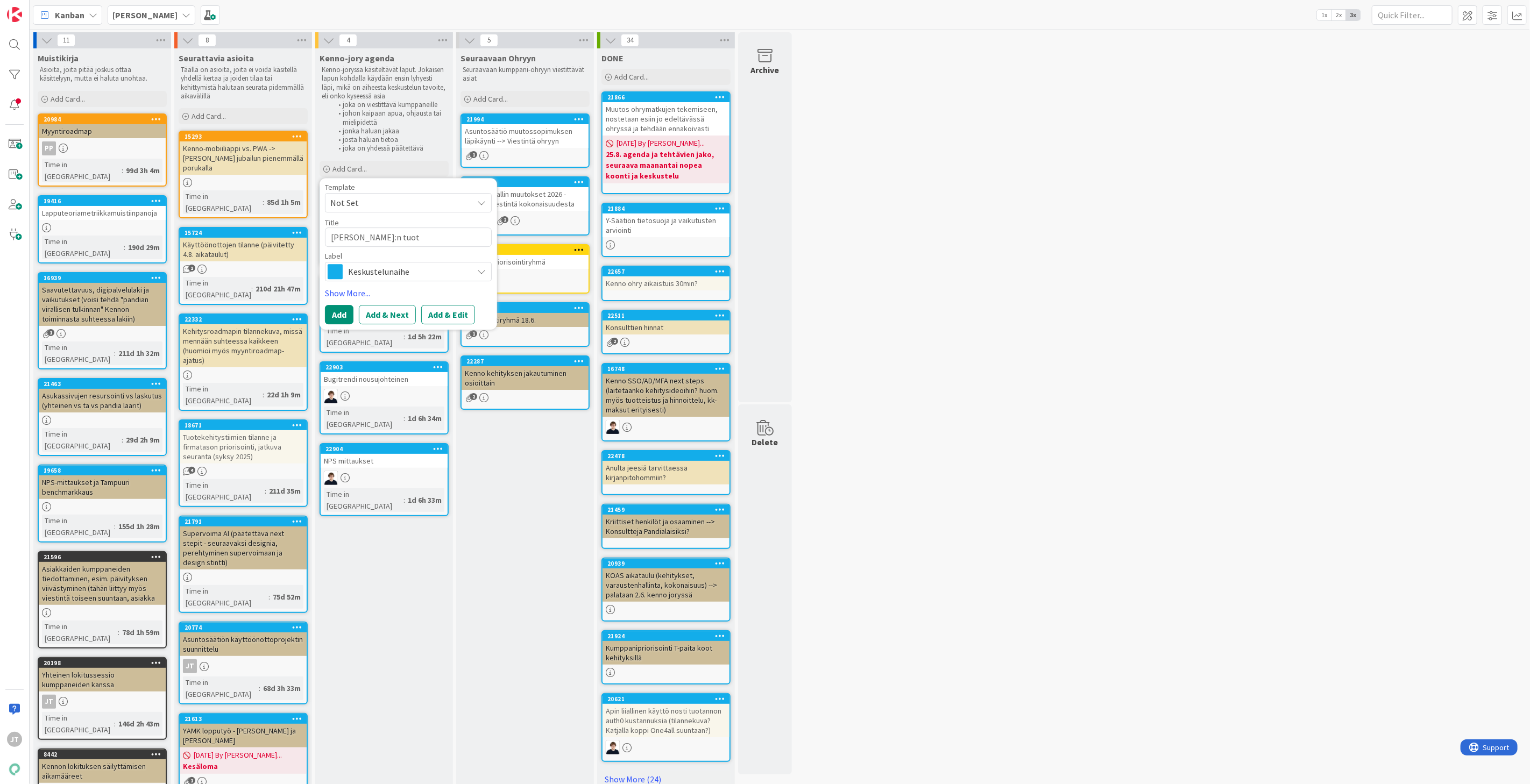
type textarea "JOO:n tuota"
type textarea "x"
type textarea "JOO:n tuotan"
type textarea "x"
type textarea "JOO:n tuotant"
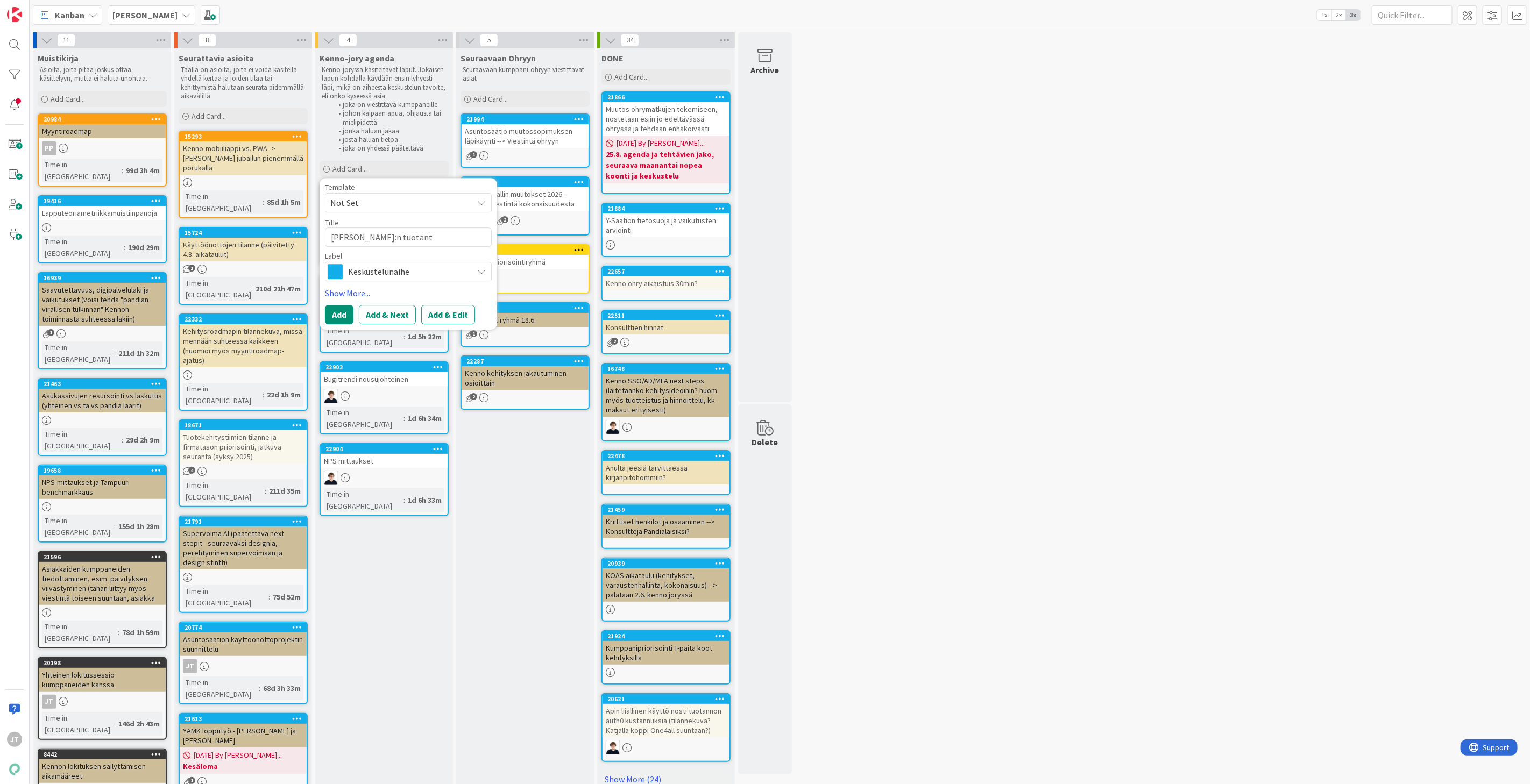
type textarea "x"
type textarea "JOO:n tuotanto"
type textarea "x"
type textarea "JOO:n tuotantok"
type textarea "x"
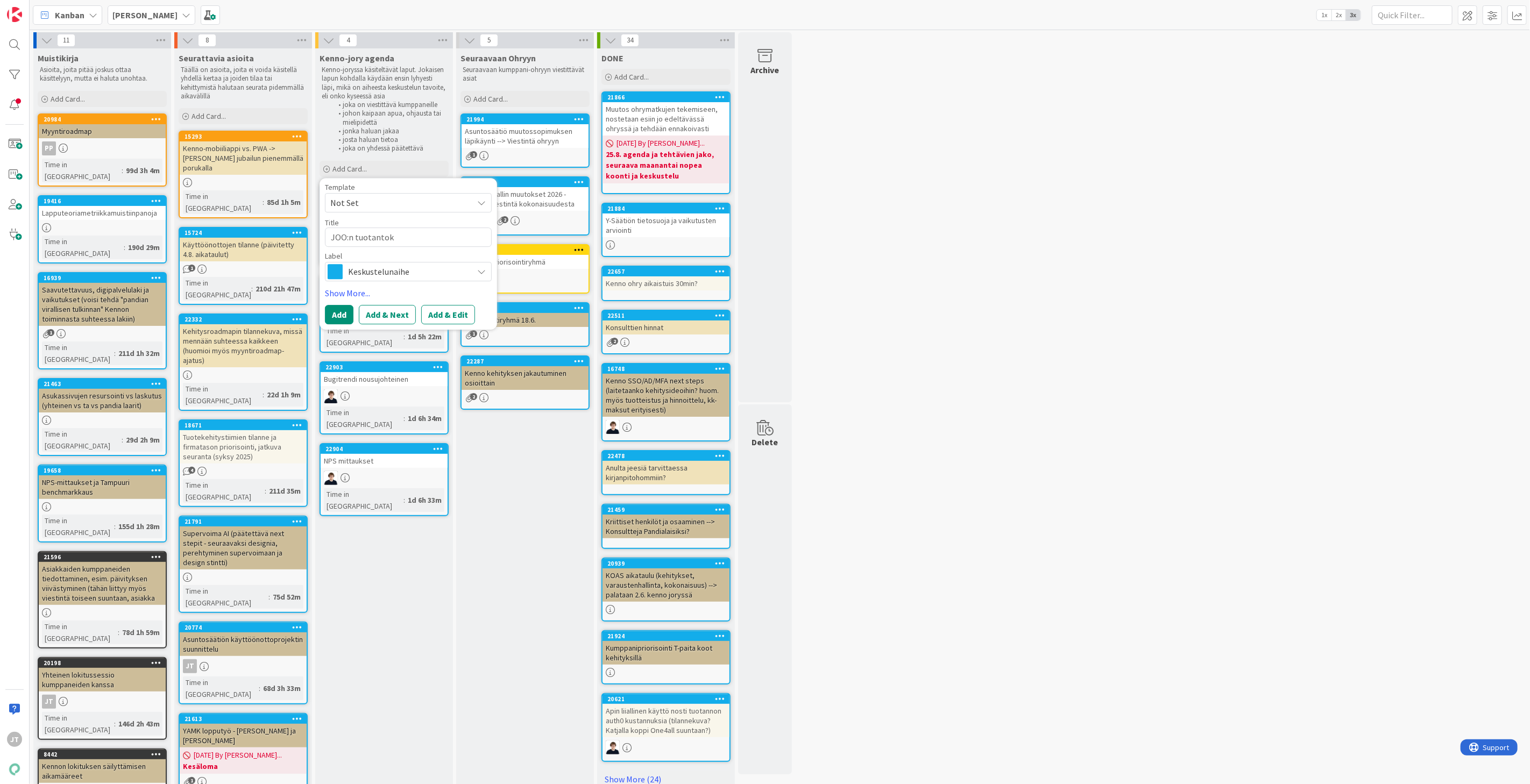
type textarea "JOO:n tuotantokä"
type textarea "x"
type textarea "JOO:n tuotantokäy"
type textarea "x"
type textarea "JOO:n tuotantokäyt"
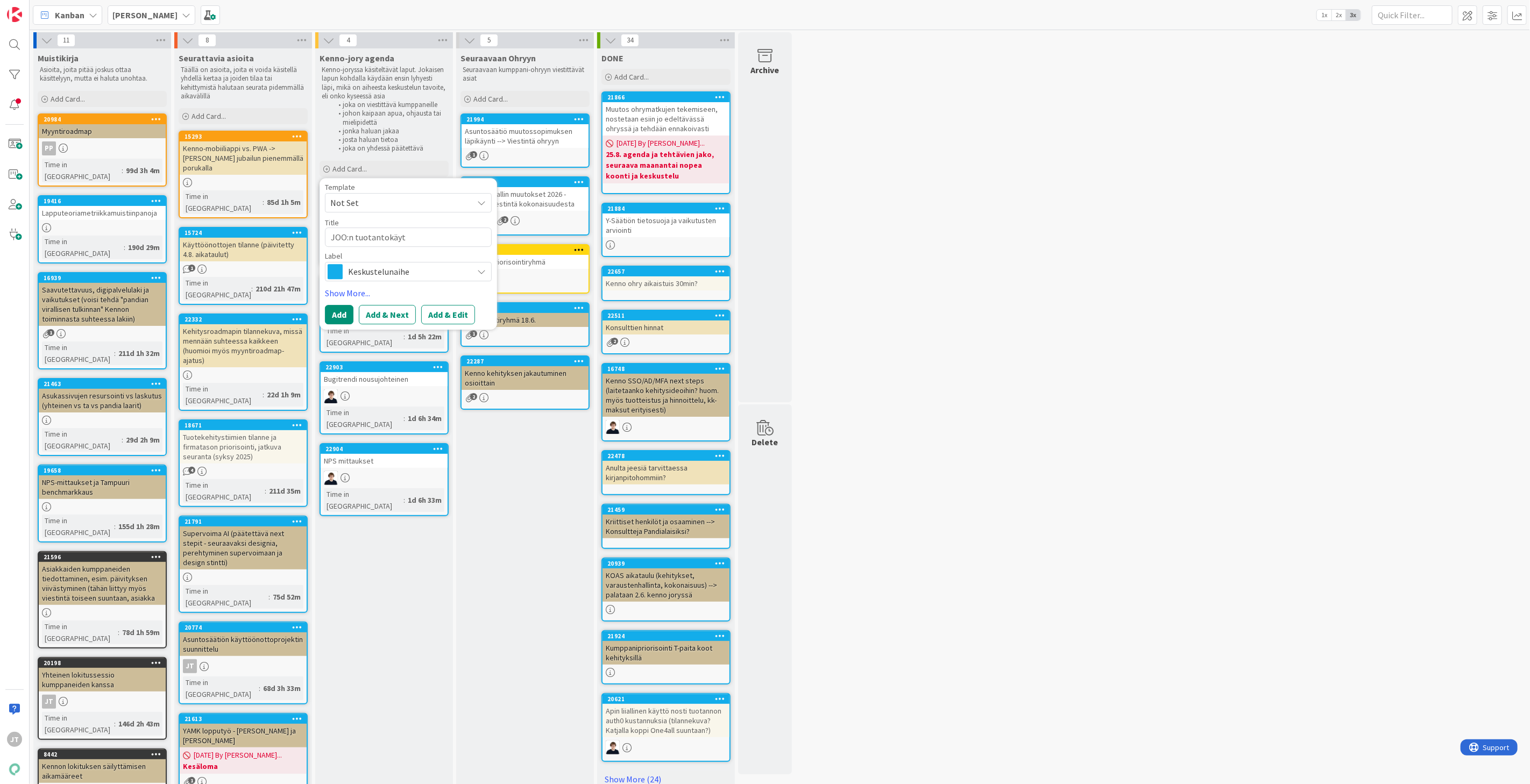
type textarea "x"
type textarea "JOO:n tuotantokäytö"
type textarea "x"
type textarea "JOO:n tuotantokäytön"
type textarea "x"
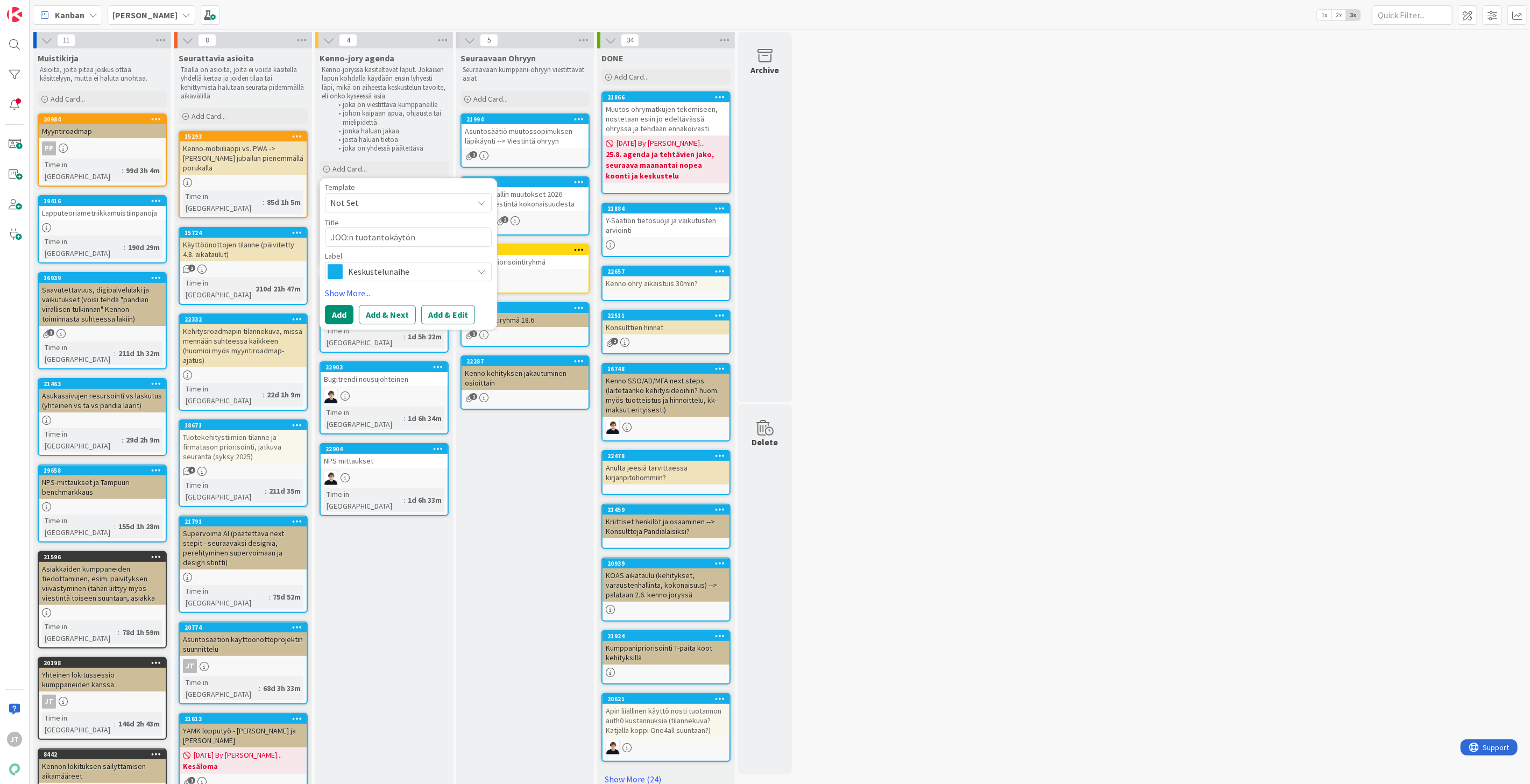
type textarea "JOO:n tuotantokäytöna"
type textarea "x"
type textarea "JOO:n tuotantokäytönali"
type textarea "x"
type textarea "JOO:n tuotantokäytönalio"
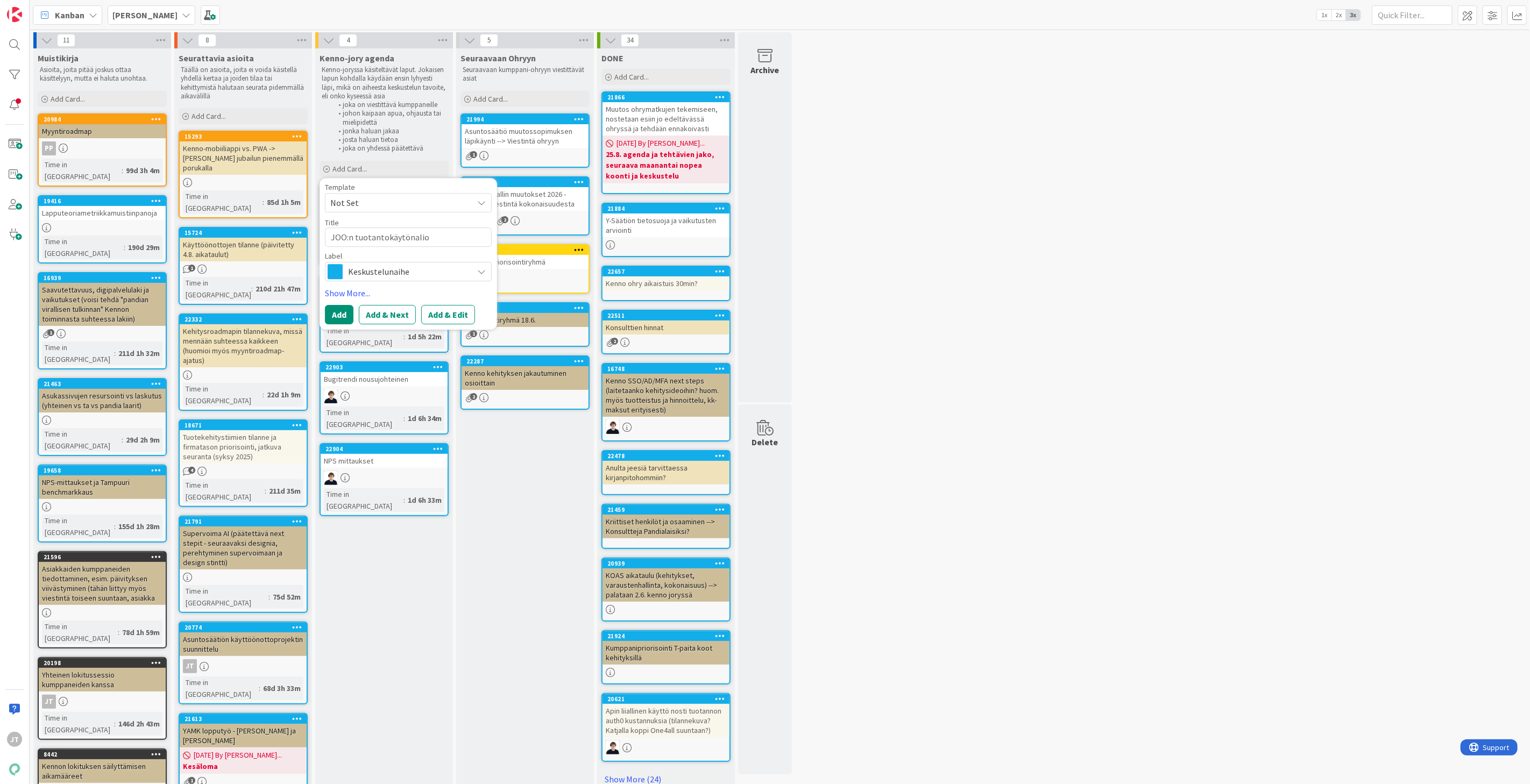
type textarea "x"
type textarea "JOO:n tuotantokäytönalioi"
type textarea "x"
type textarea "JOO:n tuotantokäytönalio"
type textarea "x"
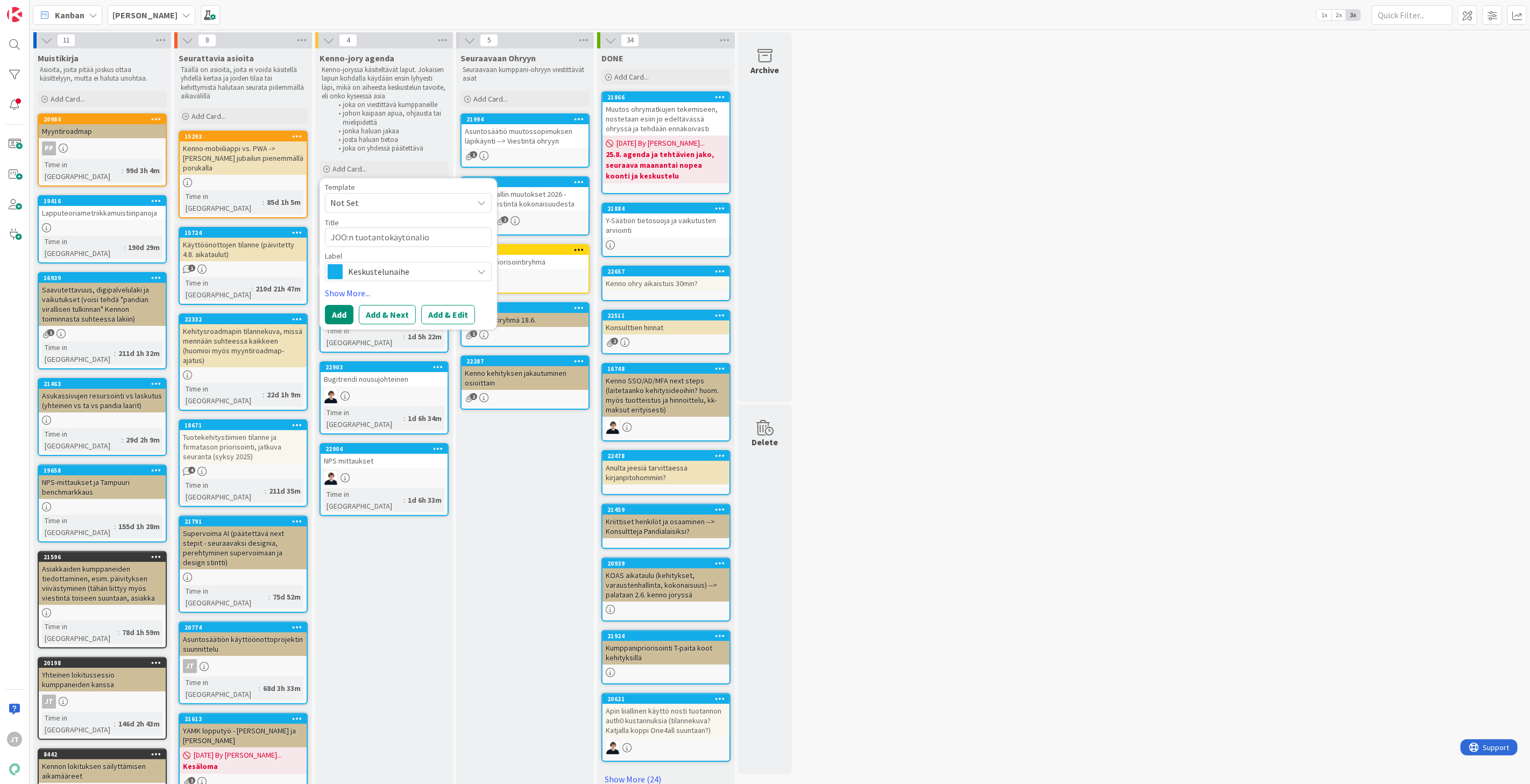
type textarea "JOO:n tuotantokäytönali"
type textarea "x"
type textarea "JOO:n tuotantokäytönal"
type textarea "x"
type textarea "JOO:n tuotantokäytönalo"
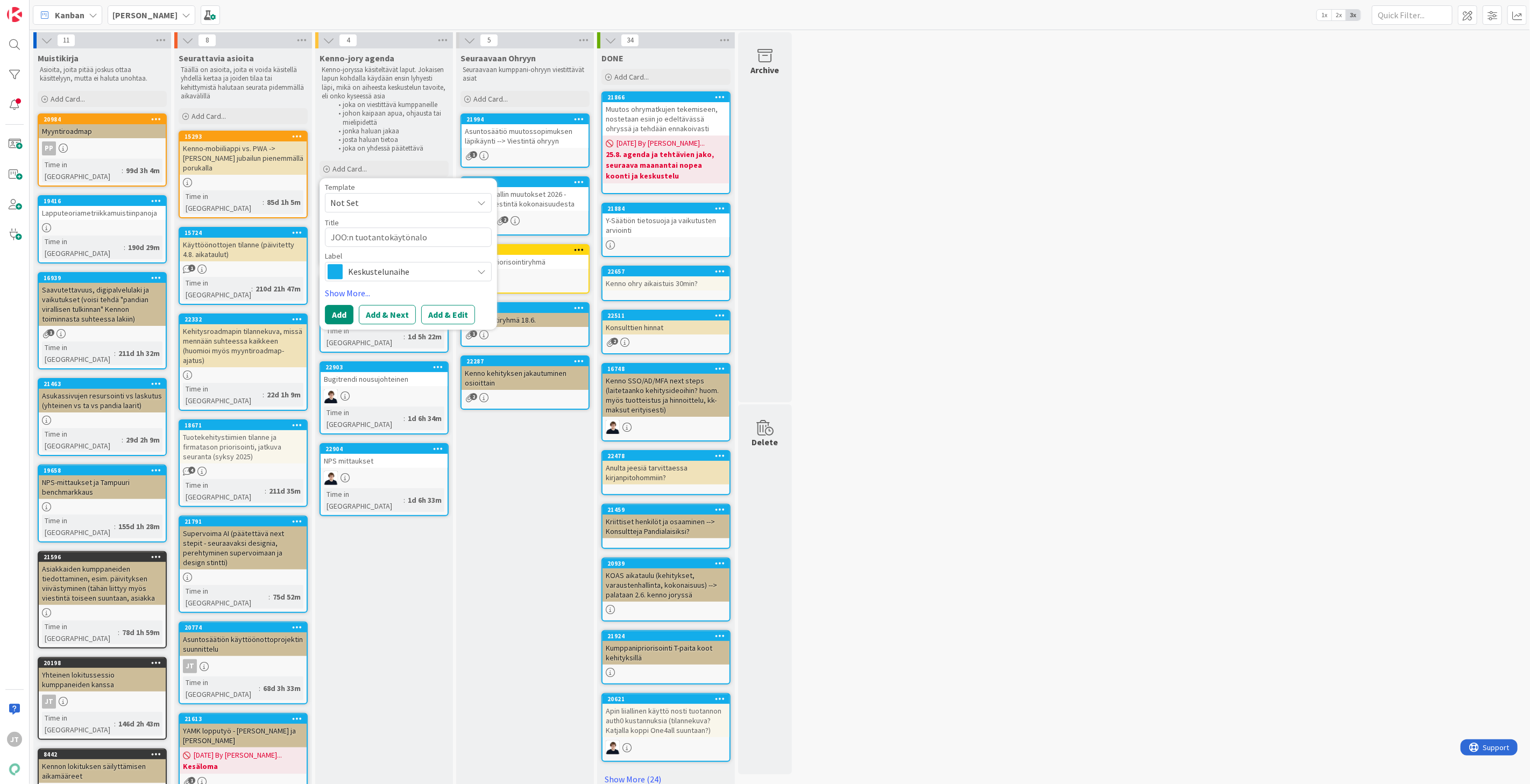
type textarea "x"
type textarea "JOO:n tuotantokäytönaloi"
type textarea "x"
type textarea "JOO:n tuotantokäytönaloit"
type textarea "x"
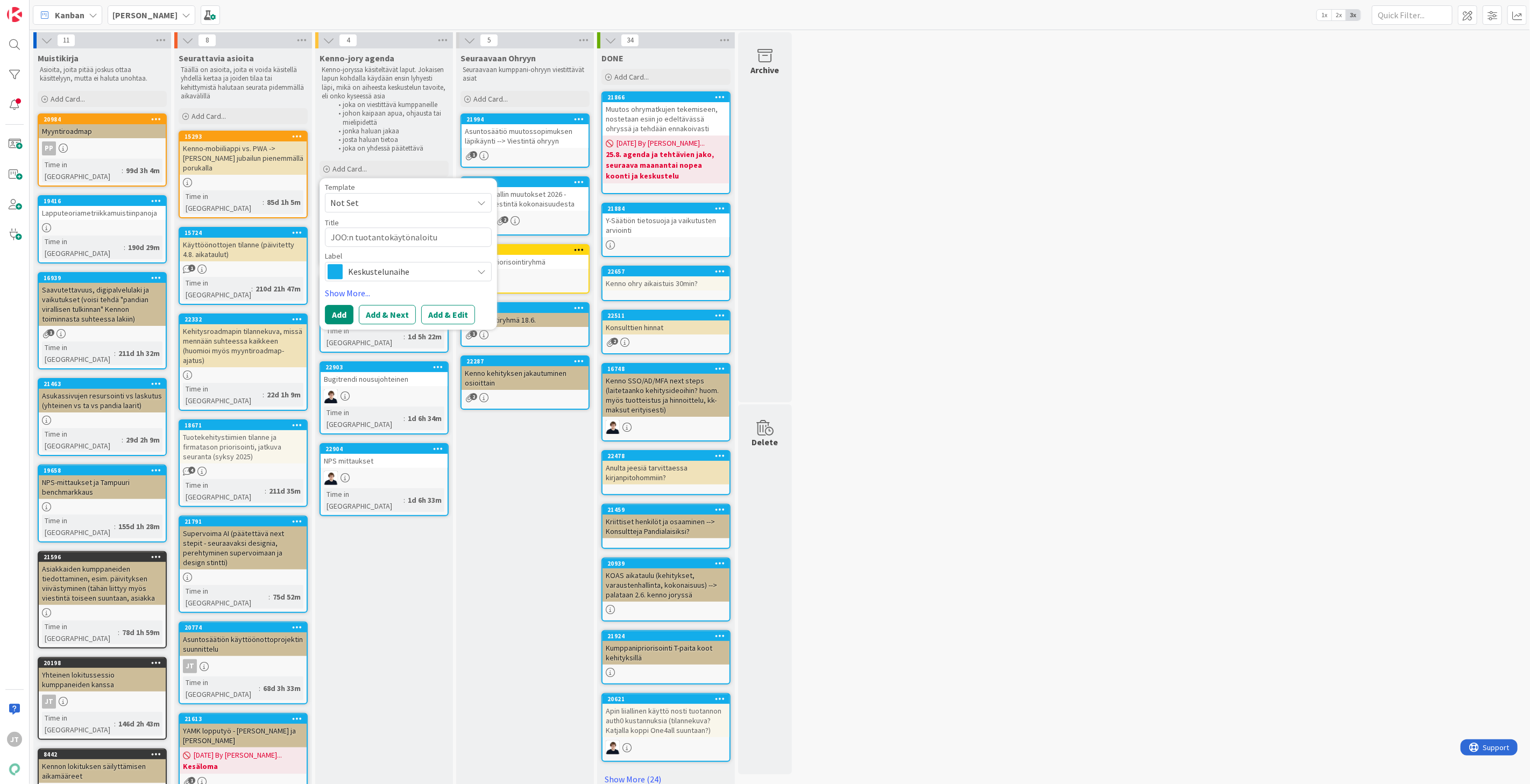
type textarea "JOO:n tuotantokäytönaloitus"
type textarea "x"
type textarea "JOO:n tuotantokäytönaloitus"
type textarea "x"
type textarea "JOO:n tuotantokäytönaloitus v"
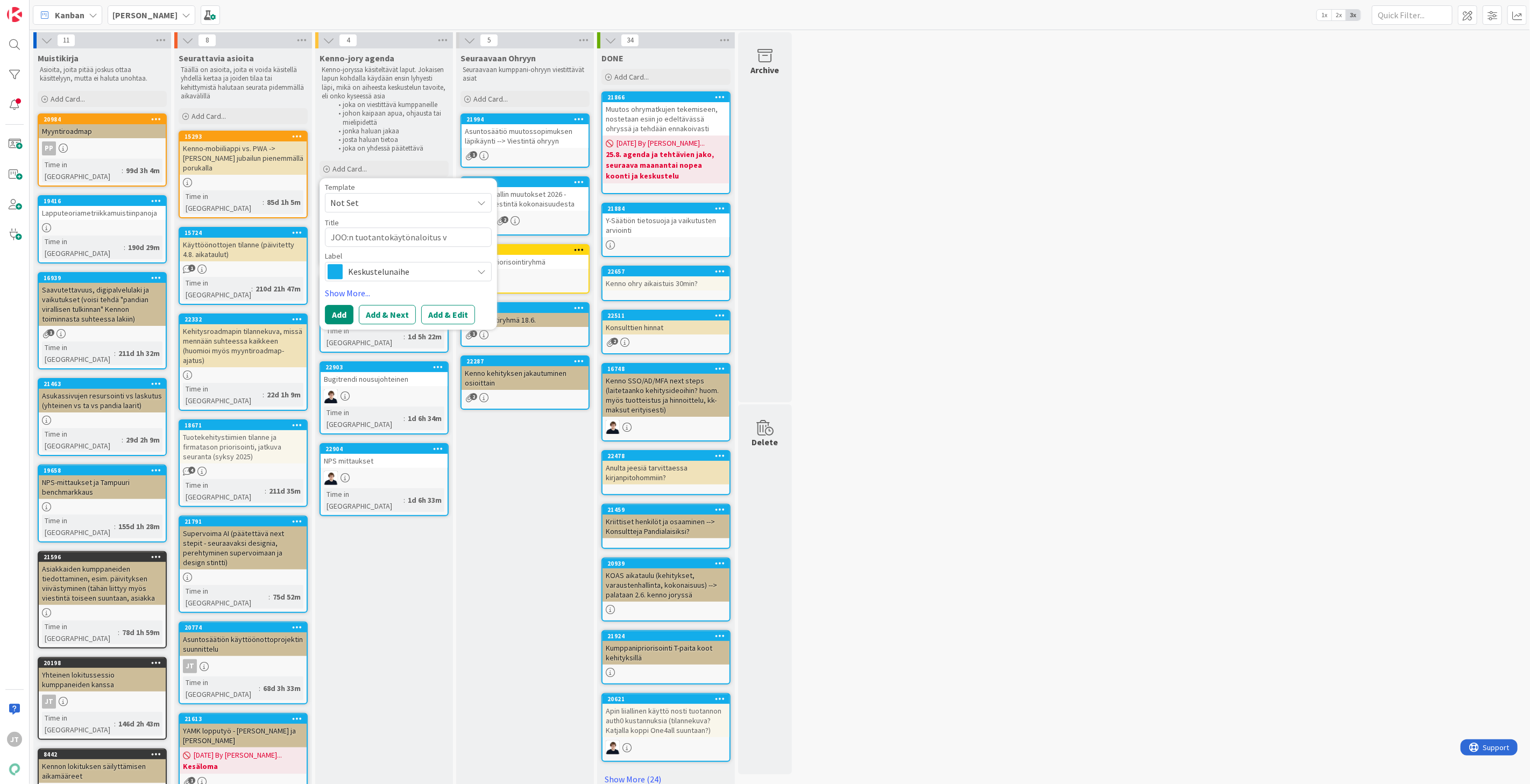
type textarea "x"
type textarea "JOO:n tuotantokäytönaloitus vi"
type textarea "x"
type textarea "JOO:n tuotantokäytönaloitus vii"
type textarea "x"
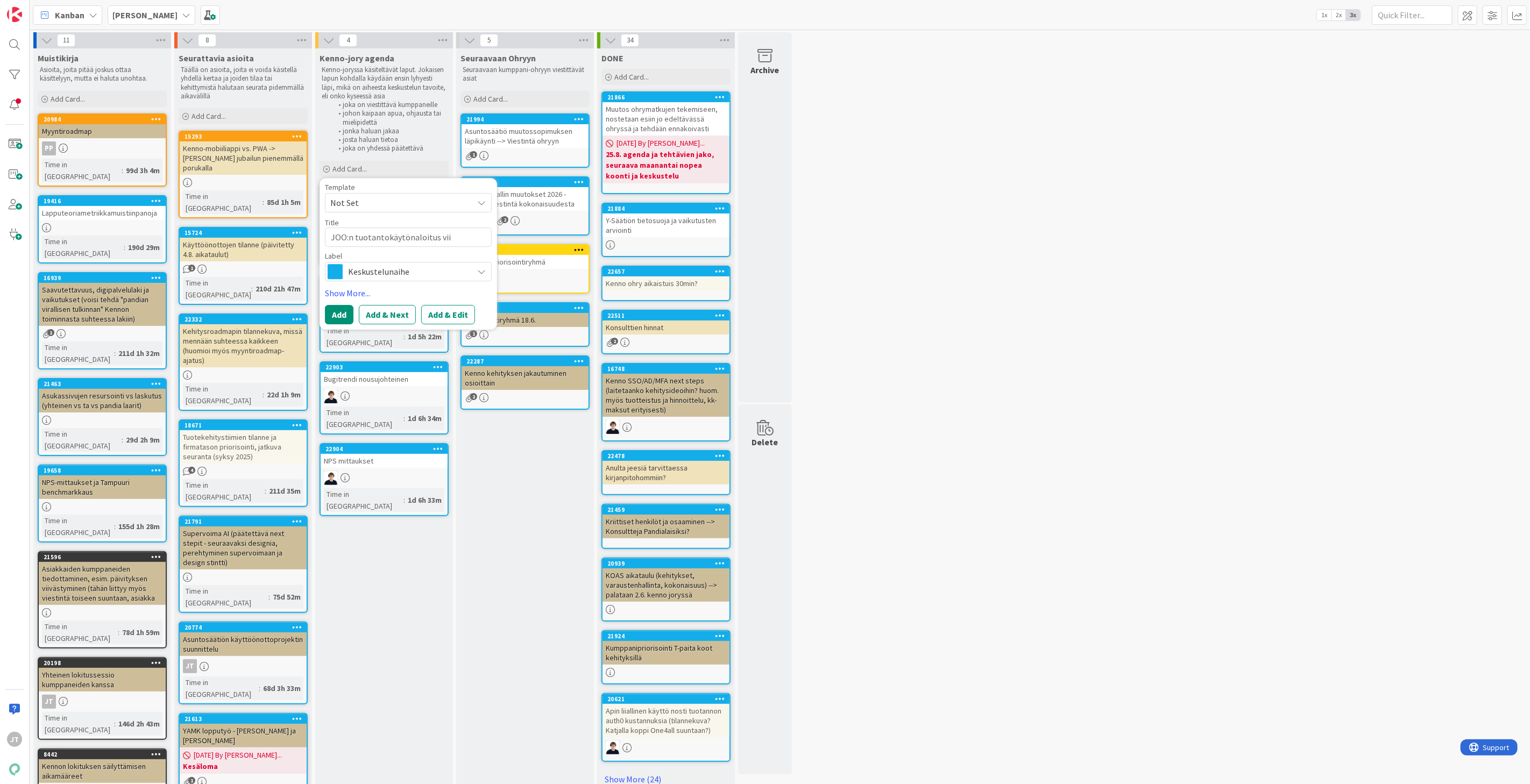
type textarea "JOO:n tuotantokäytönaloitus viik"
type textarea "x"
type textarea "JOO:n tuotantokäytönaloitus viiko"
type textarea "x"
type textarea "JOO:n tuotantokäytönaloitus viikon"
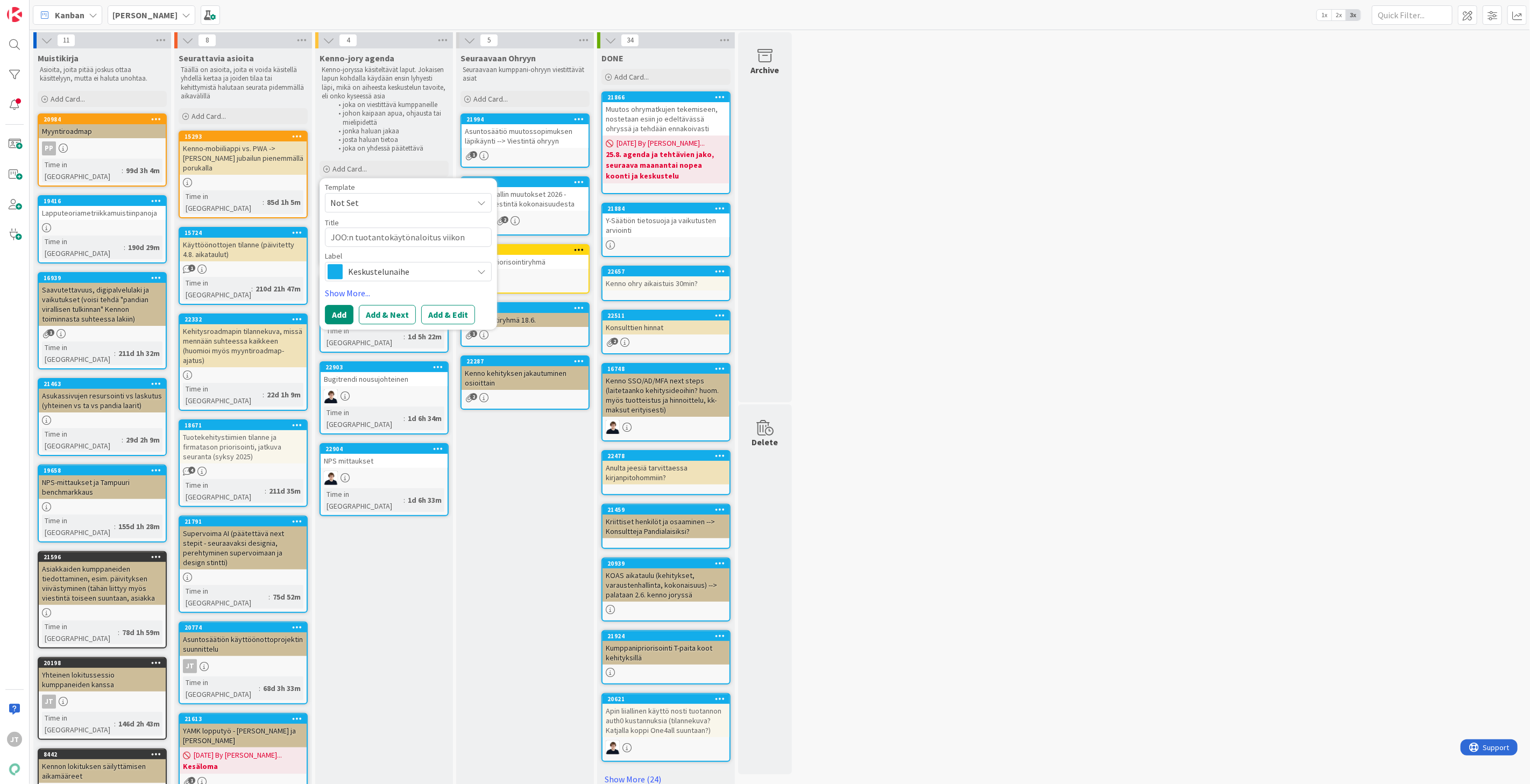
type textarea "x"
type textarea "JOO:n tuotantokäytönaloitus viikonl"
type textarea "x"
type textarea "JOO:n tuotantokäytönaloitus viikonlo"
type textarea "x"
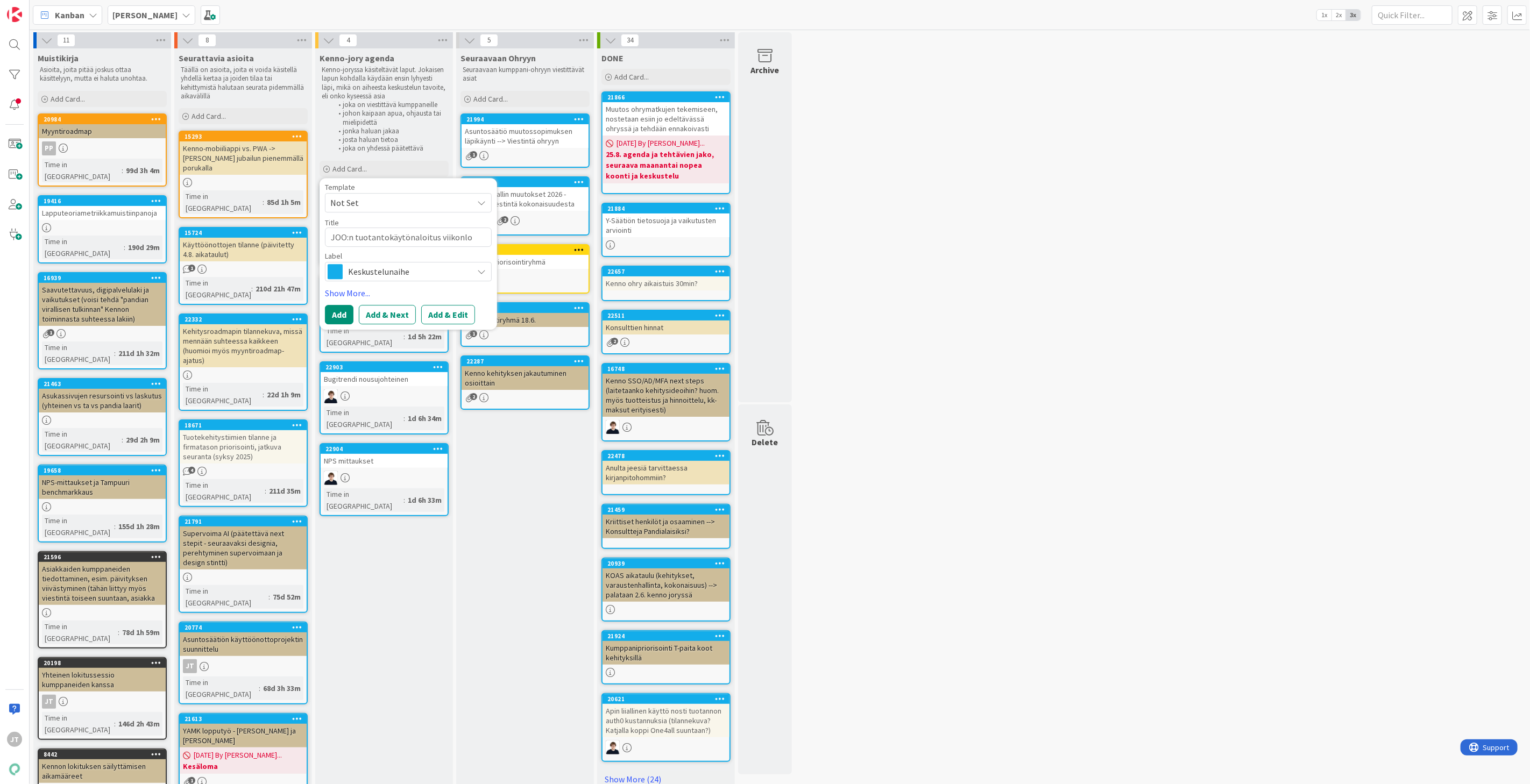
type textarea "JOO:n tuotantokäytönaloitus viikonlop"
type textarea "x"
type textarea "JOO:n tuotantokäytönaloitus viikonlopp"
type textarea "x"
type textarea "JOO:n tuotantokäytönaloitus viikonloppu"
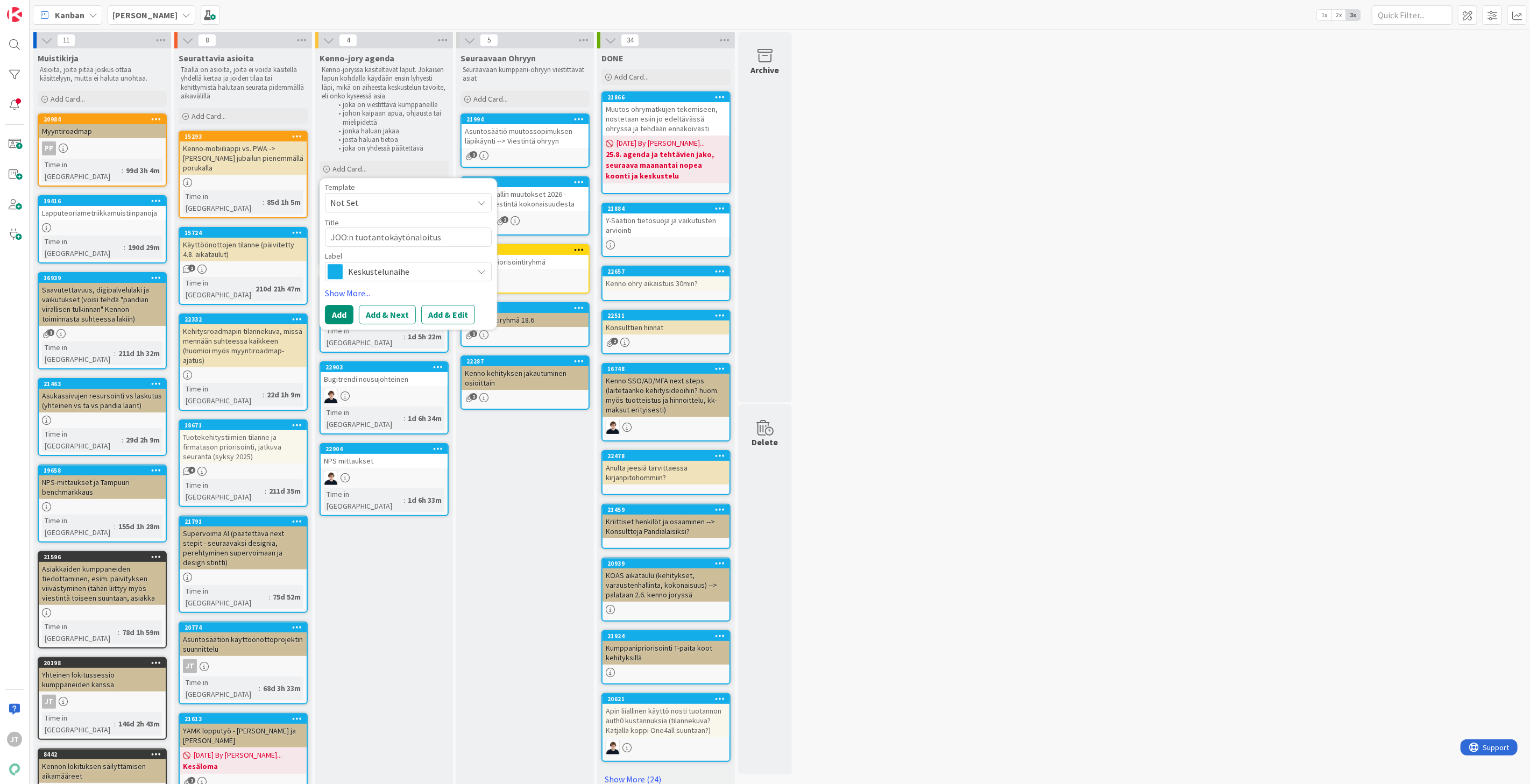
type textarea "x"
type textarea "JOO:n tuotantokäytönaloitus viikonloppun"
type textarea "x"
type textarea "JOO:n tuotantokäytönaloitus viikonloppuna"
type textarea "x"
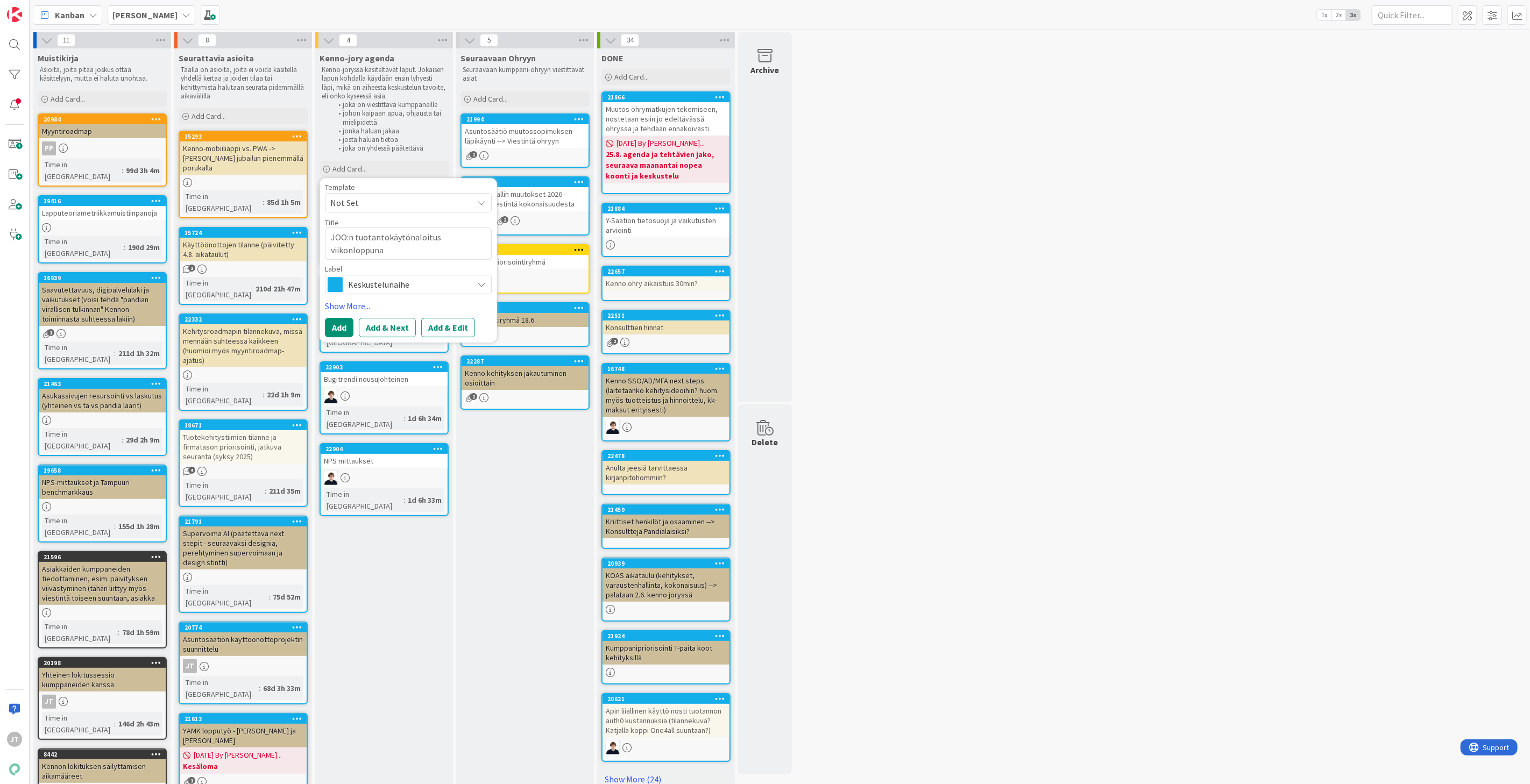
type textarea "JOO:n tuotantokäytönaloitus viikonloppuna"
type textarea "x"
type textarea "JOO:n tuotantokäytönaloitus viikonloppuna 1"
type textarea "x"
type textarea "JOO:n tuotantokäytönaloitus viikonloppuna 16"
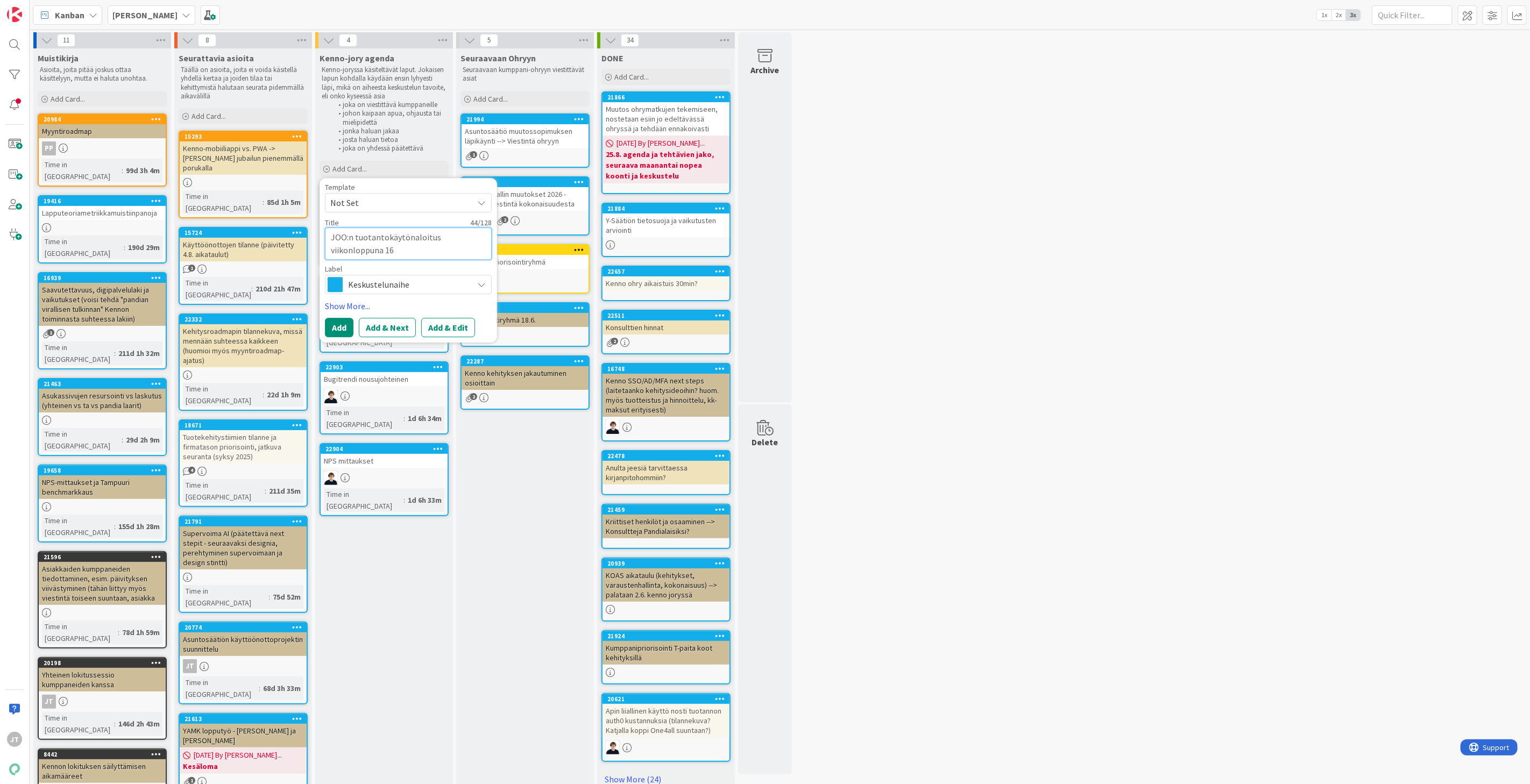
type textarea "x"
type textarea "JOO:n tuotantokäytönaloitus viikonloppuna 16."
type textarea "x"
type textarea "JOO:n tuotantokäytönaloitus viikonloppuna 16"
type textarea "x"
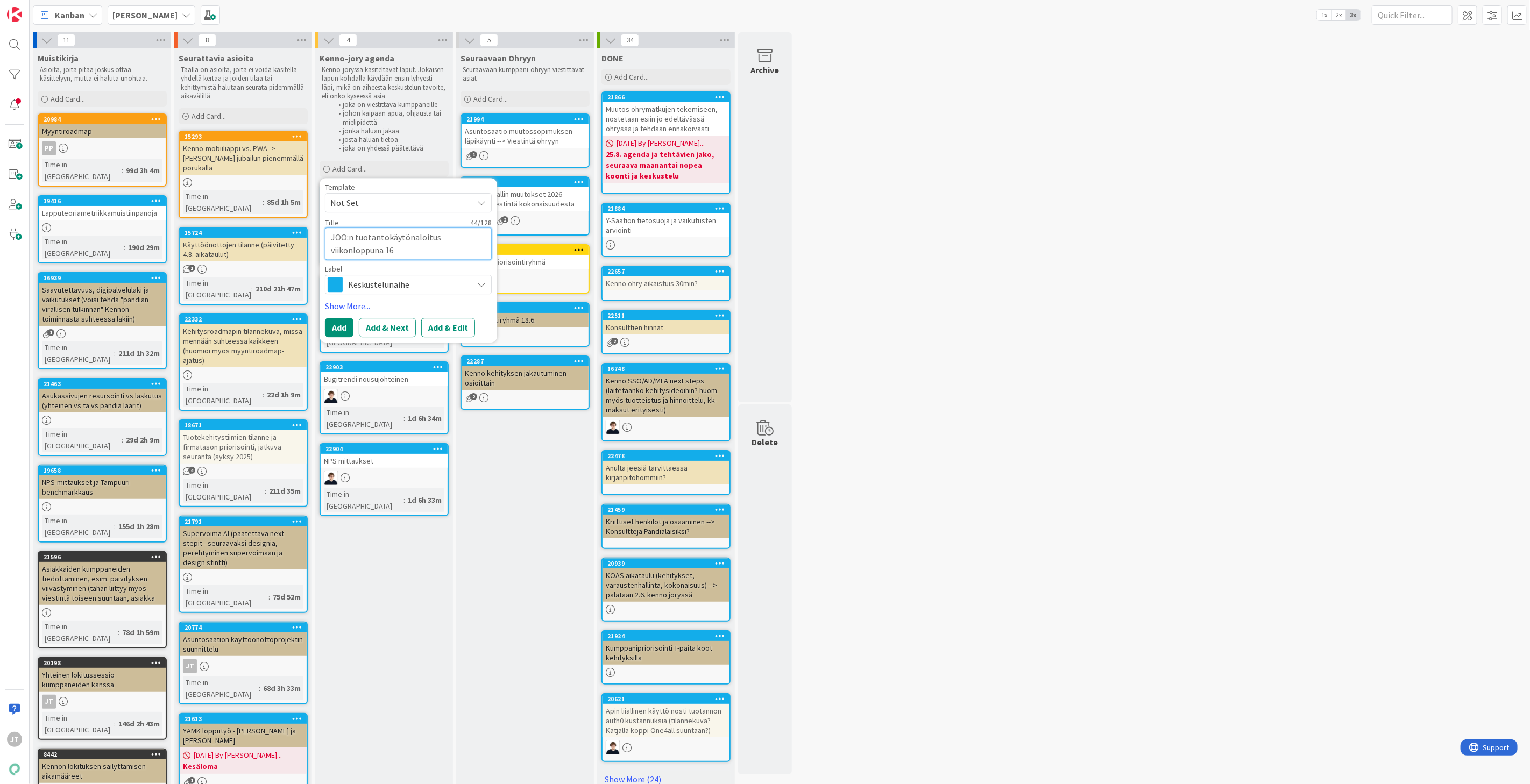
type textarea "JOO:n tuotantokäytönaloitus viikonloppuna 165"
type textarea "x"
type textarea "JOO:n tuotantokäytönaloitus viikonloppuna 16"
type textarea "x"
type textarea "JOO:n tuotantokäytönaloitus viikonloppuna 1"
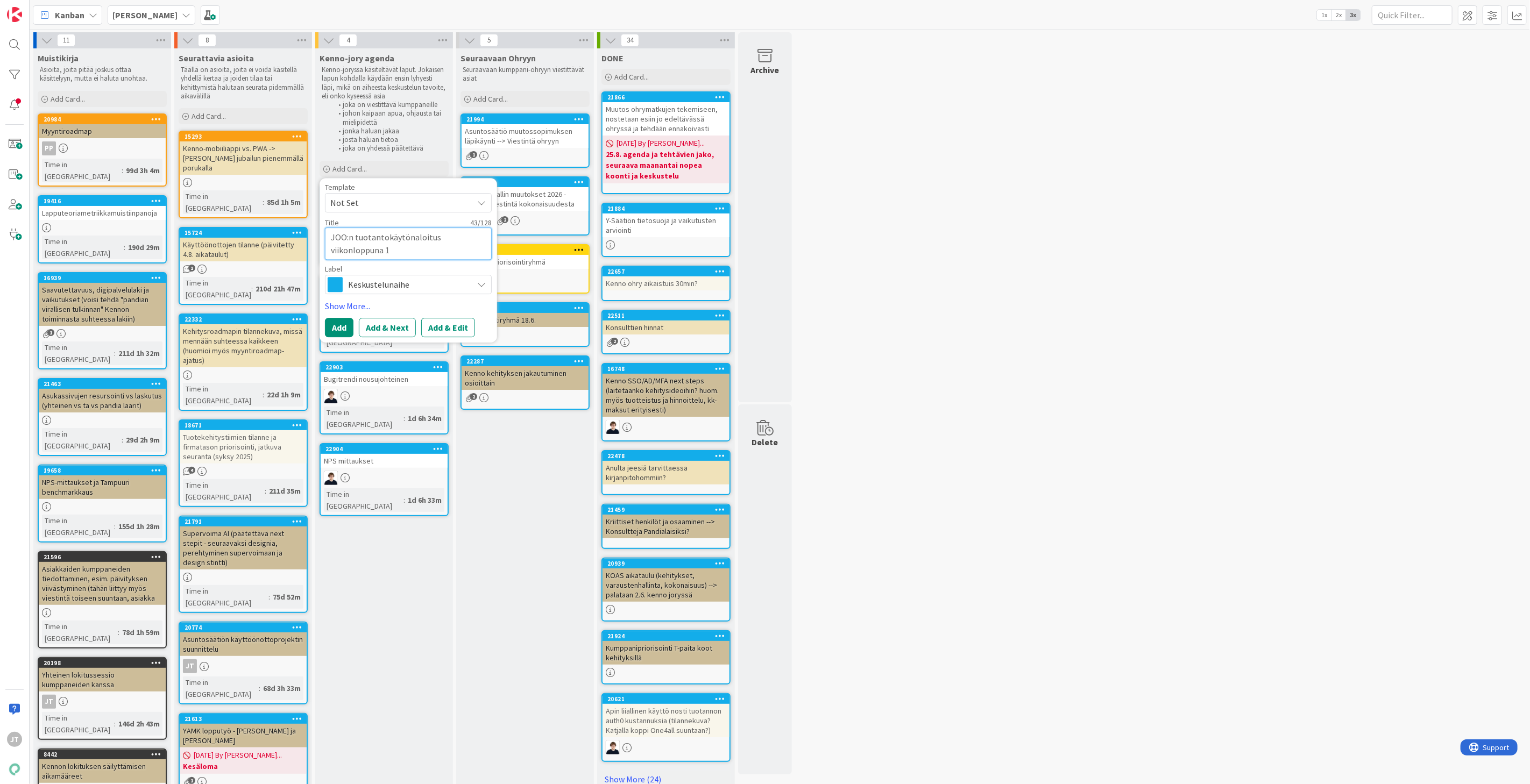
type textarea "x"
type textarea "JOO:n tuotantokäytönaloitus viikonloppuna 15"
type textarea "x"
type textarea "JOO:n tuotantokäytönaloitus viikonloppuna 15."
type textarea "x"
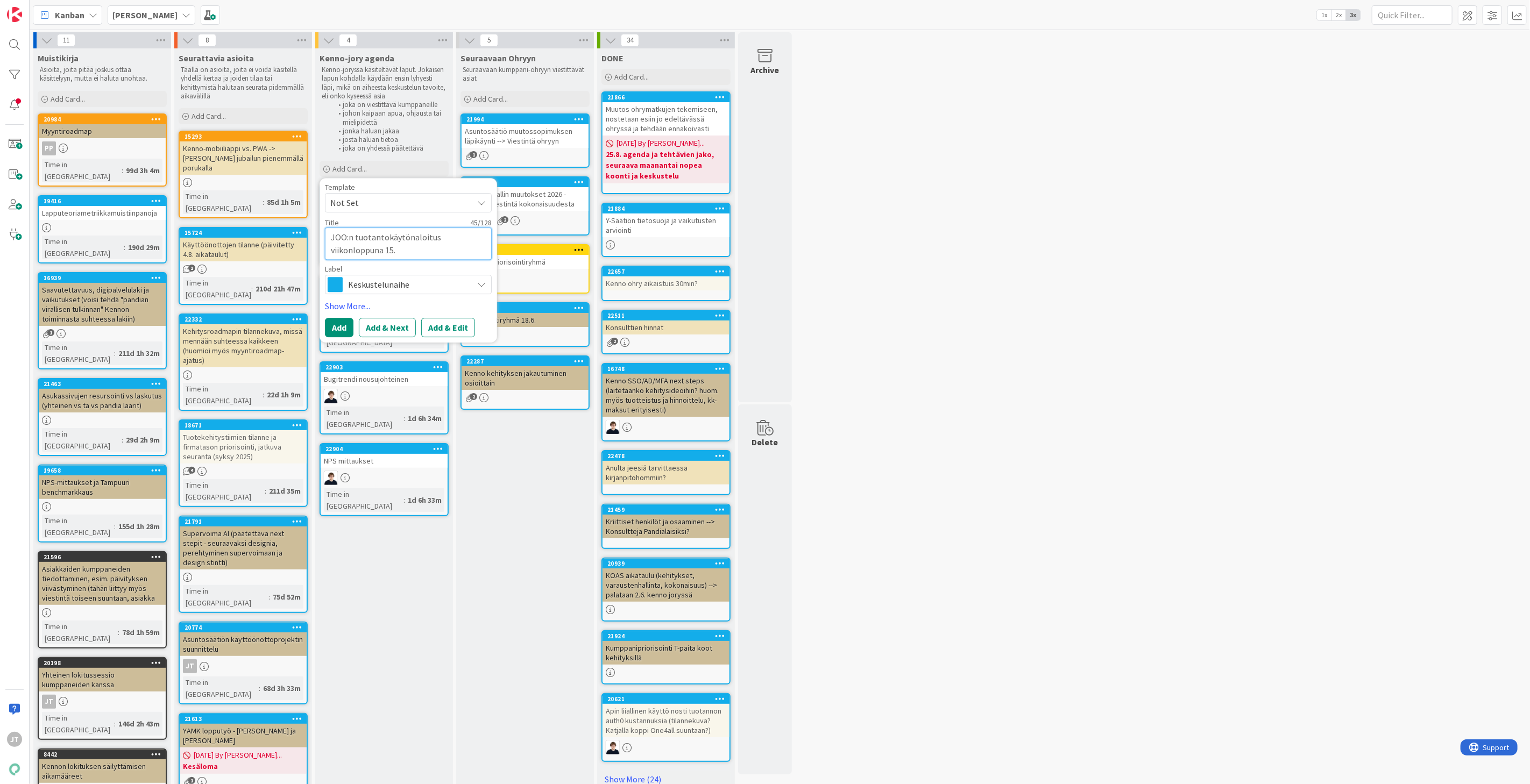
type textarea "JOO:n tuotantokäytönaloitus viikonloppuna 15.-"
type textarea "x"
type textarea "JOO:n tuotantokäytönaloitus viikonloppuna 15.-1"
type textarea "x"
type textarea "JOO:n tuotantokäytönaloitus viikonloppuna 15.-16"
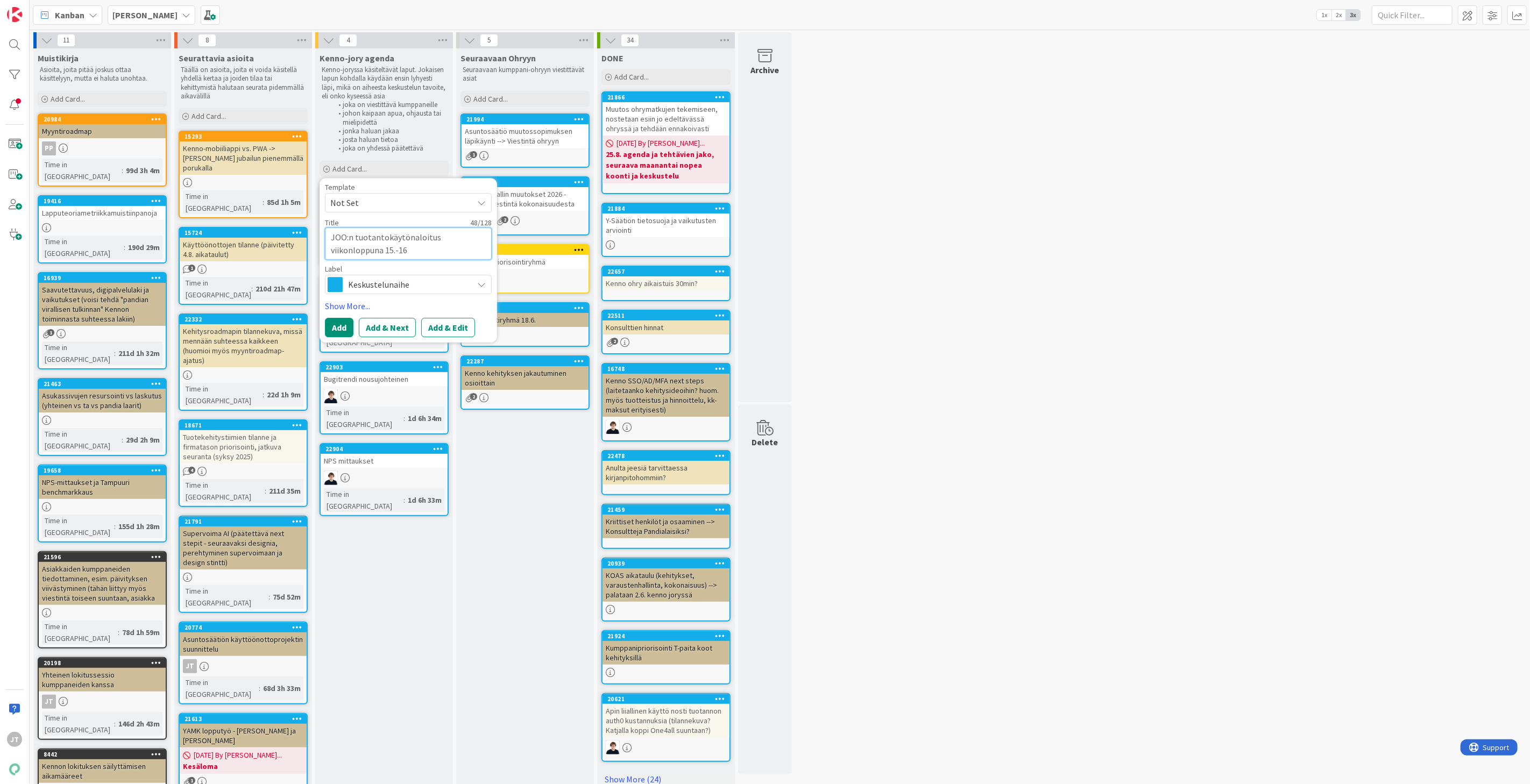
type textarea "x"
type textarea "JOO:n tuotantokäytönaloitus viikonloppuna 15.-16."
type textarea "x"
type textarea "JOO:n tuotantokäytönaloitus viikonloppuna 15.-16.1"
type textarea "x"
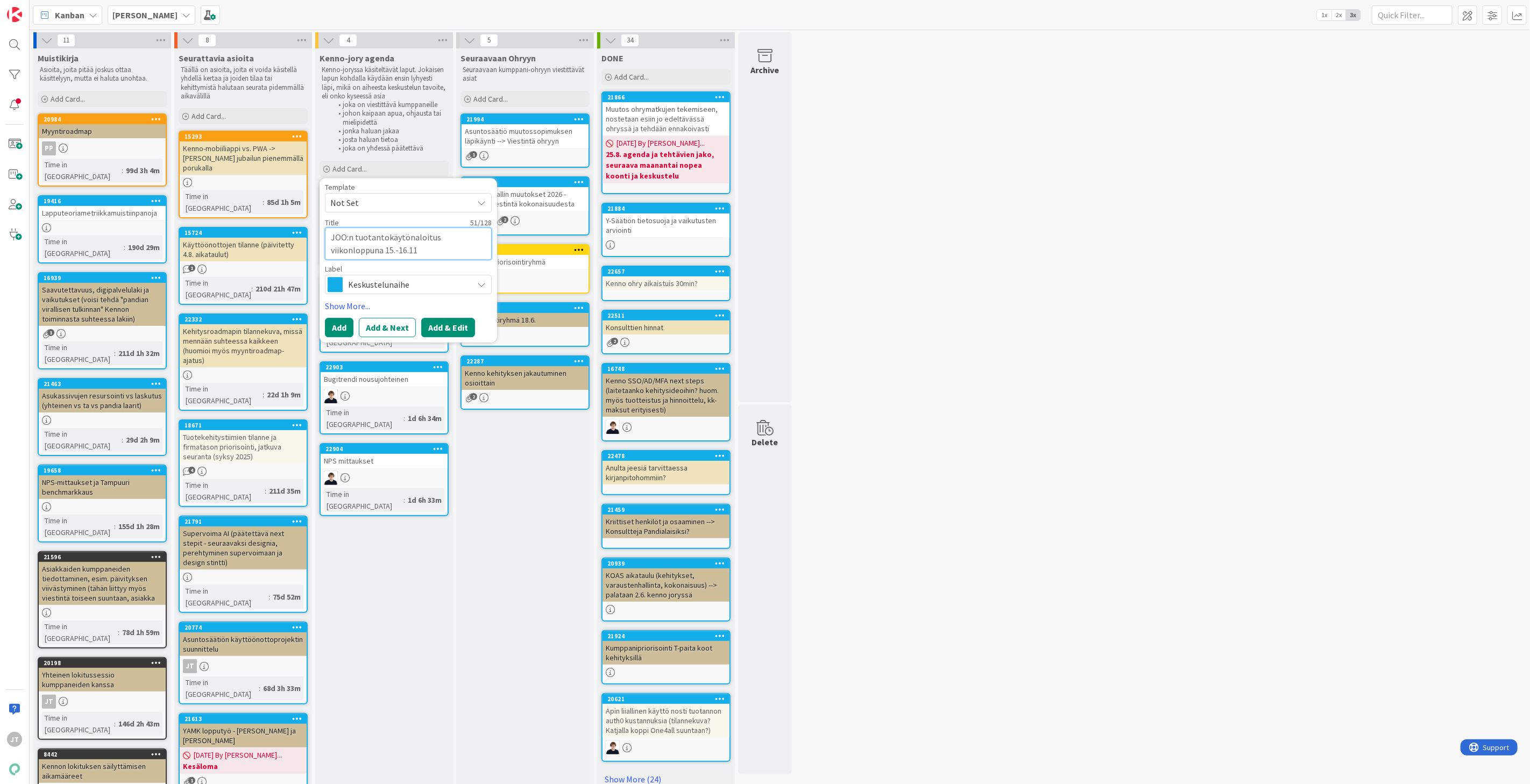
type textarea "JOO:n tuotantokäytönaloitus viikonloppuna 15.-16.11"
click at [453, 328] on button "Add & Edit" at bounding box center [448, 328] width 54 height 20
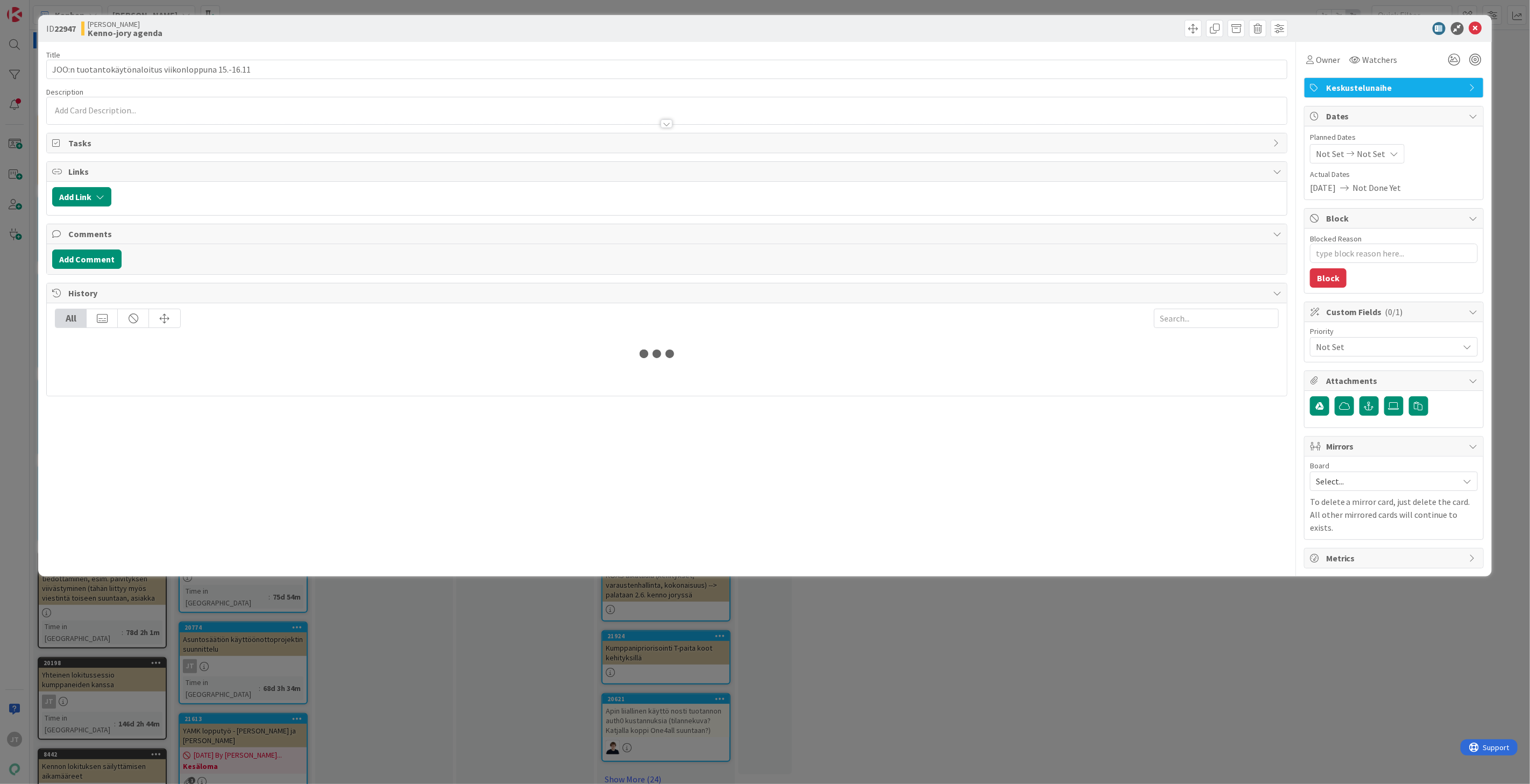
type textarea "x"
click at [190, 111] on div at bounding box center [667, 111] width 1240 height 27
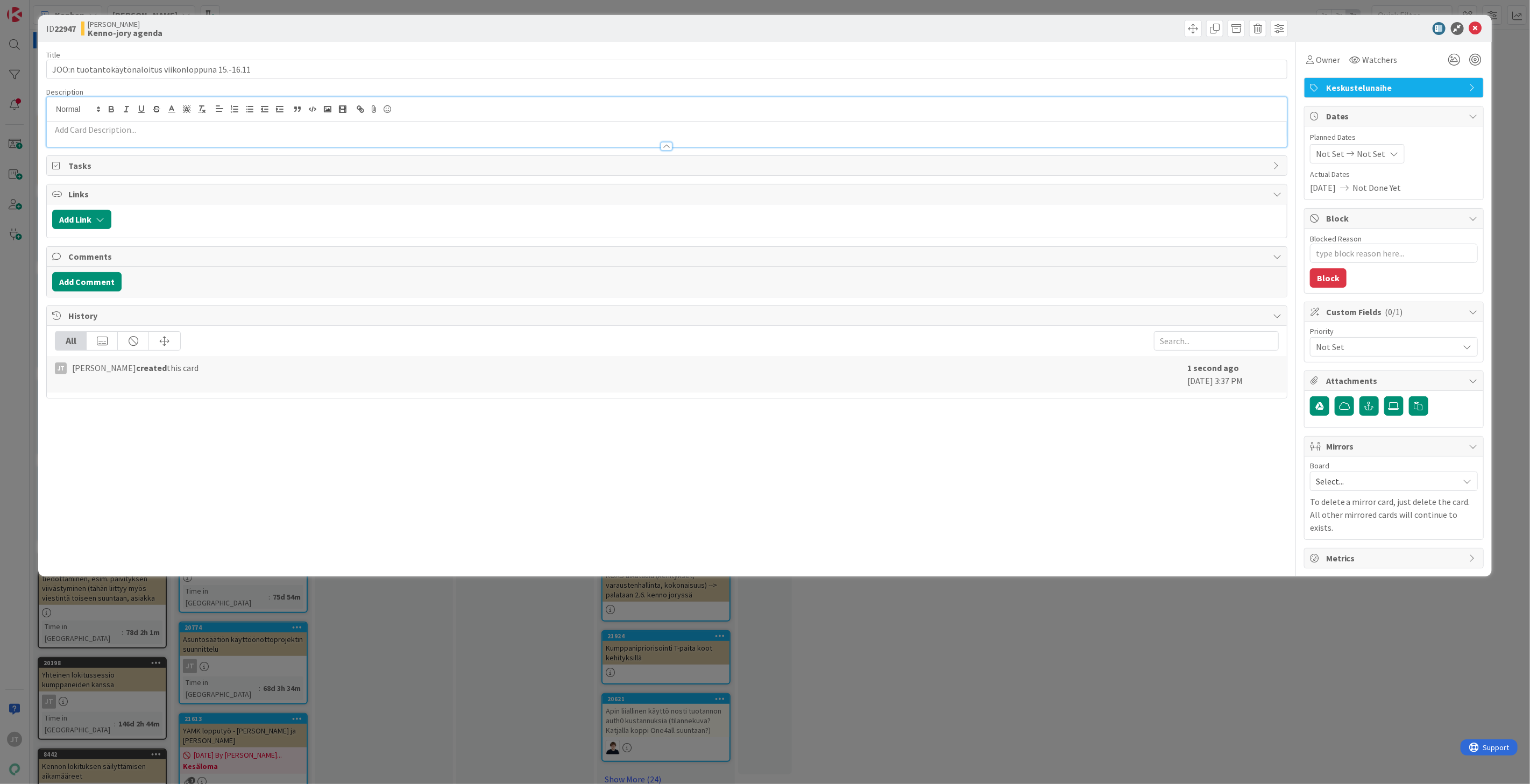
click at [168, 126] on p at bounding box center [667, 130] width 1230 height 13
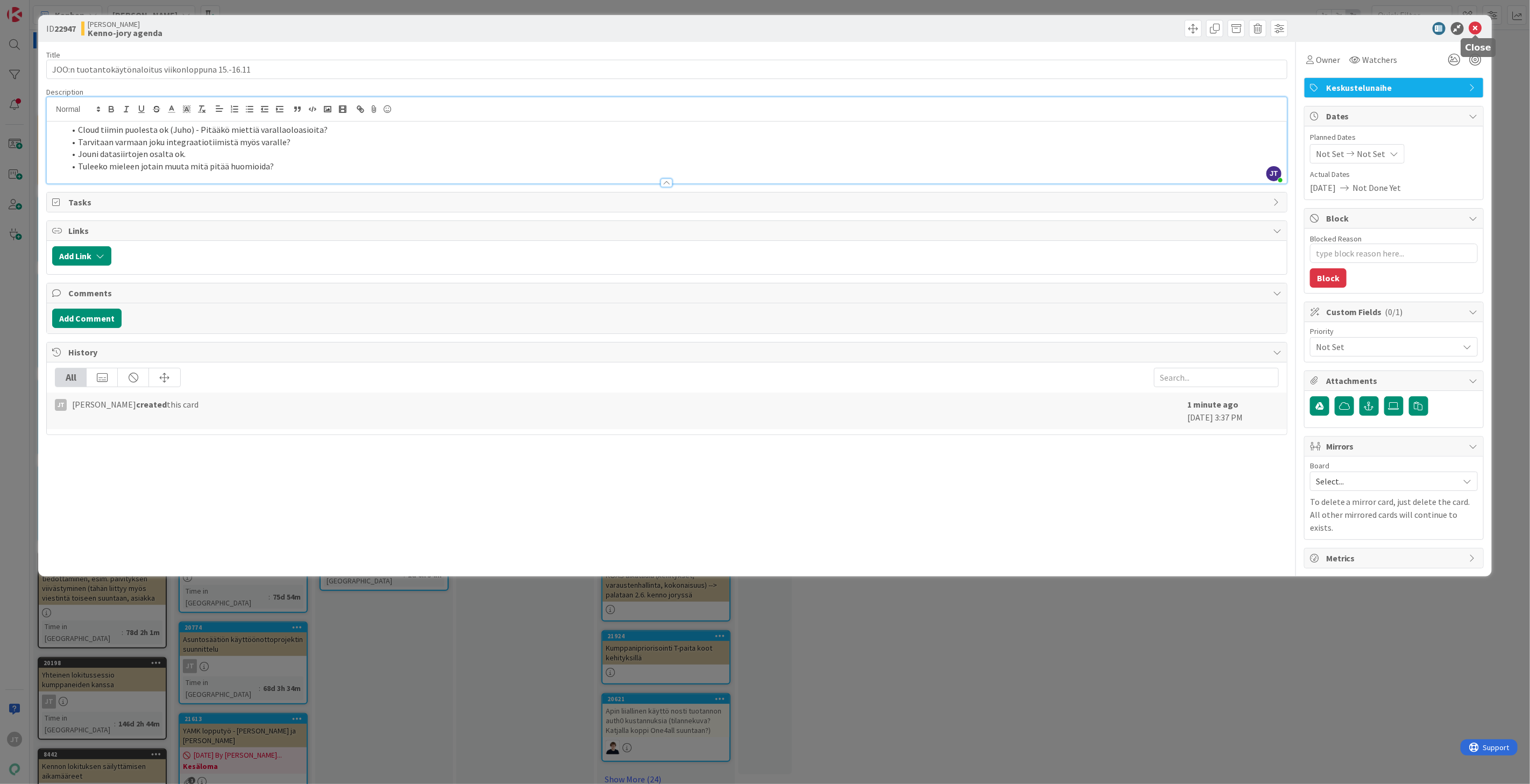
click at [1475, 29] on icon at bounding box center [1475, 28] width 13 height 13
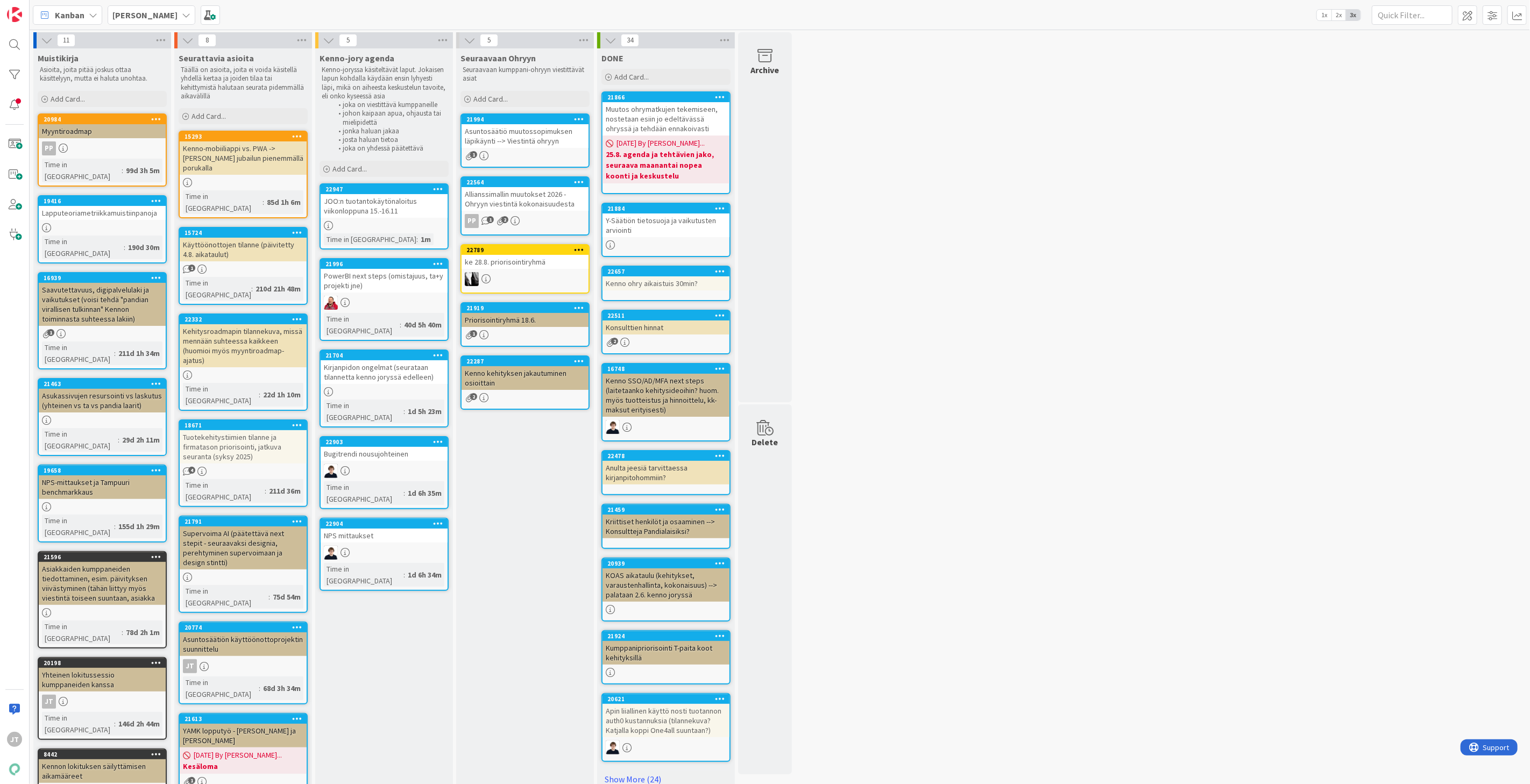
click at [145, 11] on b "[PERSON_NAME]" at bounding box center [145, 15] width 65 height 11
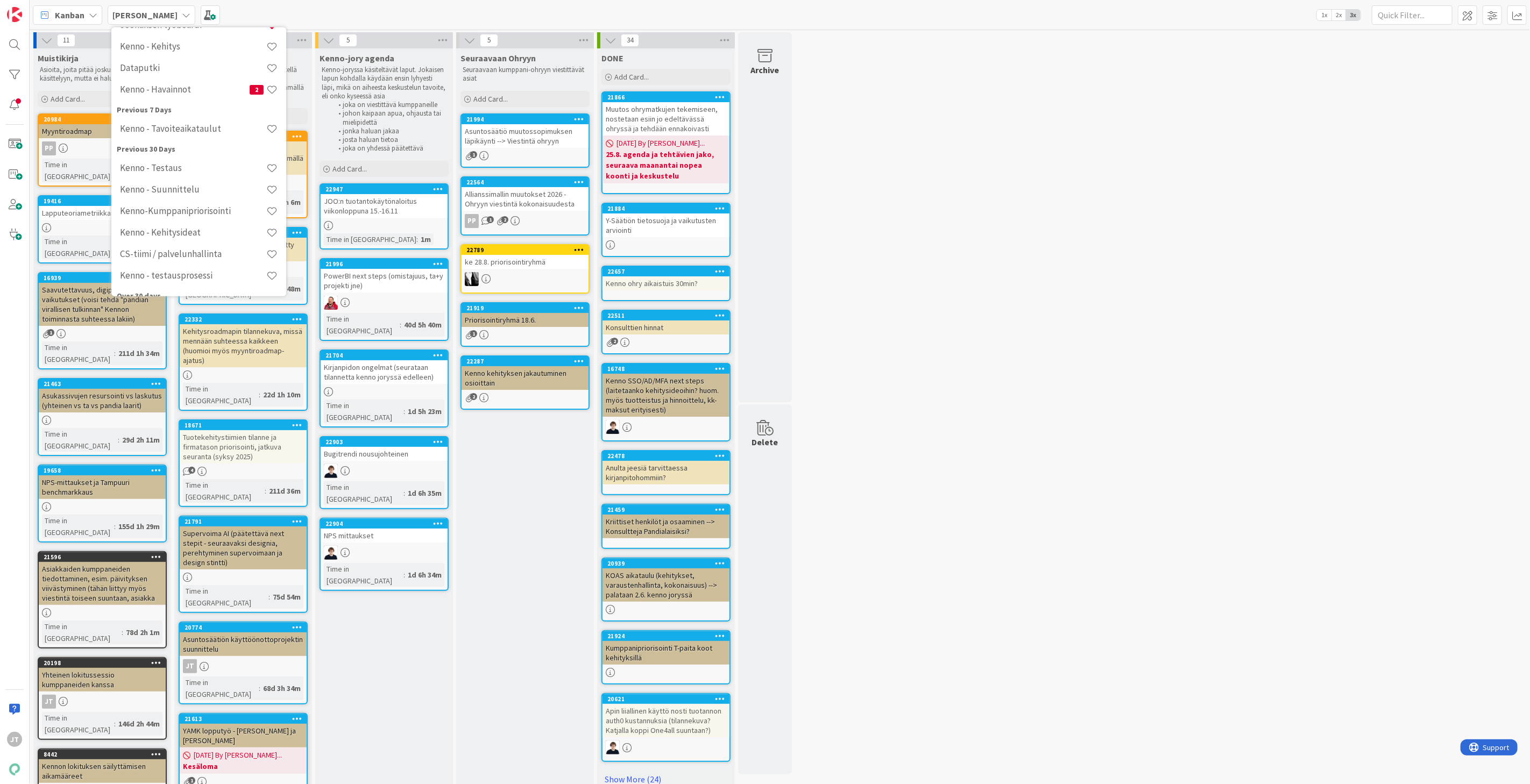
scroll to position [179, 0]
click at [180, 176] on h4 "Kenno - Suunnittelu" at bounding box center [193, 178] width 146 height 11
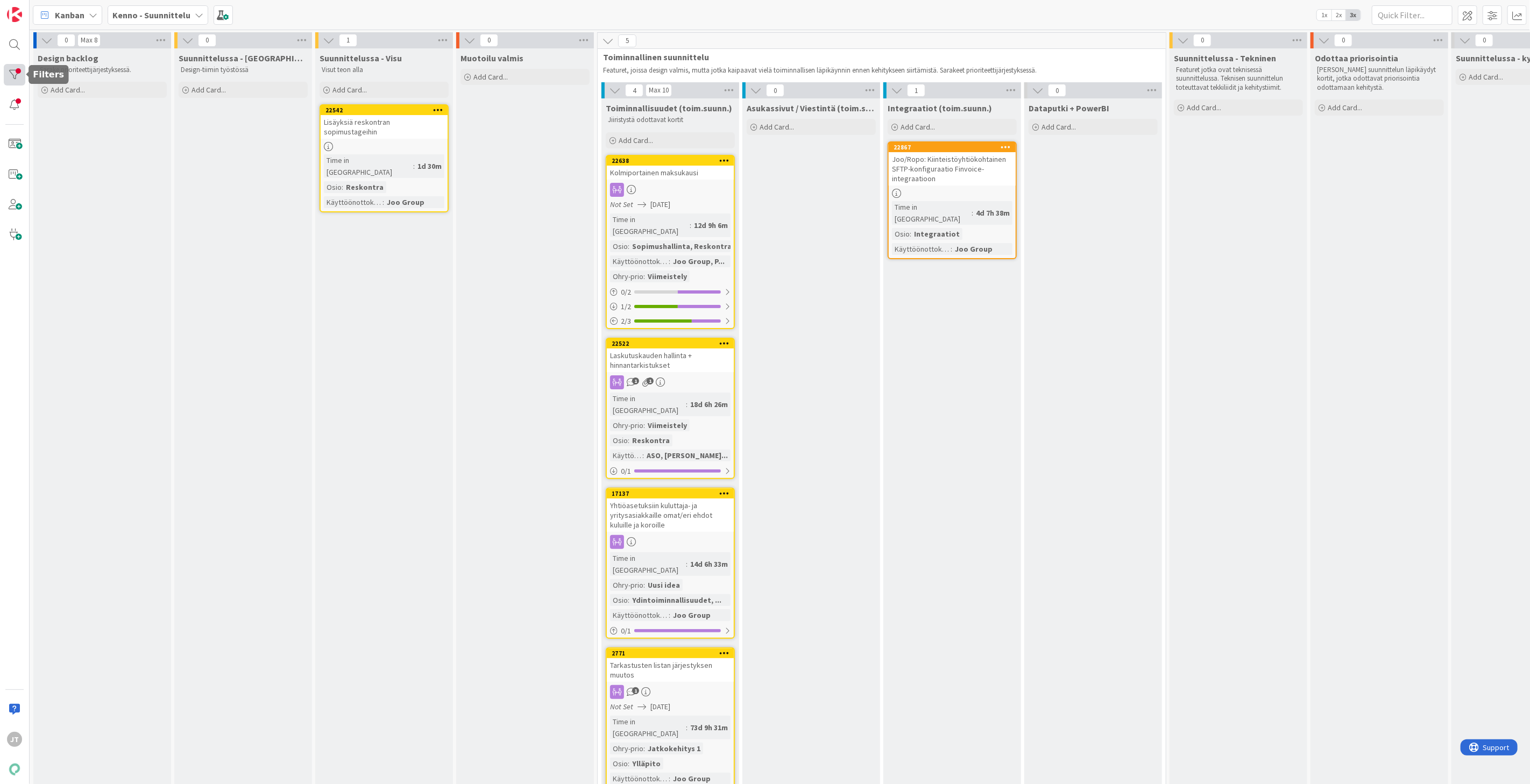
click at [6, 72] on div at bounding box center [14, 74] width 21 height 21
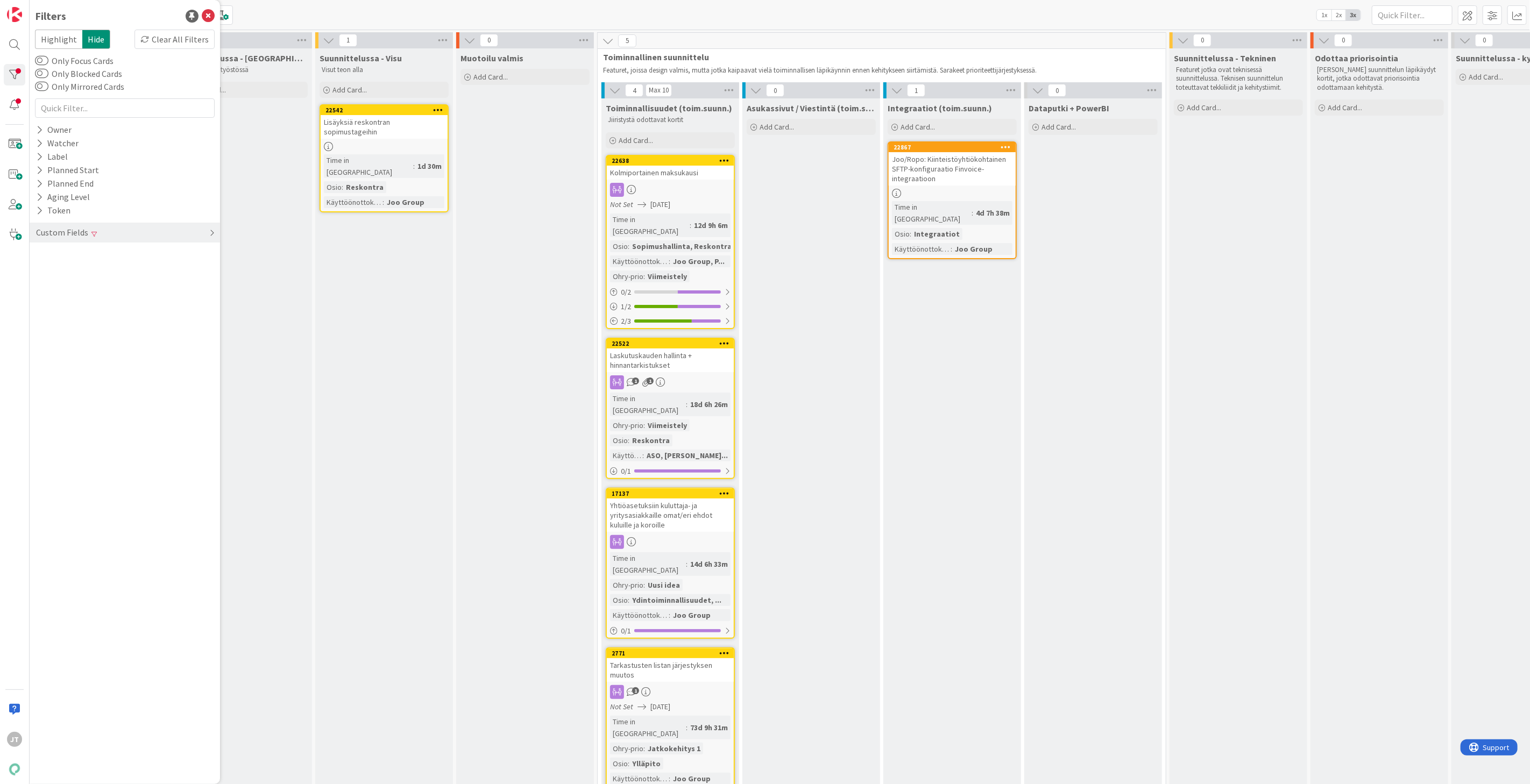
click at [92, 237] on span at bounding box center [94, 234] width 6 height 6
click at [100, 321] on button "Käyttöönottokriittisyys" at bounding box center [89, 321] width 109 height 13
click at [513, 361] on div "Muotoilu valmis Add Card..." at bounding box center [525, 433] width 137 height 769
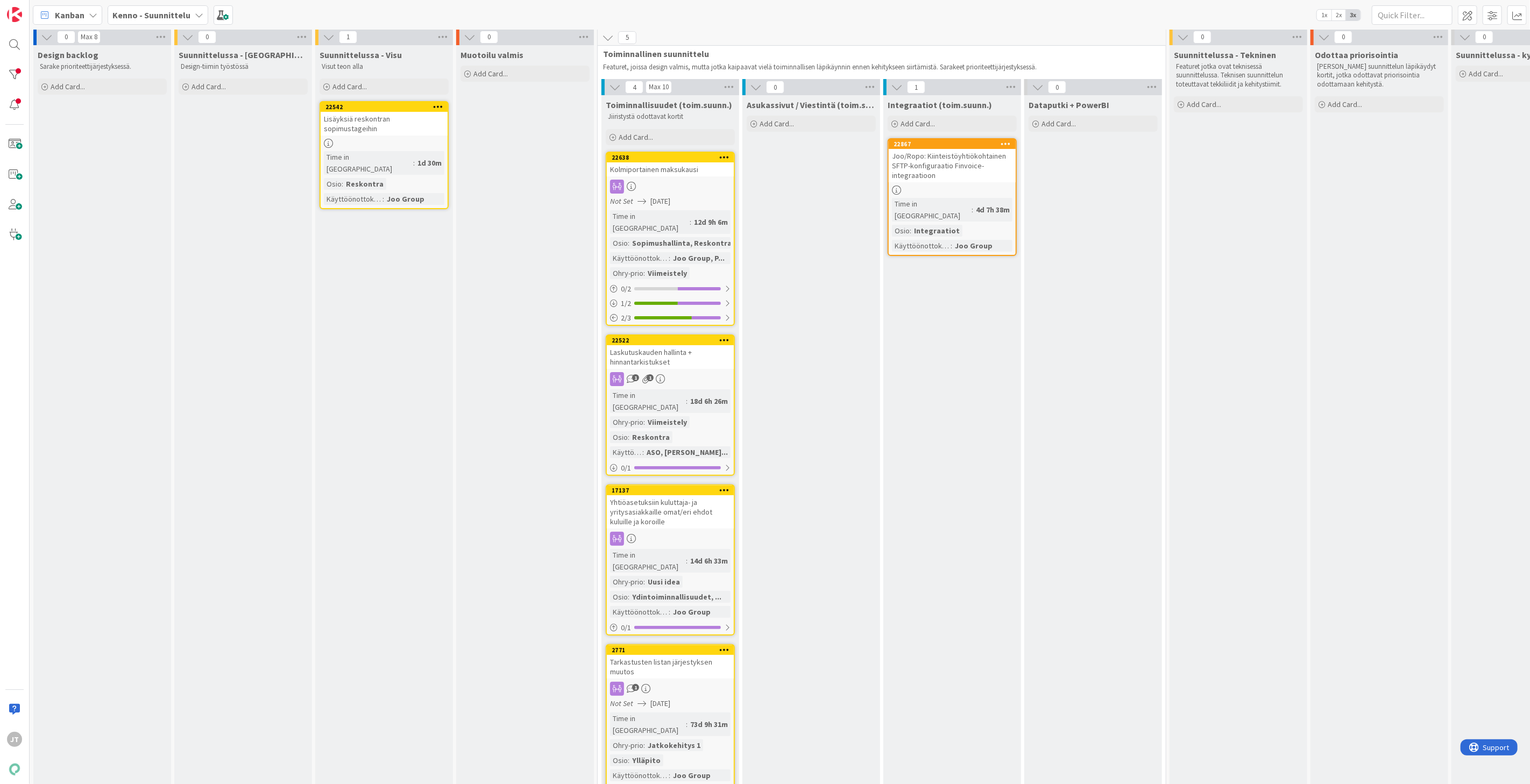
scroll to position [4, 0]
click at [677, 185] on div at bounding box center [670, 186] width 127 height 14
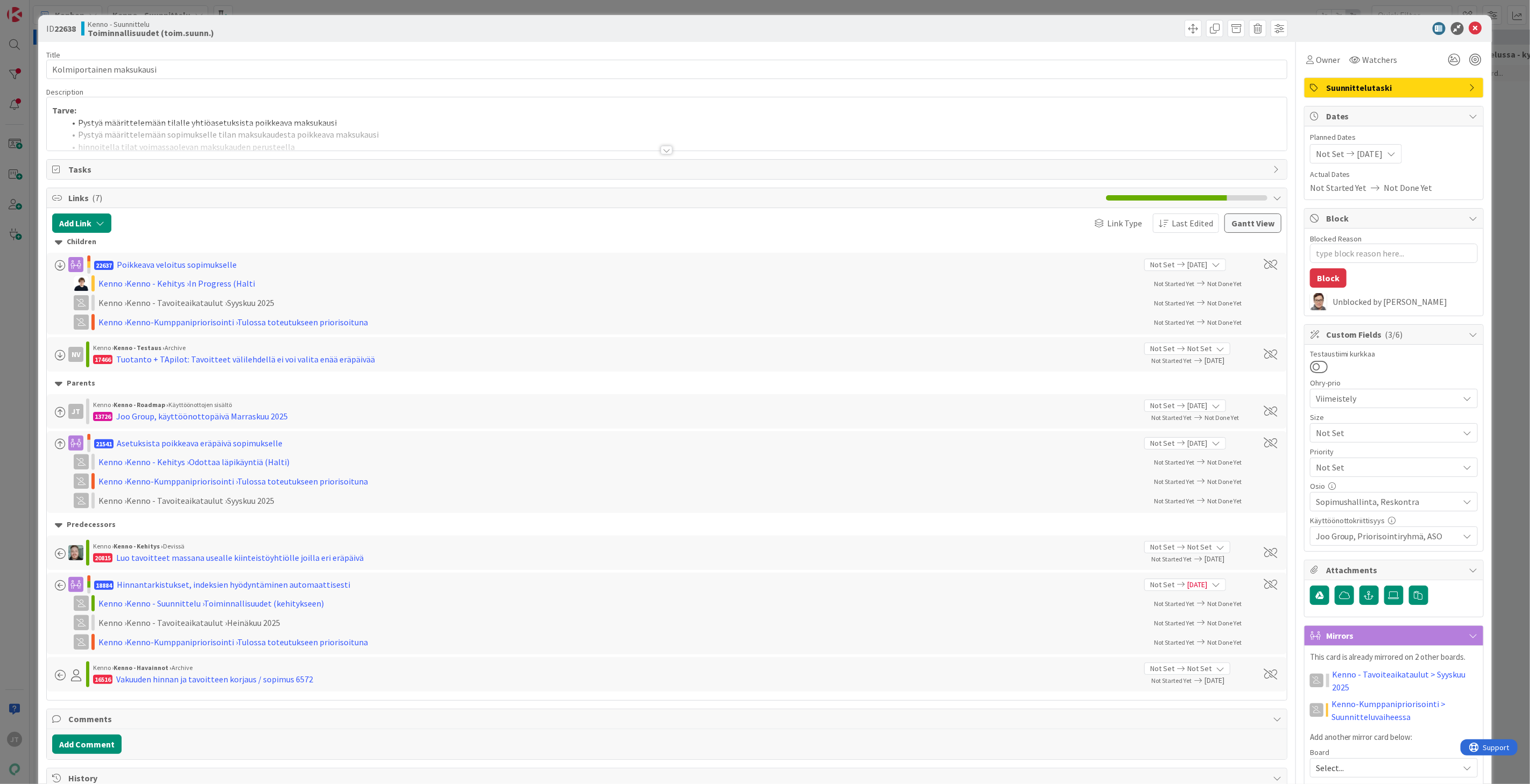
click at [661, 147] on div at bounding box center [667, 150] width 12 height 9
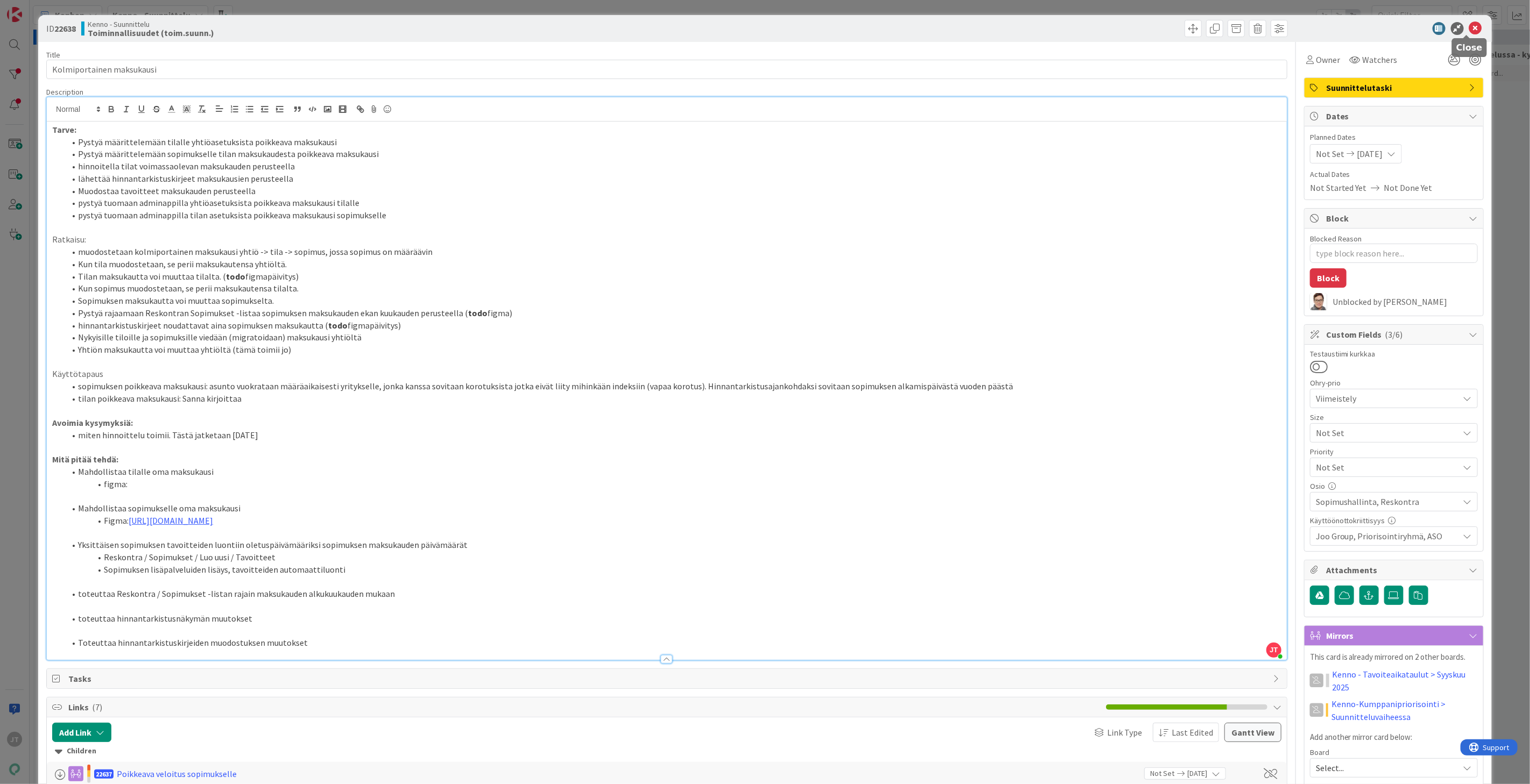
click at [1469, 32] on icon at bounding box center [1475, 28] width 13 height 13
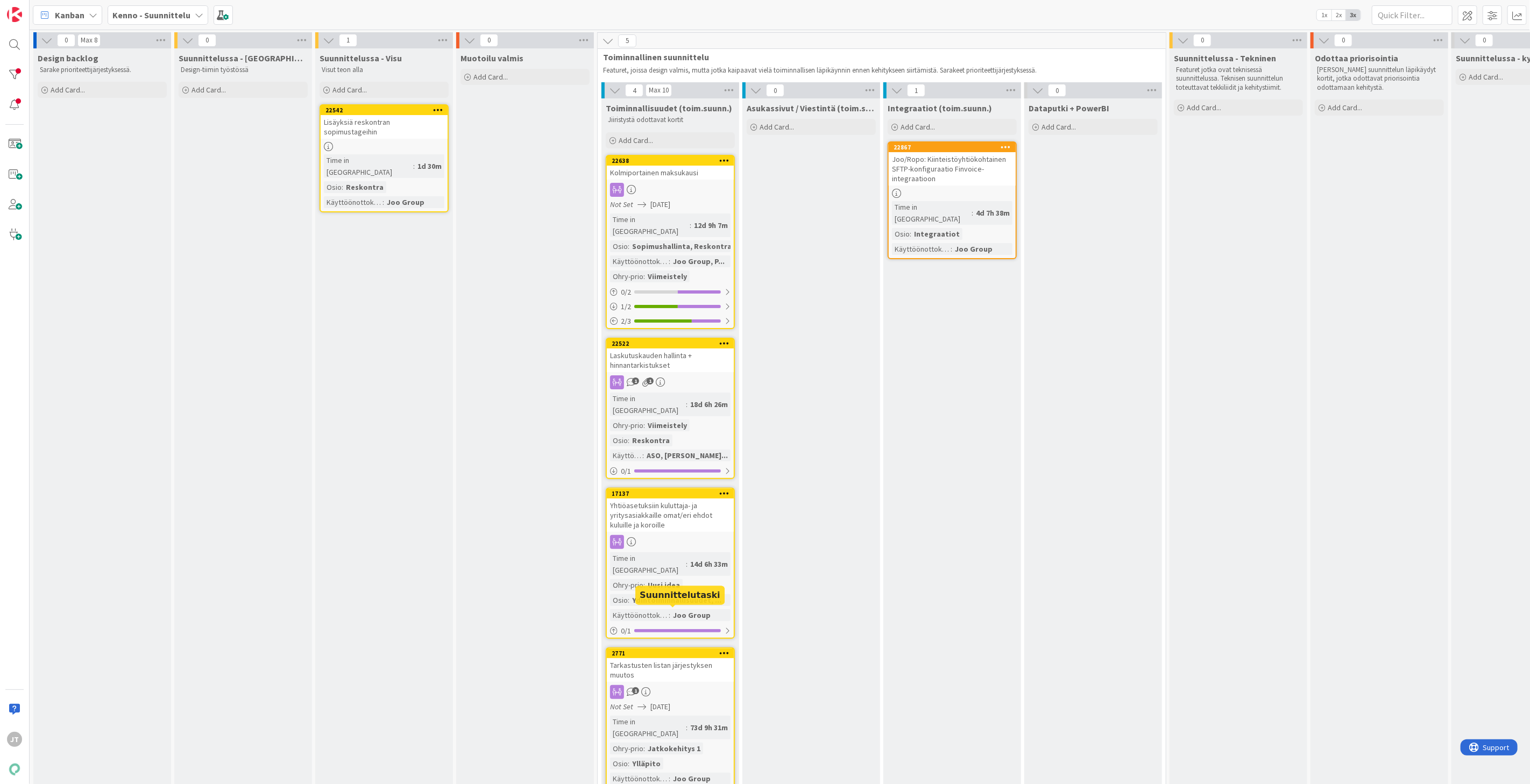
scroll to position [4, 0]
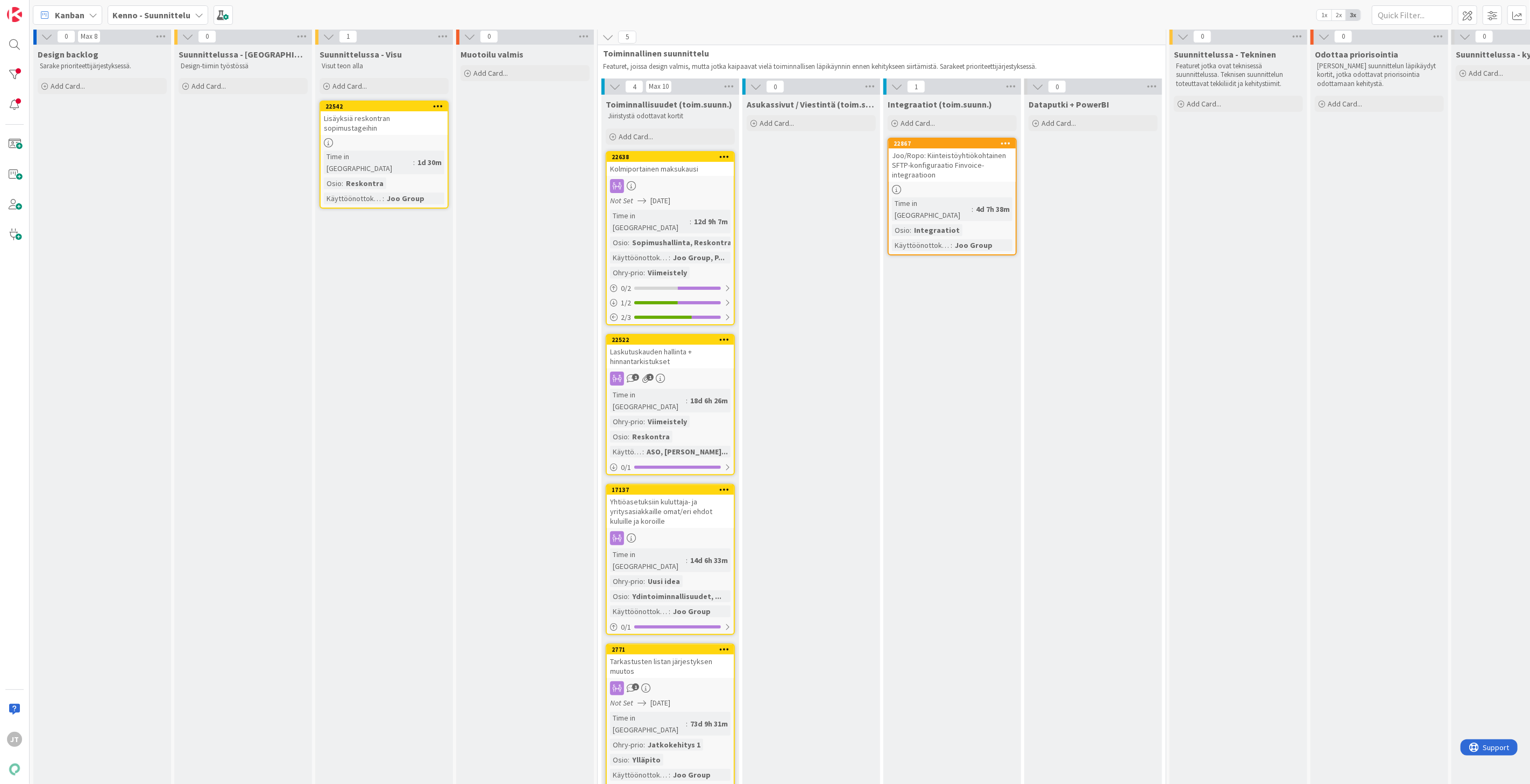
click at [686, 655] on div "Tarkastusten listan järjestyksen muutos" at bounding box center [670, 666] width 127 height 24
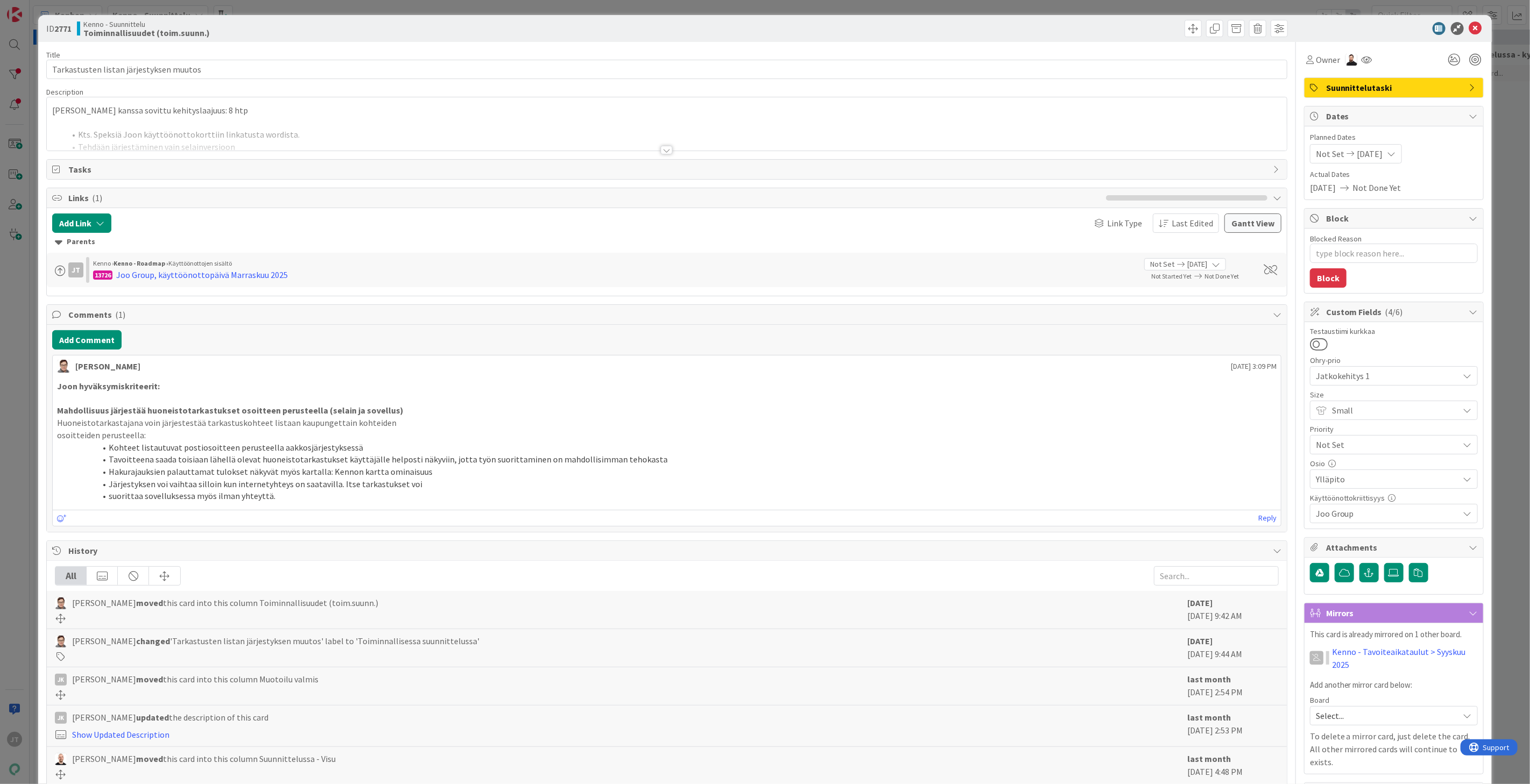
click at [662, 149] on div at bounding box center [667, 150] width 12 height 9
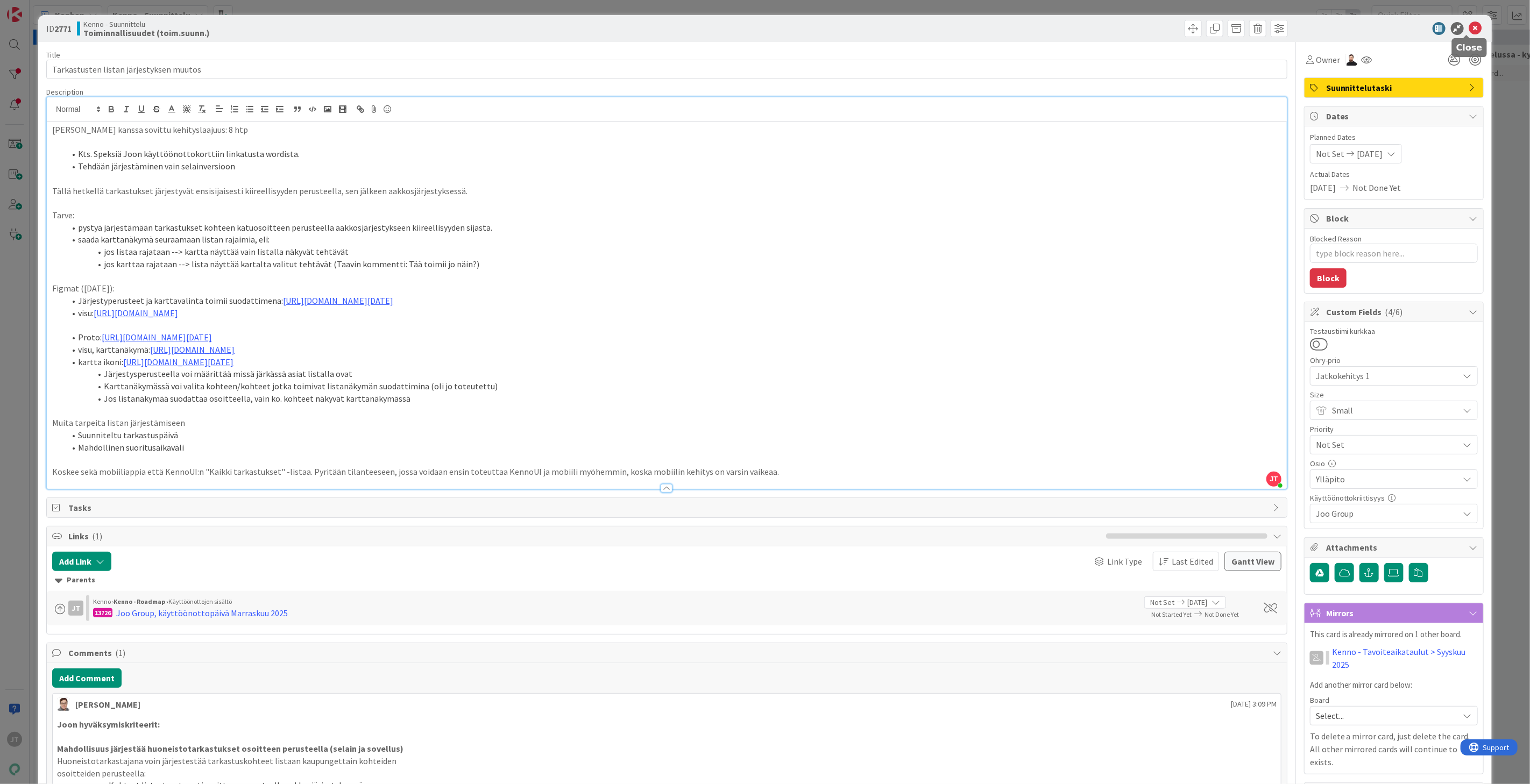
click at [1469, 28] on icon at bounding box center [1475, 28] width 13 height 13
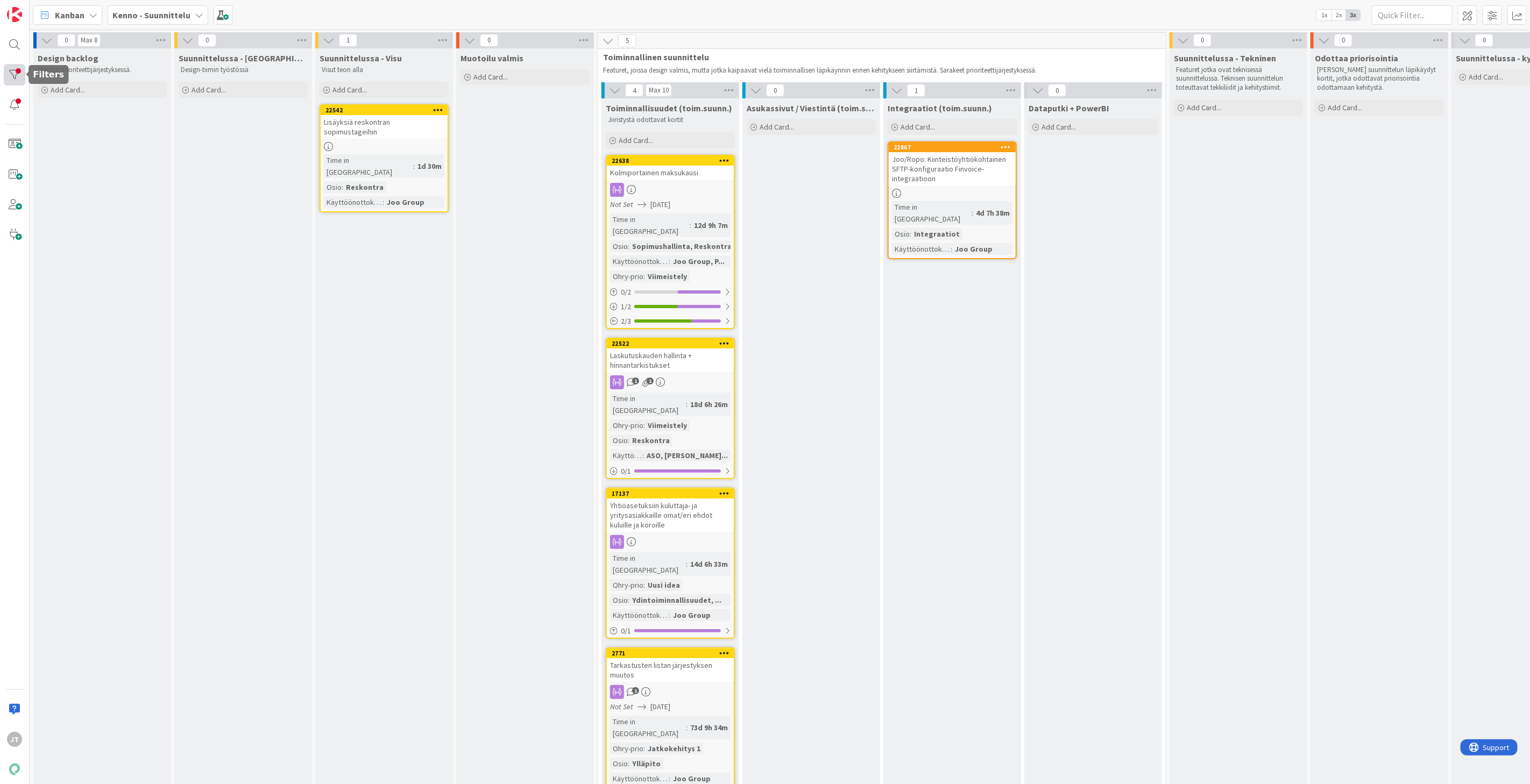
click at [17, 77] on div at bounding box center [14, 74] width 21 height 21
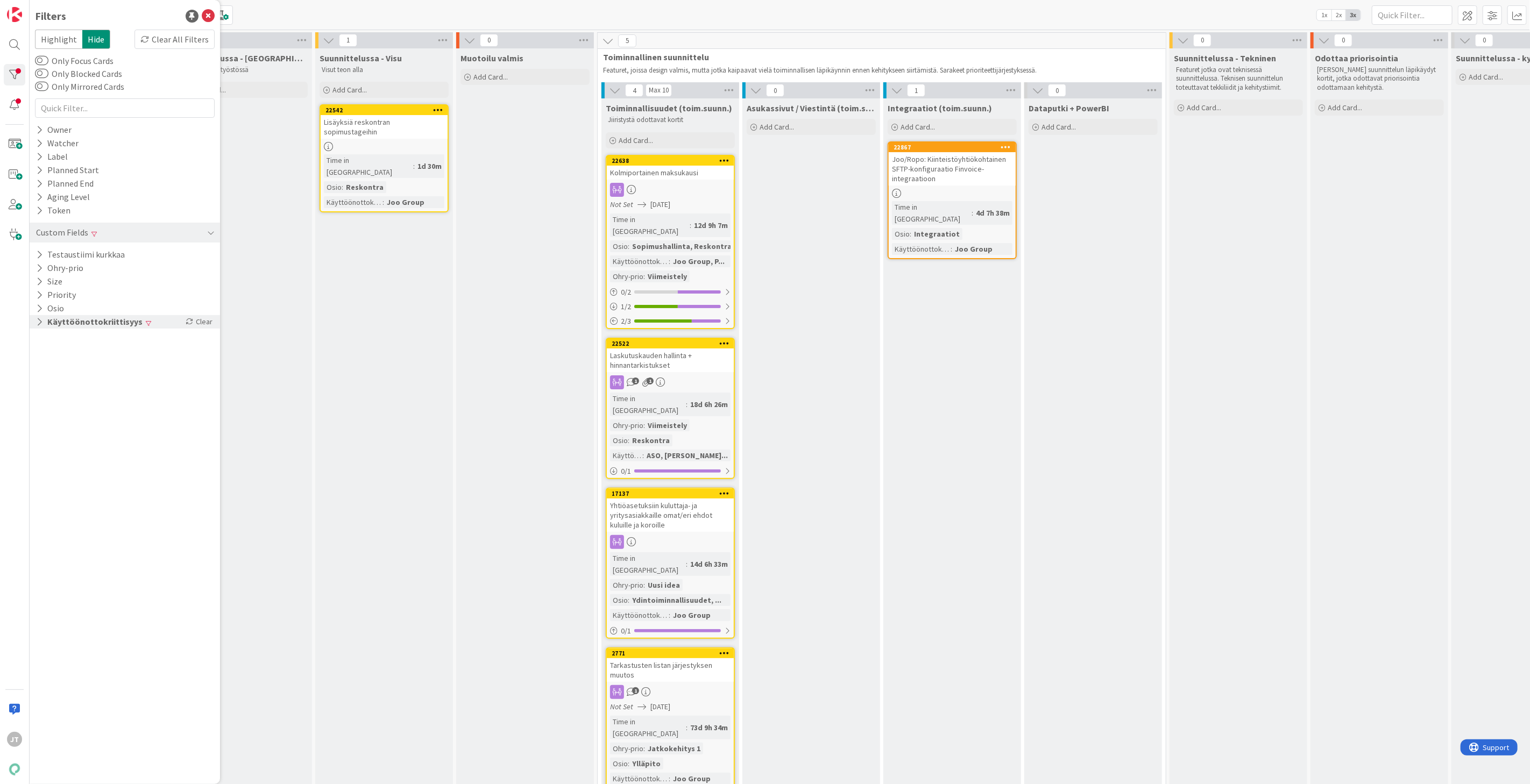
click at [207, 323] on div "Clear" at bounding box center [199, 321] width 32 height 13
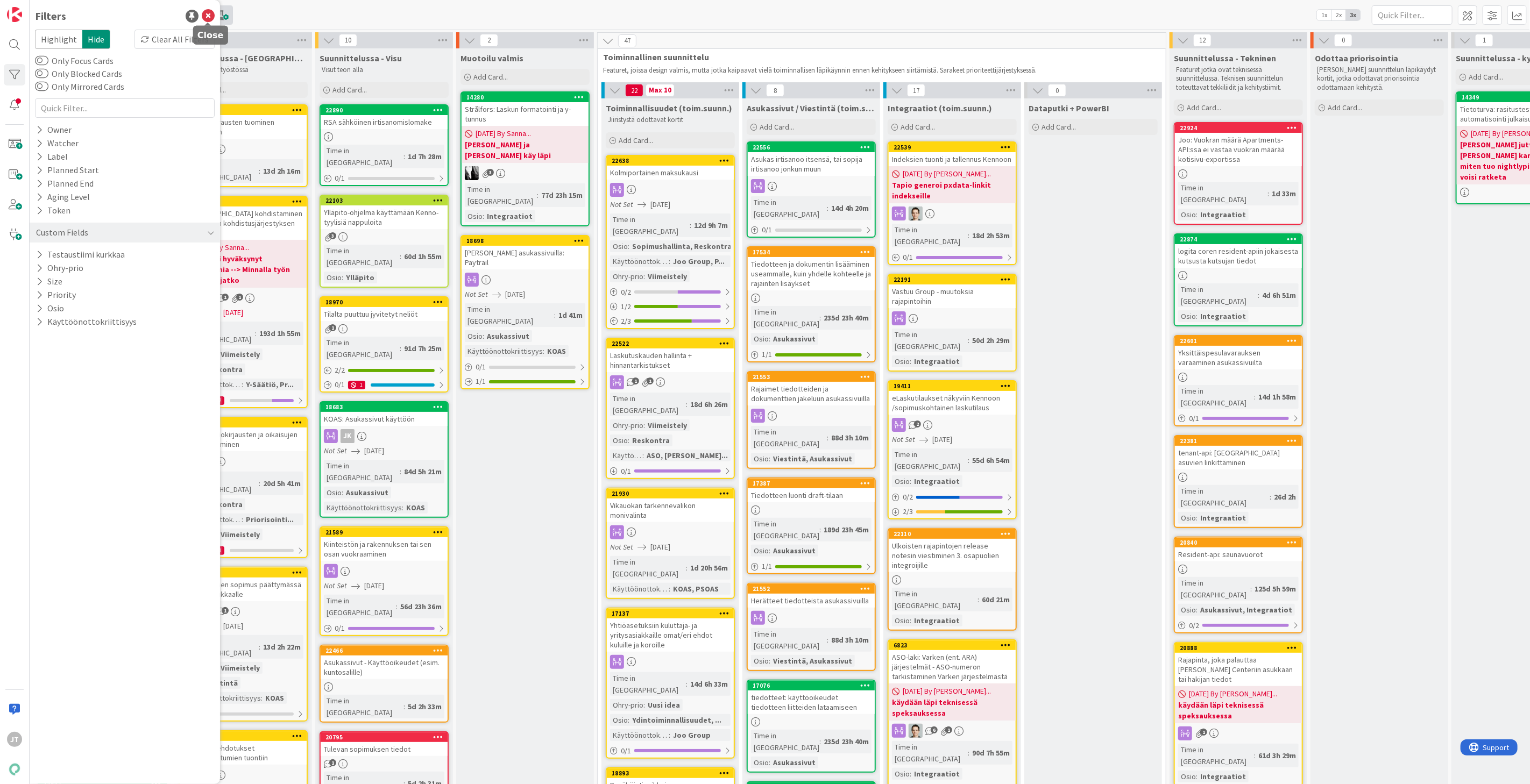
click at [211, 19] on icon at bounding box center [208, 16] width 13 height 13
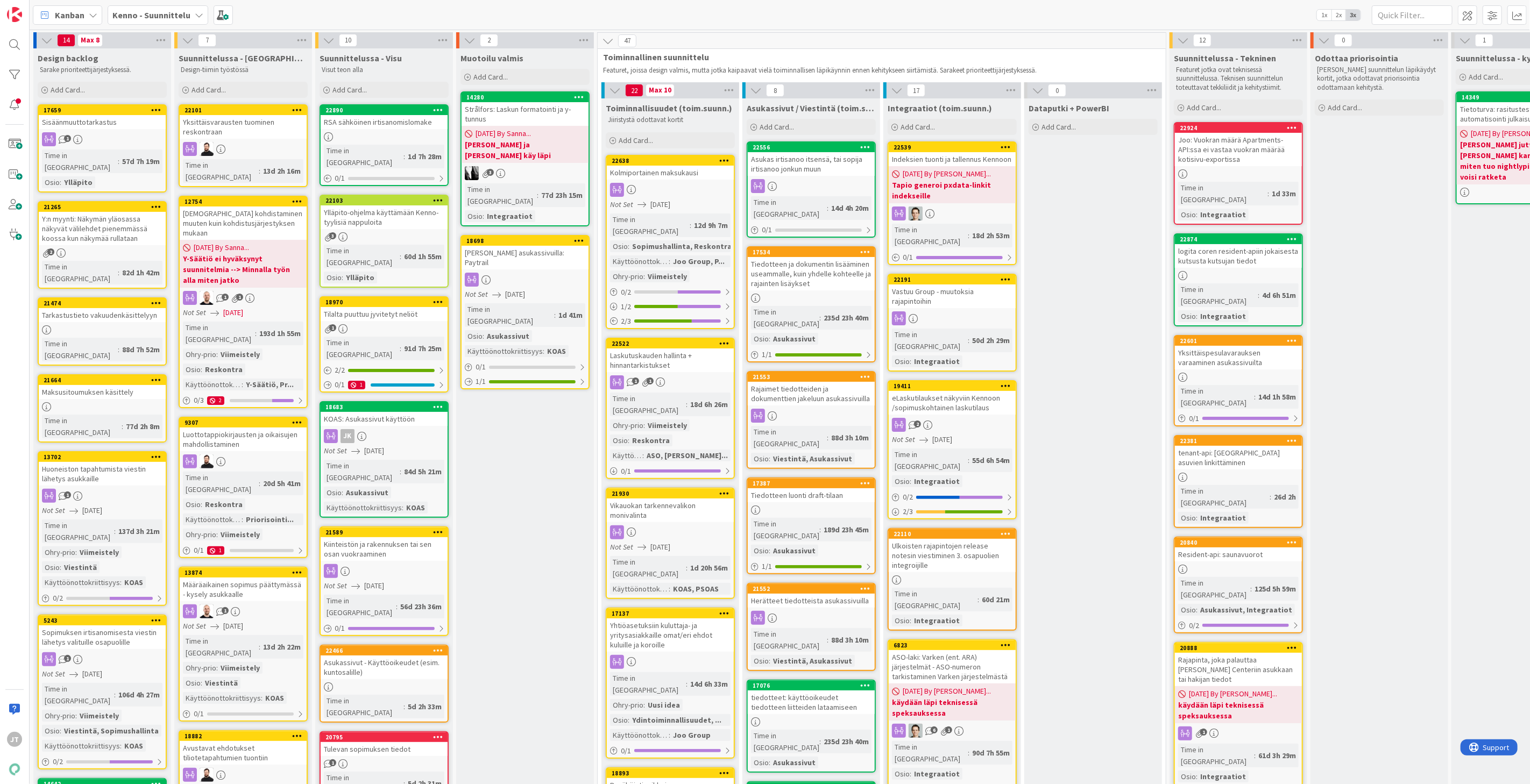
click at [185, 13] on b "Kenno - Suunnittelu" at bounding box center [151, 15] width 78 height 11
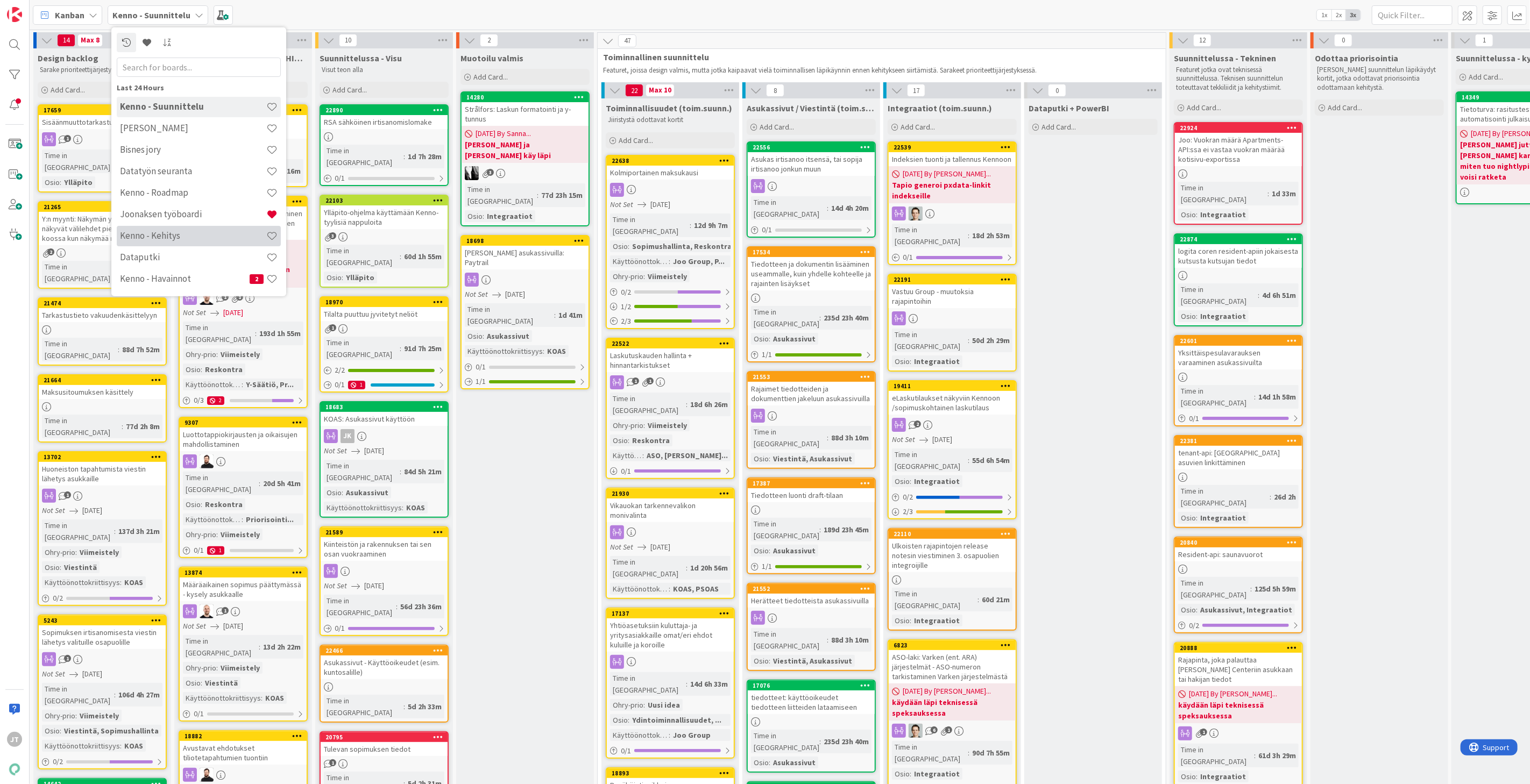
click at [170, 238] on h4 "Kenno - Kehitys" at bounding box center [193, 236] width 146 height 11
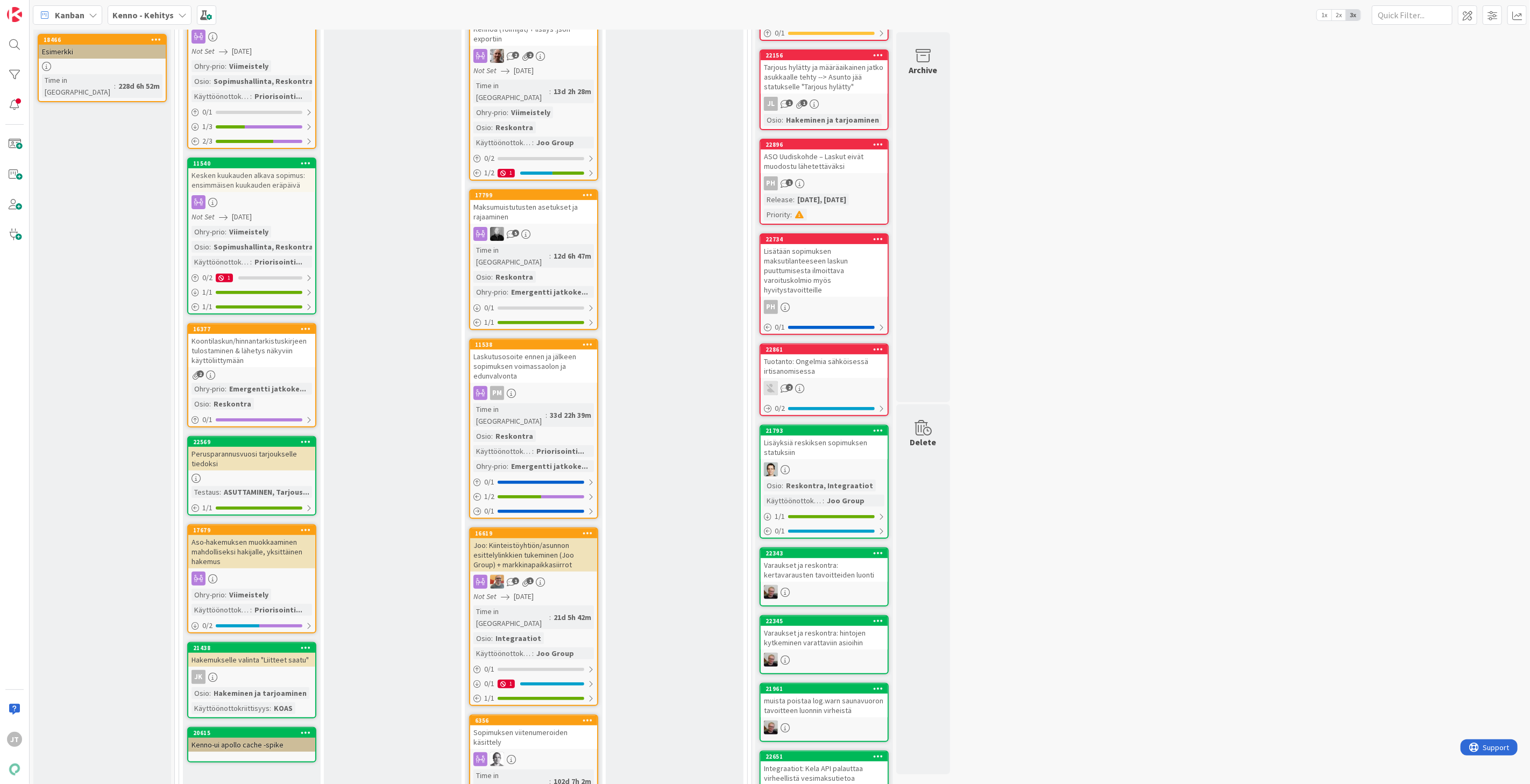
scroll to position [60, 0]
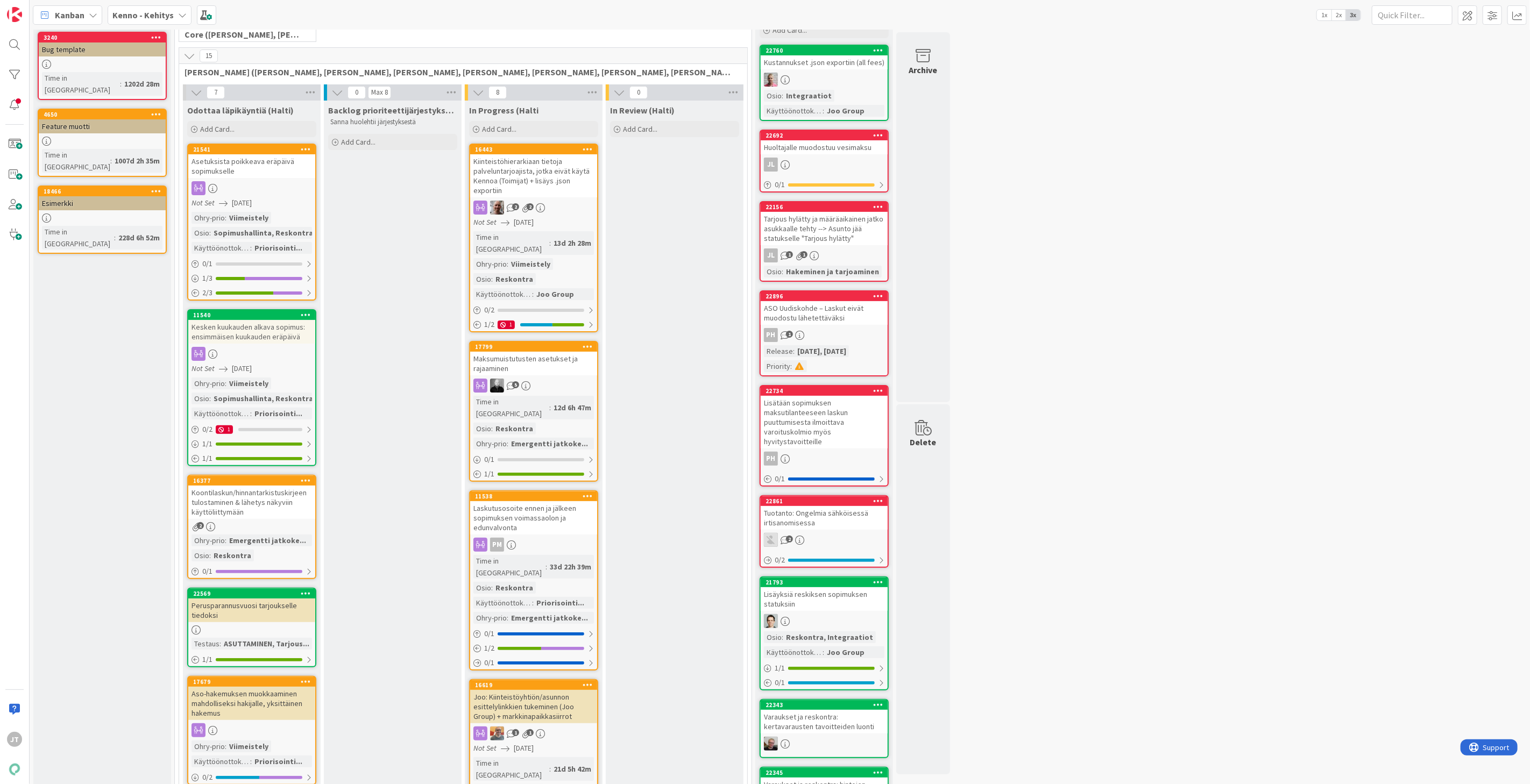
click at [191, 56] on icon at bounding box center [189, 55] width 12 height 12
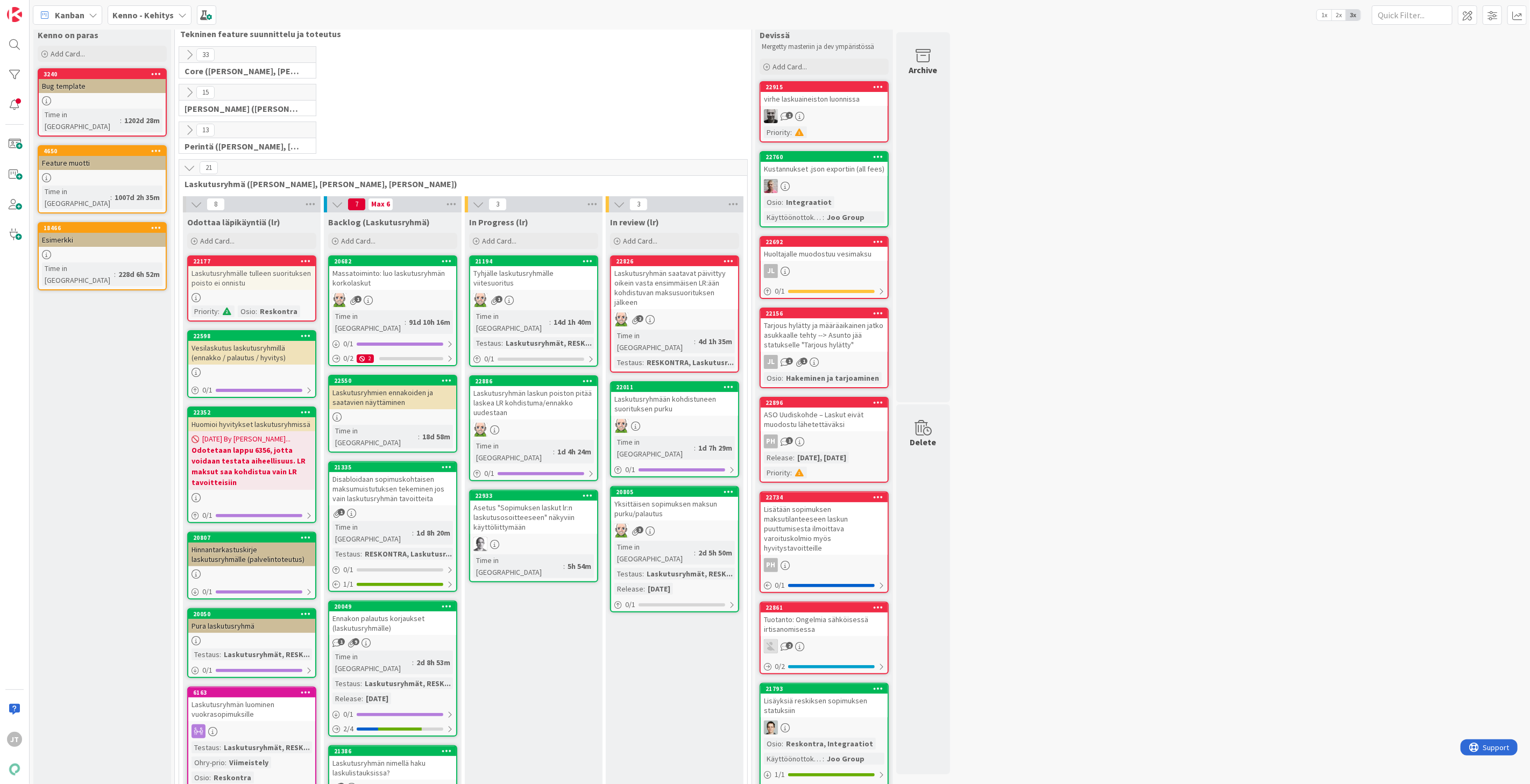
scroll to position [0, 0]
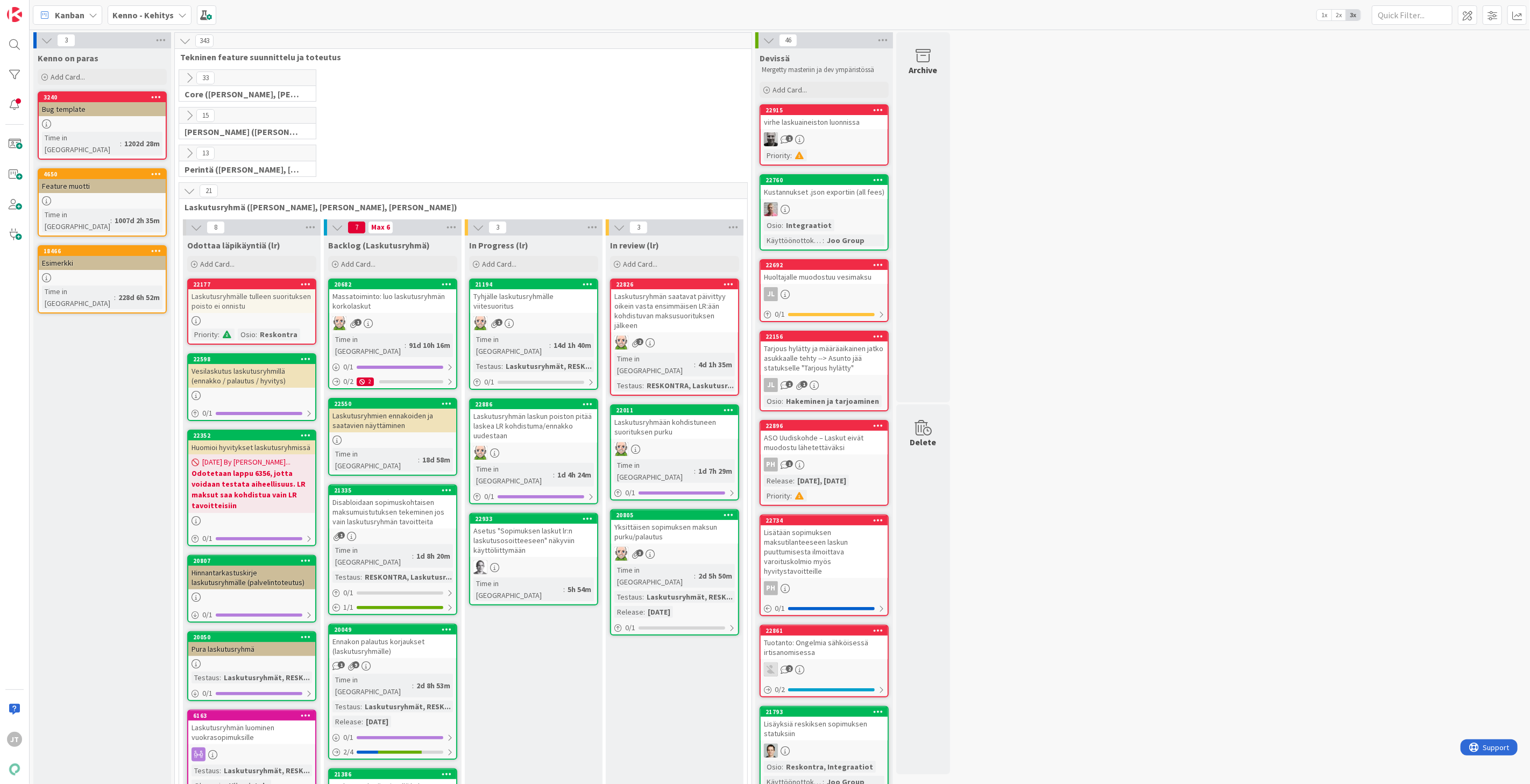
click at [158, 17] on b "Kenno - Kehitys" at bounding box center [143, 15] width 62 height 11
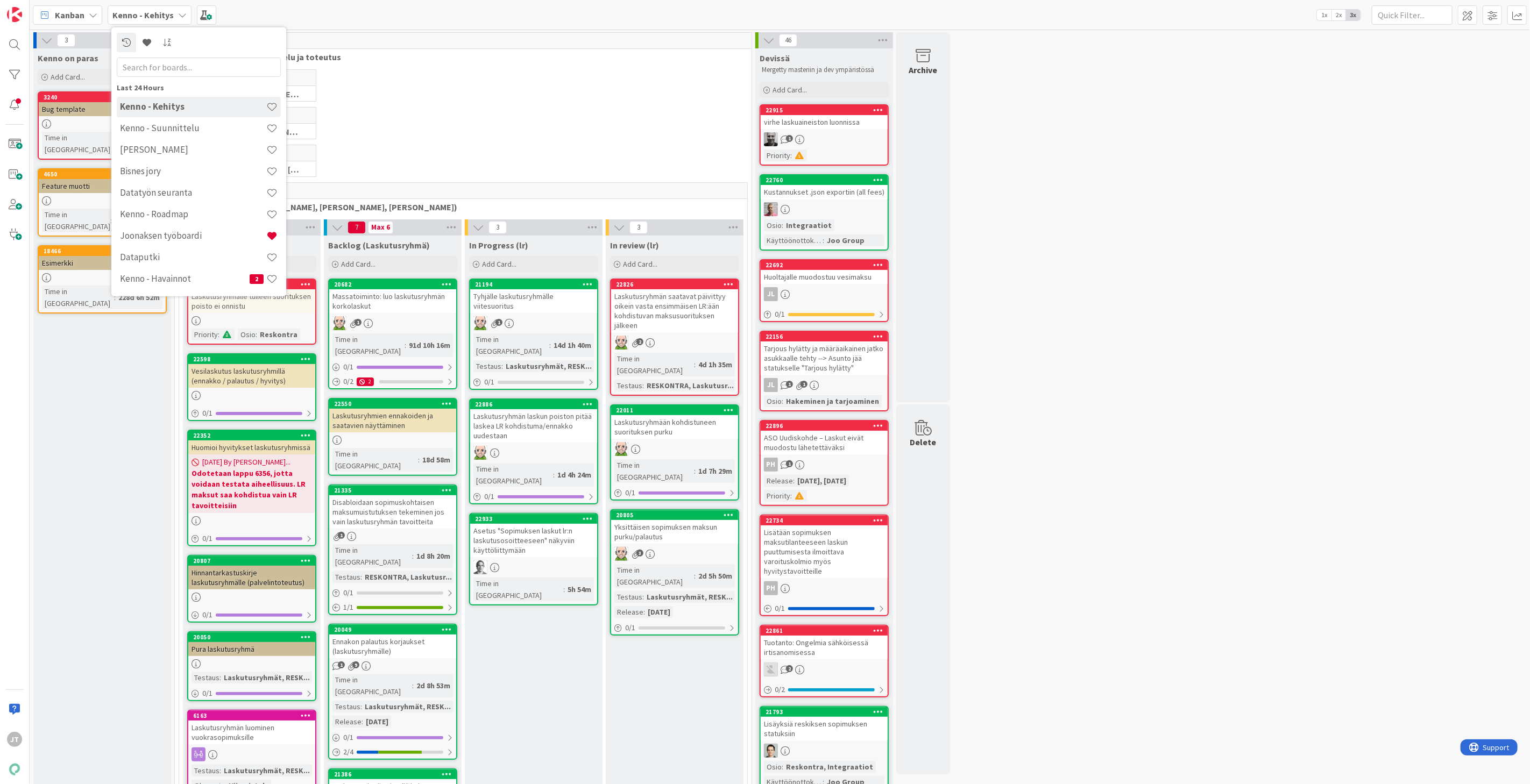
click at [178, 106] on h4 "Kenno - Kehitys" at bounding box center [193, 107] width 146 height 11
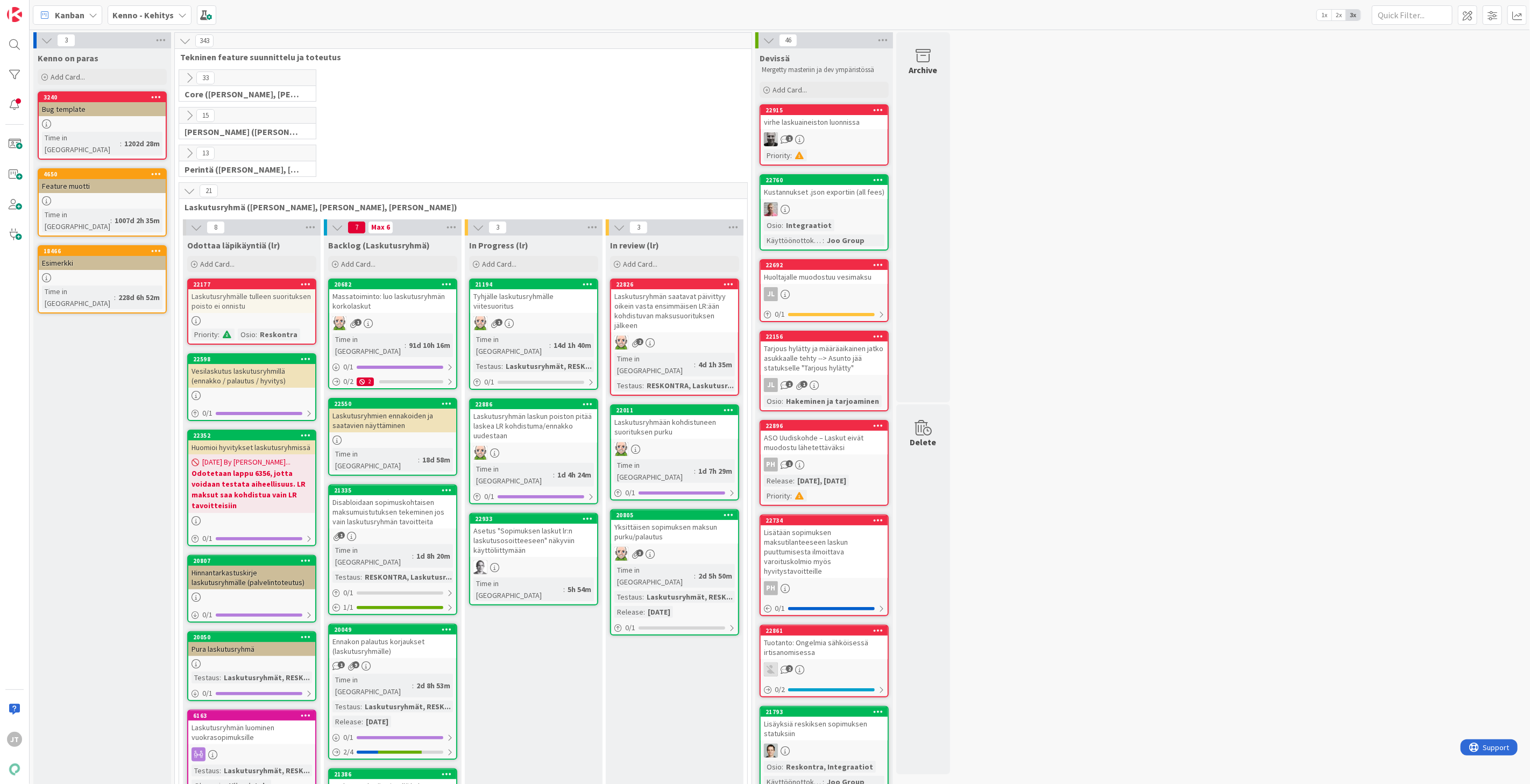
click at [186, 195] on icon at bounding box center [189, 190] width 12 height 12
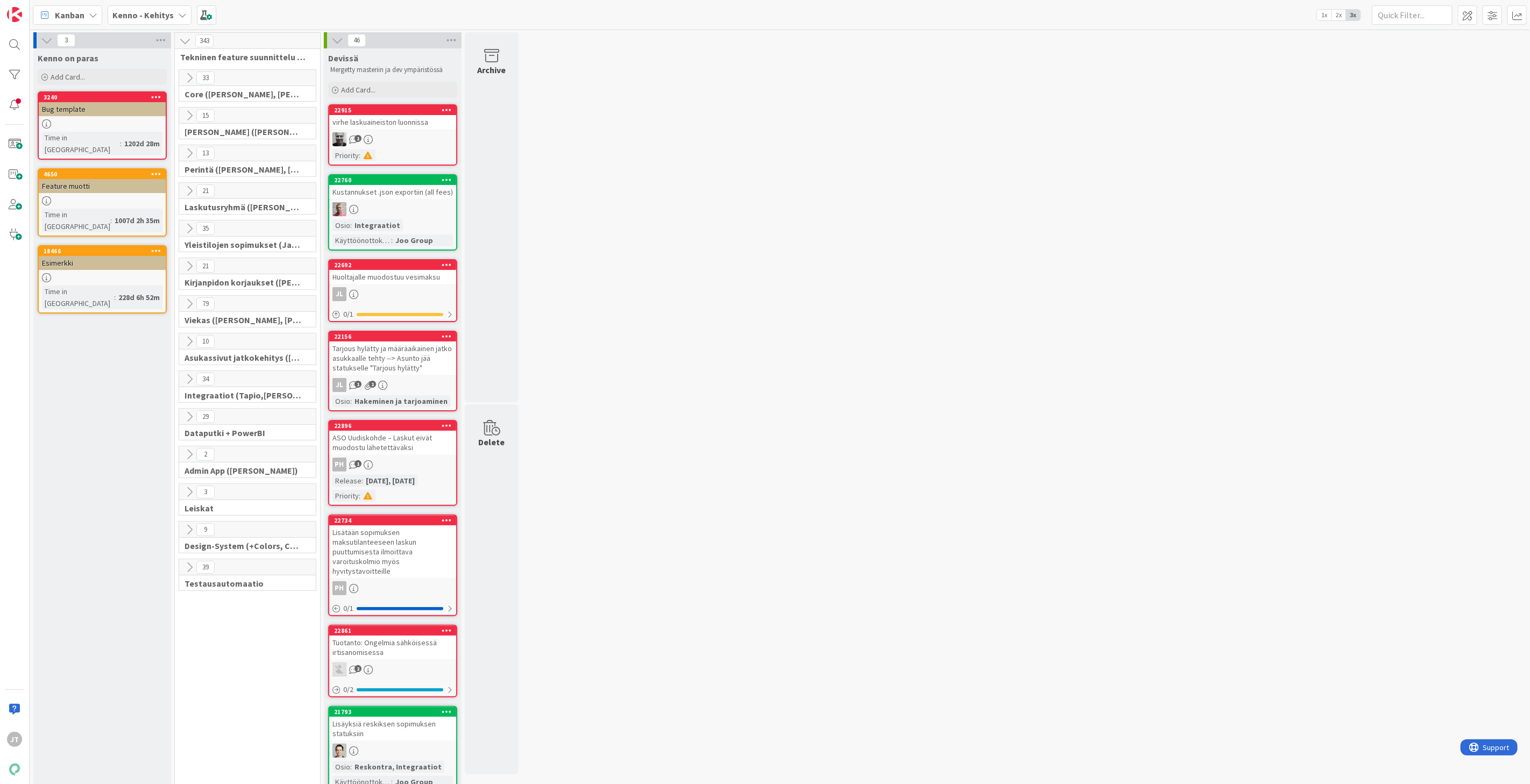
click at [191, 115] on icon at bounding box center [189, 115] width 12 height 12
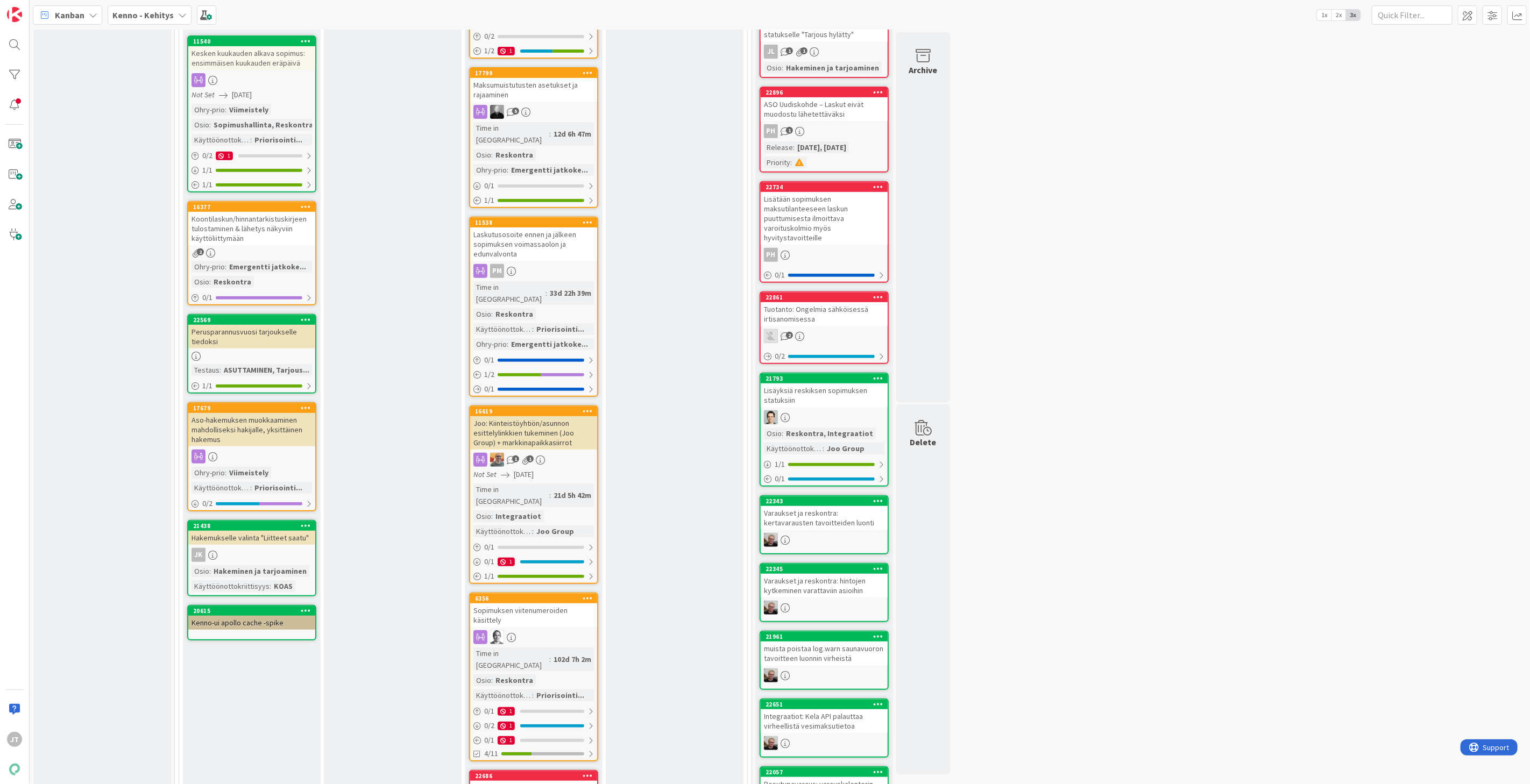
scroll to position [418, 0]
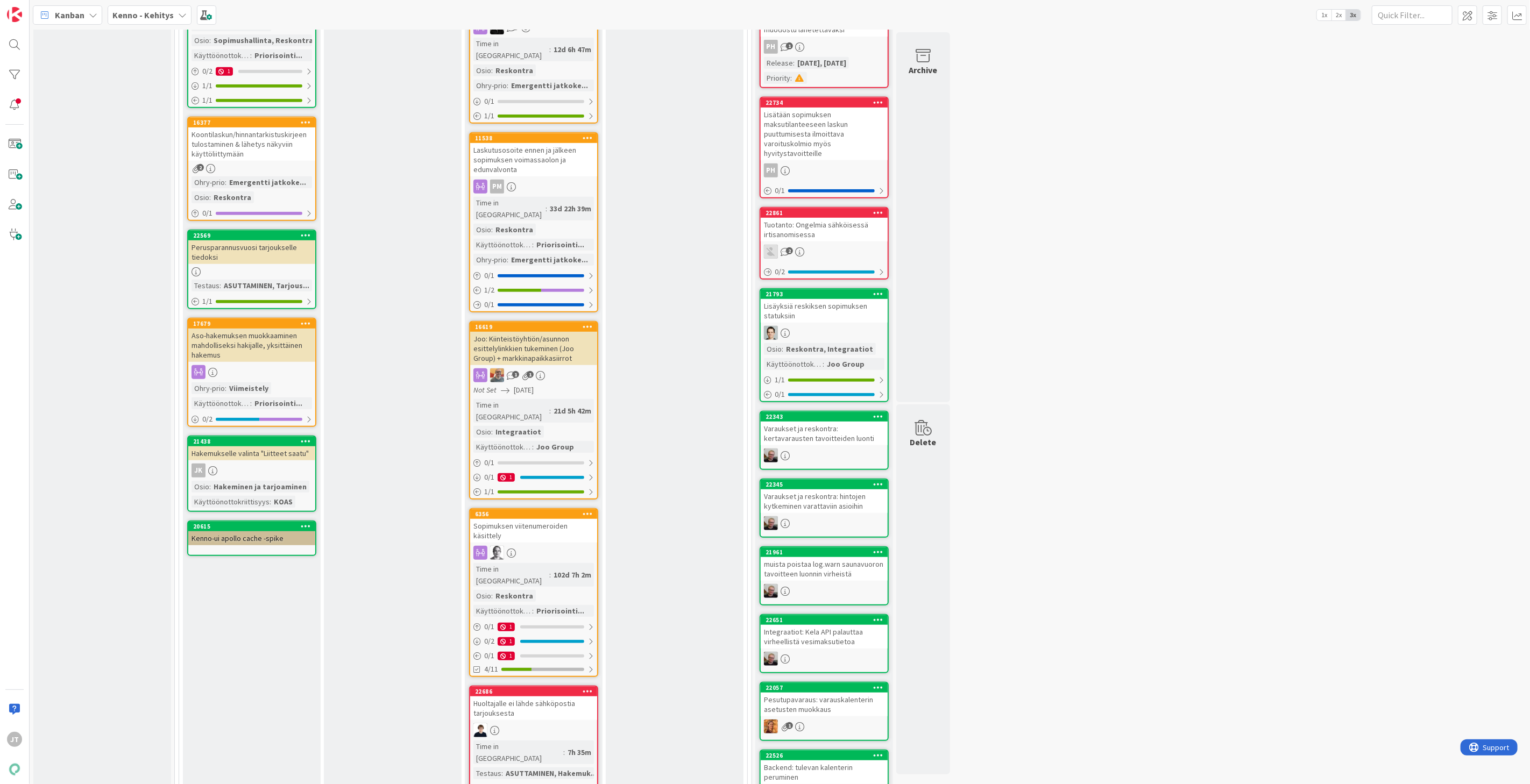
click at [555, 332] on div "Joo: Kiinteistöyhtiön/asunnon esittelylinkkien tukeminen (Joo Group) + markkina…" at bounding box center [533, 348] width 127 height 33
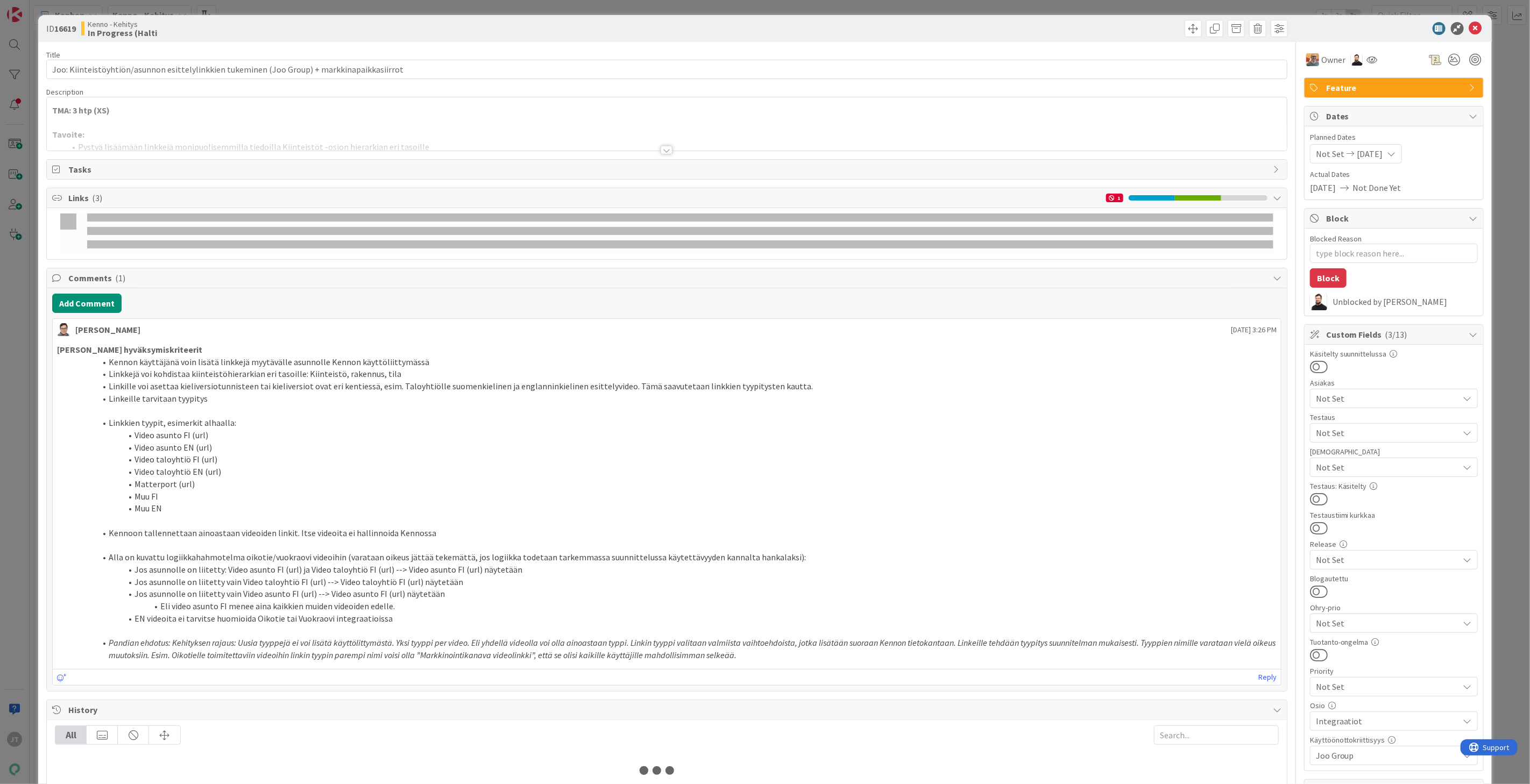
type textarea "x"
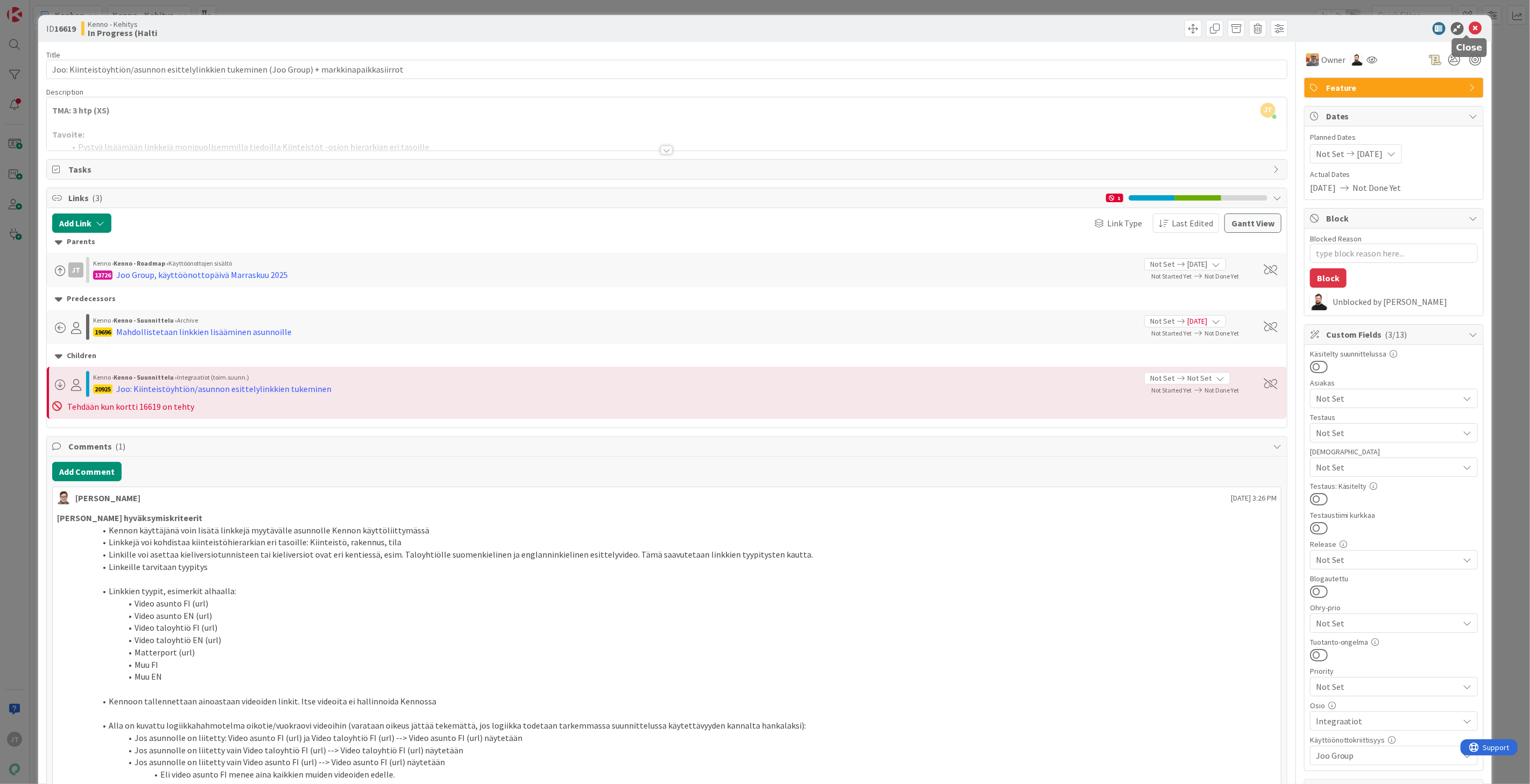
click at [1469, 28] on icon at bounding box center [1475, 28] width 13 height 13
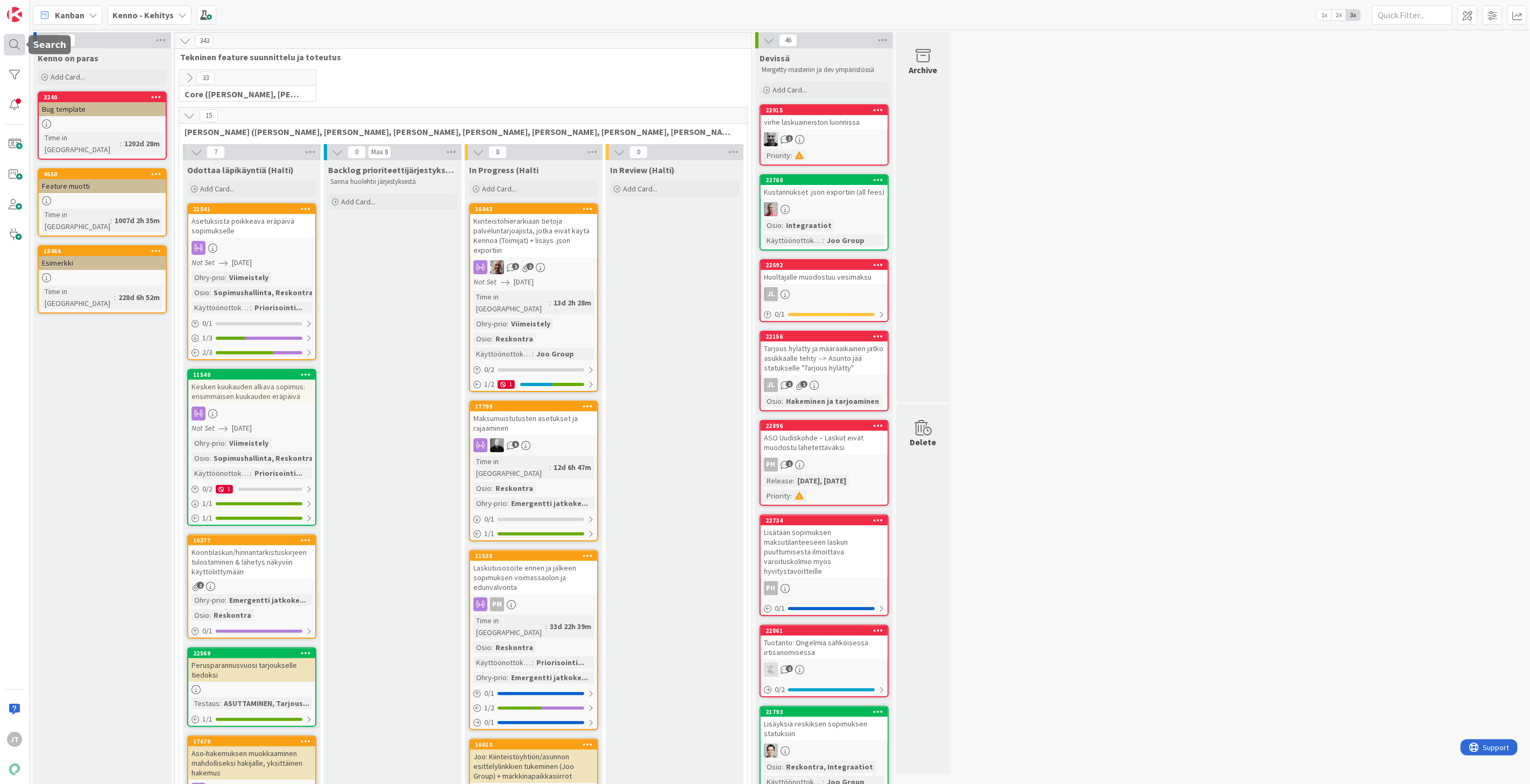
click at [17, 40] on div at bounding box center [14, 44] width 21 height 21
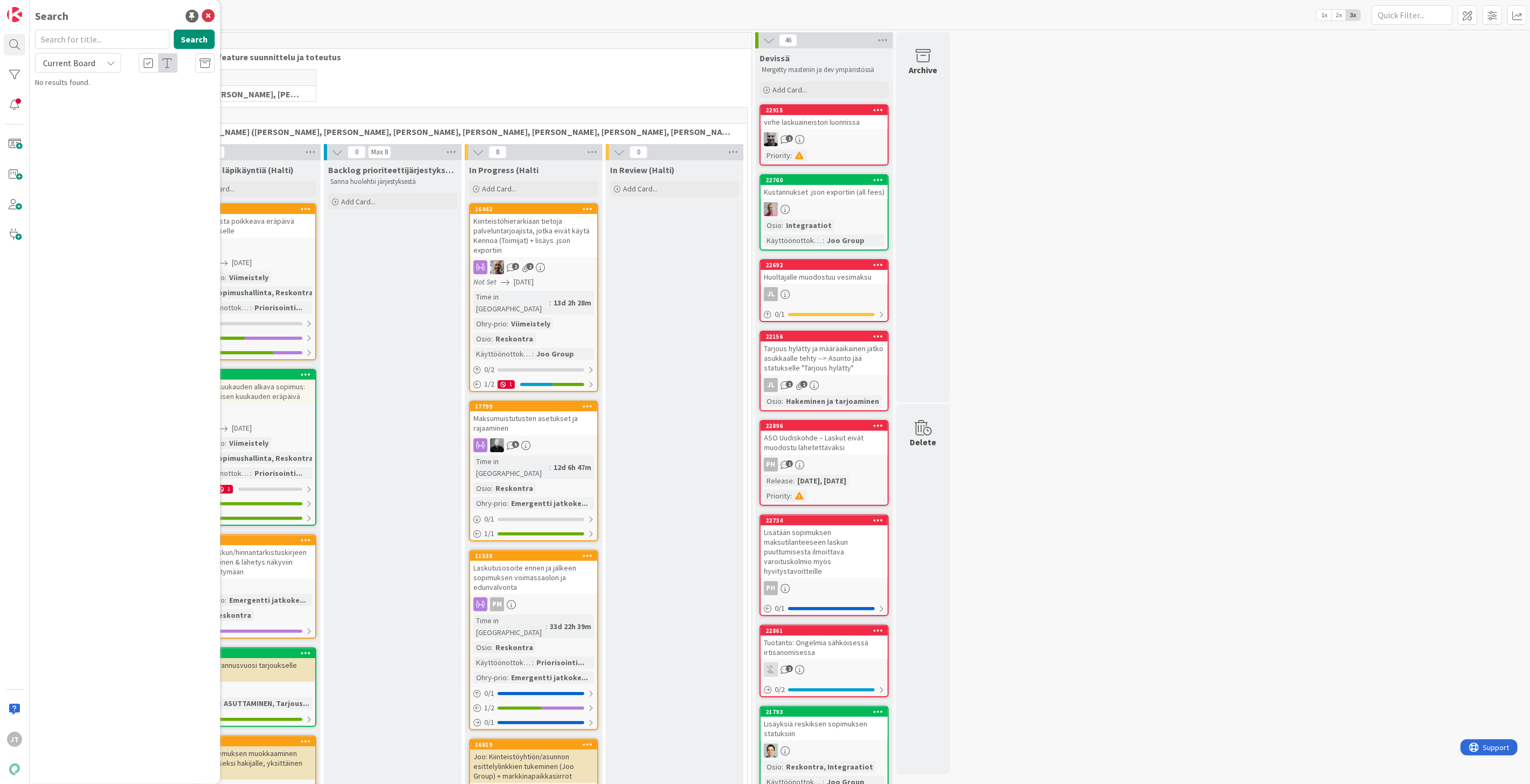
drag, startPoint x: 79, startPoint y: 62, endPoint x: 79, endPoint y: 72, distance: 10.0
click at [81, 62] on span "Current Board" at bounding box center [70, 63] width 52 height 11
click at [81, 104] on span "All Boards" at bounding box center [97, 107] width 112 height 16
click at [84, 36] on input "text" at bounding box center [102, 39] width 134 height 20
type input "ara"
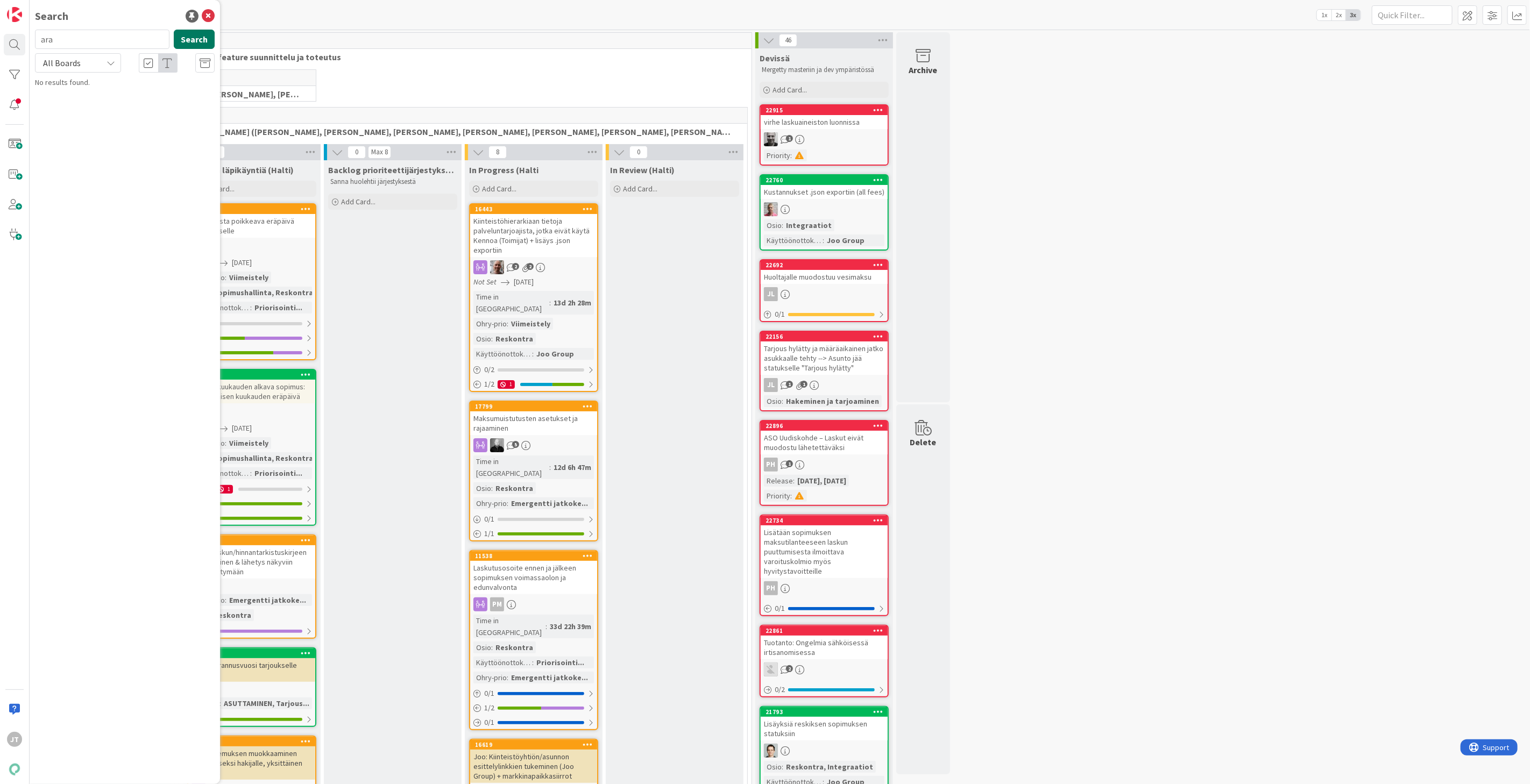
click at [193, 35] on button "Search" at bounding box center [194, 39] width 41 height 20
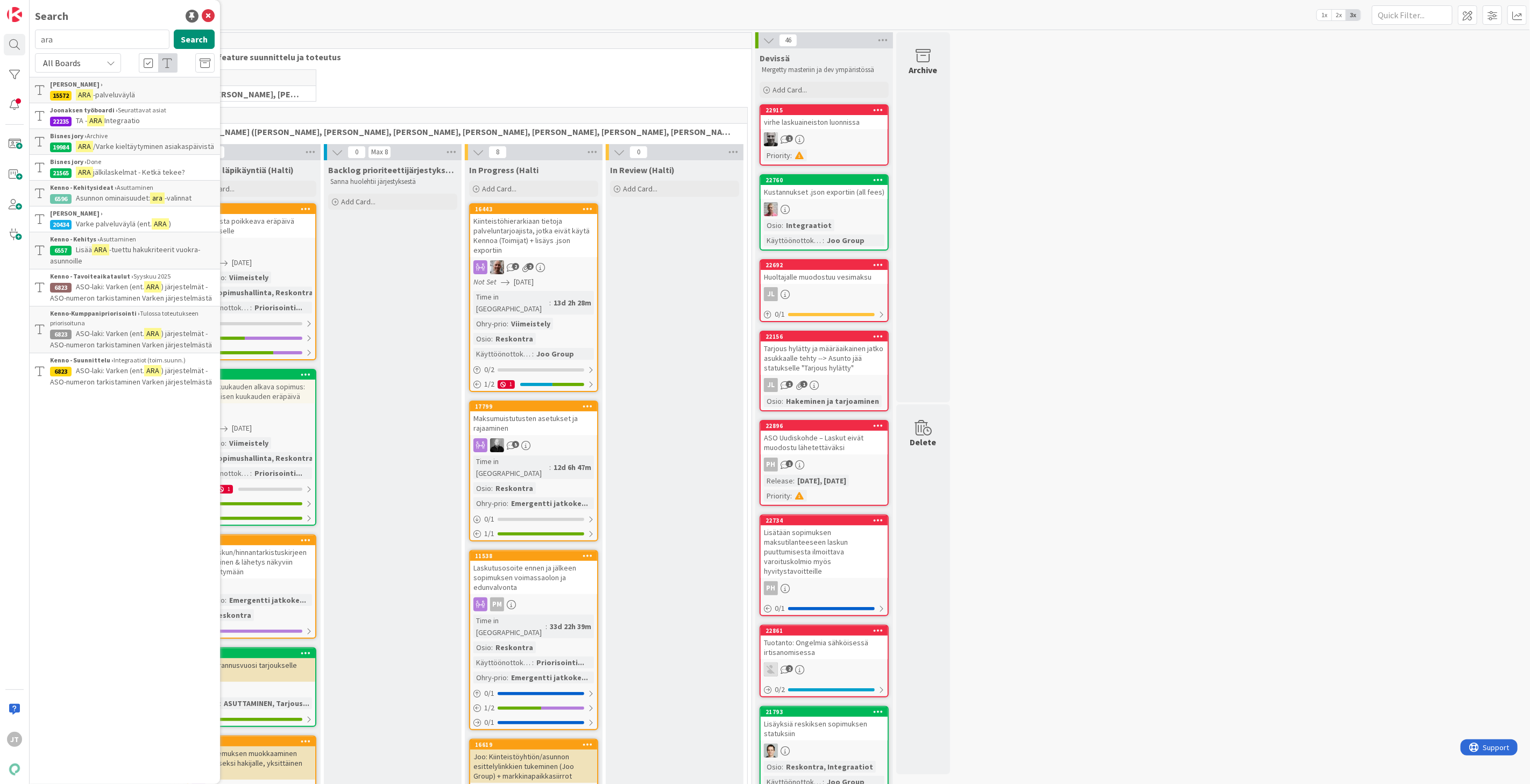
click at [130, 92] on span "-palveluväylä" at bounding box center [114, 95] width 42 height 9
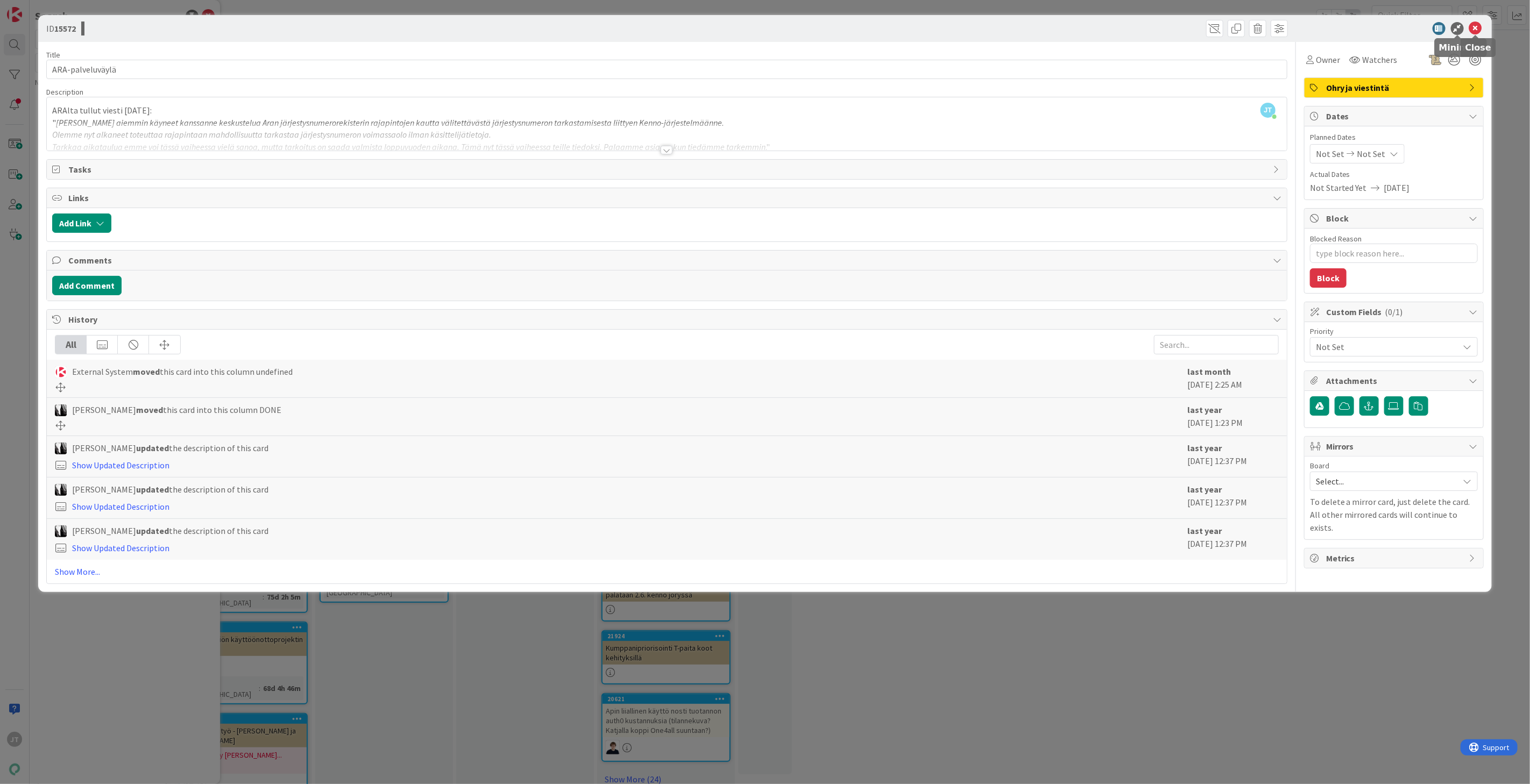
click at [1477, 24] on icon at bounding box center [1475, 28] width 13 height 13
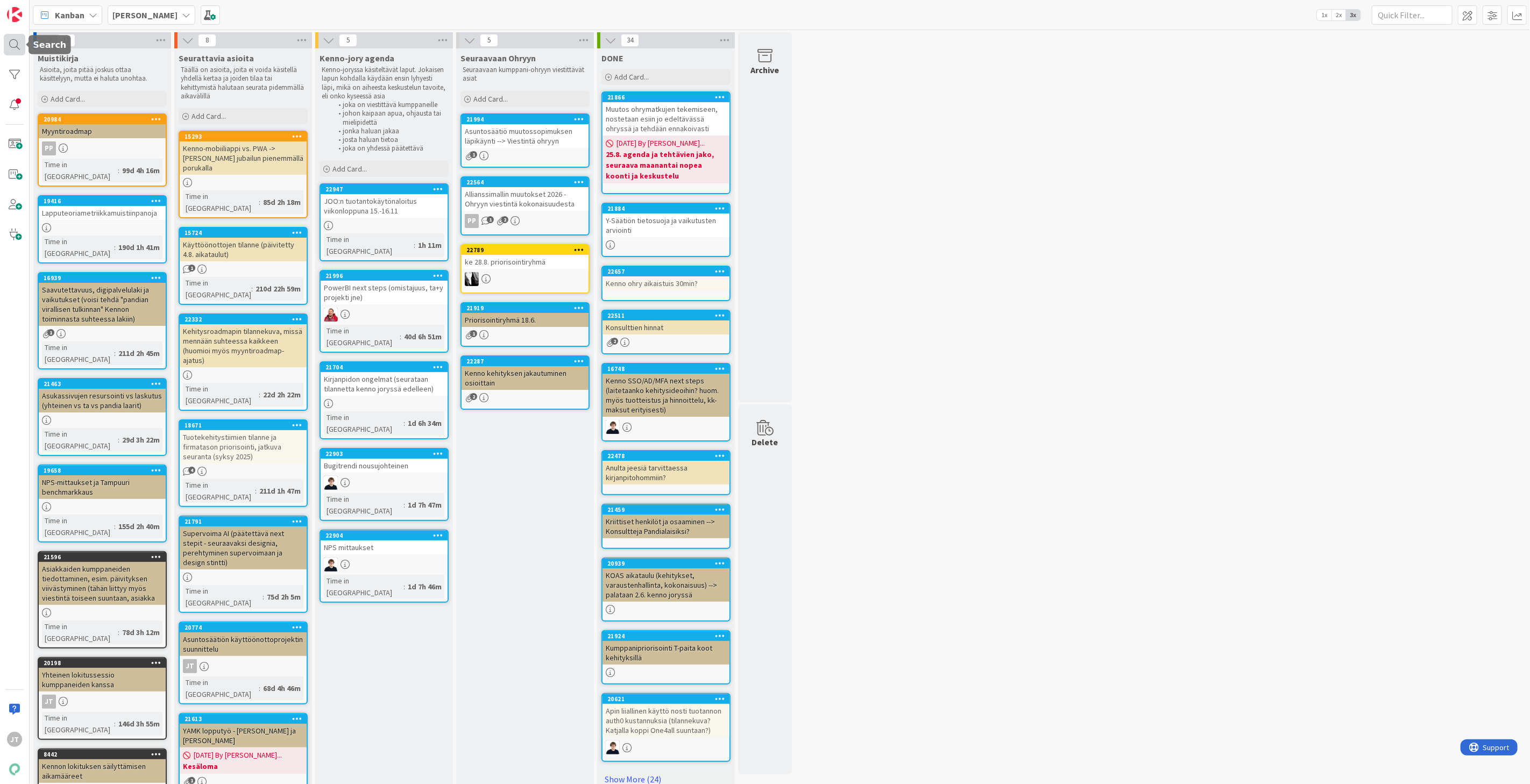
click at [17, 43] on div at bounding box center [14, 44] width 21 height 21
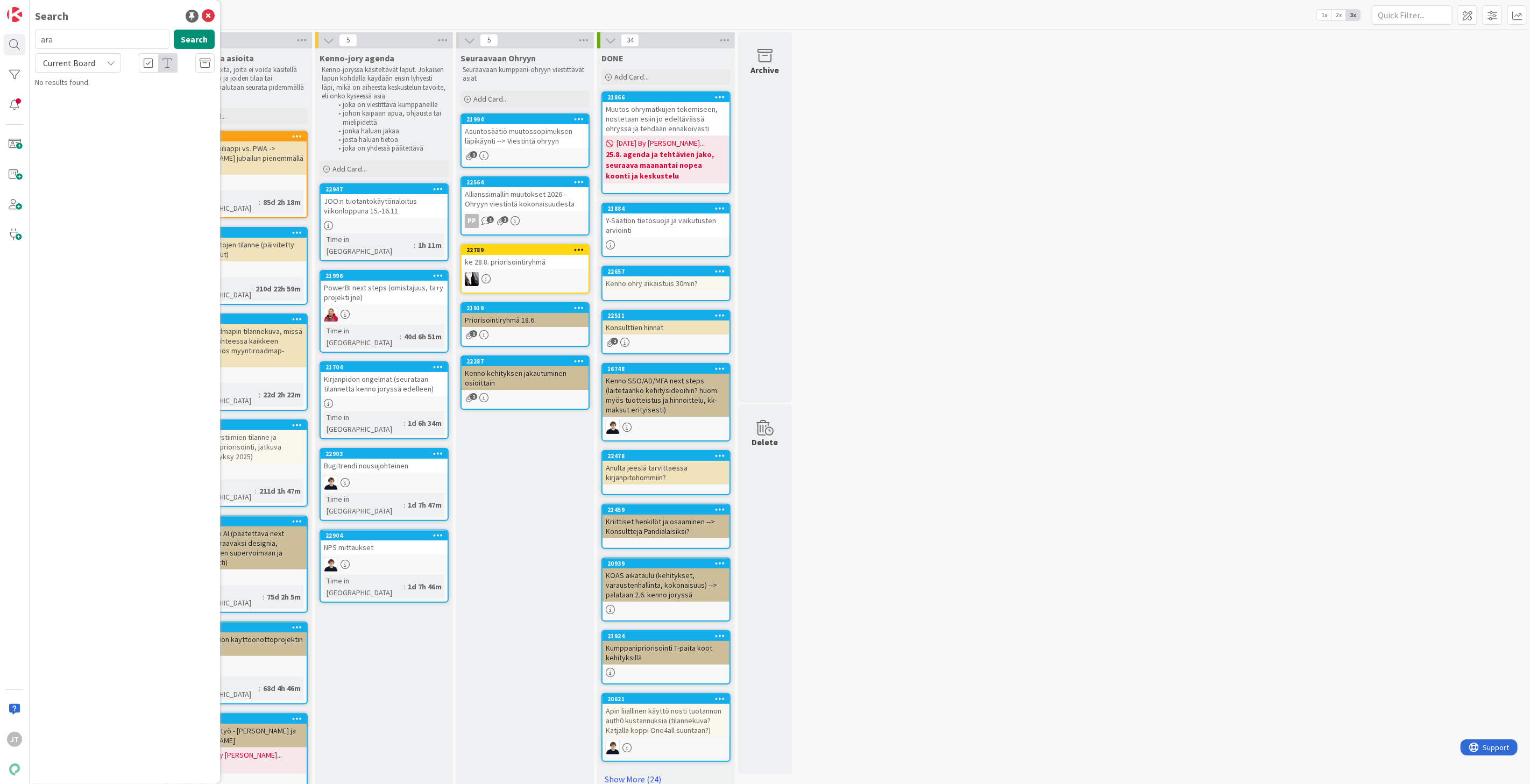
click at [93, 41] on input "ara" at bounding box center [102, 39] width 134 height 20
click at [101, 62] on div "Current Board" at bounding box center [77, 62] width 86 height 20
click at [65, 104] on span "All Boards" at bounding box center [97, 107] width 112 height 16
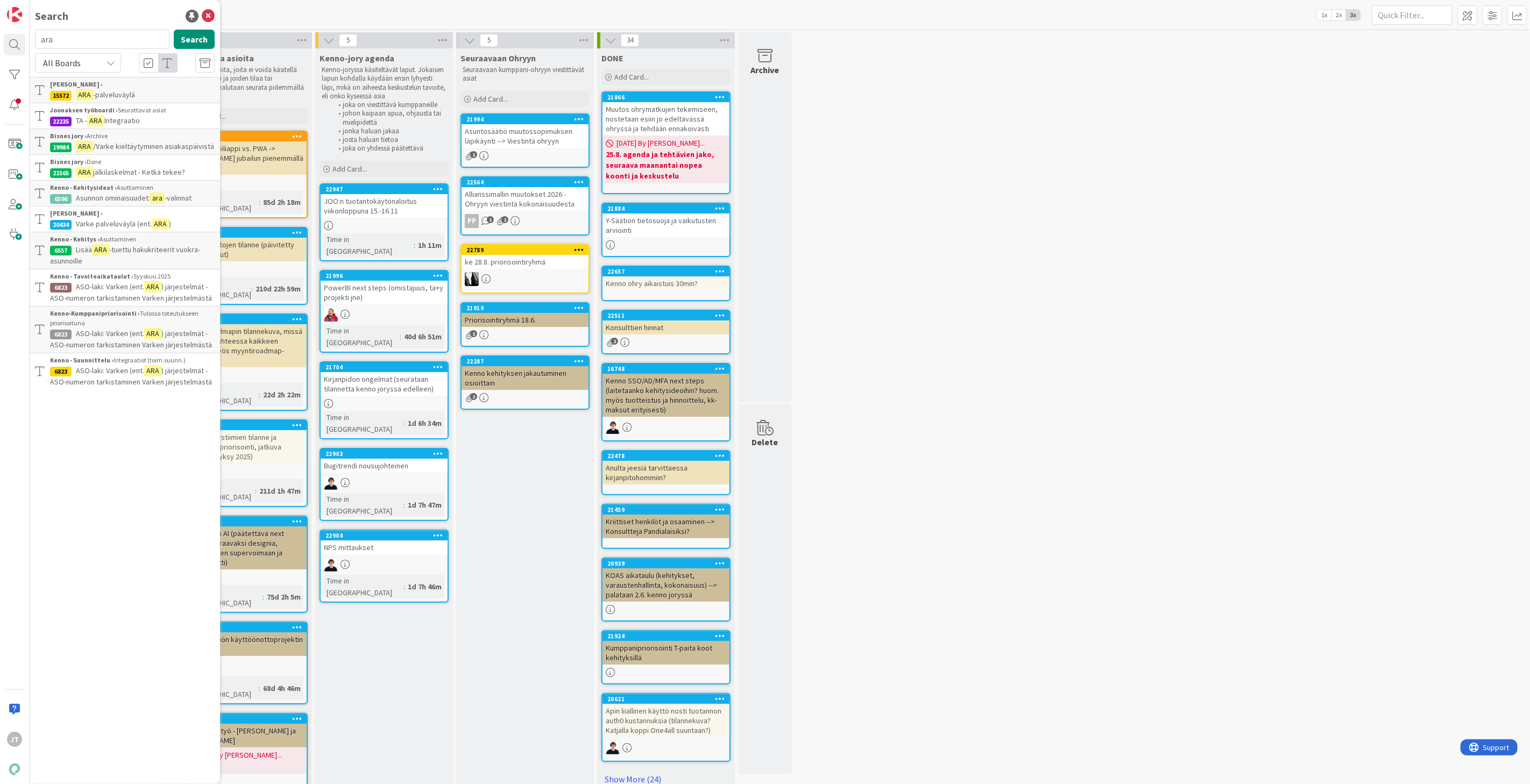
click at [133, 221] on span "Varke palveluväylä (ent." at bounding box center [114, 223] width 76 height 9
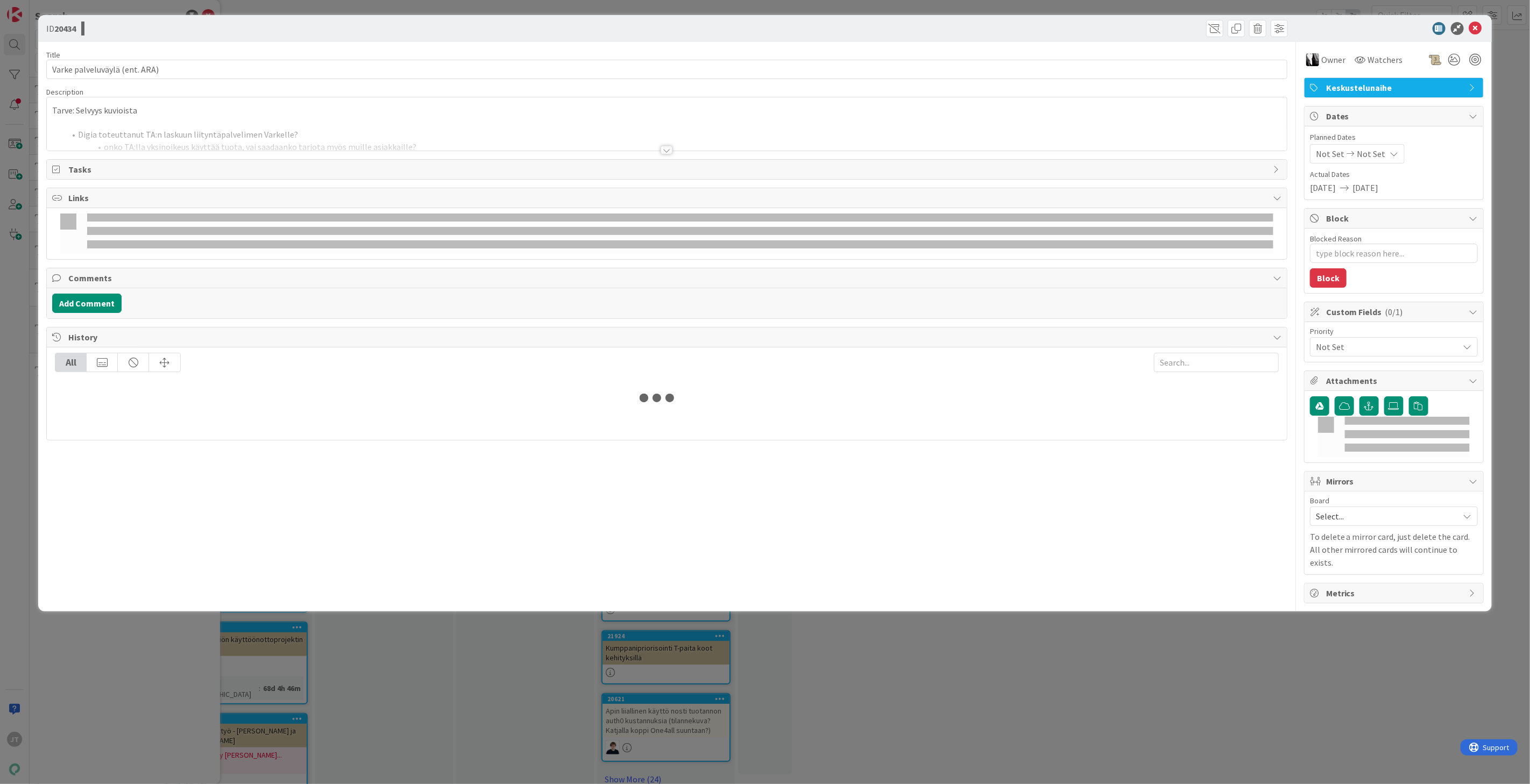
type textarea "x"
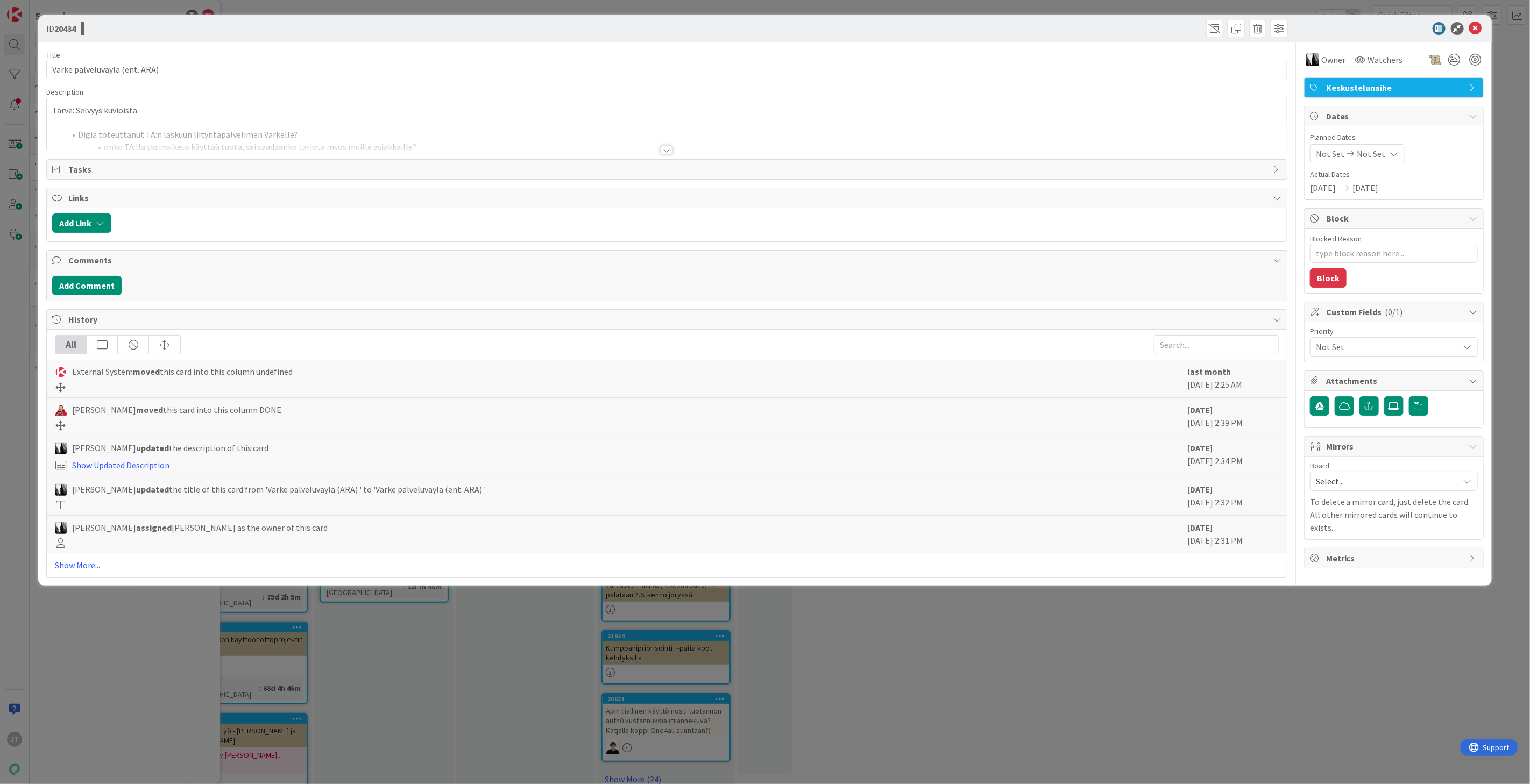
click at [663, 152] on div at bounding box center [667, 150] width 12 height 9
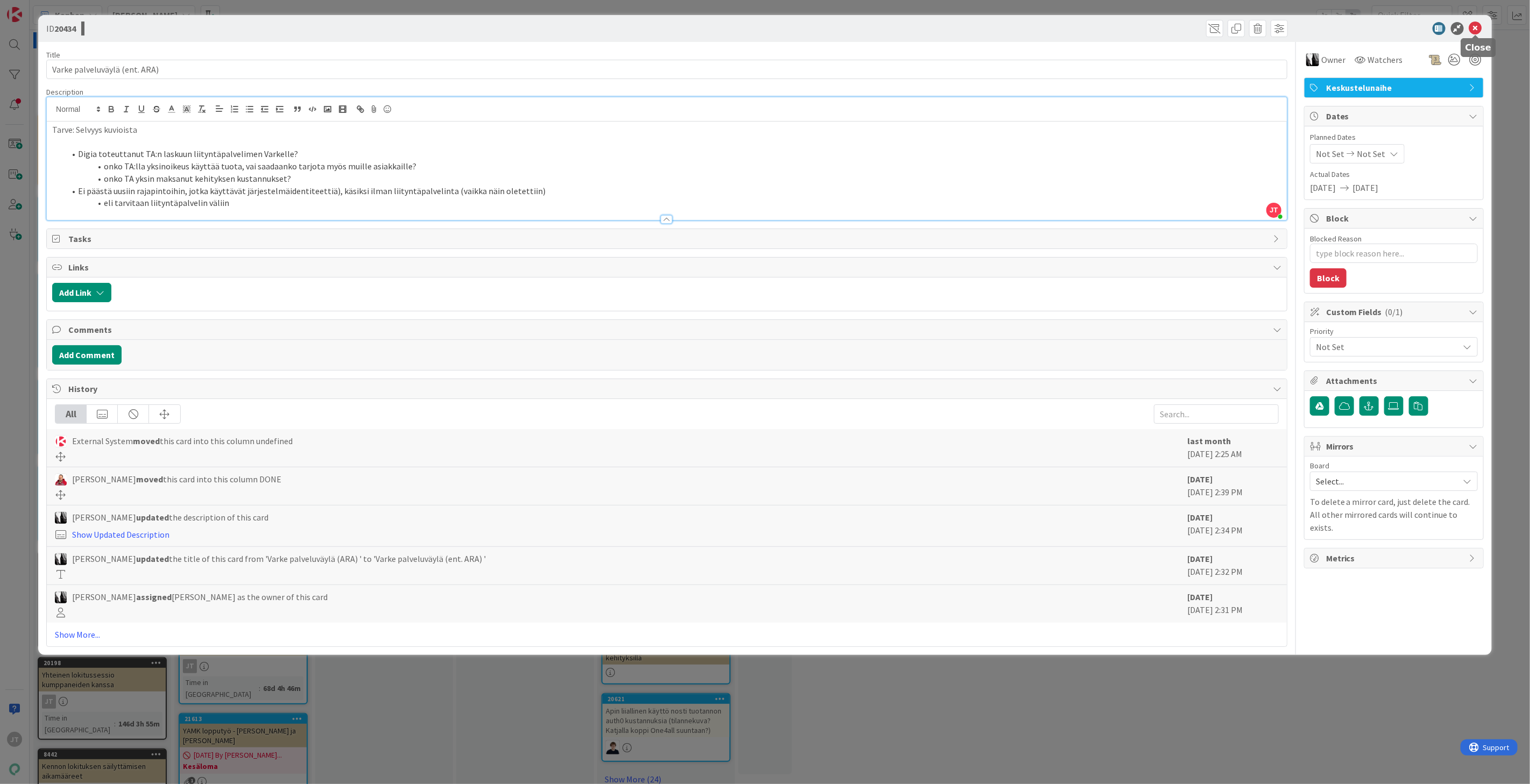
click at [1478, 24] on icon at bounding box center [1475, 28] width 13 height 13
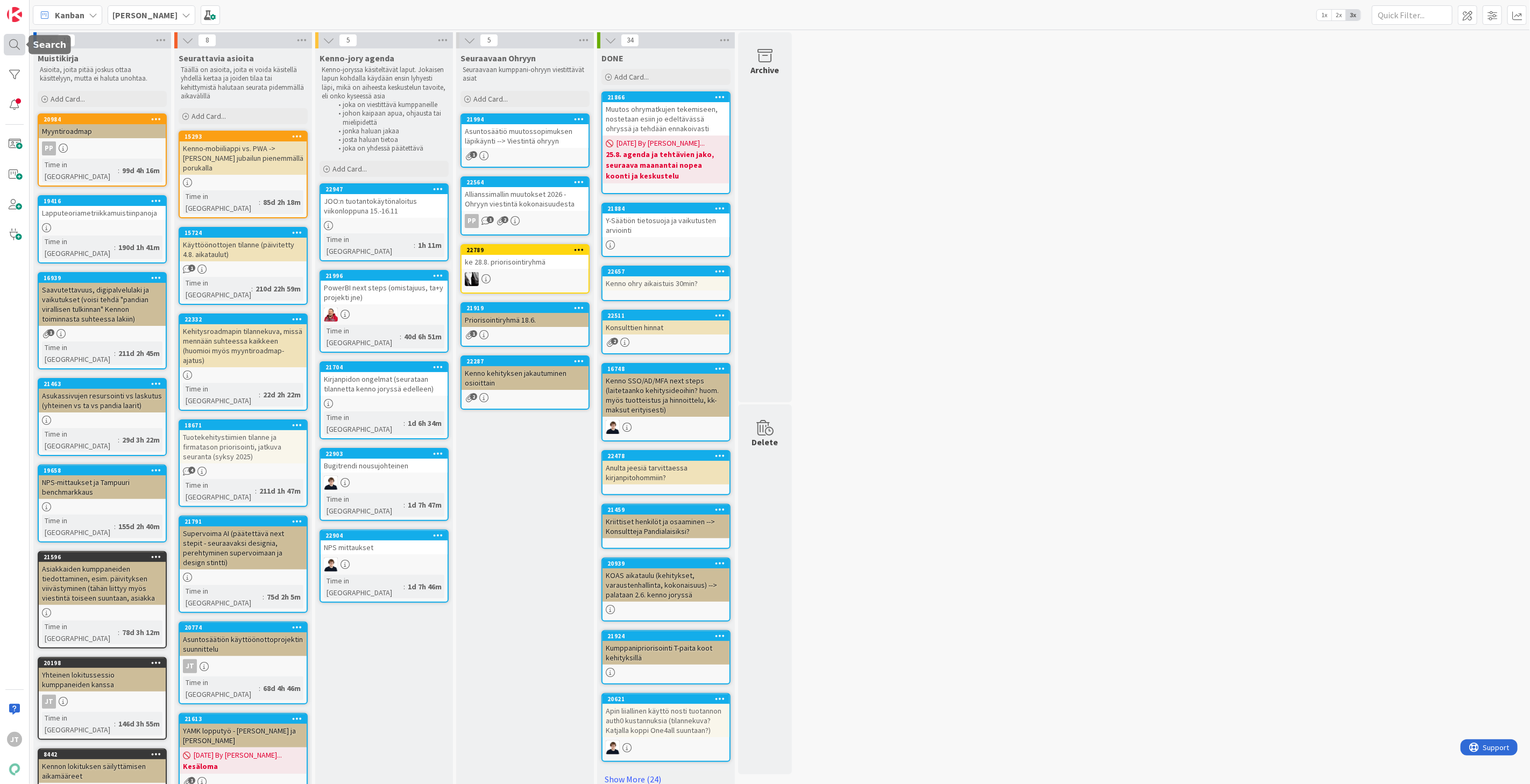
click at [18, 51] on div at bounding box center [14, 44] width 21 height 21
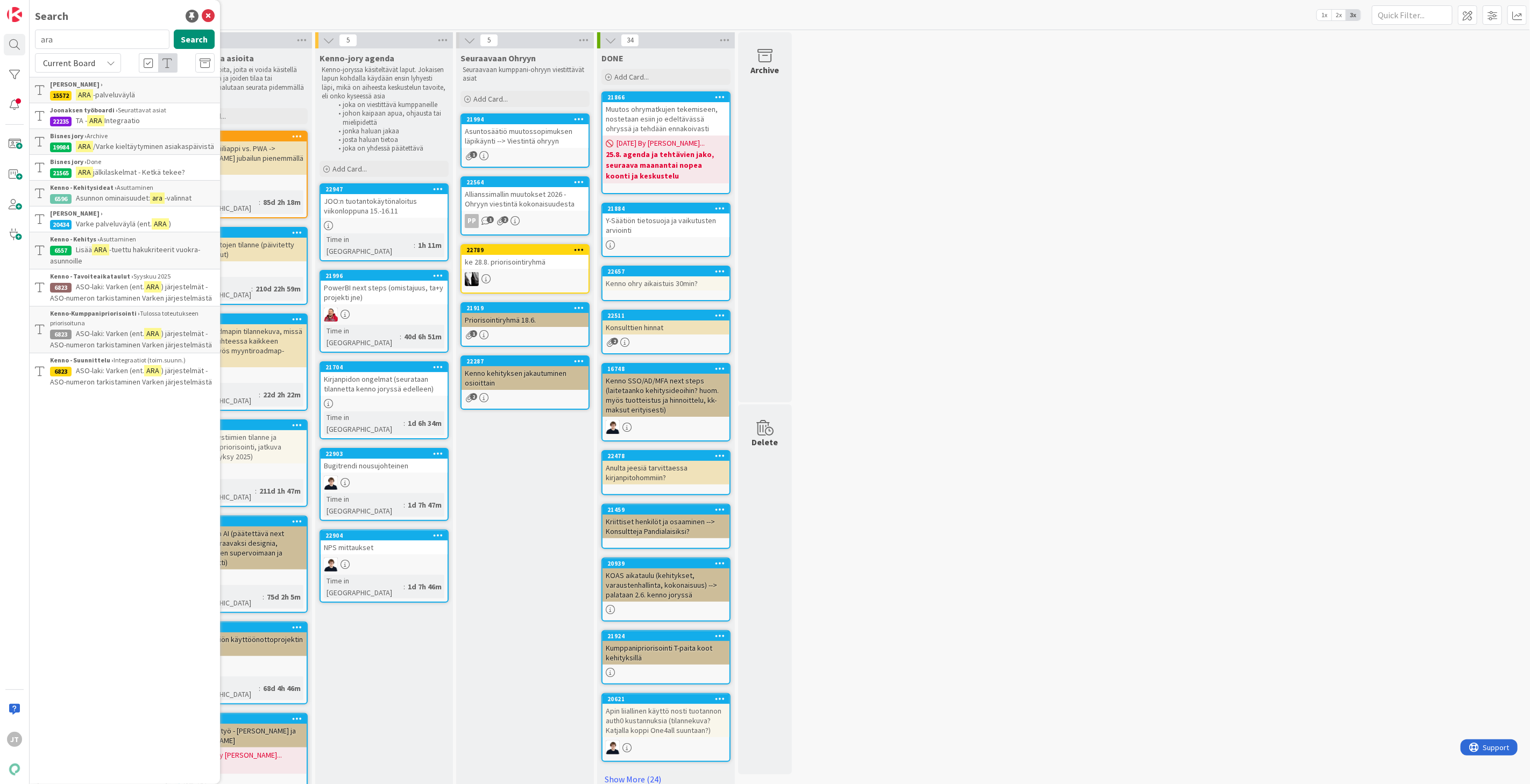
click at [107, 45] on input "ara" at bounding box center [102, 39] width 134 height 20
click at [89, 65] on span "Current Board" at bounding box center [70, 63] width 52 height 11
click at [88, 102] on span "All Boards" at bounding box center [97, 107] width 112 height 16
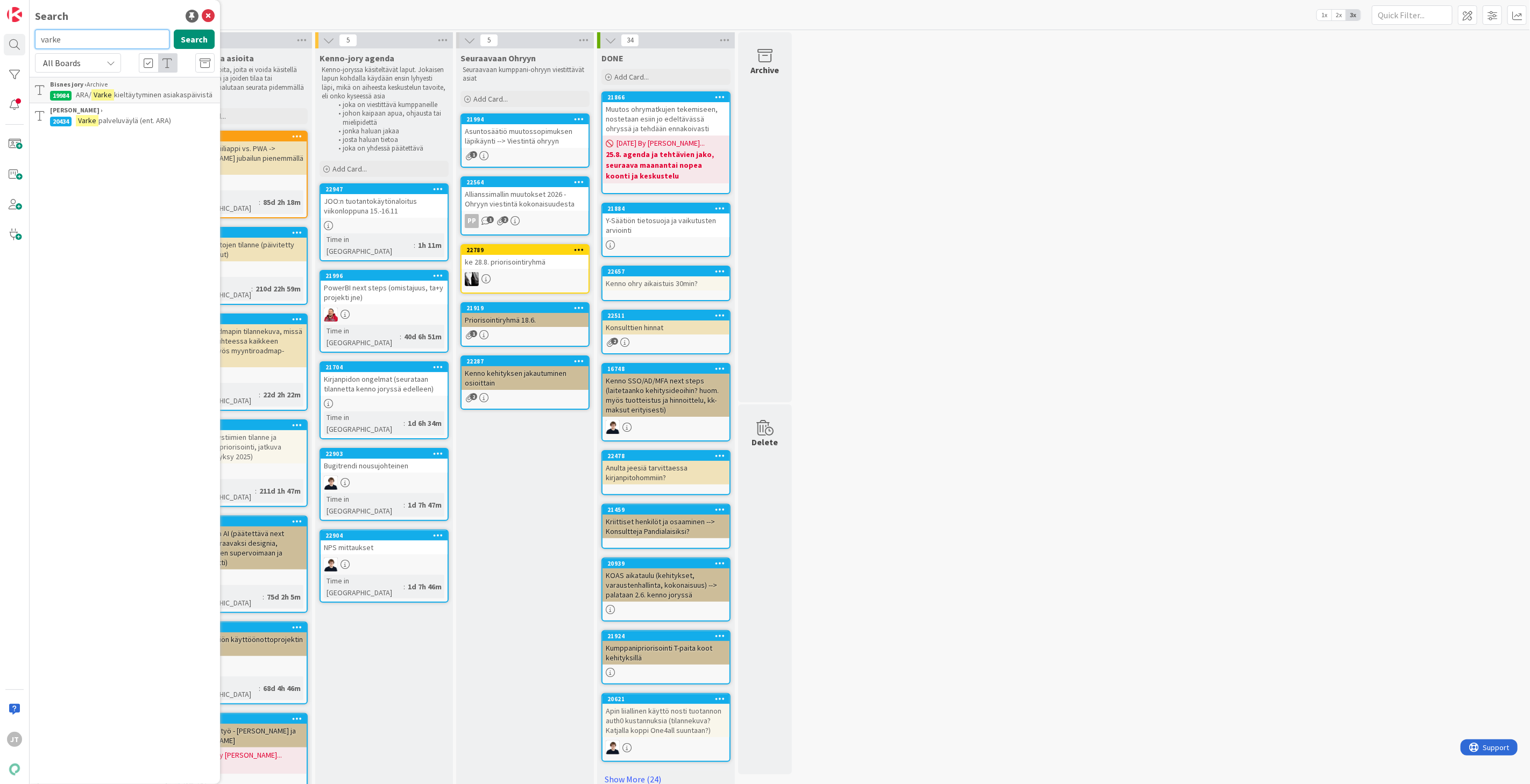
click at [98, 40] on input "varke" at bounding box center [102, 39] width 134 height 20
click at [96, 39] on input "varke" at bounding box center [102, 39] width 134 height 20
type input "palveluväylä"
click at [196, 43] on button "Search" at bounding box center [194, 39] width 41 height 20
click at [103, 124] on mark "palveluväylä" at bounding box center [116, 121] width 44 height 11
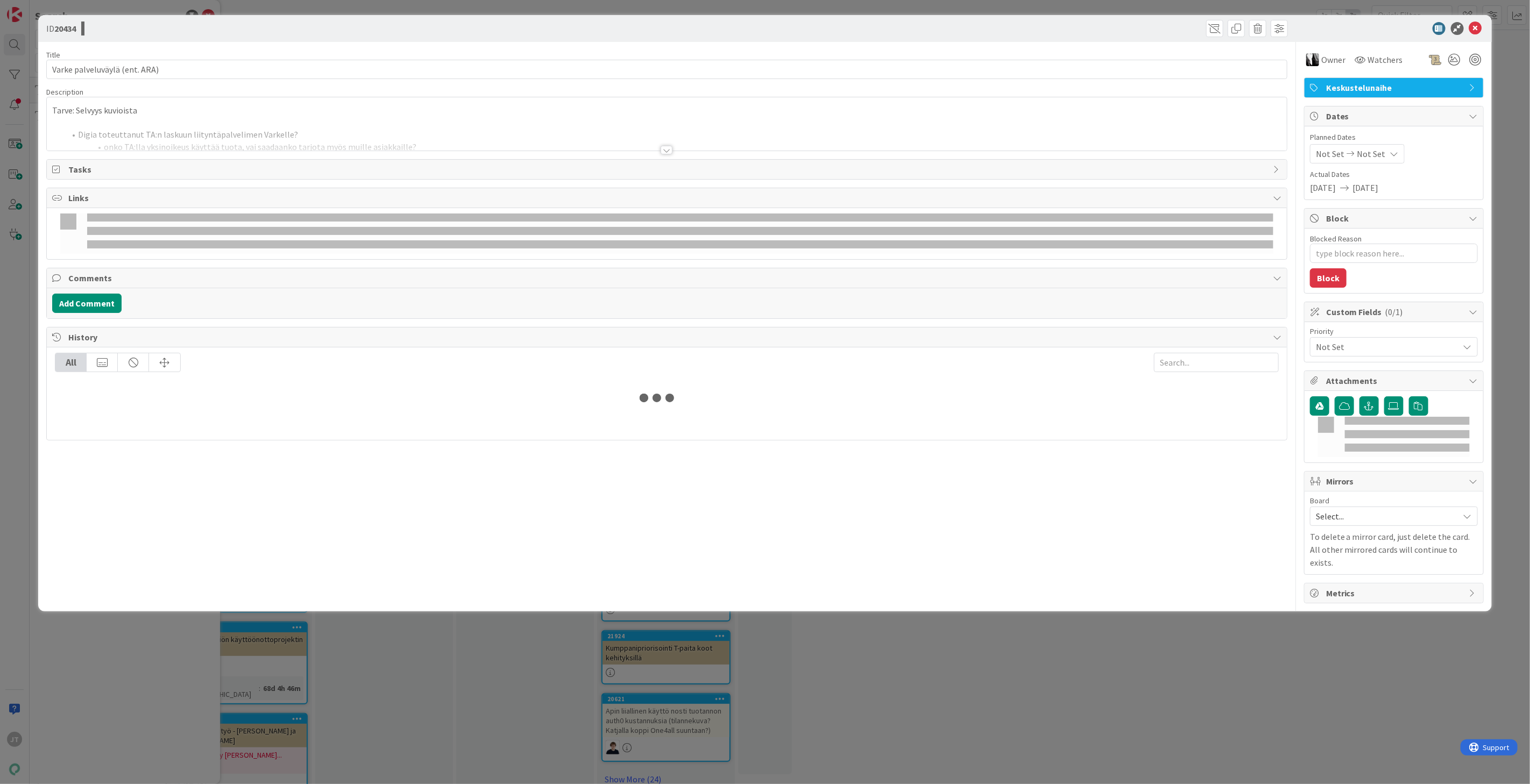
type textarea "x"
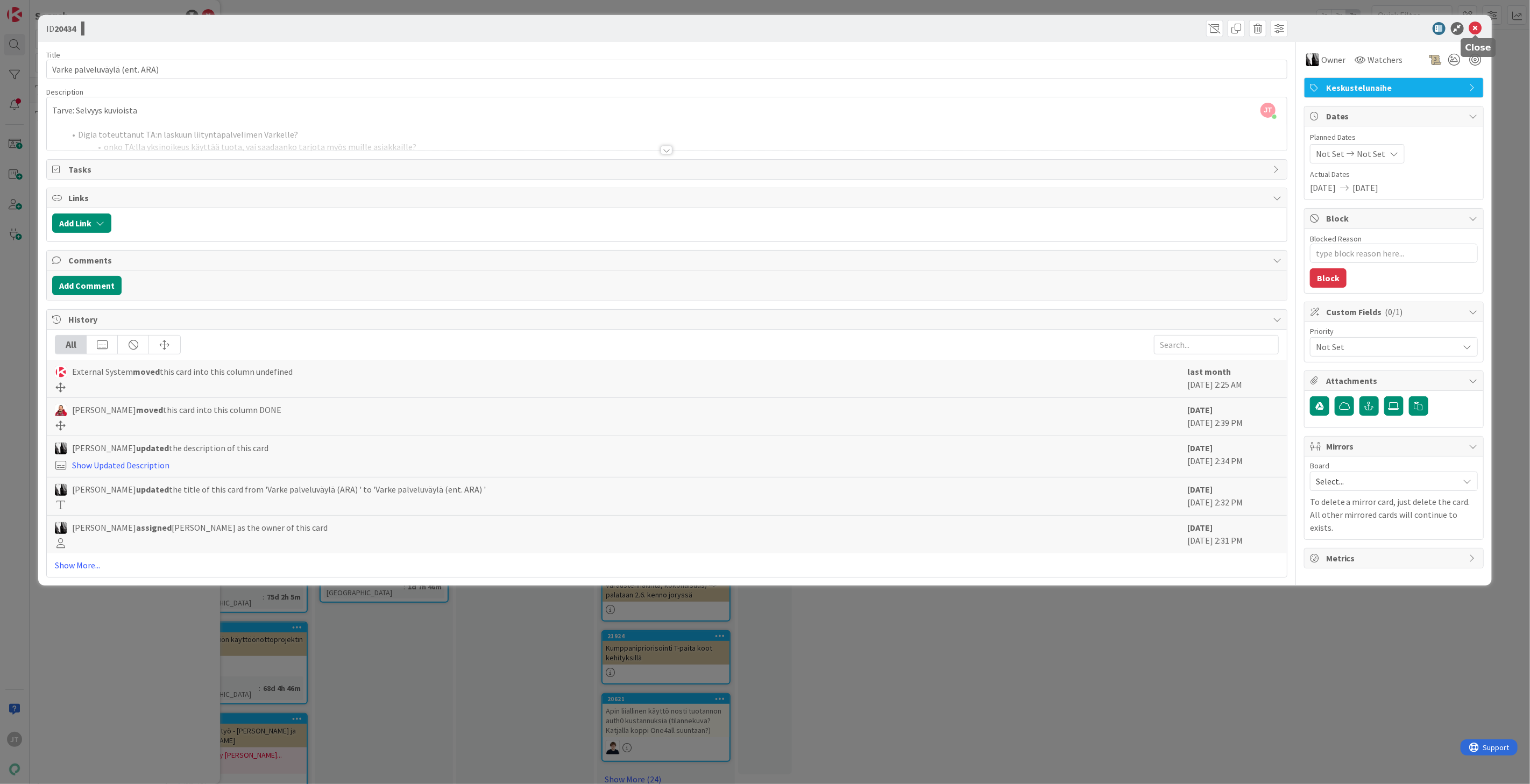
click at [1476, 24] on icon at bounding box center [1475, 28] width 13 height 13
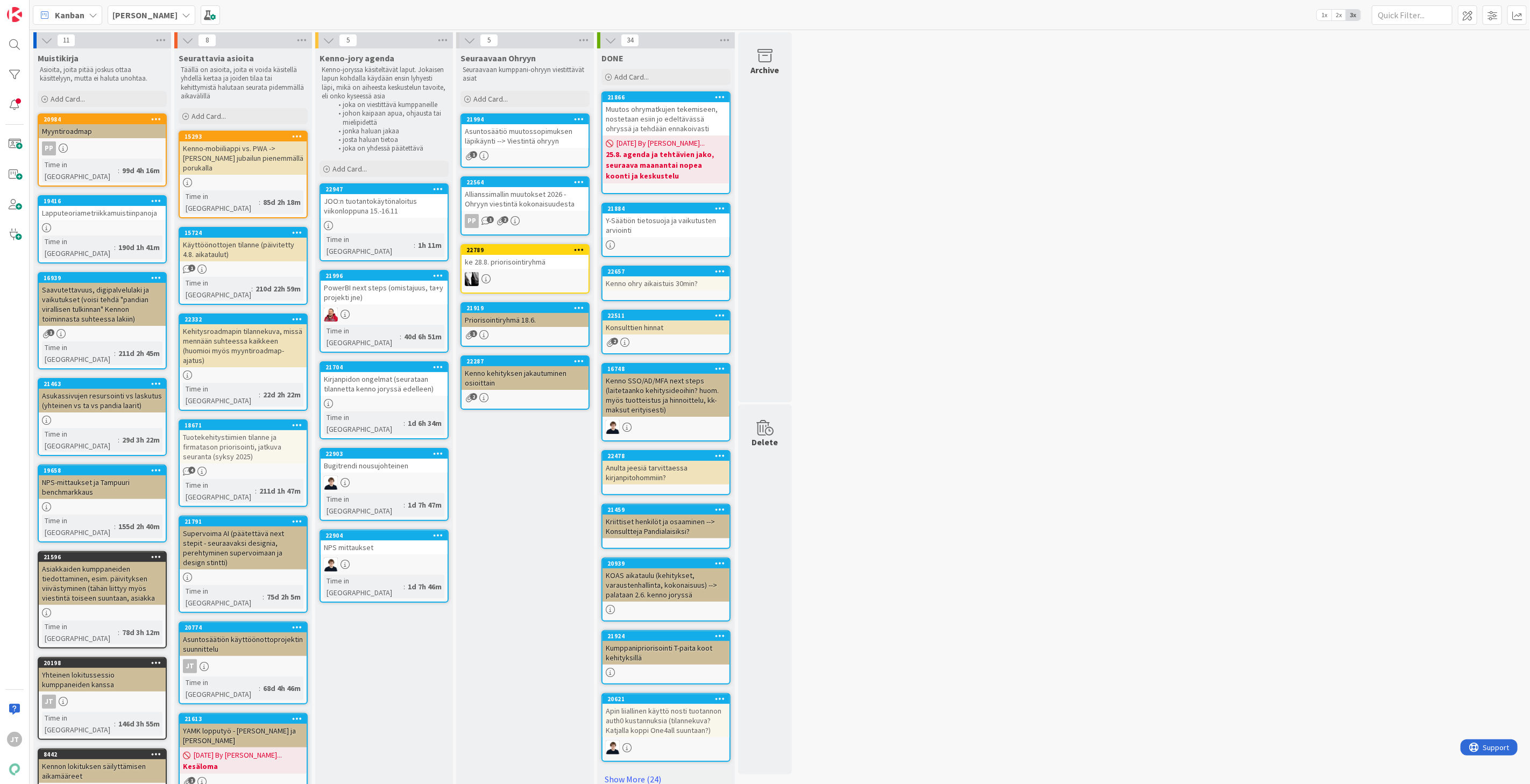
click at [146, 23] on div "[PERSON_NAME]" at bounding box center [151, 15] width 88 height 20
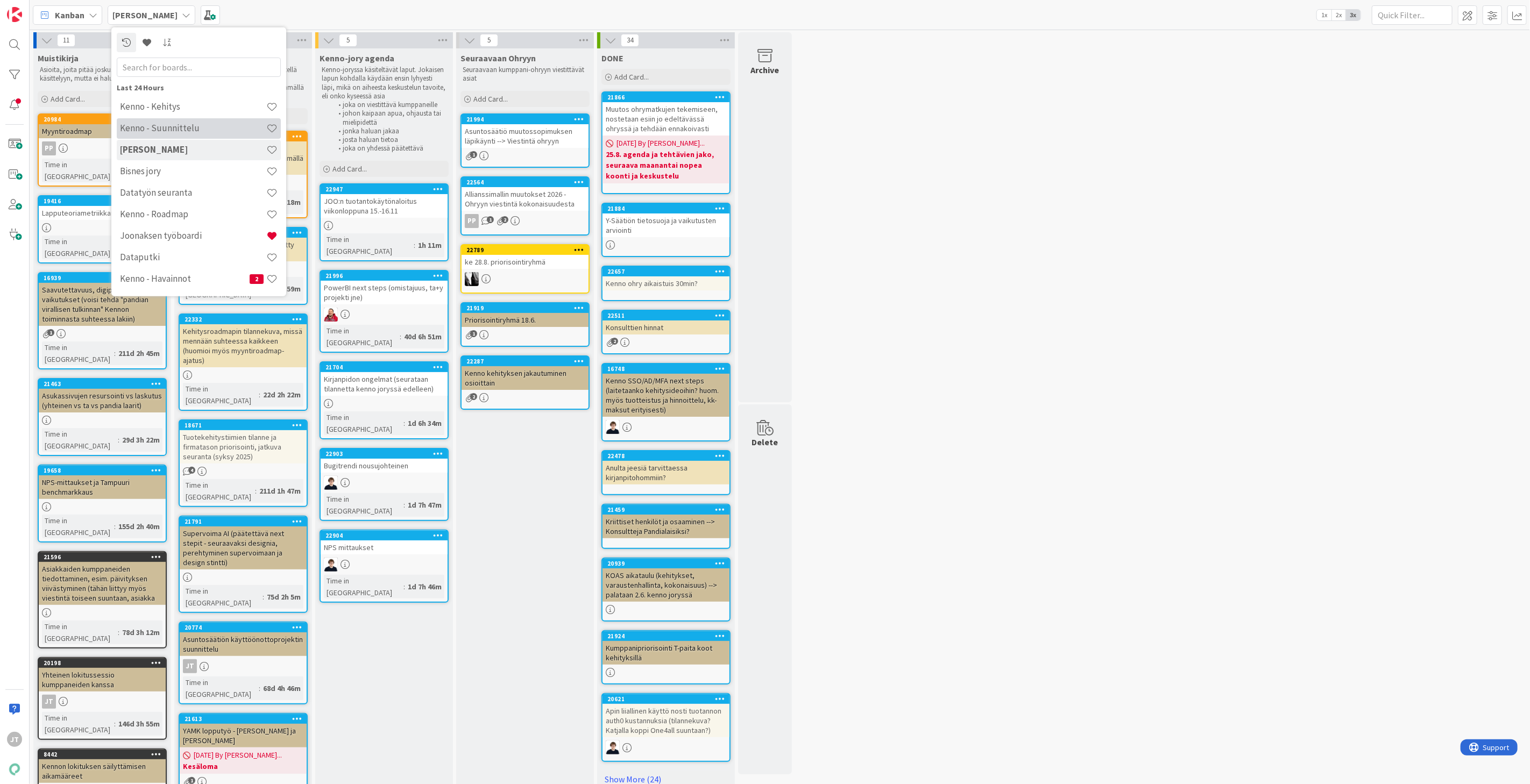
click at [182, 126] on h4 "Kenno - Suunnittelu" at bounding box center [193, 128] width 146 height 11
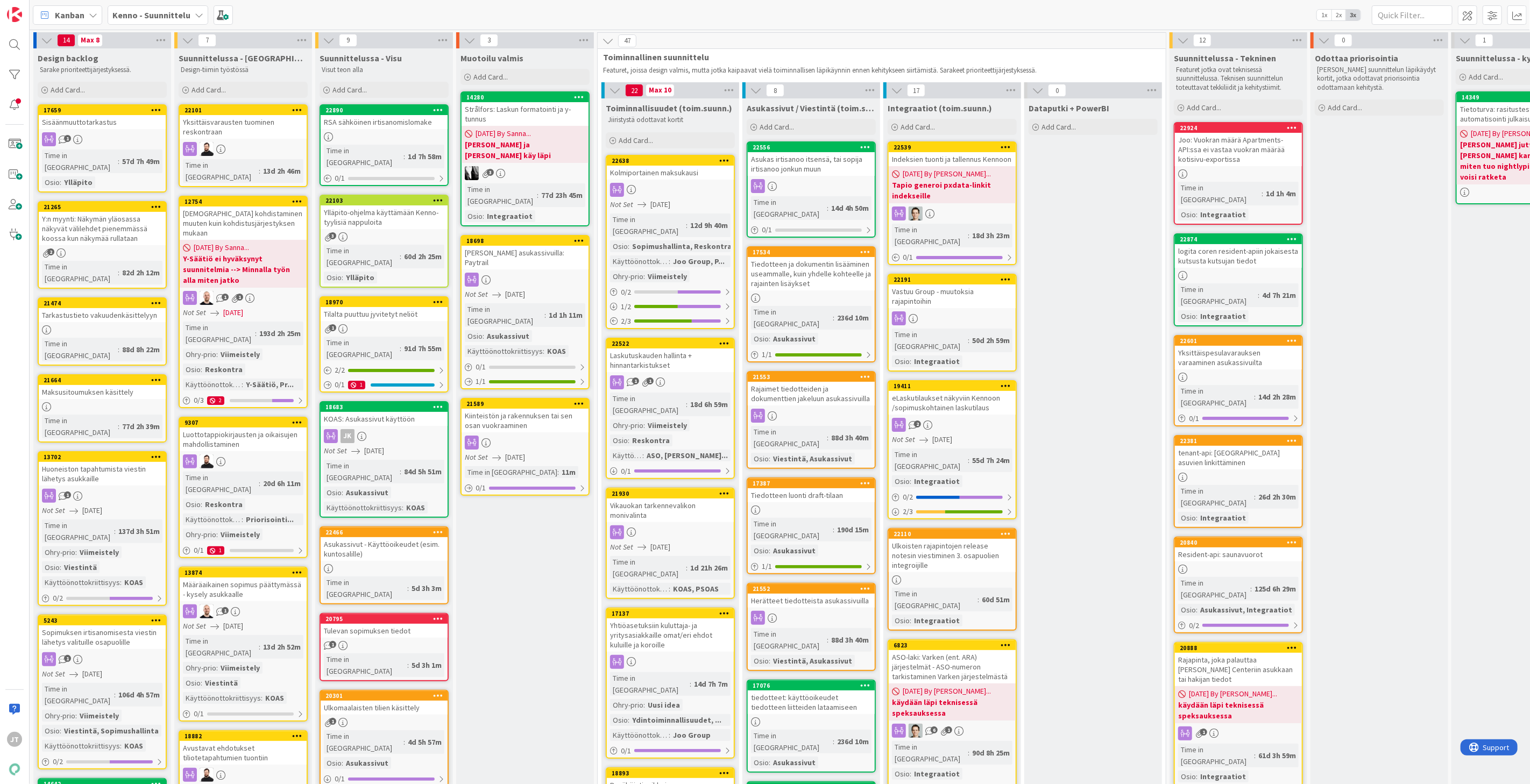
scroll to position [60, 0]
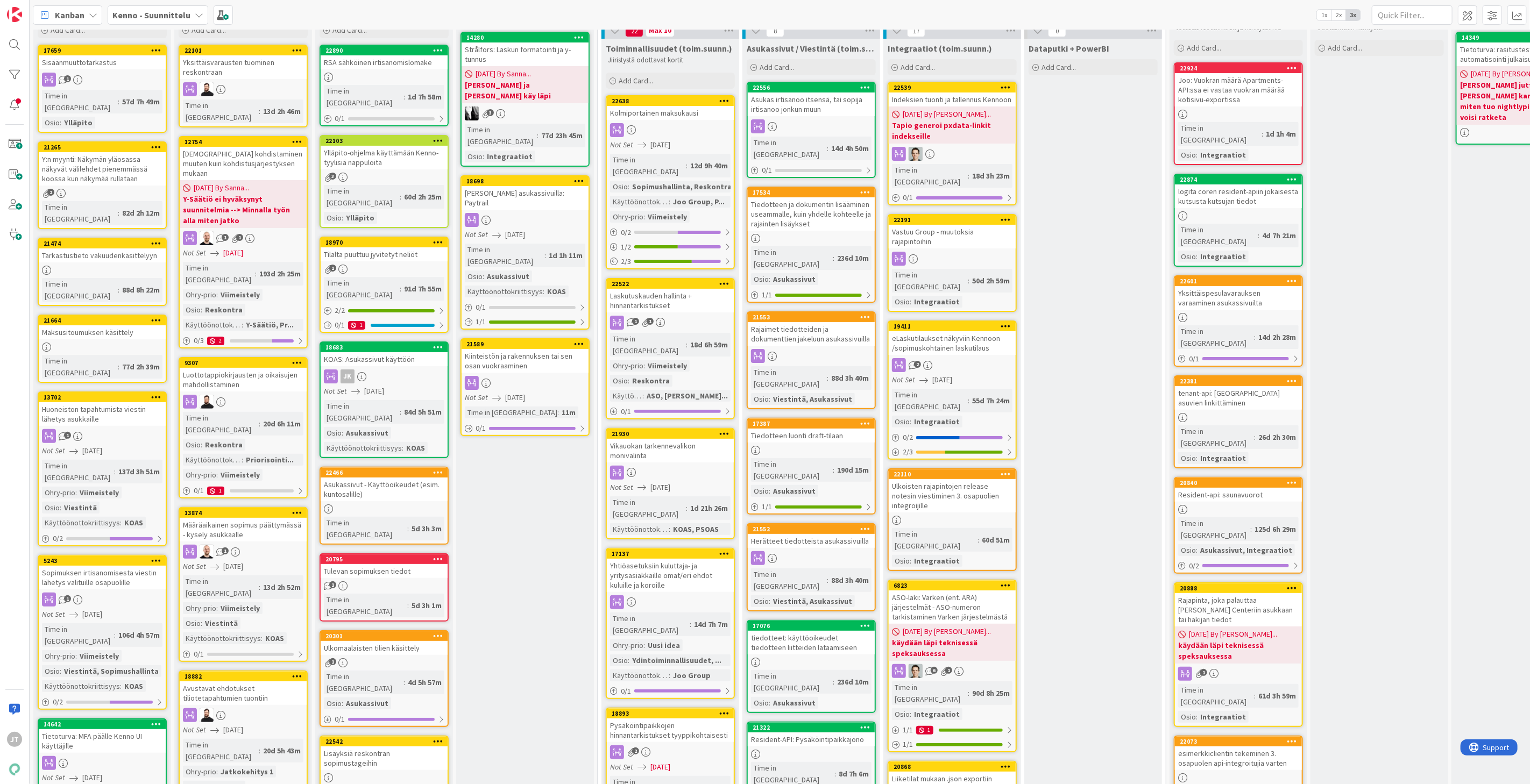
click at [957, 591] on div "ASO-laki: Varken (ent. ARA) järjestelmät - ASO-numeron tarkistaminen Varken jär…" at bounding box center [952, 607] width 127 height 33
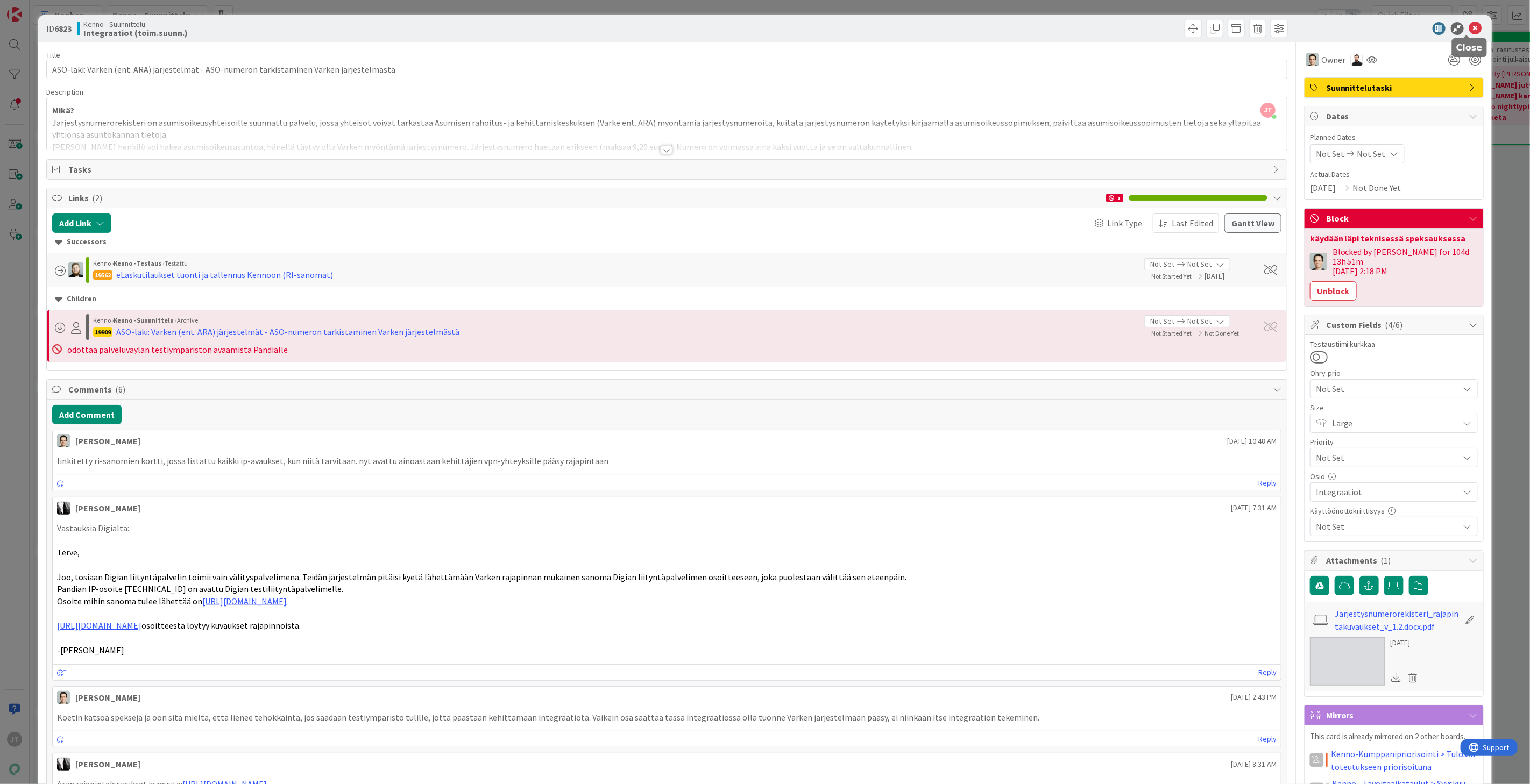
click at [1469, 24] on icon at bounding box center [1475, 28] width 13 height 13
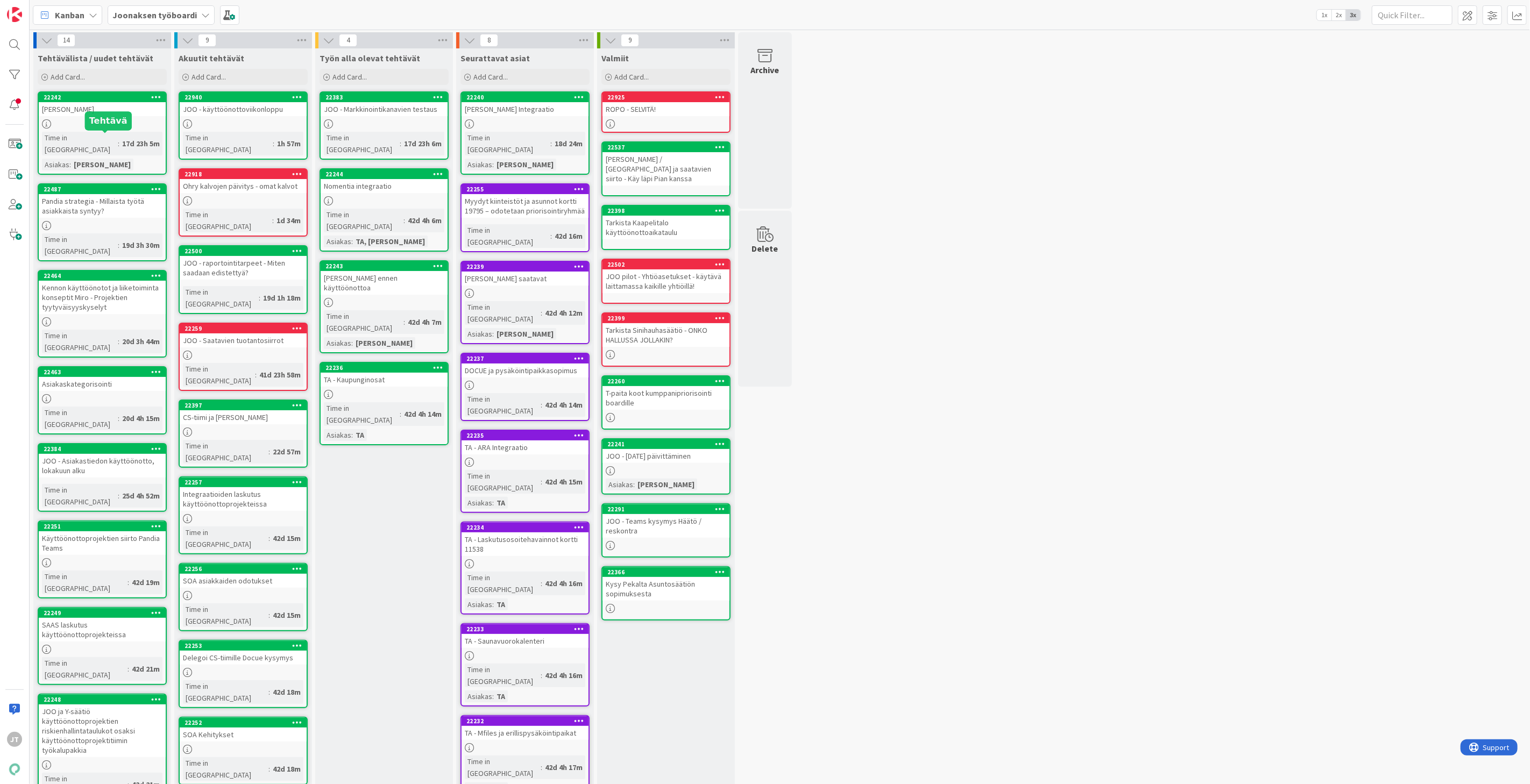
scroll to position [39, 0]
click at [160, 13] on b "Joonaksen työboardi" at bounding box center [154, 15] width 85 height 11
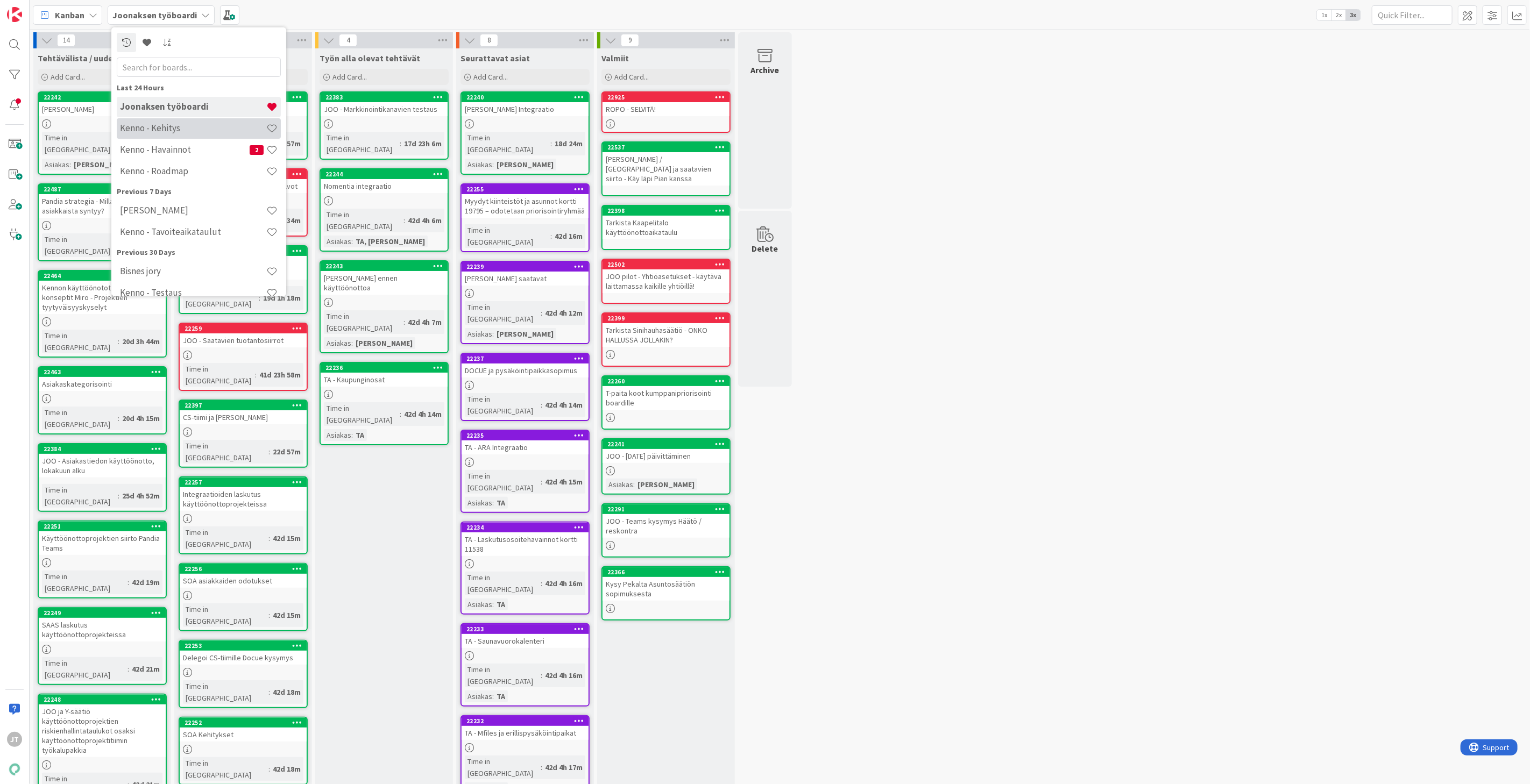
click at [160, 121] on div "Kenno - Kehitys" at bounding box center [199, 128] width 164 height 21
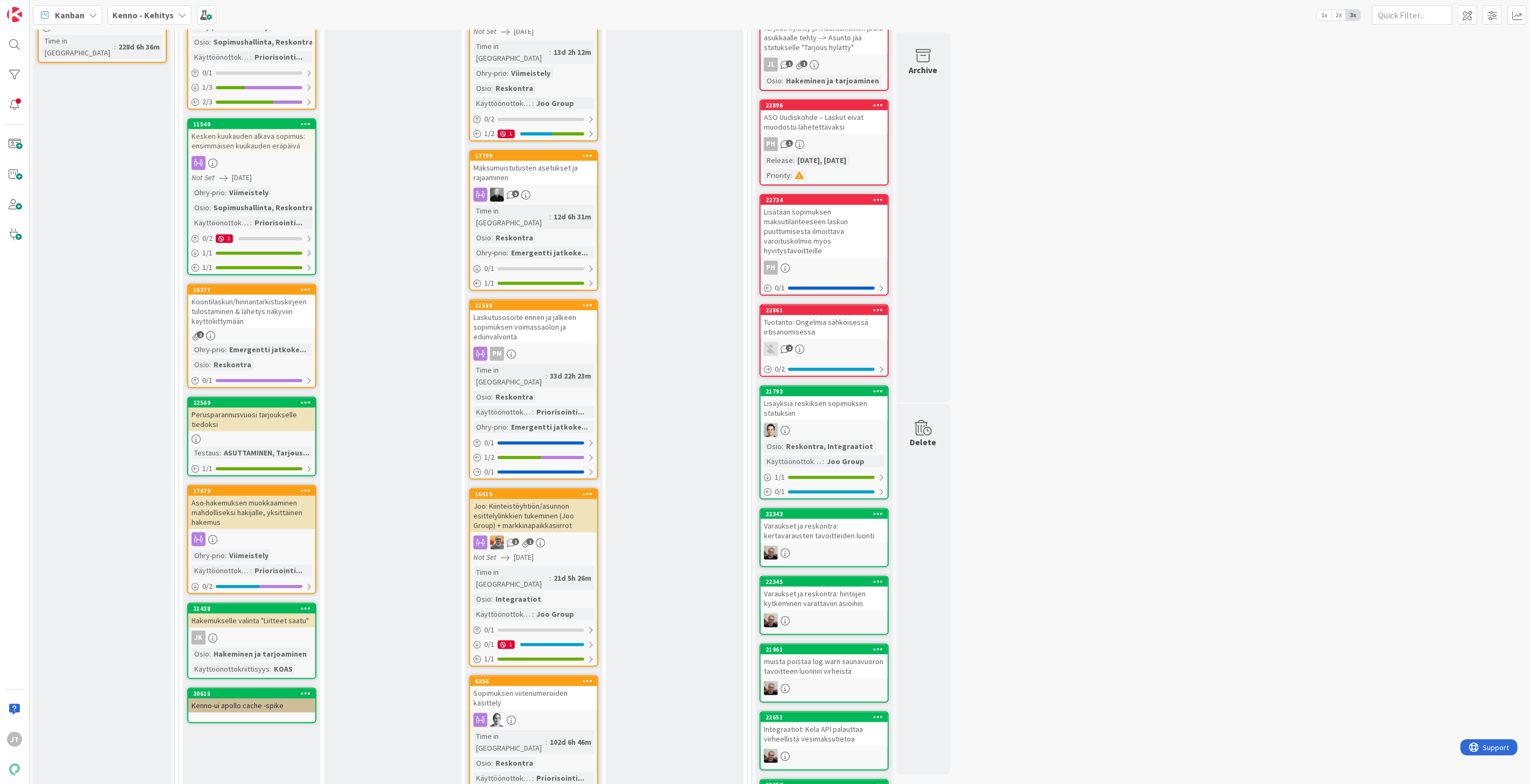
scroll to position [60, 0]
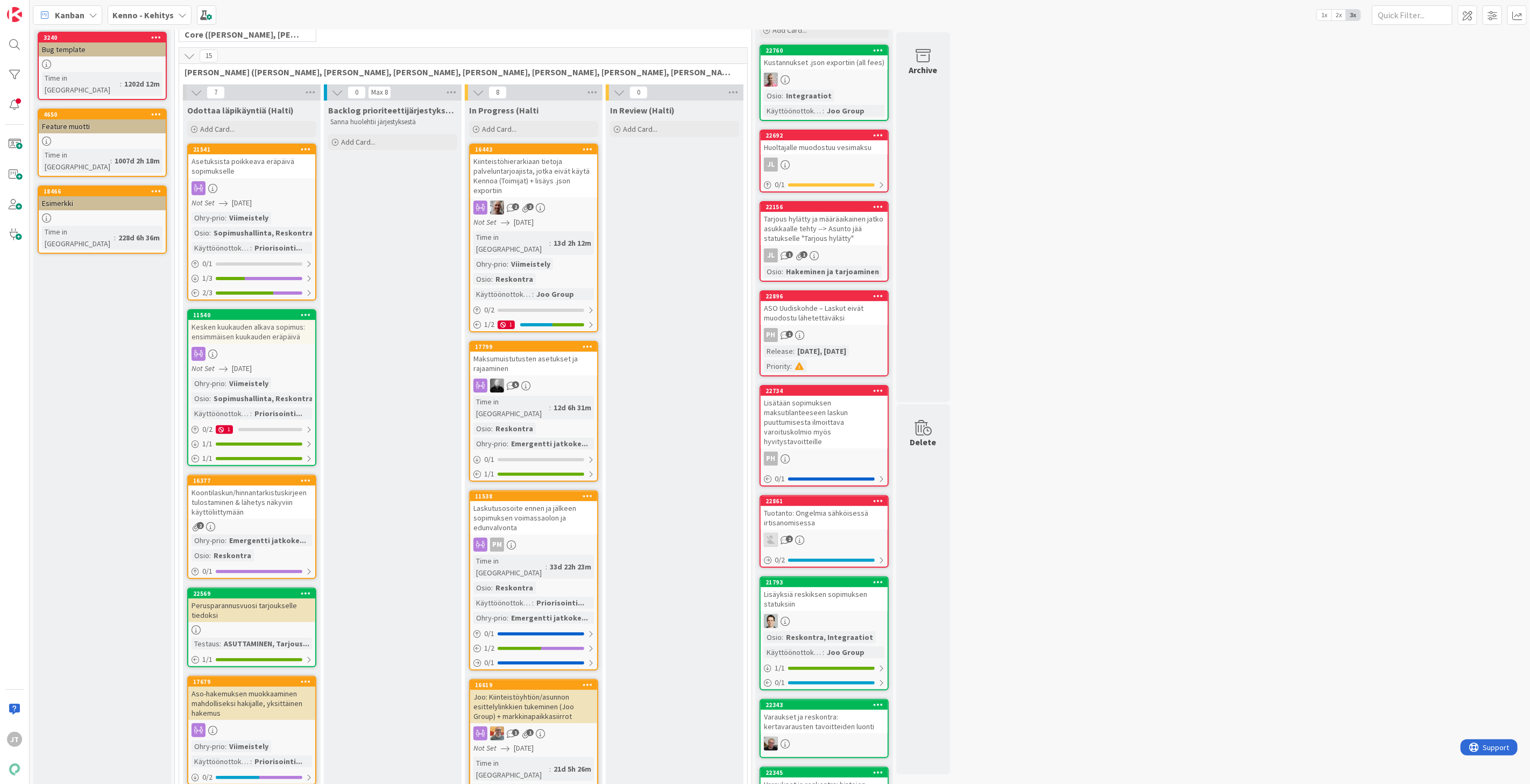
click at [252, 336] on div "Kesken kuukauden alkava sopimus: ensimmäisen kuukauden eräpäivä" at bounding box center [251, 332] width 127 height 24
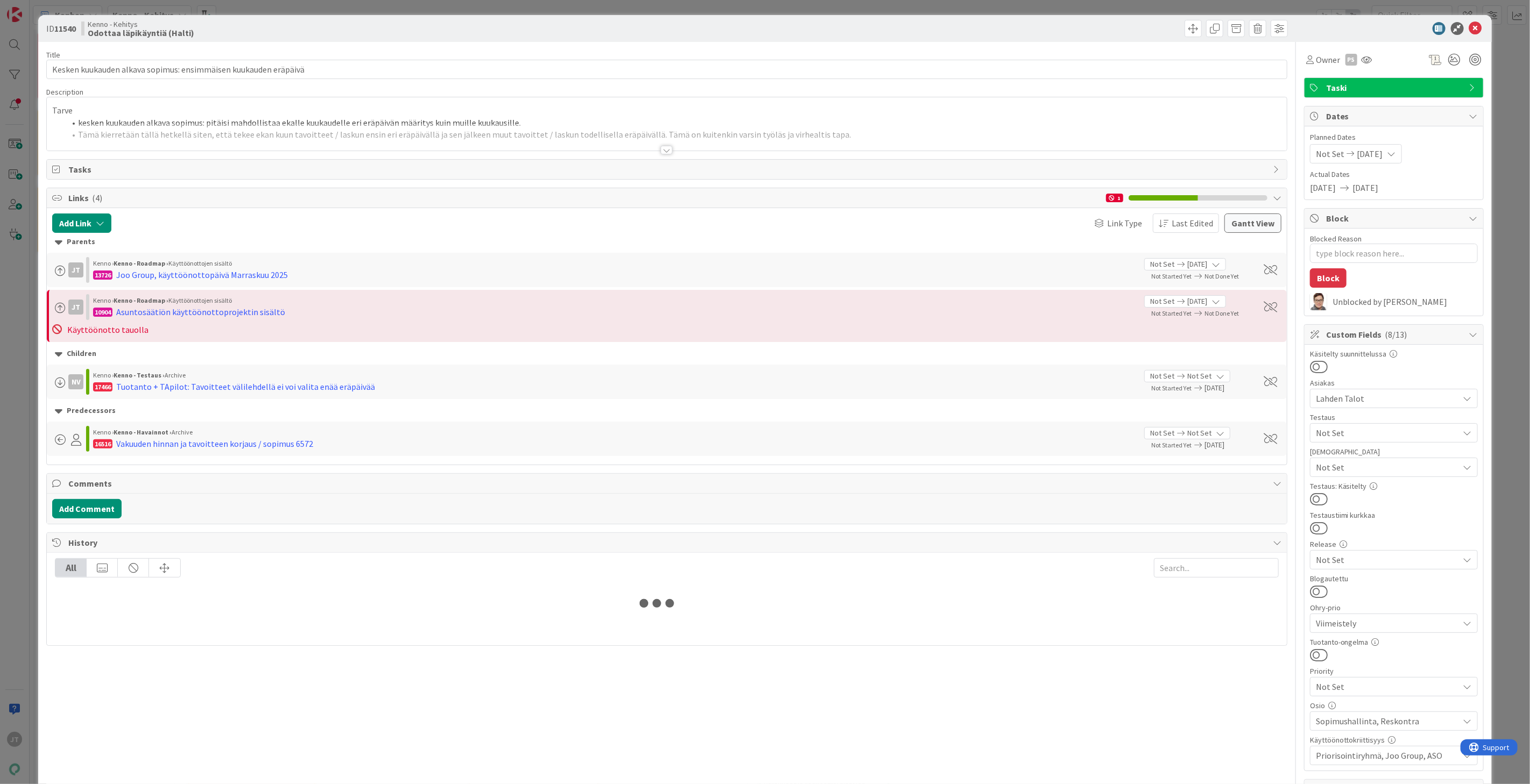
type textarea "x"
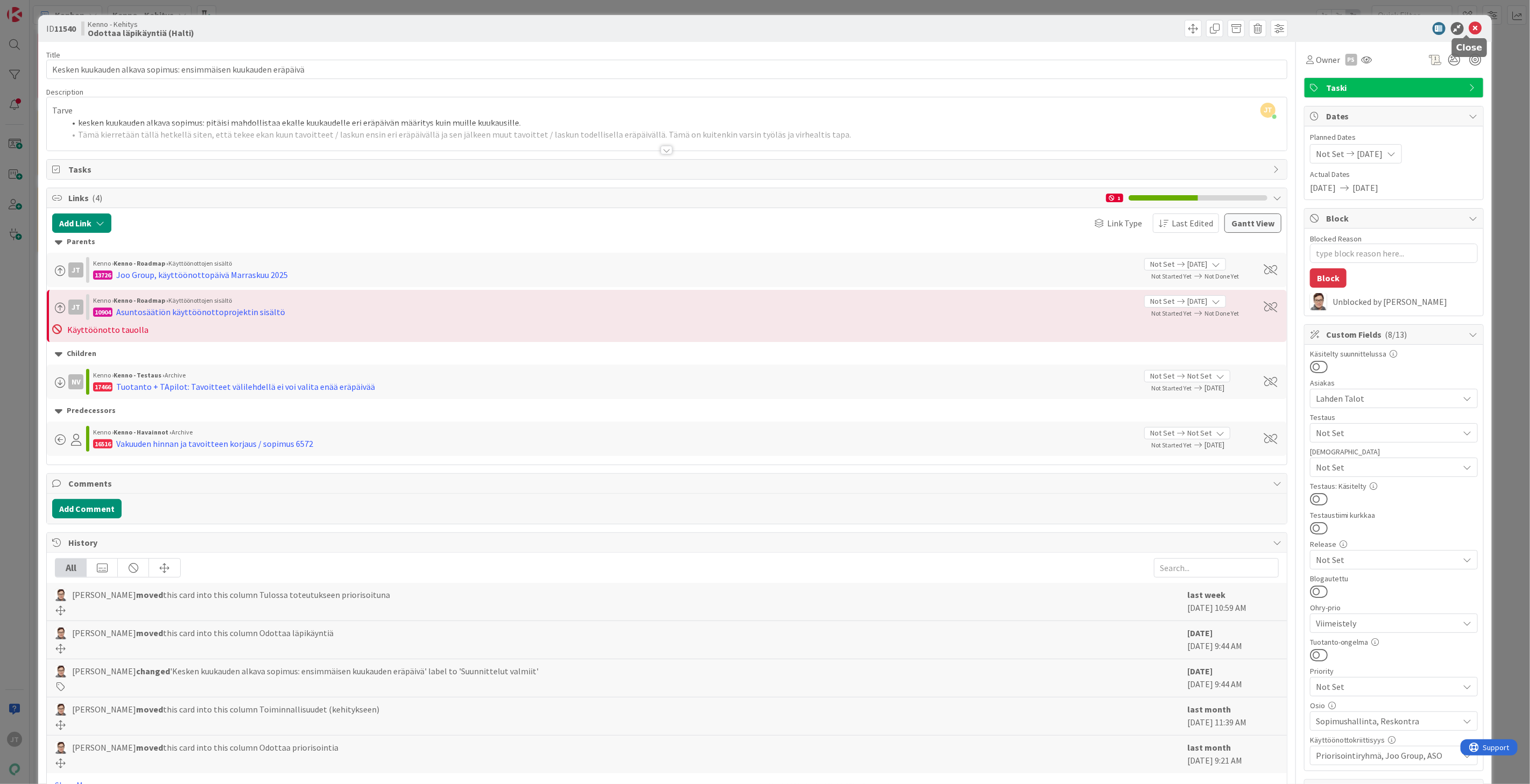
click at [1469, 28] on icon at bounding box center [1475, 28] width 13 height 13
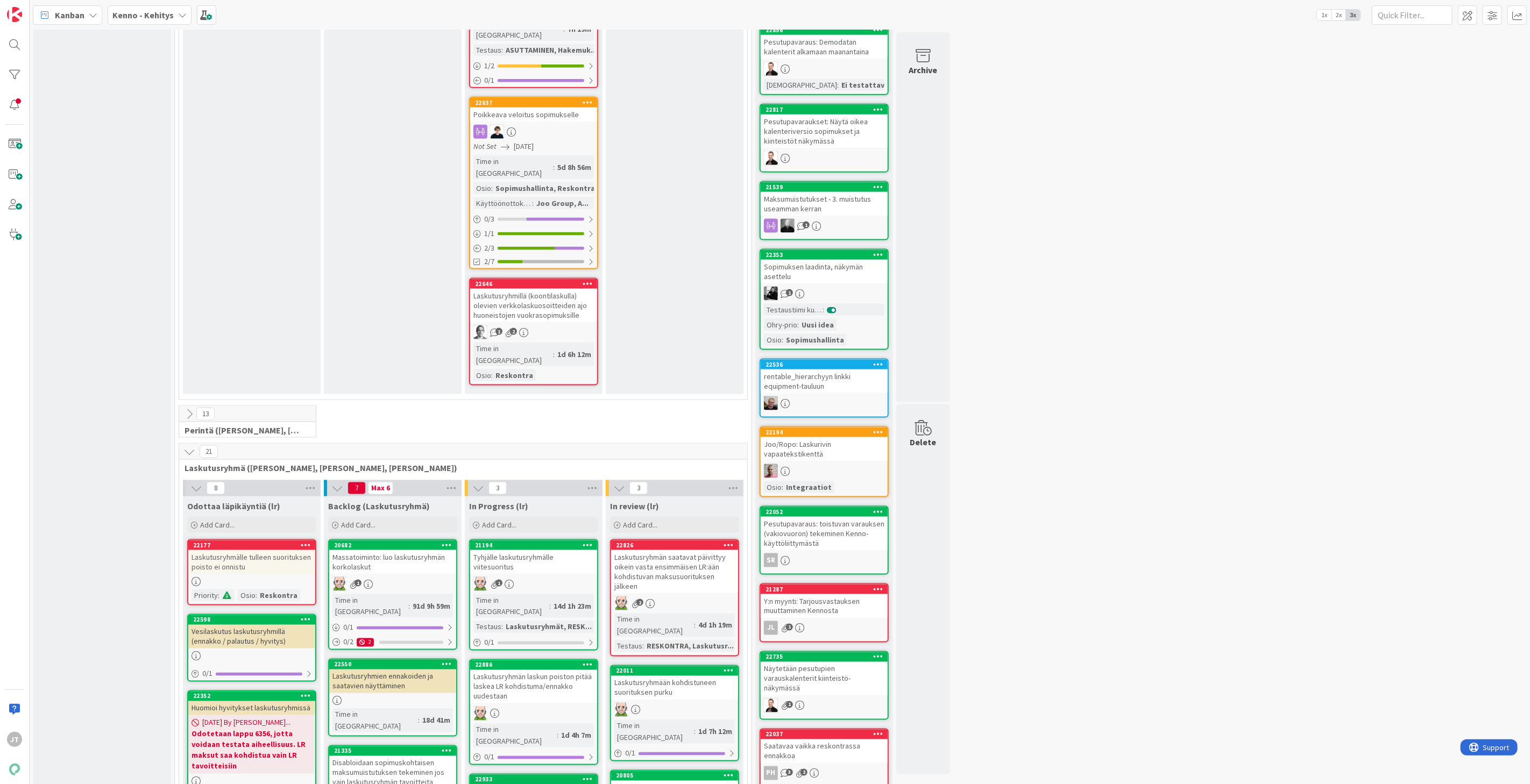
scroll to position [1135, 0]
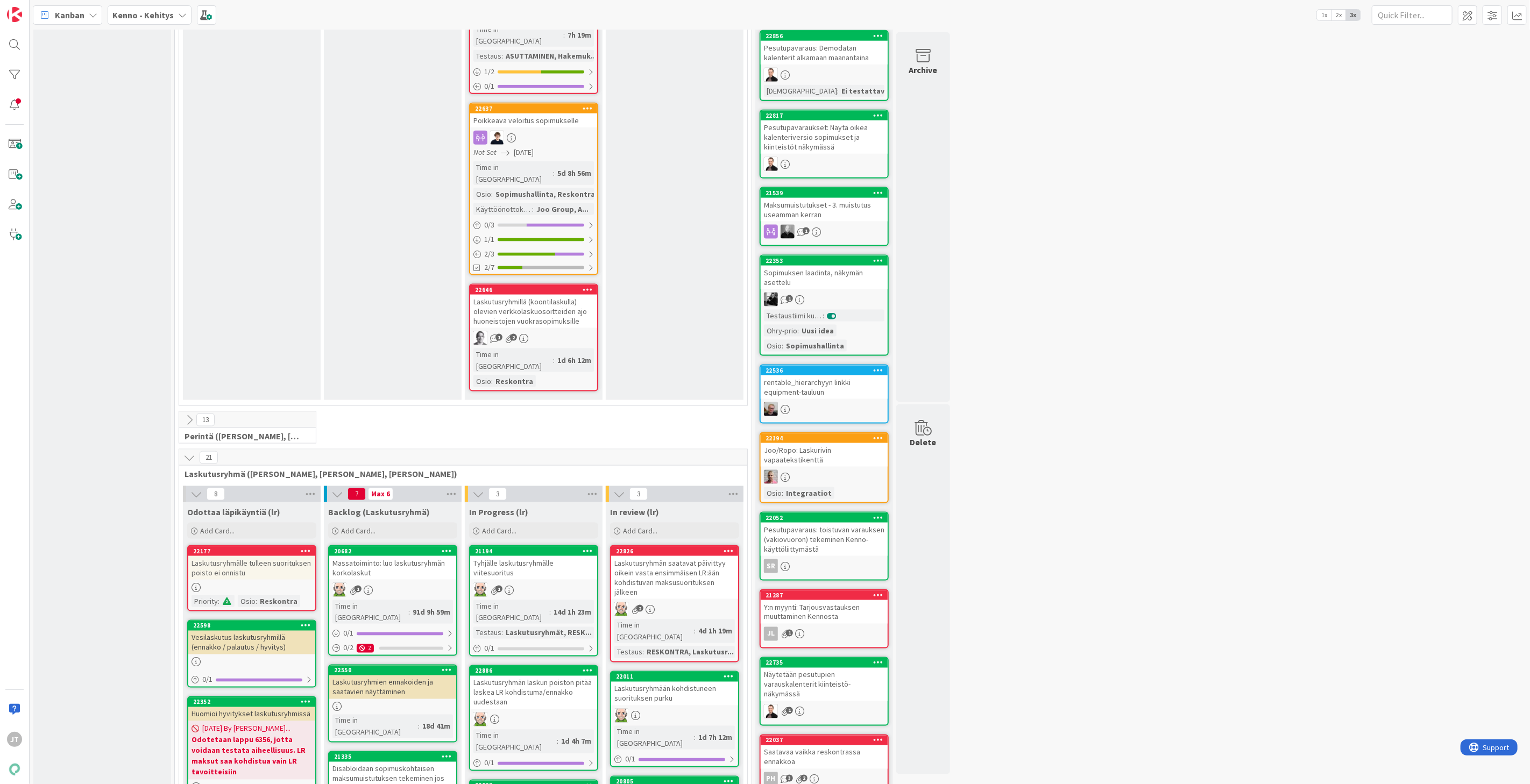
click at [186, 452] on icon at bounding box center [189, 457] width 12 height 12
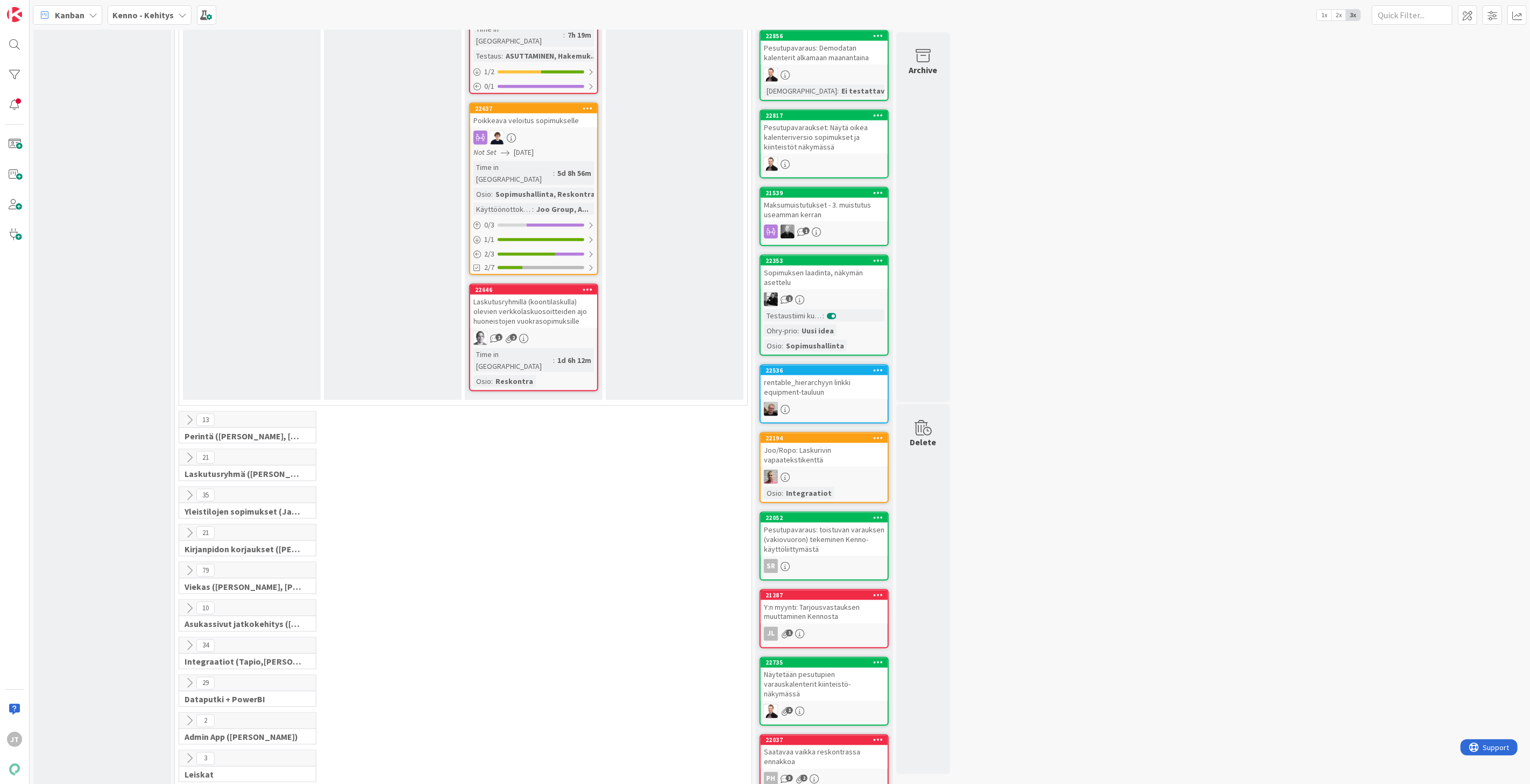
click at [184, 640] on icon at bounding box center [189, 646] width 12 height 12
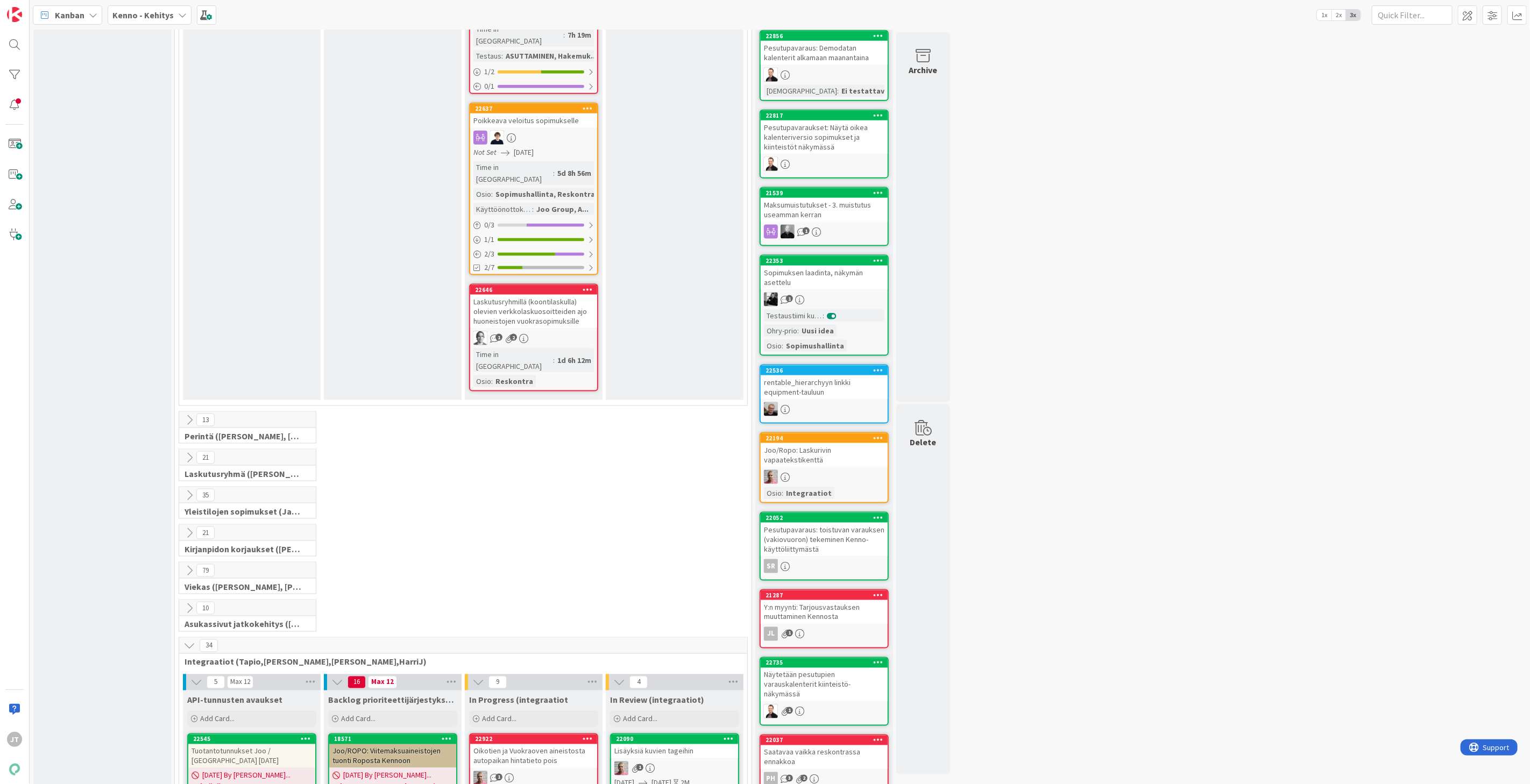
click at [126, 12] on b "Kenno - Kehitys" at bounding box center [143, 15] width 62 height 11
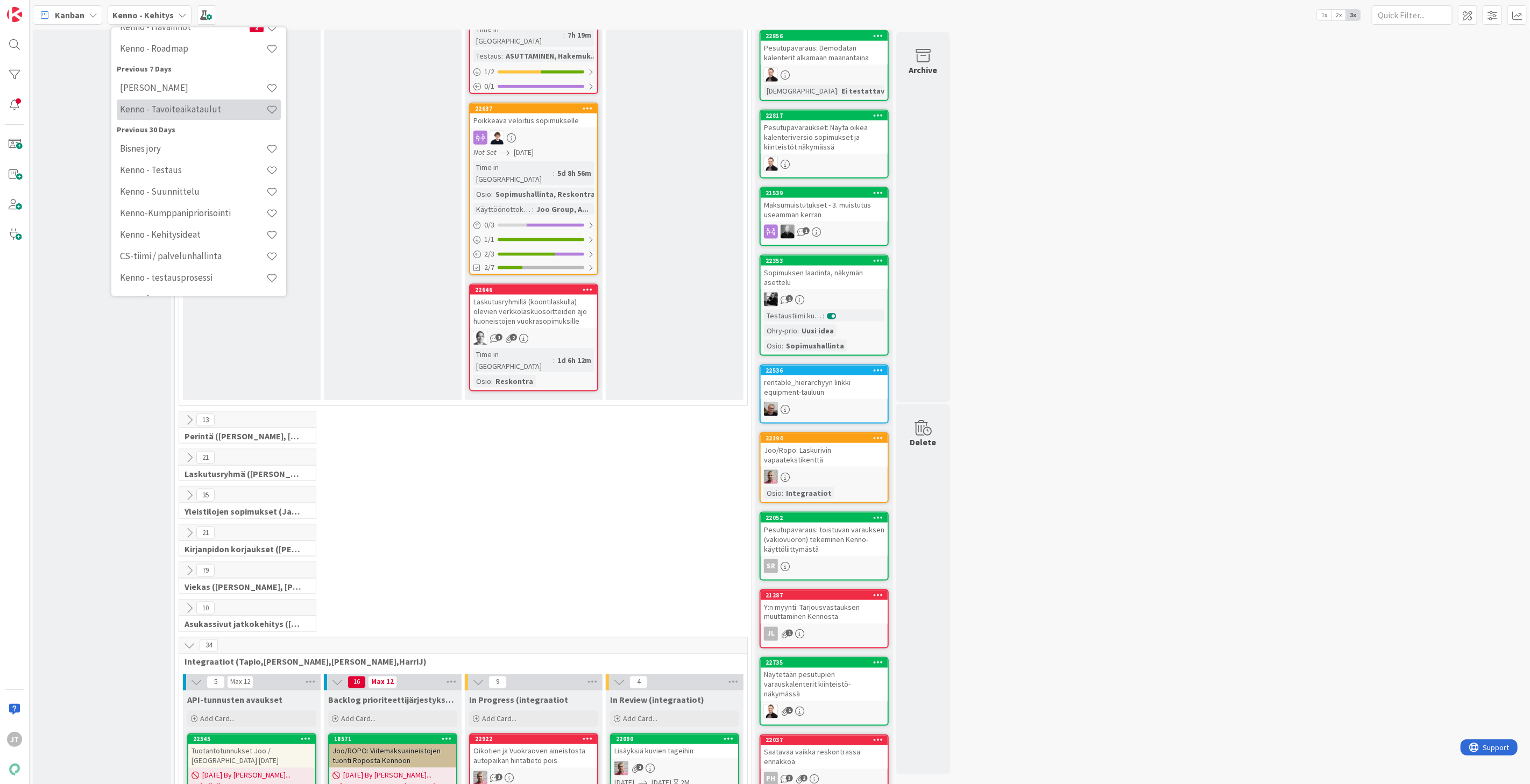
scroll to position [143, 0]
